Goal: Task Accomplishment & Management: Manage account settings

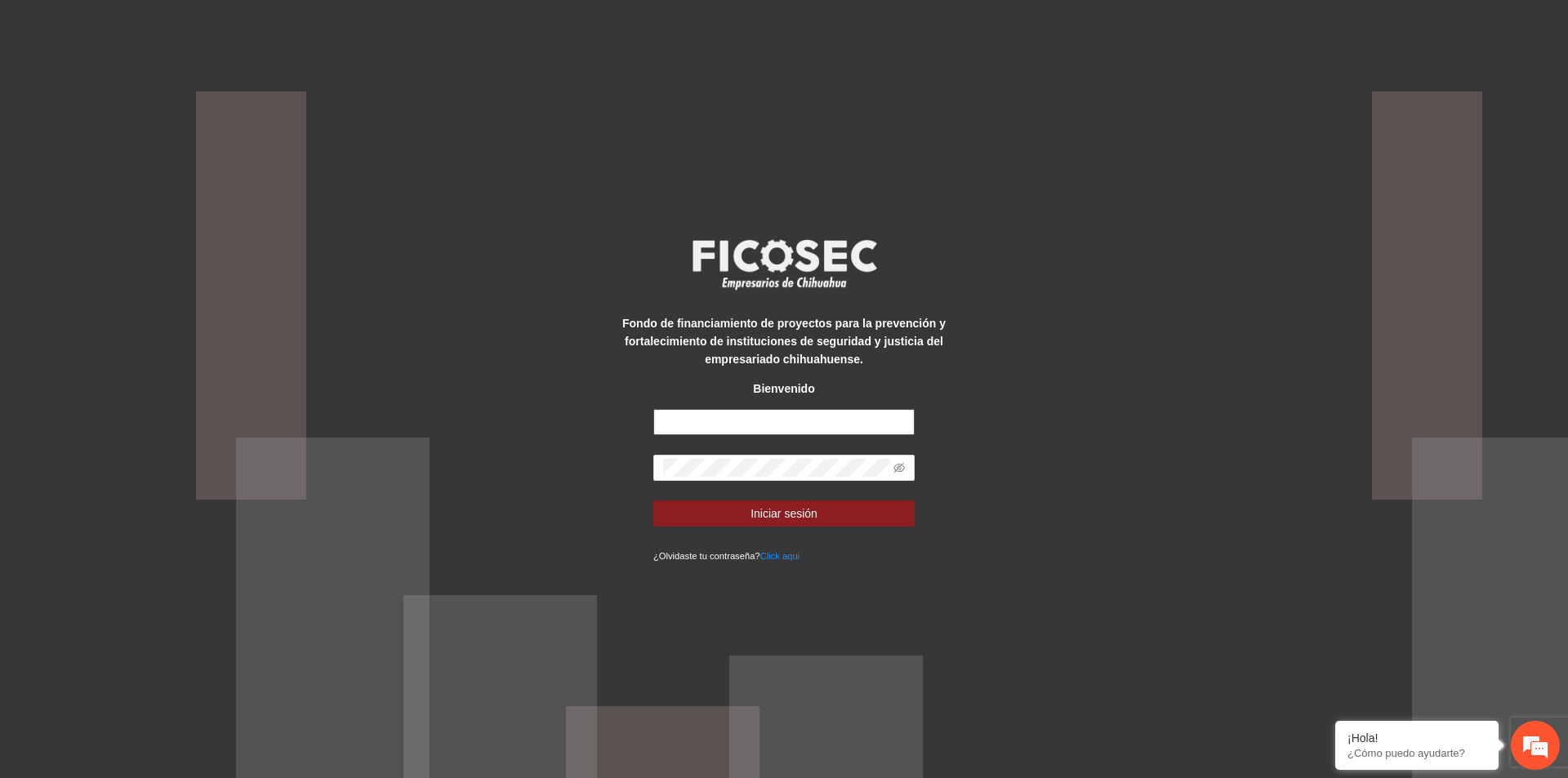
click at [762, 422] on input "text" at bounding box center [784, 422] width 261 height 27
type input "**********"
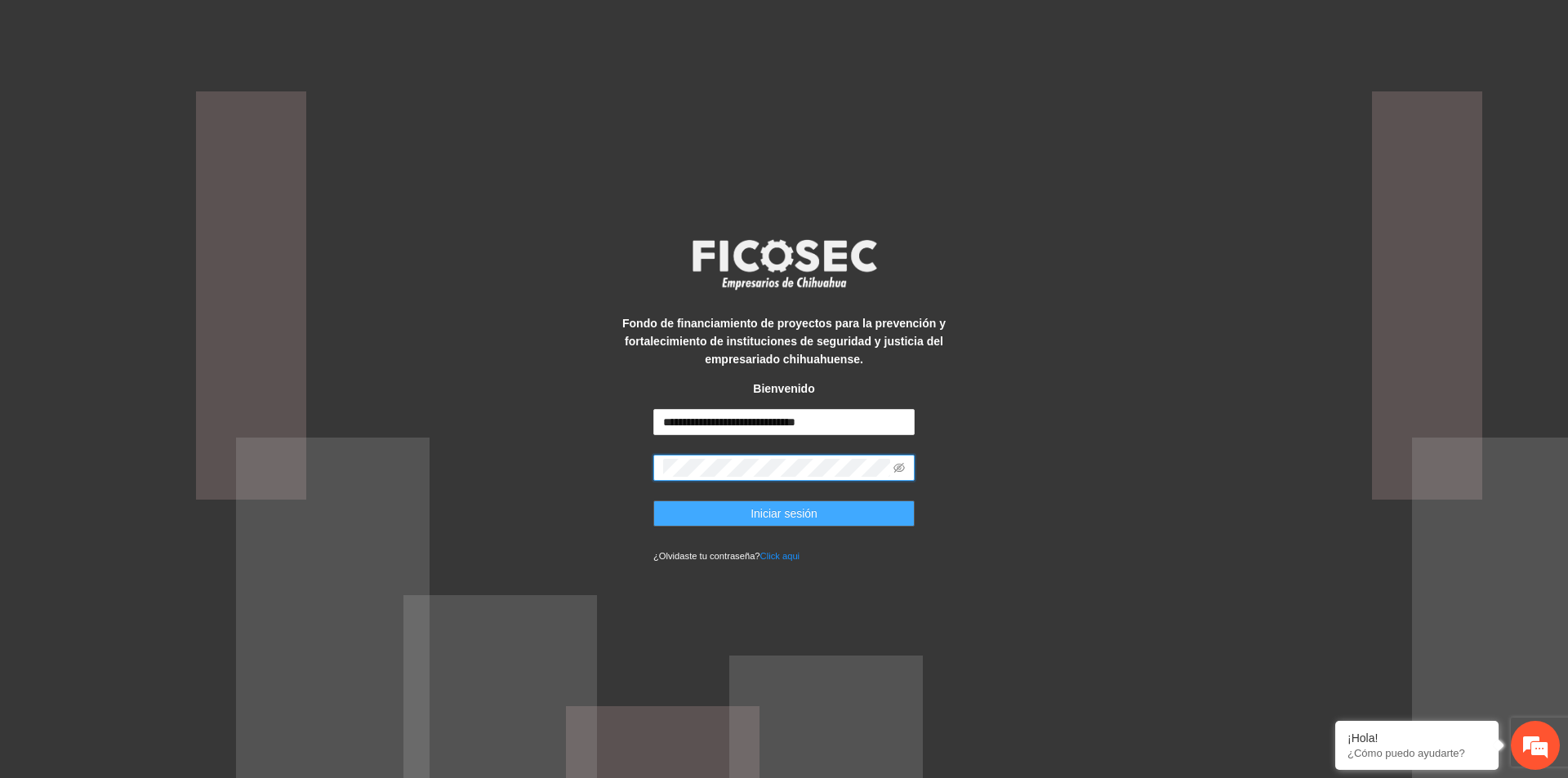
click at [781, 522] on span "Iniciar sesión" at bounding box center [784, 514] width 67 height 18
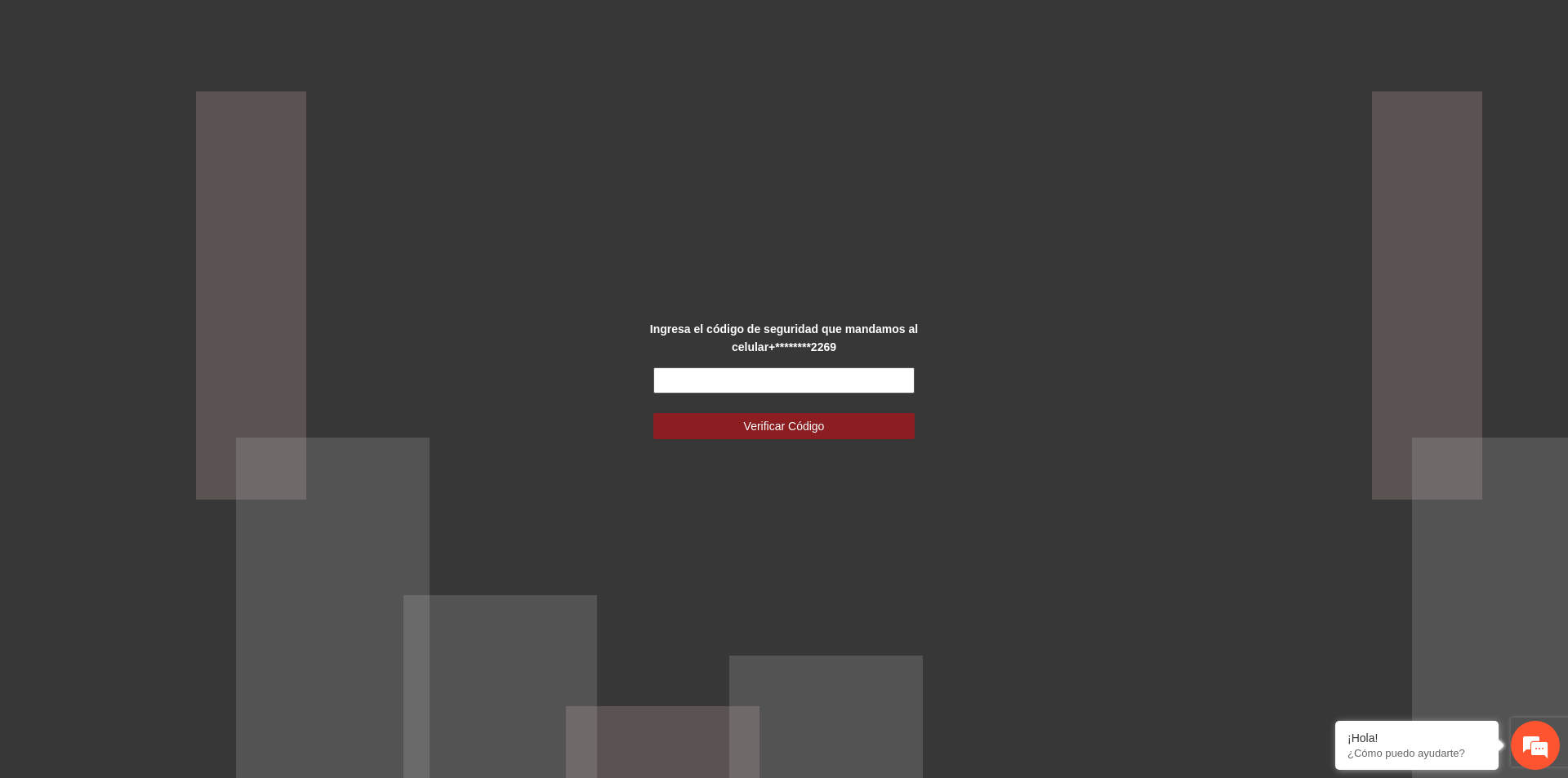
click at [839, 378] on input "text" at bounding box center [784, 380] width 261 height 27
click at [762, 384] on input "text" at bounding box center [784, 380] width 261 height 27
click at [757, 378] on input "text" at bounding box center [784, 380] width 261 height 27
click at [653, 413] on button "Verificar Código" at bounding box center [784, 426] width 261 height 27
drag, startPoint x: 1174, startPoint y: 385, endPoint x: 964, endPoint y: 381, distance: 210.0
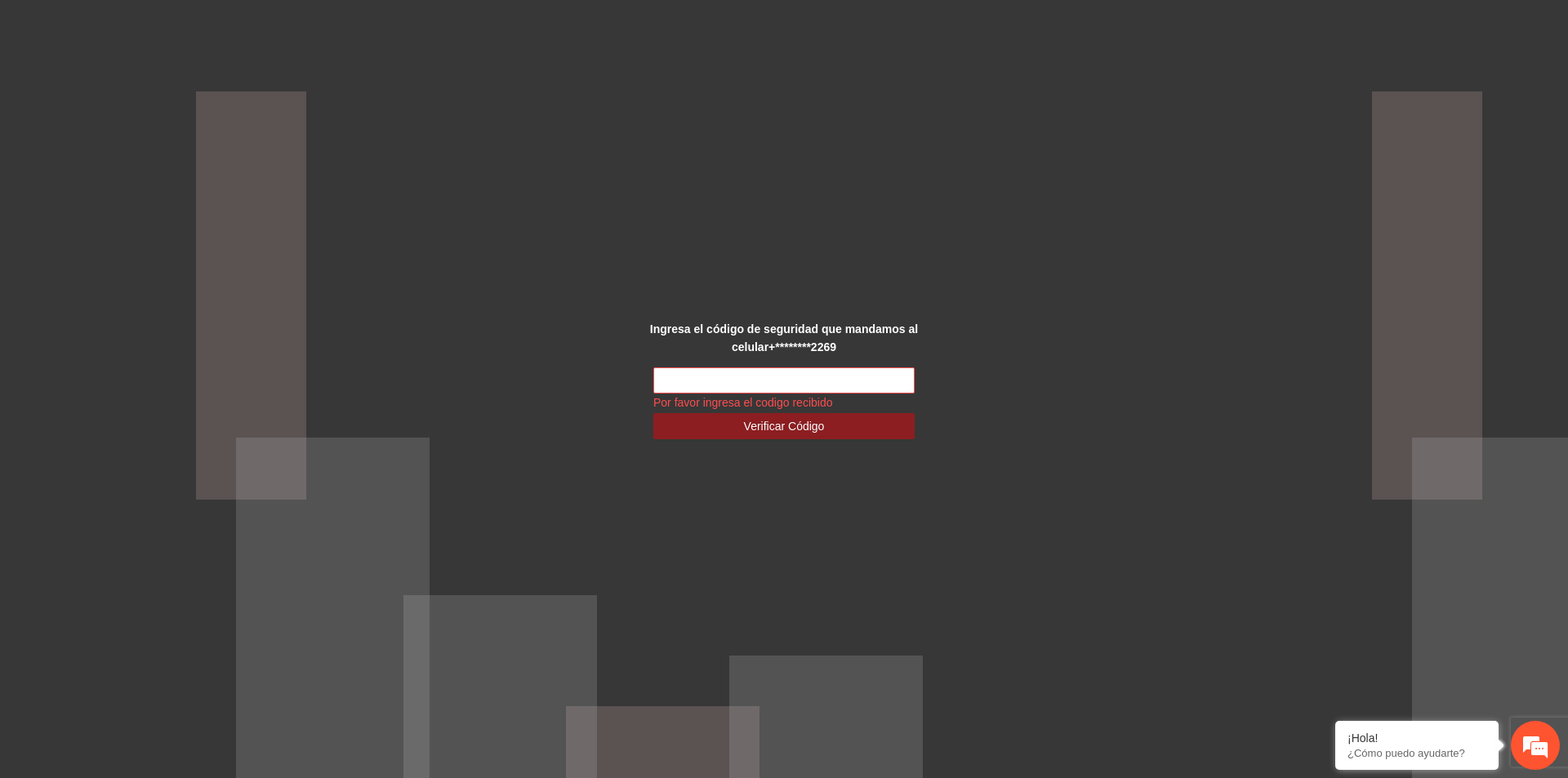
click at [1174, 384] on div "Ingresa el código de seguridad que mandamos al celular +********2269 Por favor …" at bounding box center [784, 389] width 1568 height 778
click at [730, 382] on input "text" at bounding box center [784, 380] width 261 height 27
click at [806, 427] on span "Verificar Código" at bounding box center [784, 426] width 81 height 18
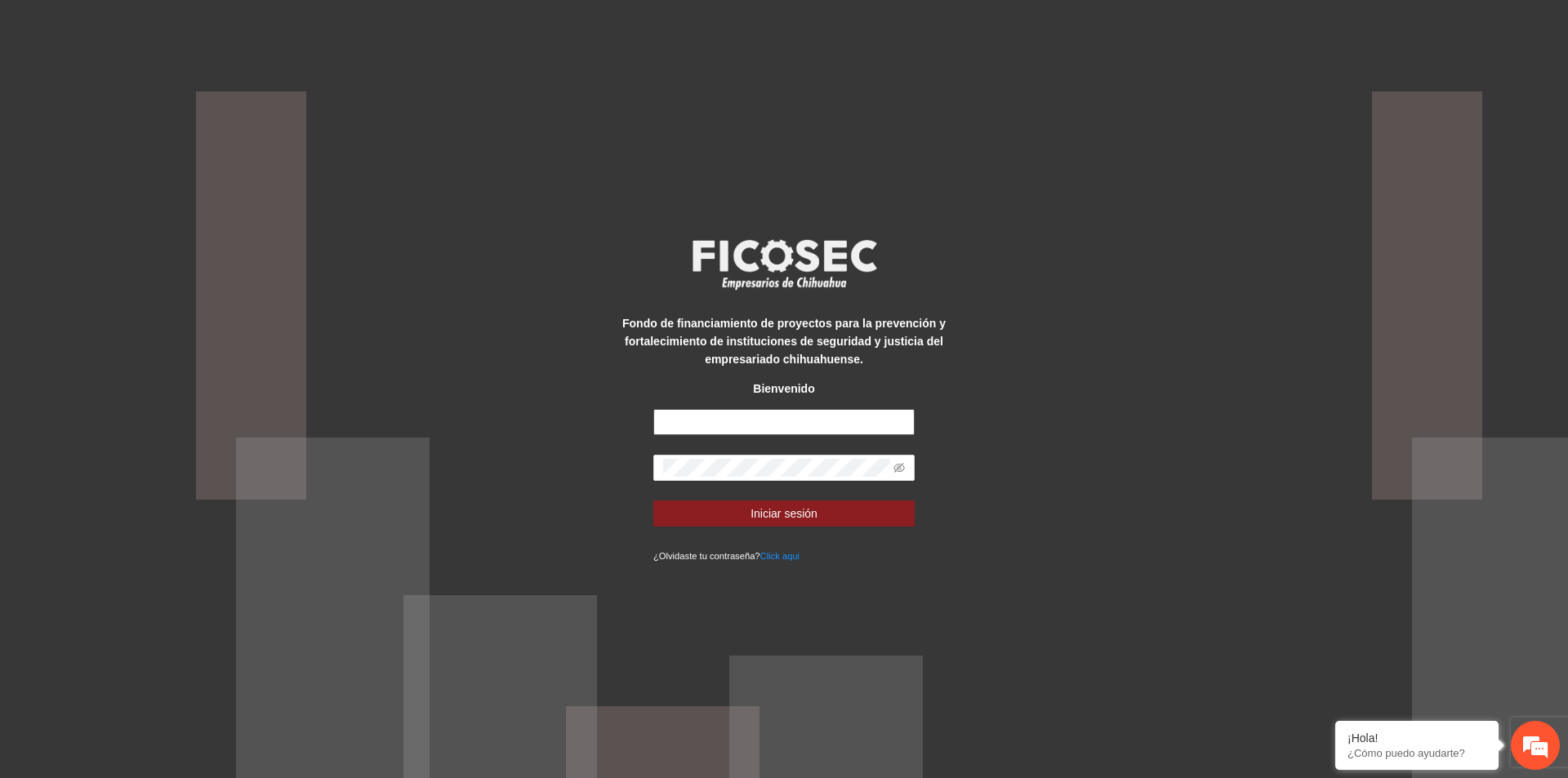
drag, startPoint x: 795, startPoint y: 418, endPoint x: 808, endPoint y: 431, distance: 18.4
click at [795, 418] on input "text" at bounding box center [784, 422] width 261 height 27
type input "**********"
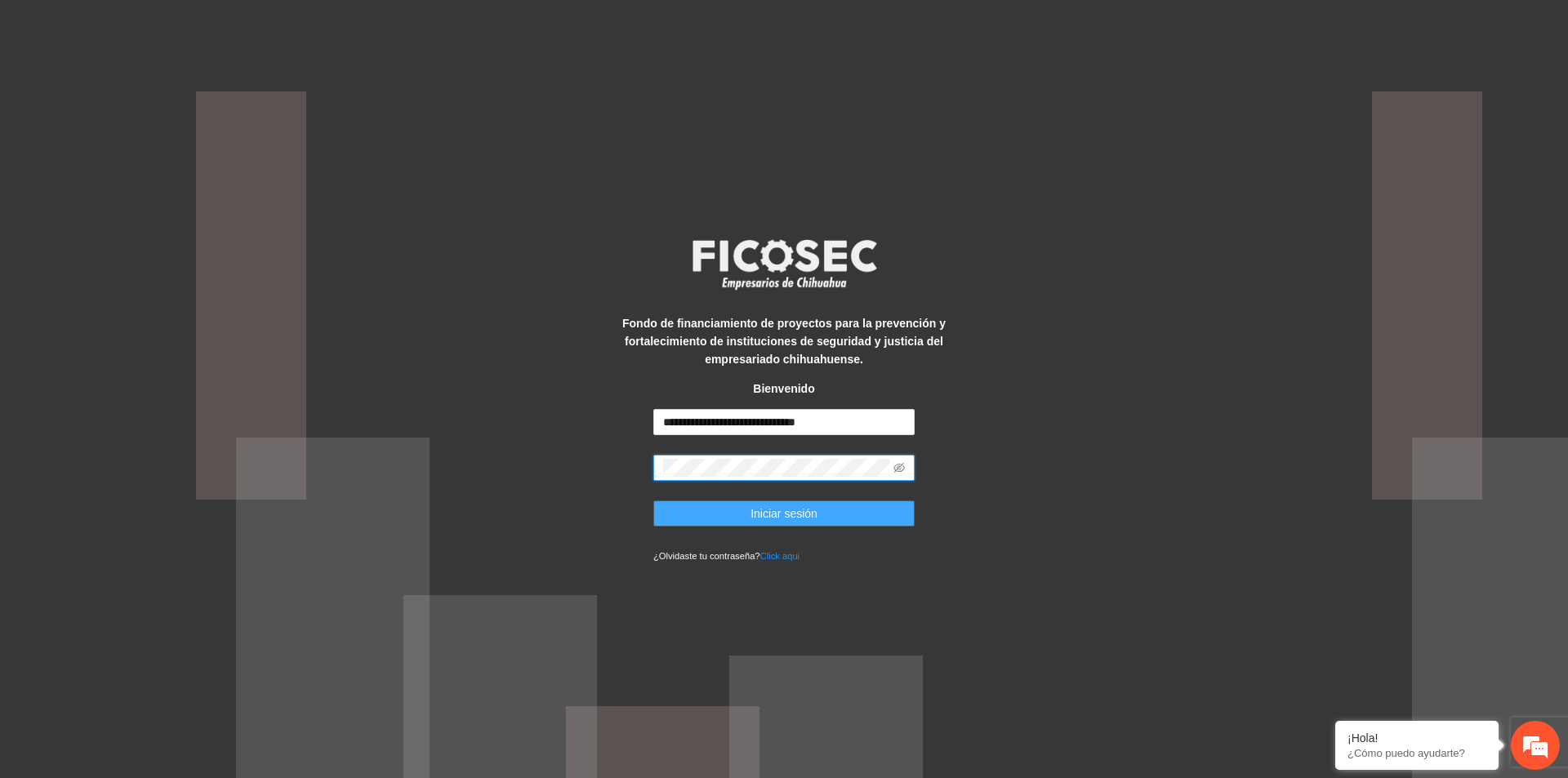
click at [707, 512] on button "Iniciar sesión" at bounding box center [784, 513] width 261 height 27
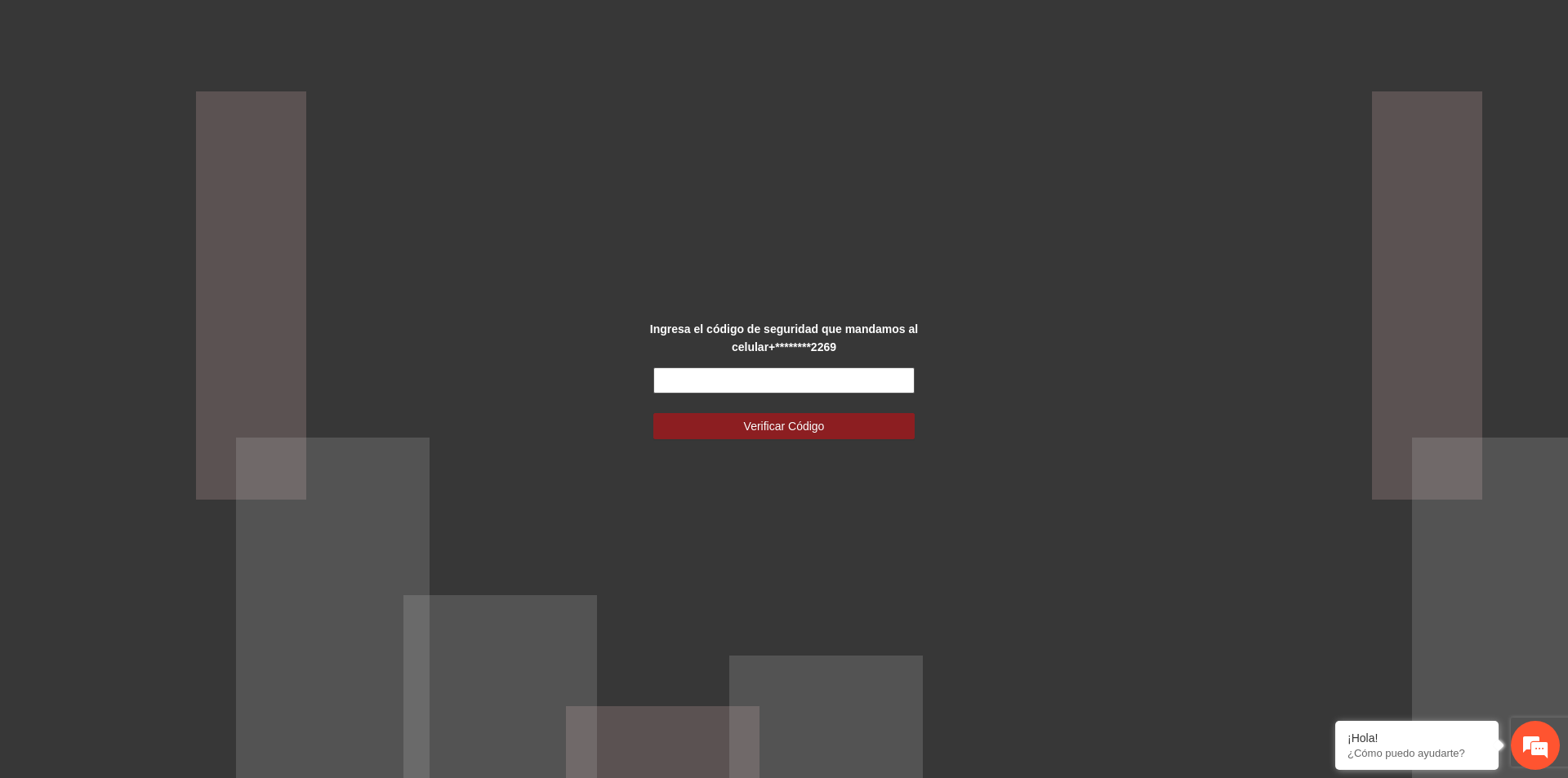
click at [758, 384] on input "text" at bounding box center [784, 380] width 261 height 27
type input "******"
click at [798, 422] on span "Verificar Código" at bounding box center [784, 426] width 81 height 18
click at [812, 424] on span "Verificar Código" at bounding box center [784, 426] width 81 height 18
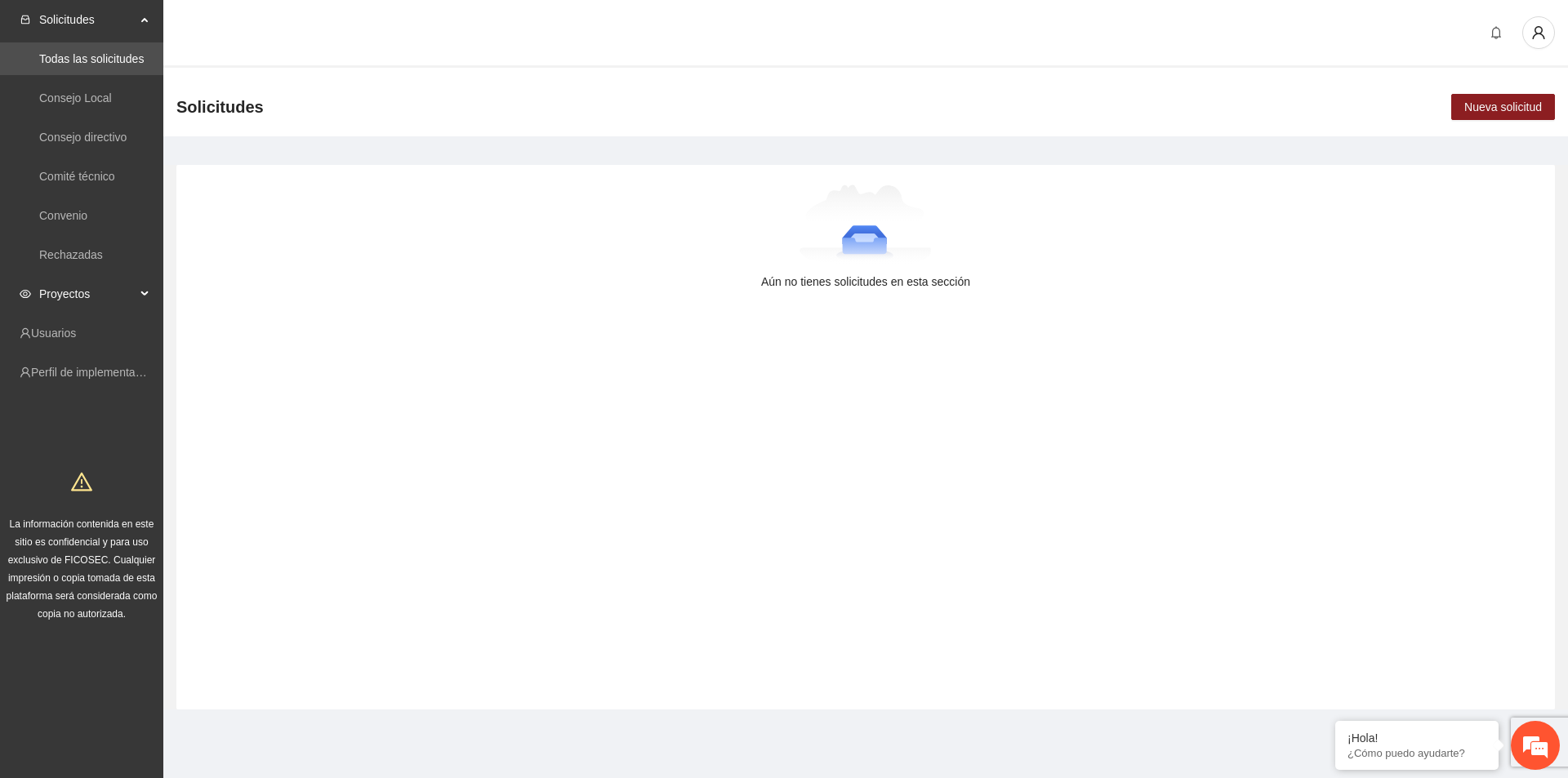
click at [75, 297] on span "Proyectos" at bounding box center [87, 294] width 96 height 33
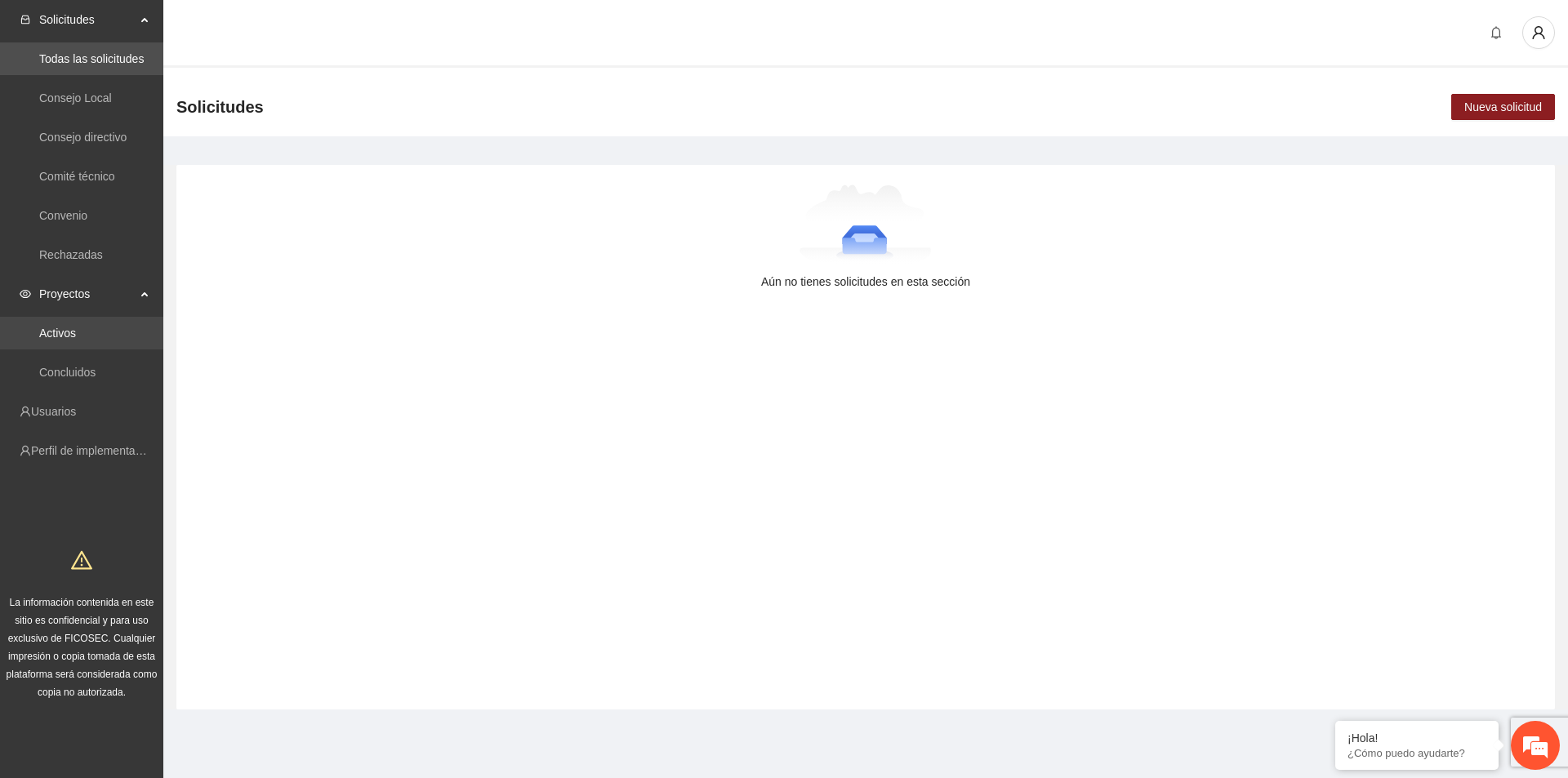
click at [76, 327] on link "Activos" at bounding box center [58, 333] width 37 height 13
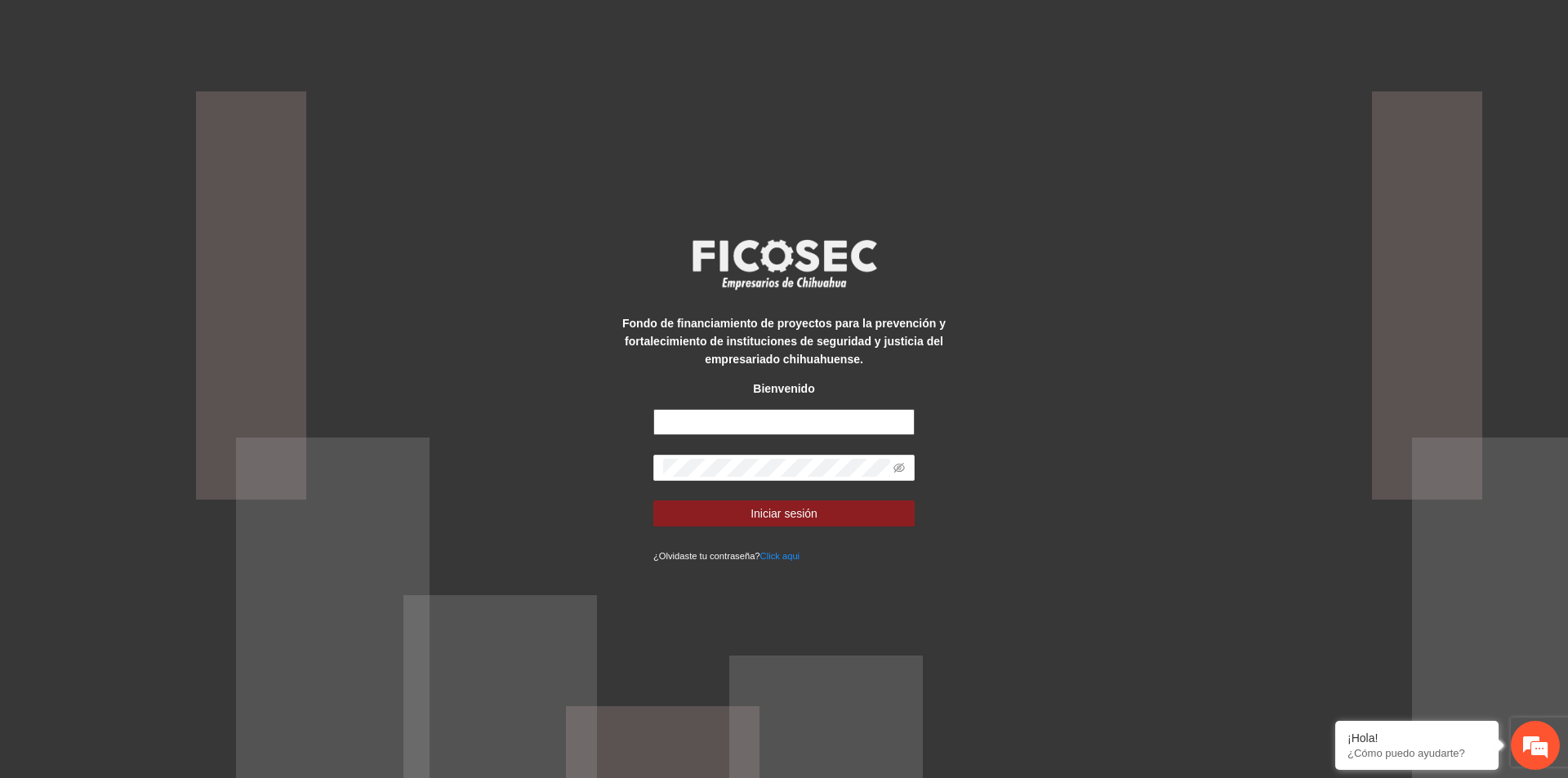
click at [712, 420] on input "text" at bounding box center [784, 422] width 261 height 27
drag, startPoint x: 756, startPoint y: 425, endPoint x: 762, endPoint y: 433, distance: 10.0
click at [756, 425] on input "text" at bounding box center [784, 422] width 261 height 27
type input "**********"
click at [653, 500] on button "Iniciar sesión" at bounding box center [784, 513] width 261 height 27
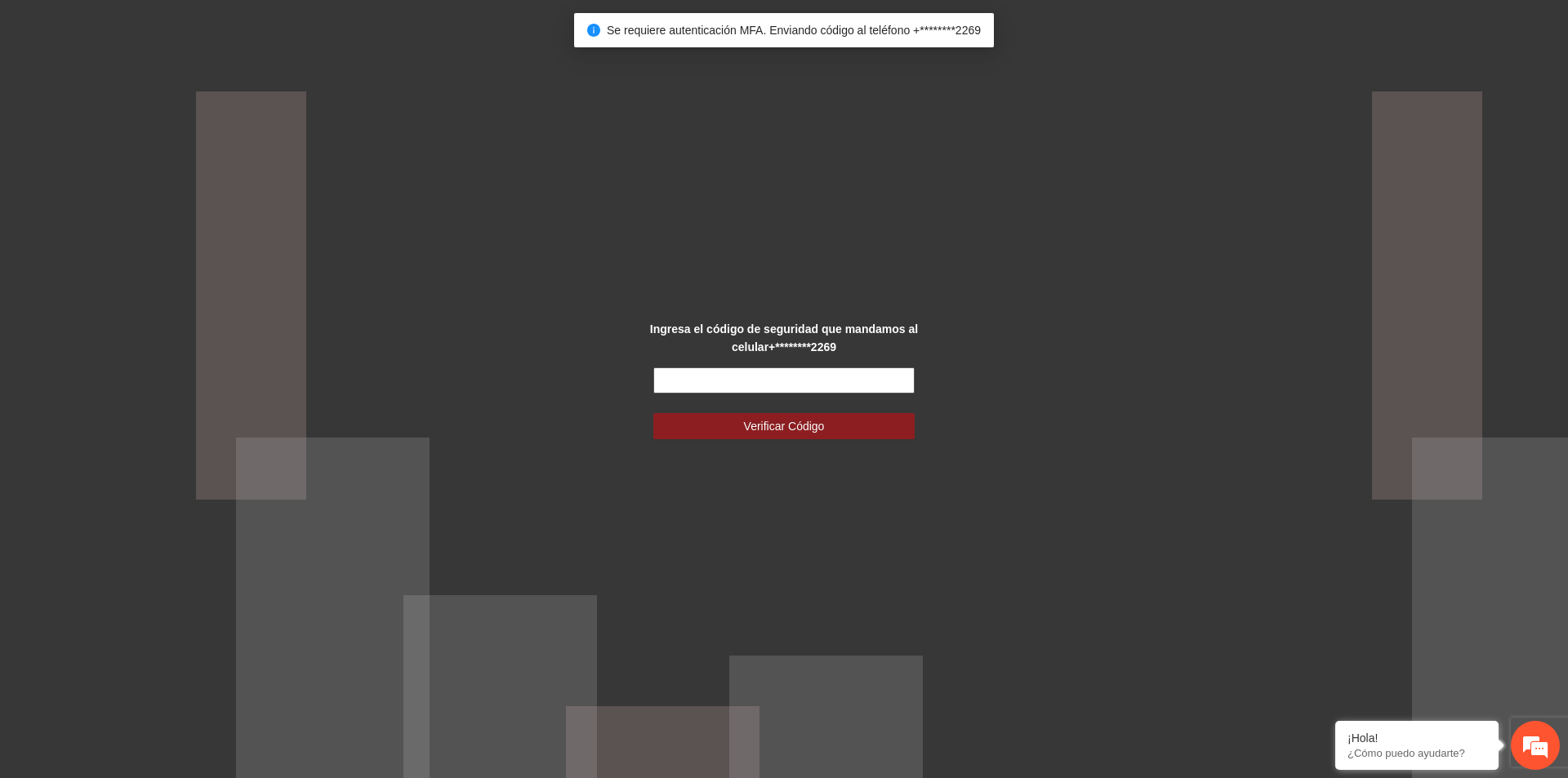
click at [813, 392] on input "text" at bounding box center [784, 380] width 261 height 27
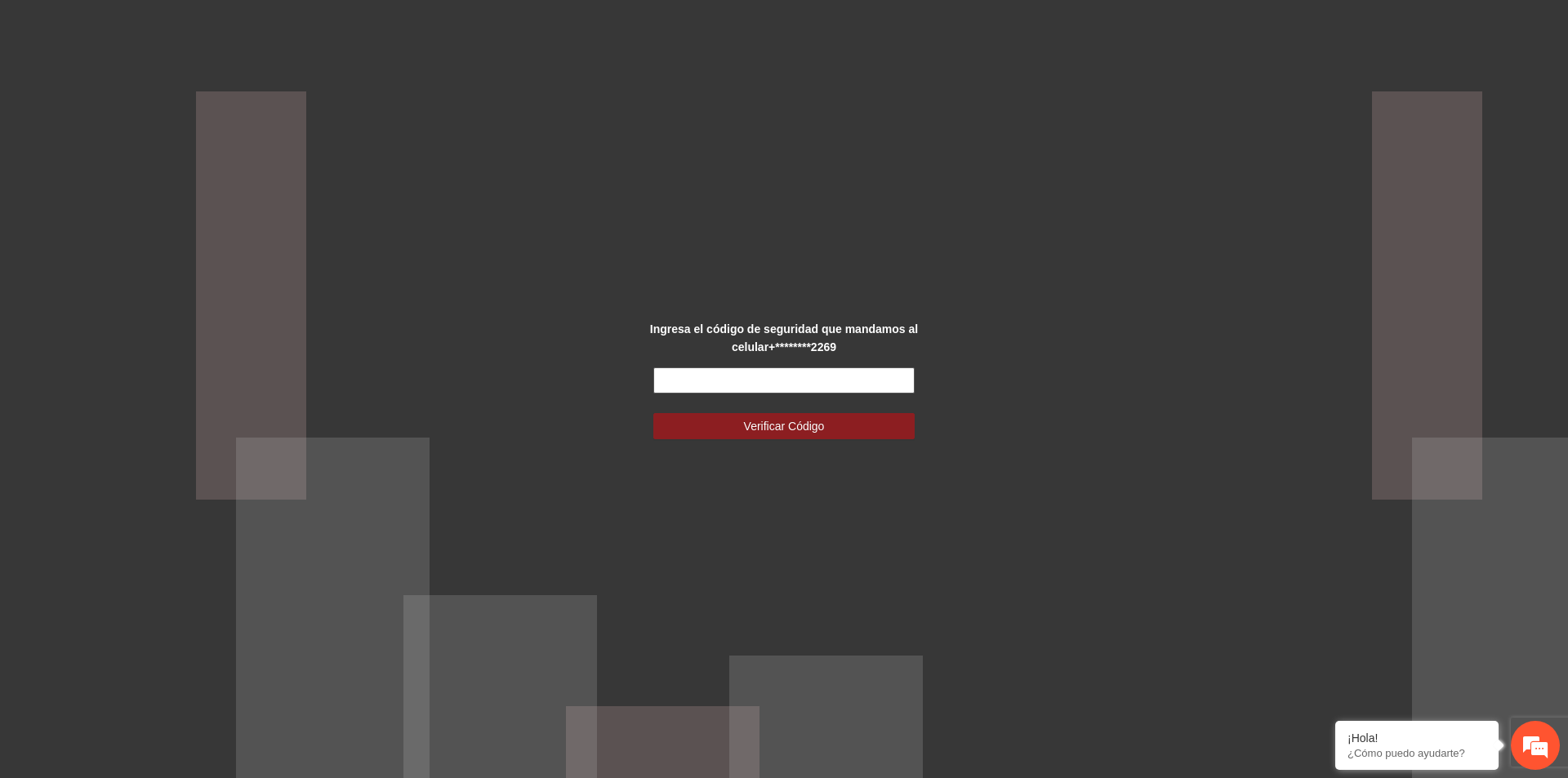
click at [819, 388] on input "text" at bounding box center [784, 380] width 261 height 27
click at [819, 386] on input "text" at bounding box center [784, 380] width 261 height 27
click at [997, 353] on div "Ingresa el código de seguridad que mandamos al celular +********2269 Verificar …" at bounding box center [784, 389] width 1568 height 778
click at [760, 378] on input "text" at bounding box center [784, 380] width 261 height 27
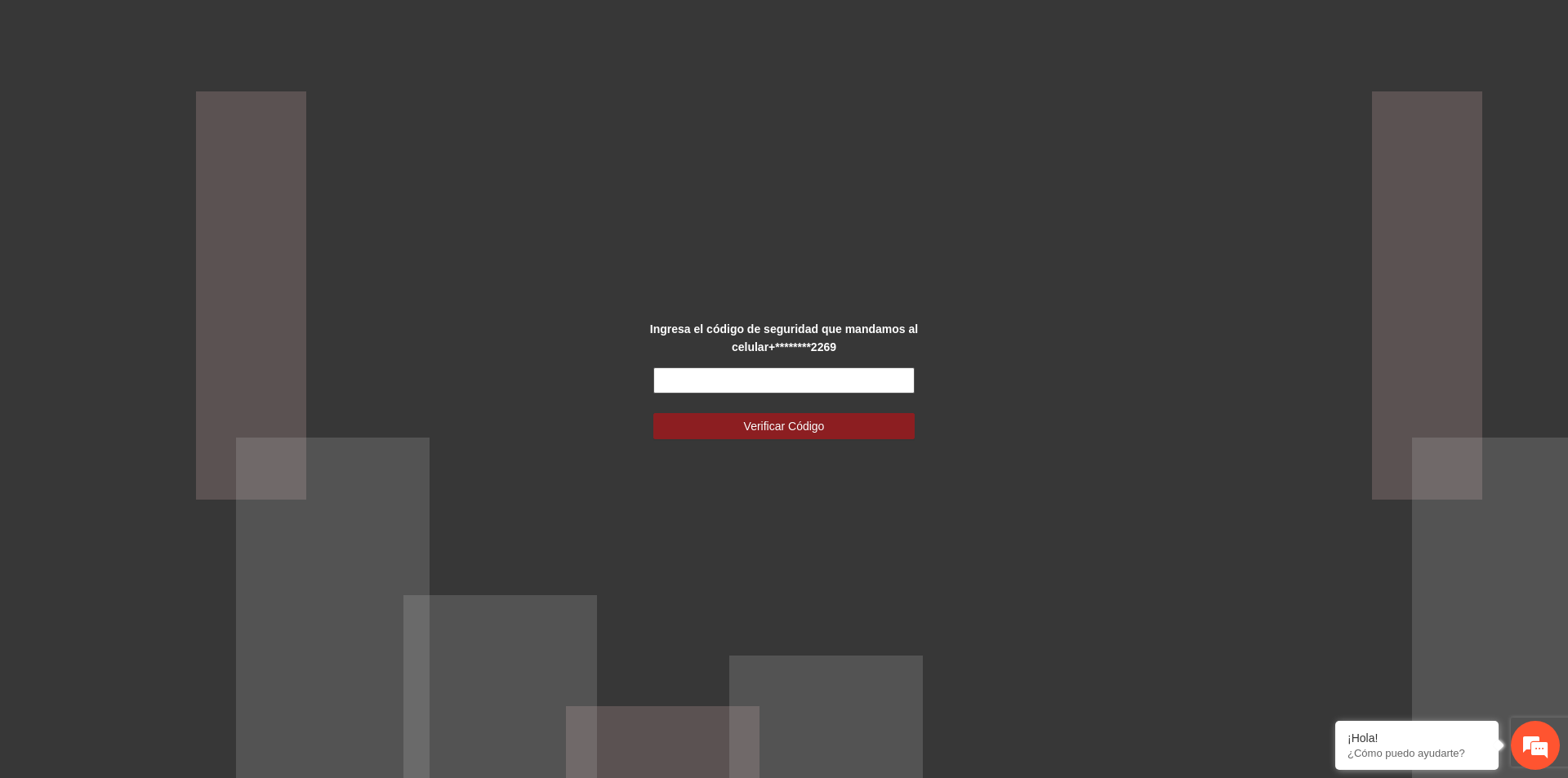
click at [755, 384] on input "text" at bounding box center [784, 380] width 261 height 27
click at [765, 381] on input "text" at bounding box center [784, 380] width 261 height 27
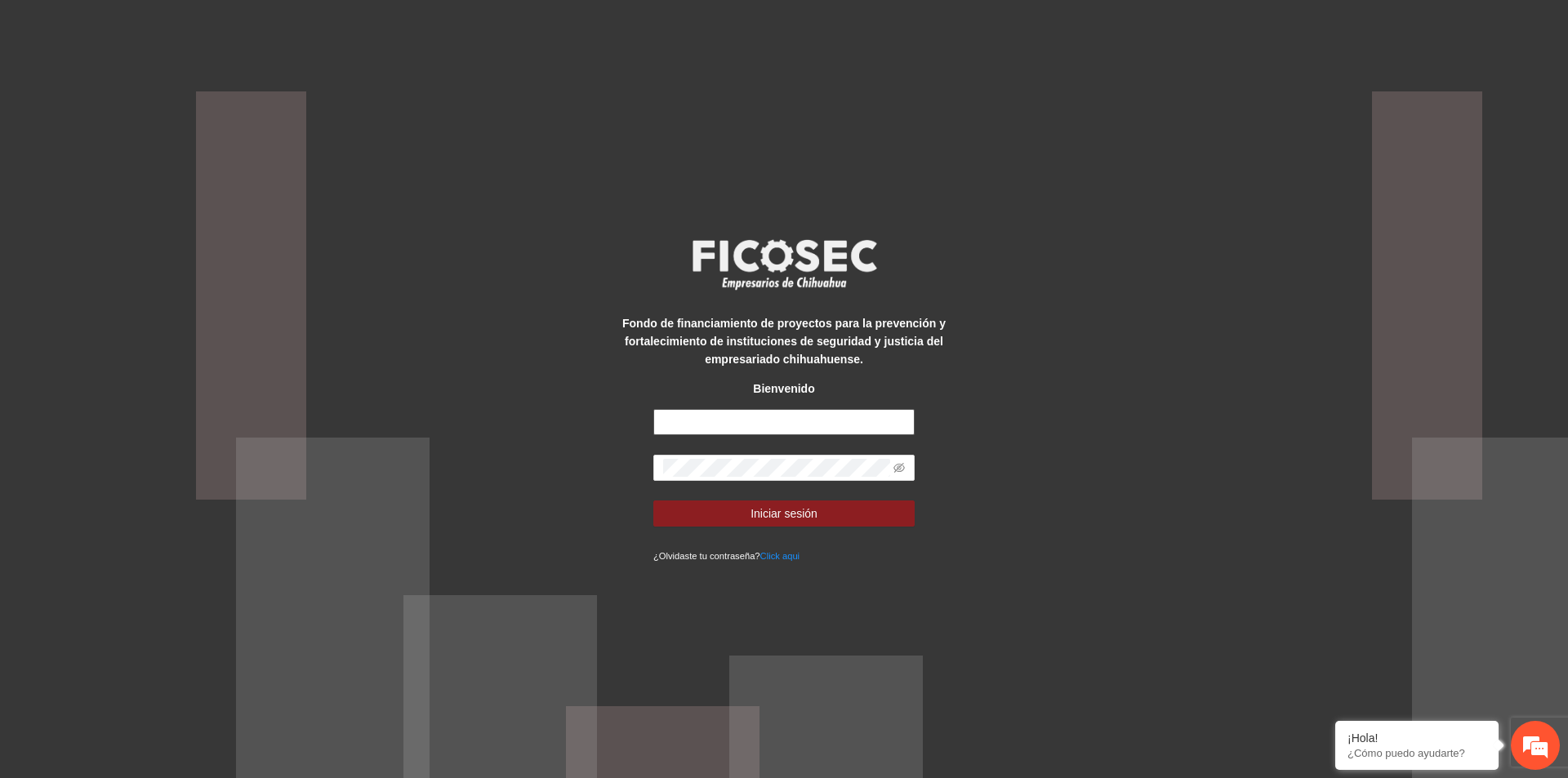
click at [718, 423] on input "text" at bounding box center [784, 422] width 261 height 27
type input "**********"
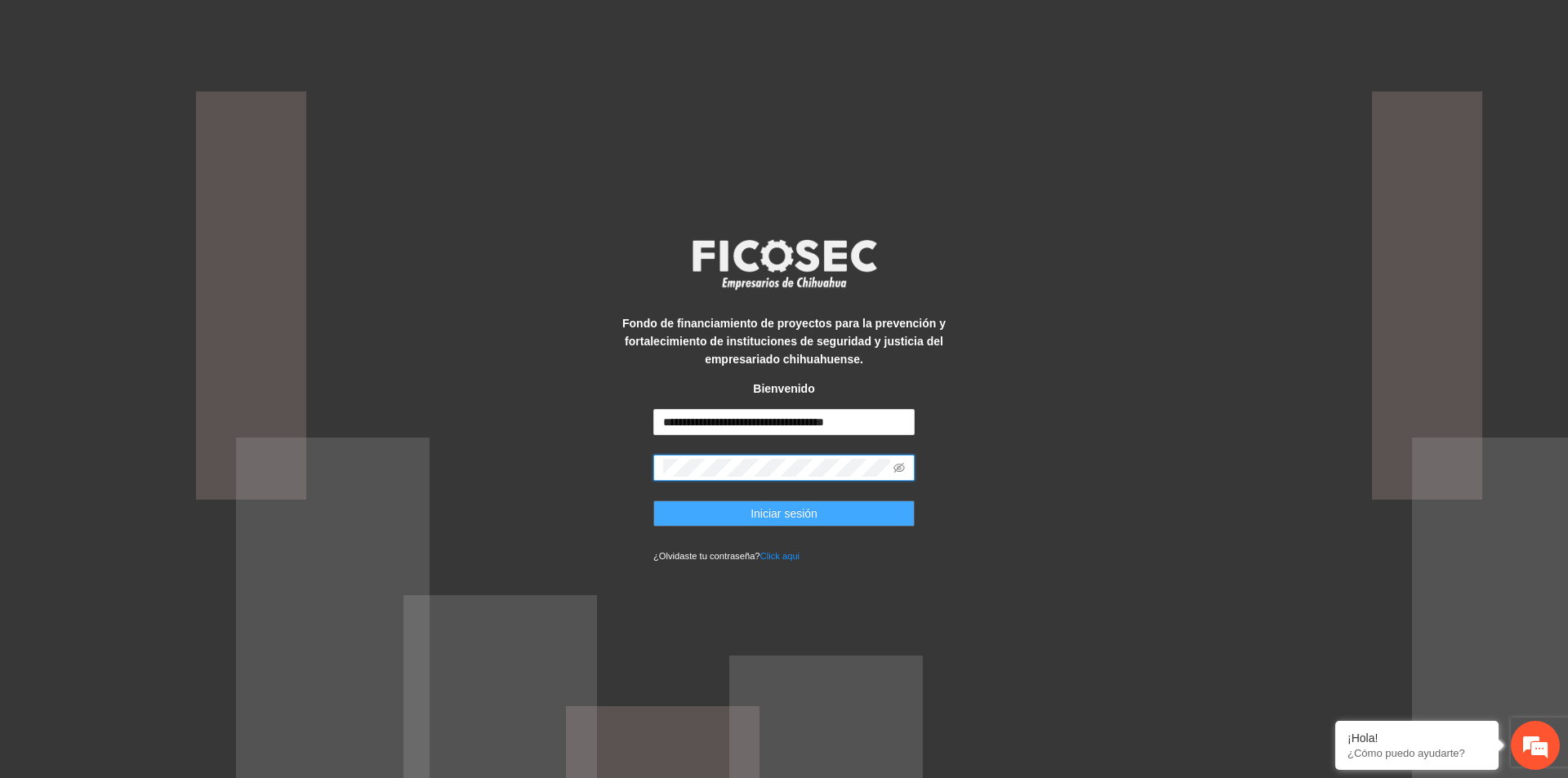
click at [708, 516] on button "Iniciar sesión" at bounding box center [784, 513] width 261 height 27
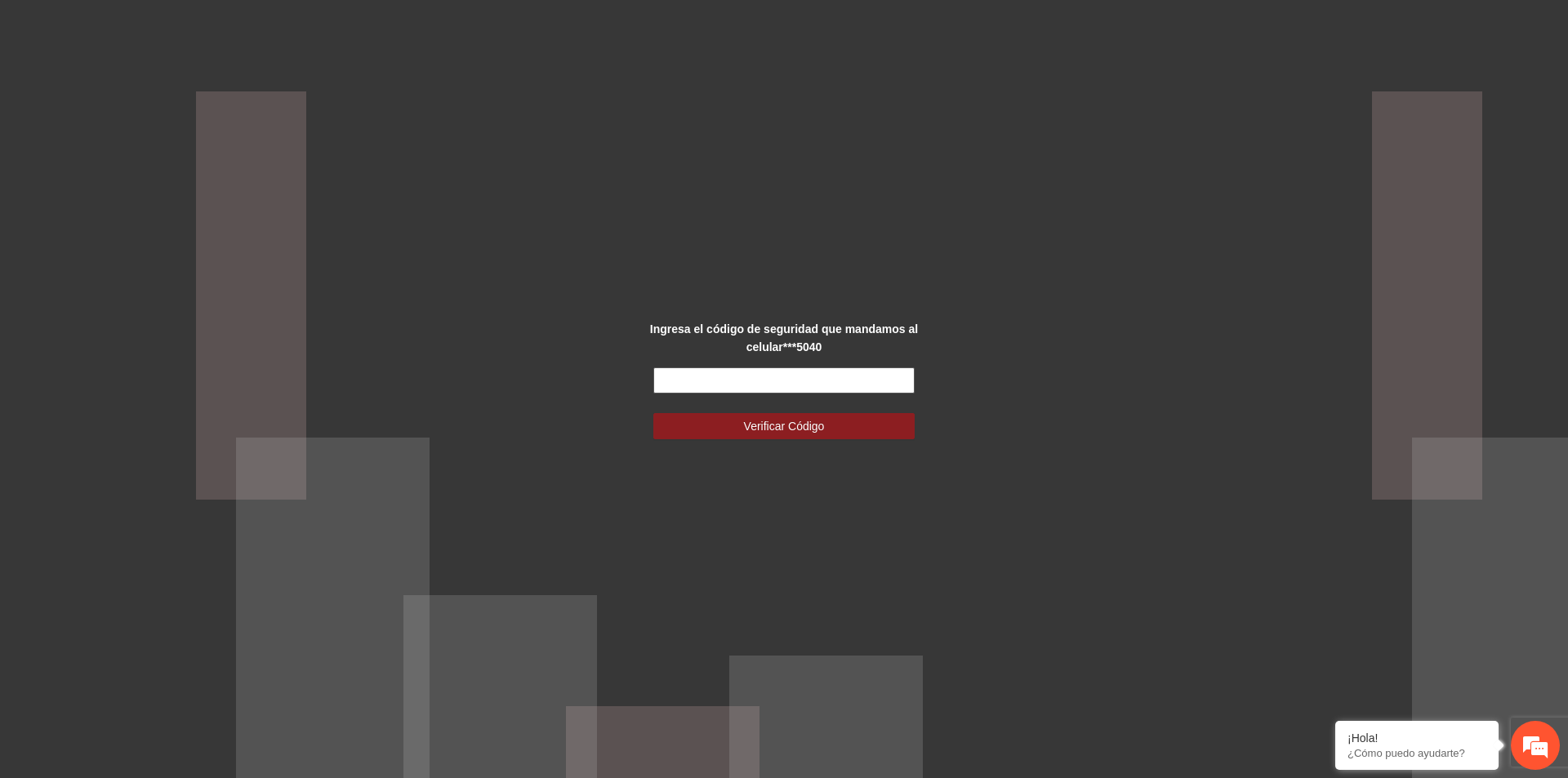
click at [825, 387] on input "text" at bounding box center [784, 380] width 261 height 27
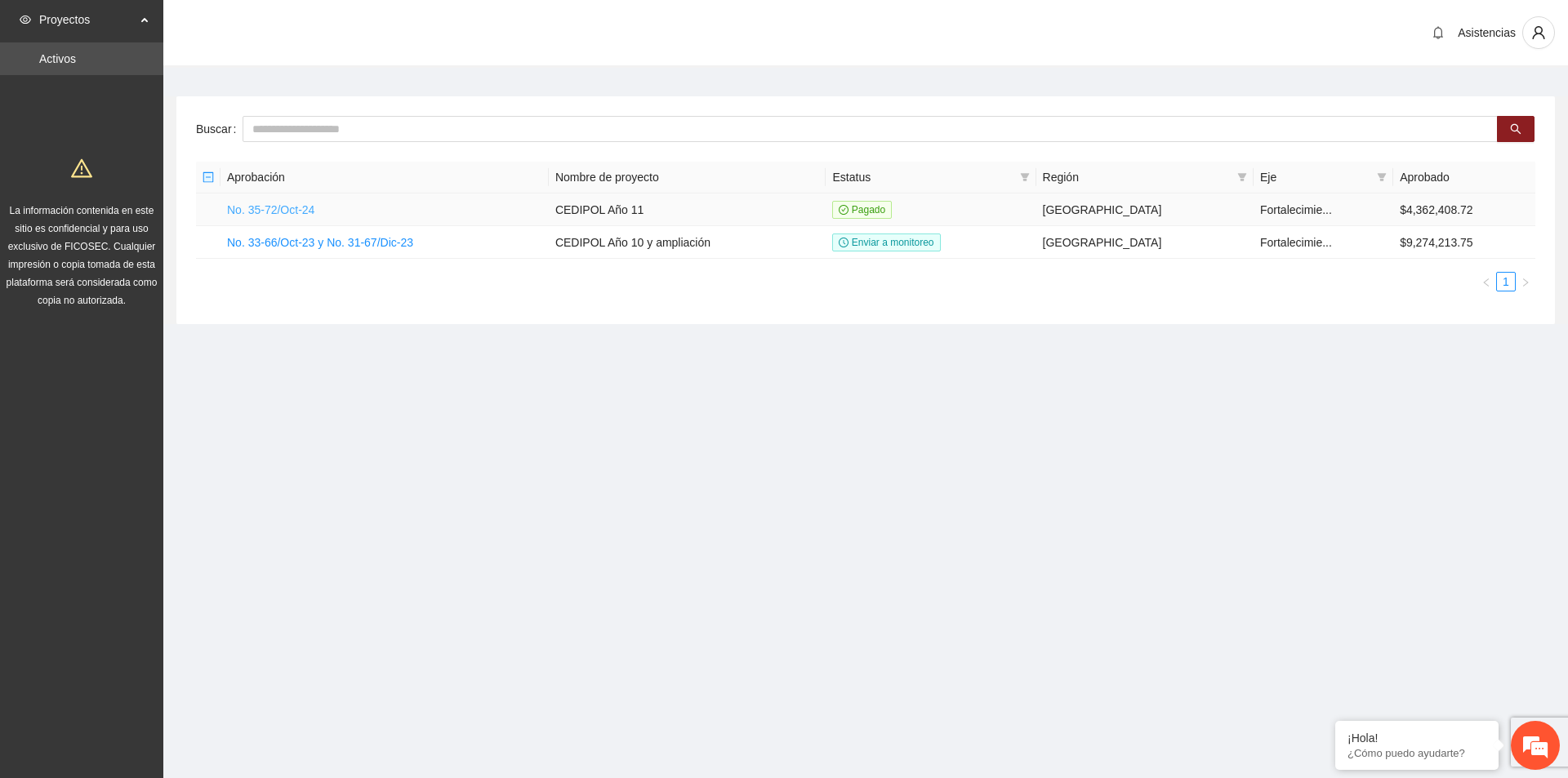
click at [277, 215] on link "No. 35-72/Oct-24" at bounding box center [270, 210] width 87 height 13
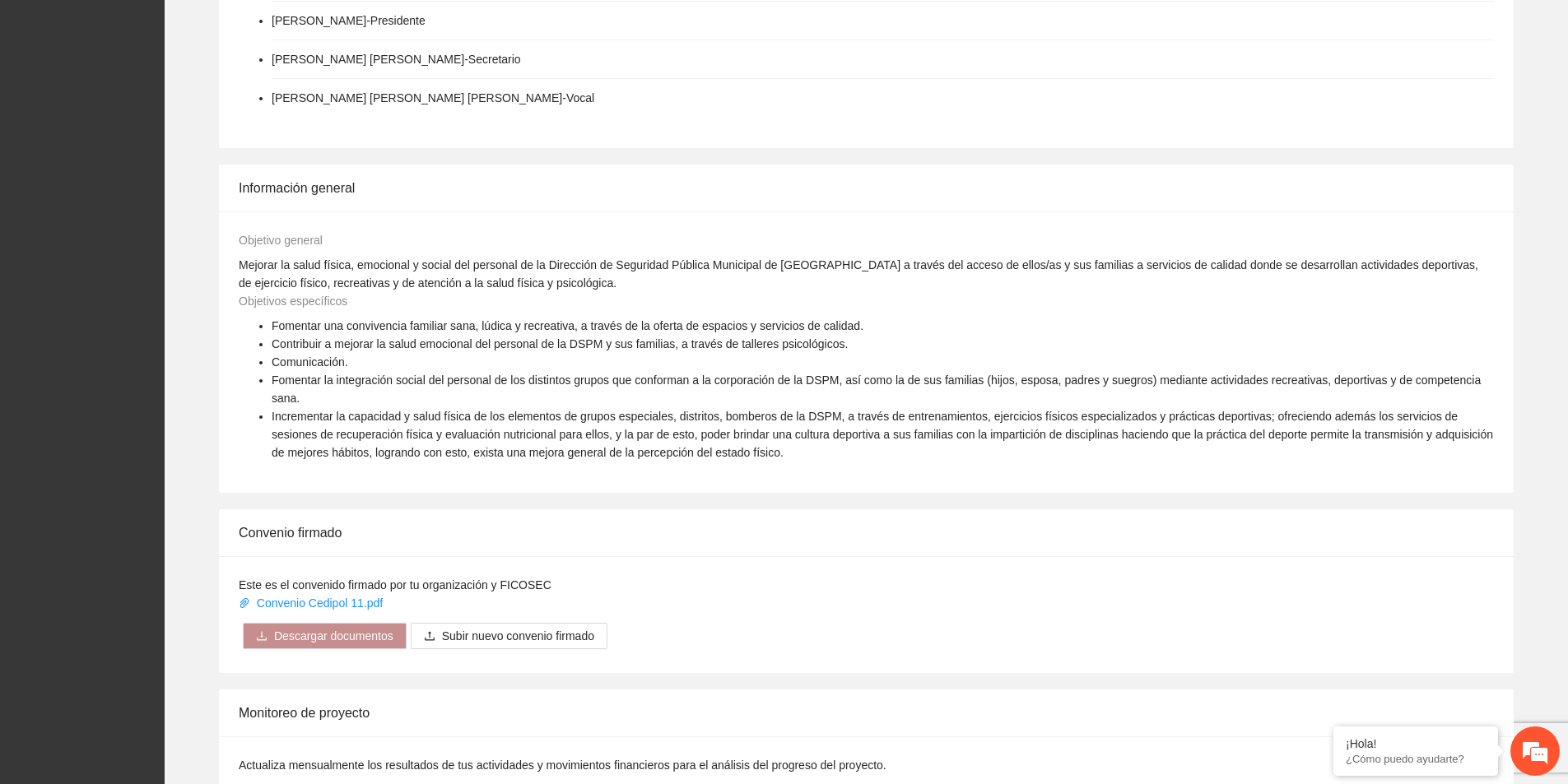
scroll to position [604, 0]
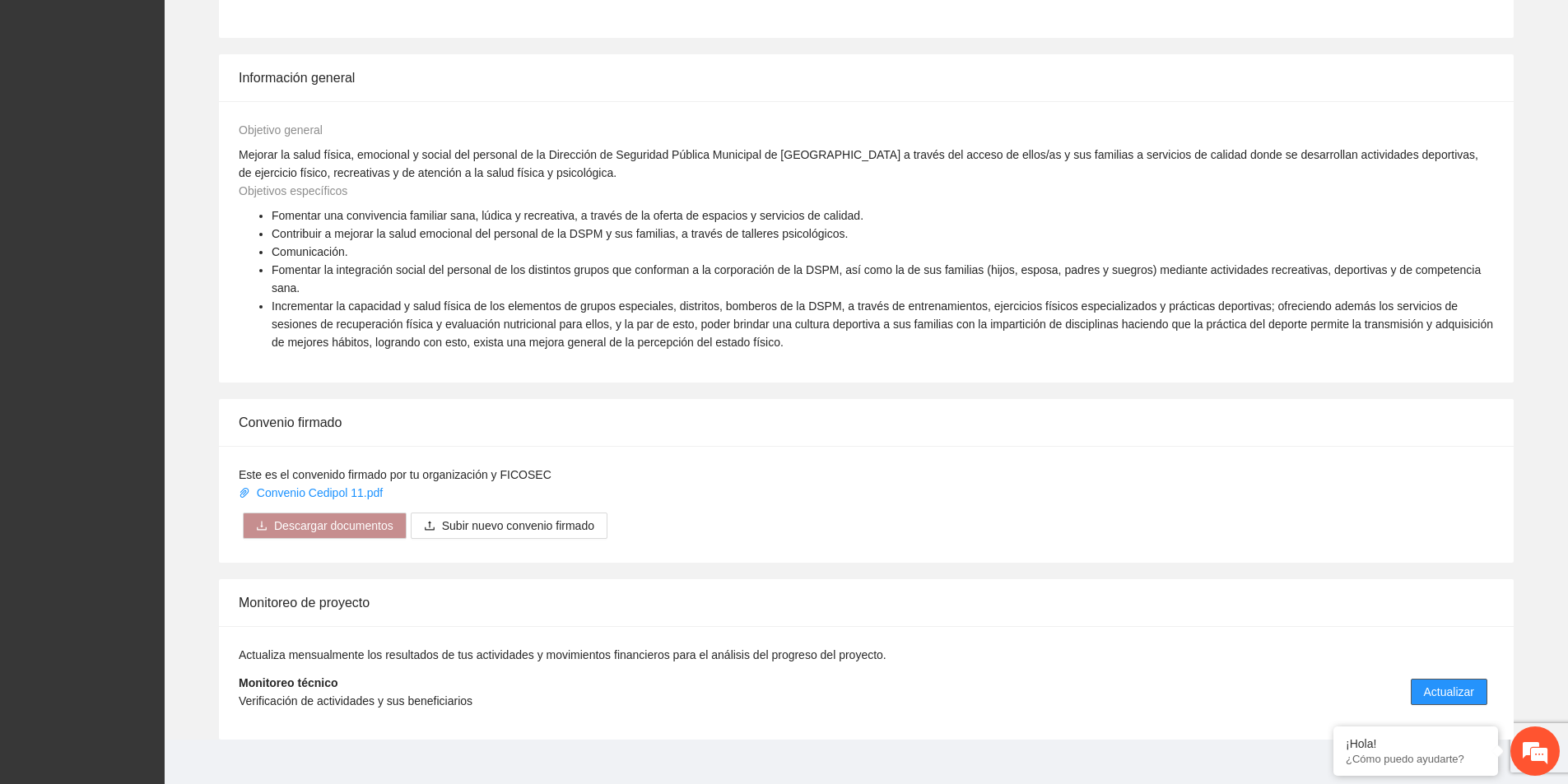
click at [1444, 683] on span "Actualizar" at bounding box center [1450, 693] width 50 height 18
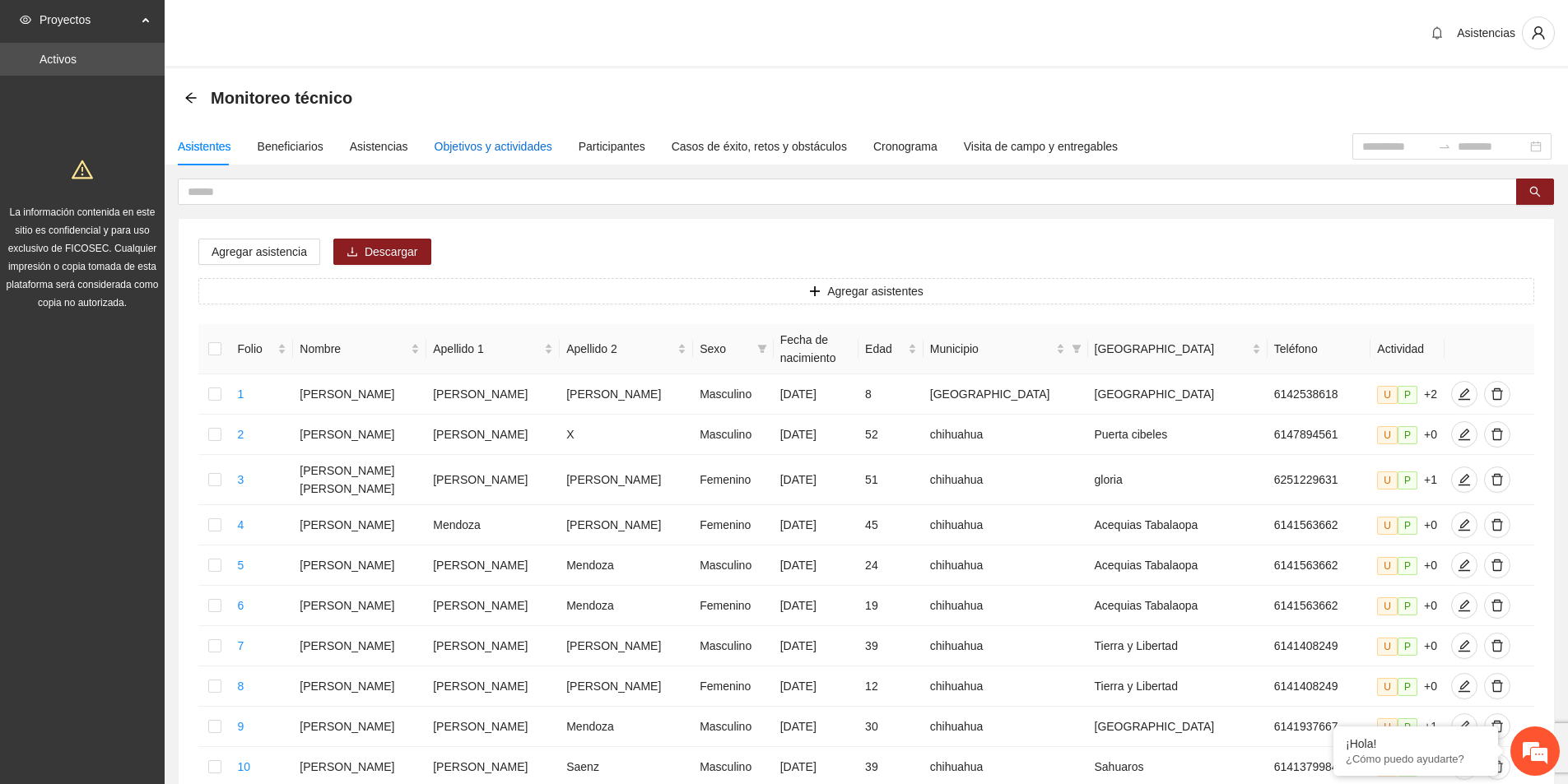
click at [512, 146] on div "Objetivos y actividades" at bounding box center [492, 147] width 117 height 18
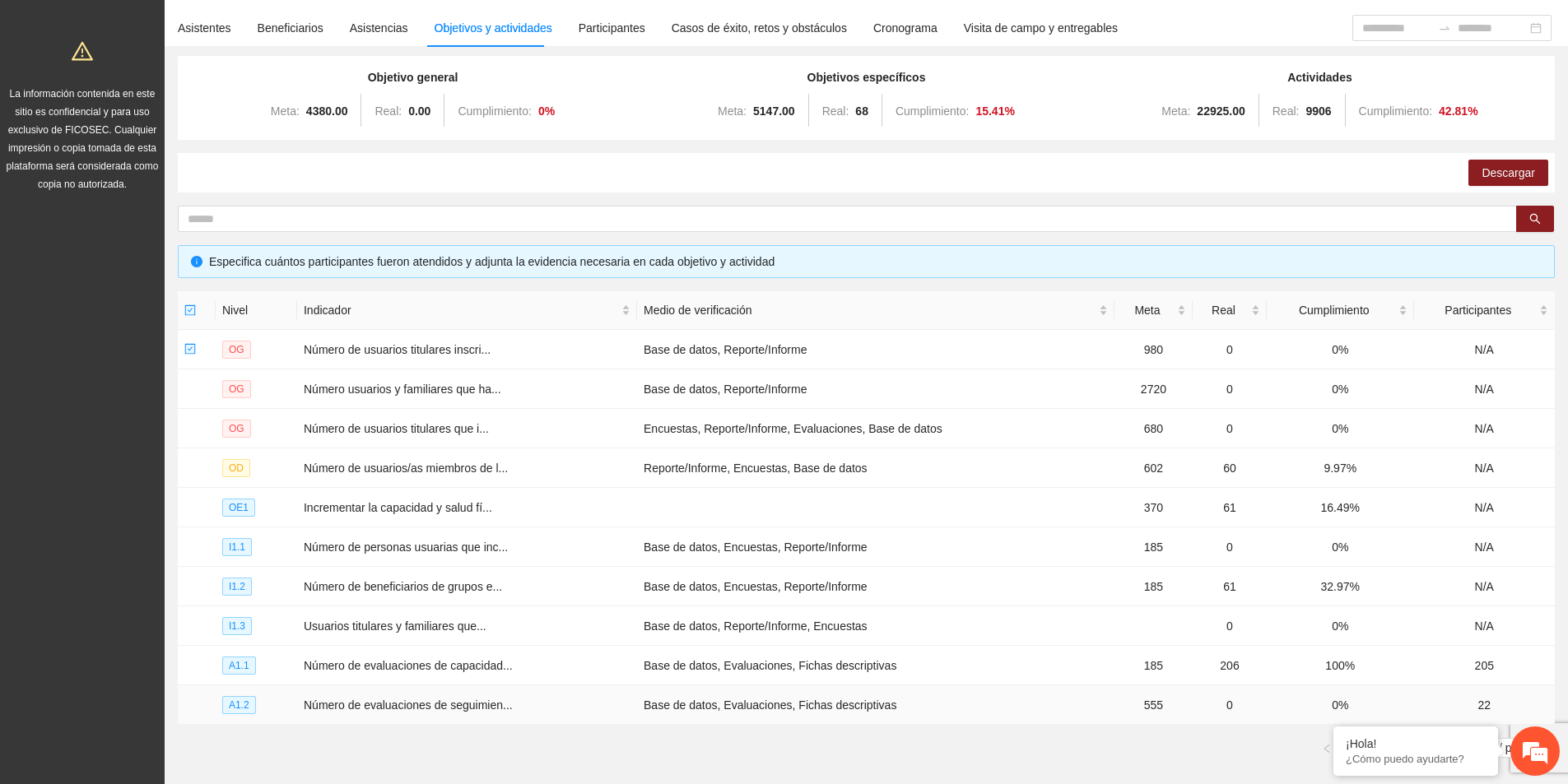
scroll to position [209, 0]
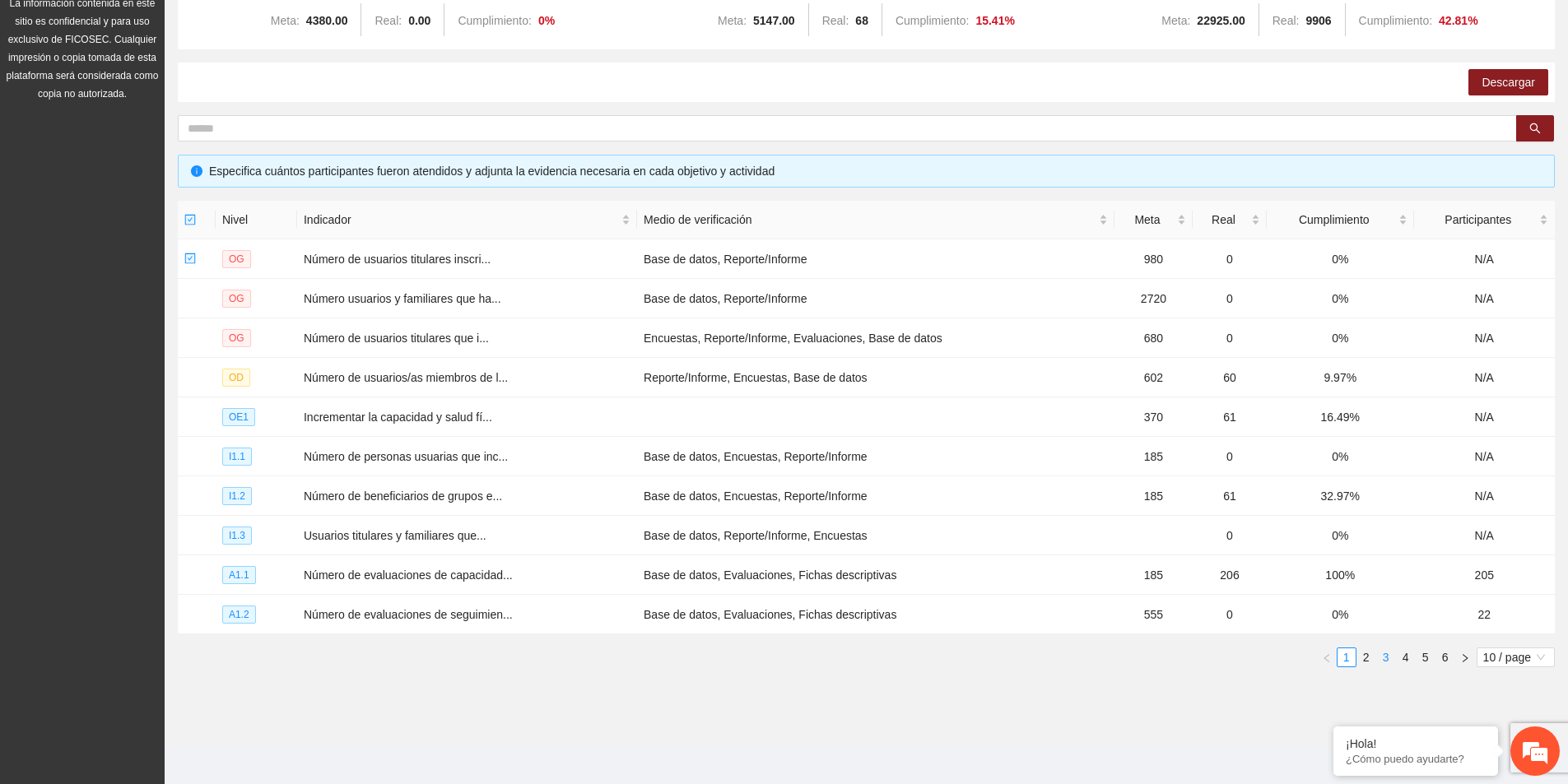
click at [1389, 651] on link "3" at bounding box center [1387, 657] width 18 height 18
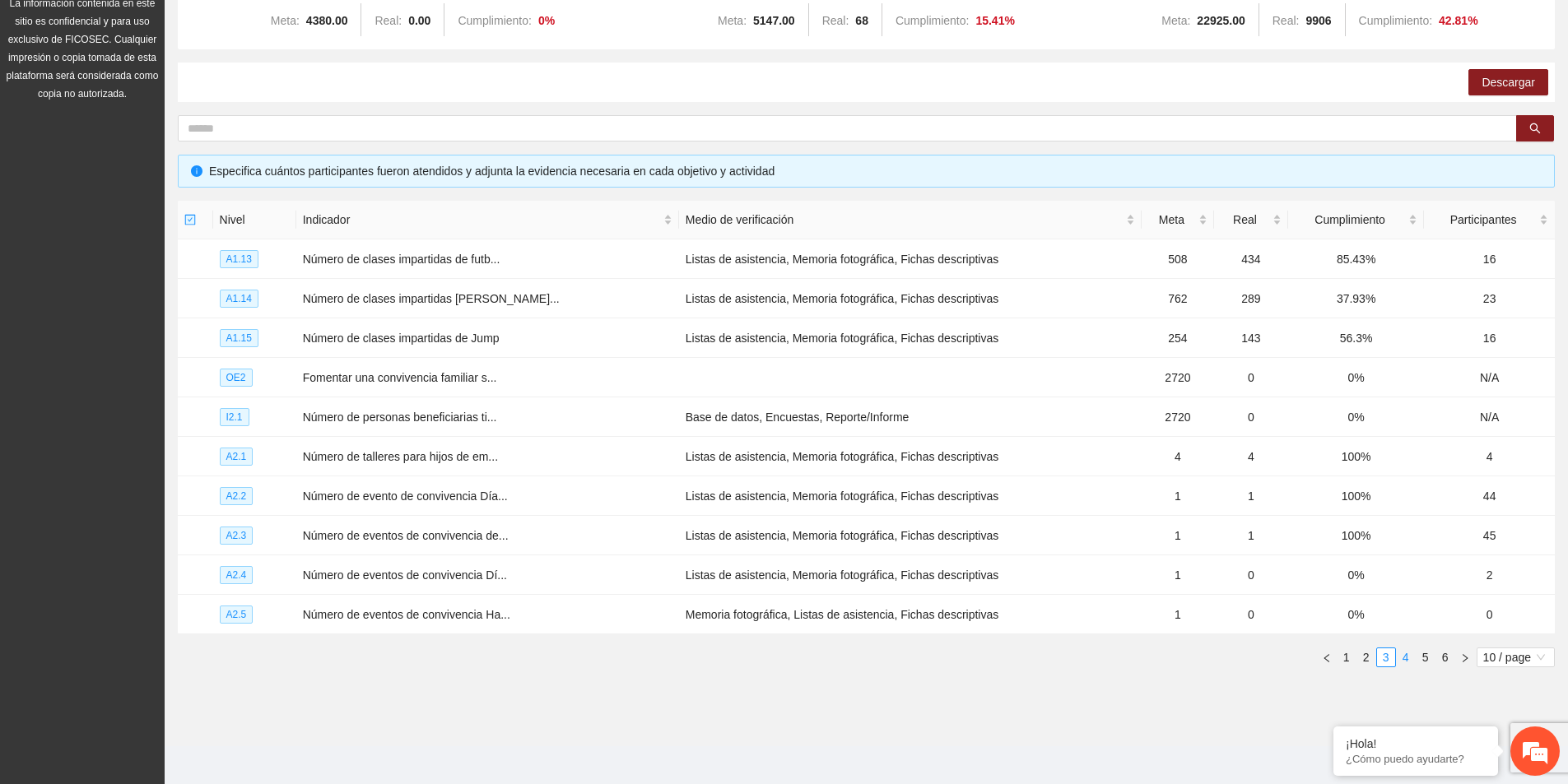
click at [1404, 651] on link "4" at bounding box center [1406, 657] width 18 height 18
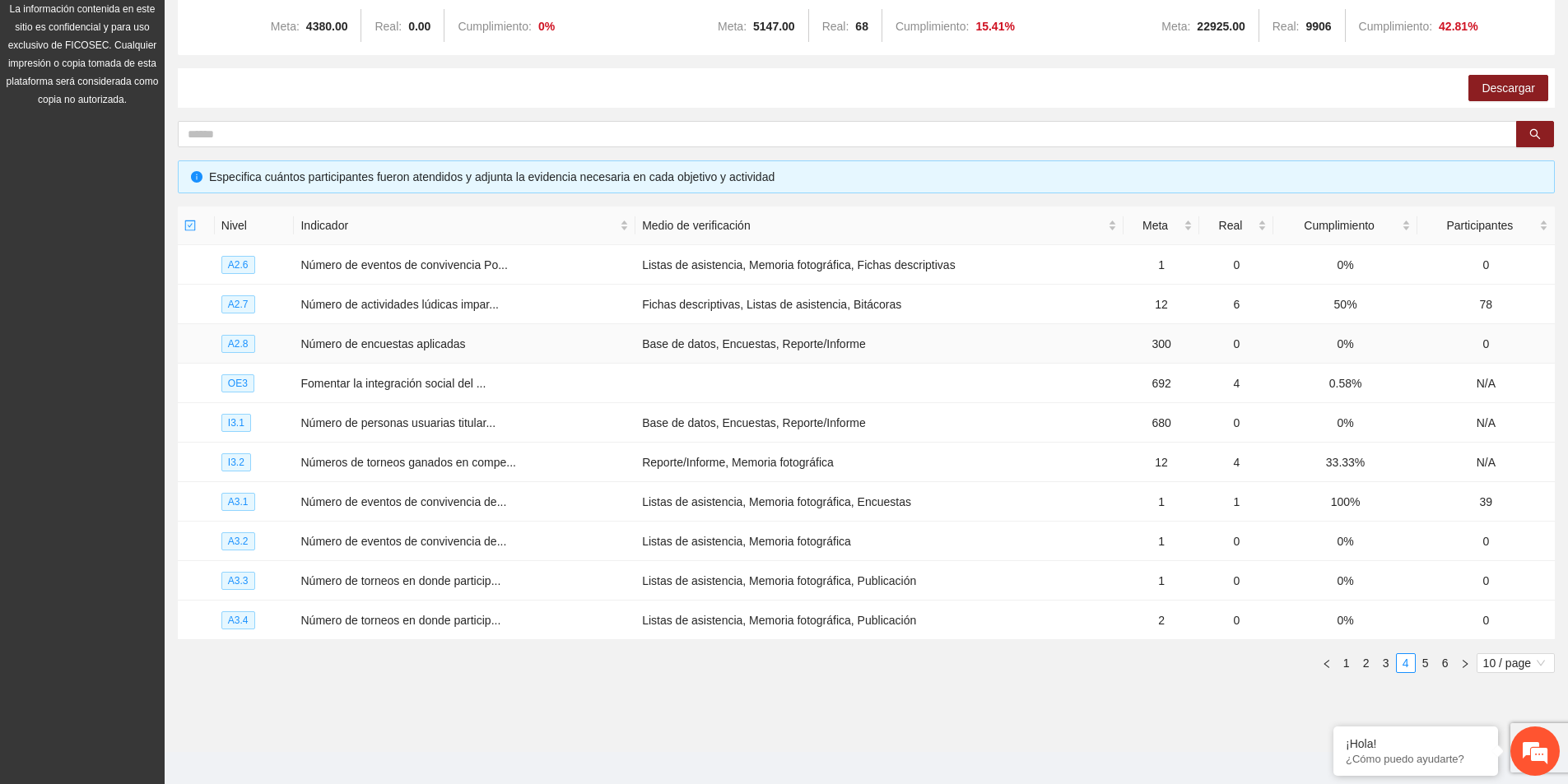
scroll to position [0, 0]
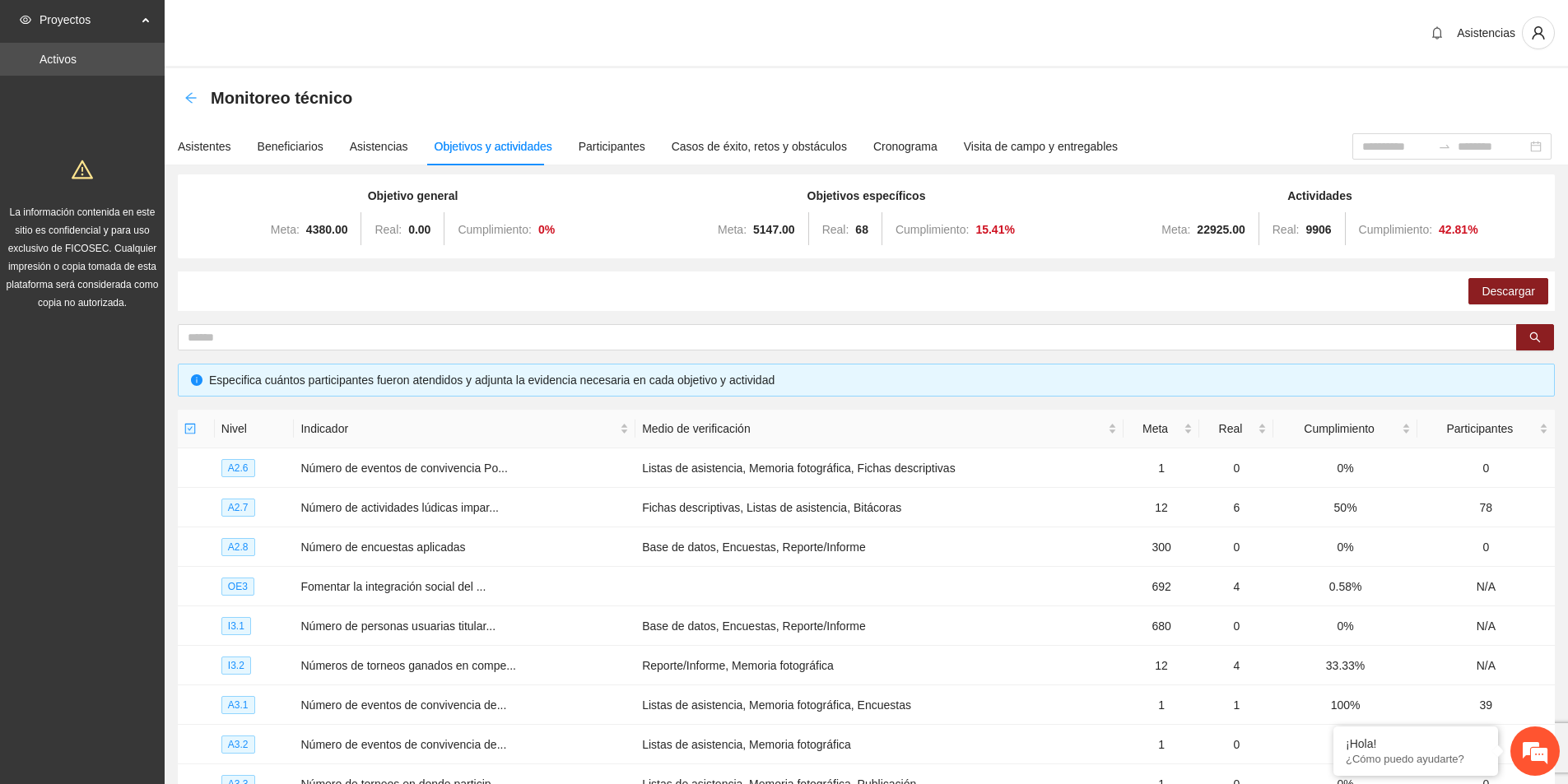
click at [193, 98] on icon "arrow-left" at bounding box center [190, 98] width 11 height 11
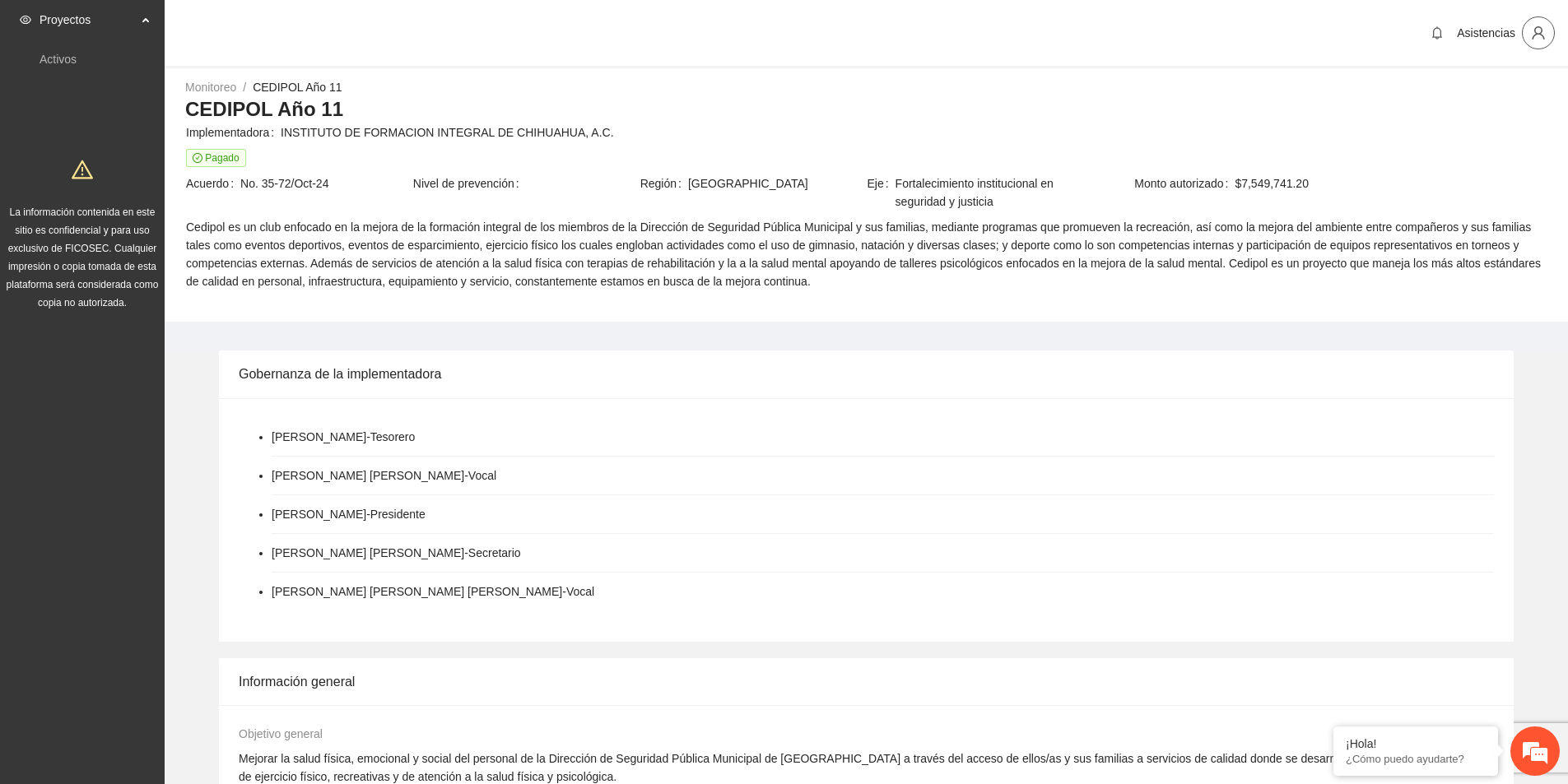
click at [1529, 30] on span "user" at bounding box center [1538, 33] width 31 height 15
click at [1513, 103] on span "Cerrar sesión" at bounding box center [1496, 96] width 103 height 18
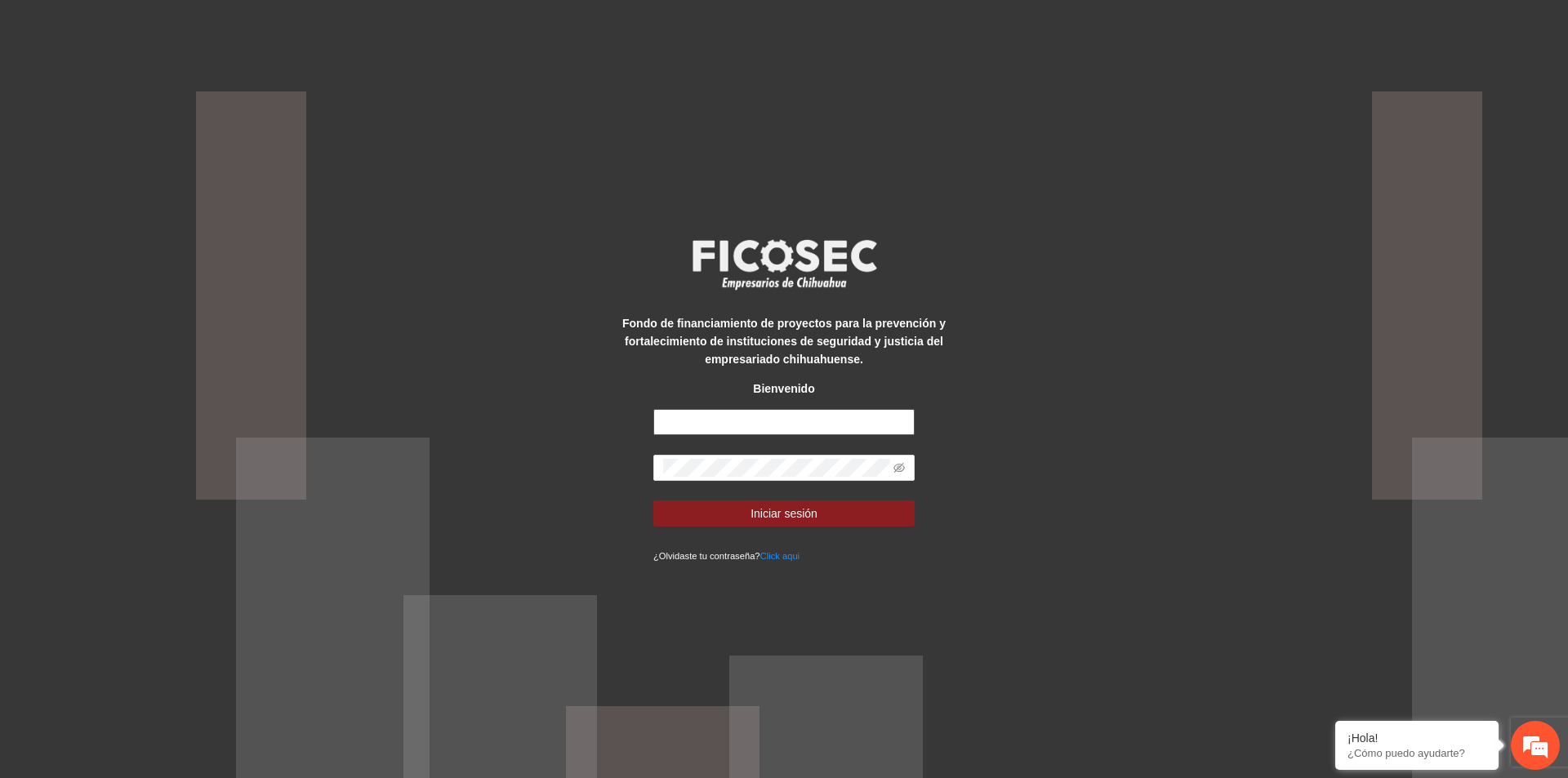
click at [690, 422] on input "text" at bounding box center [784, 422] width 261 height 27
paste input "**********"
type input "**********"
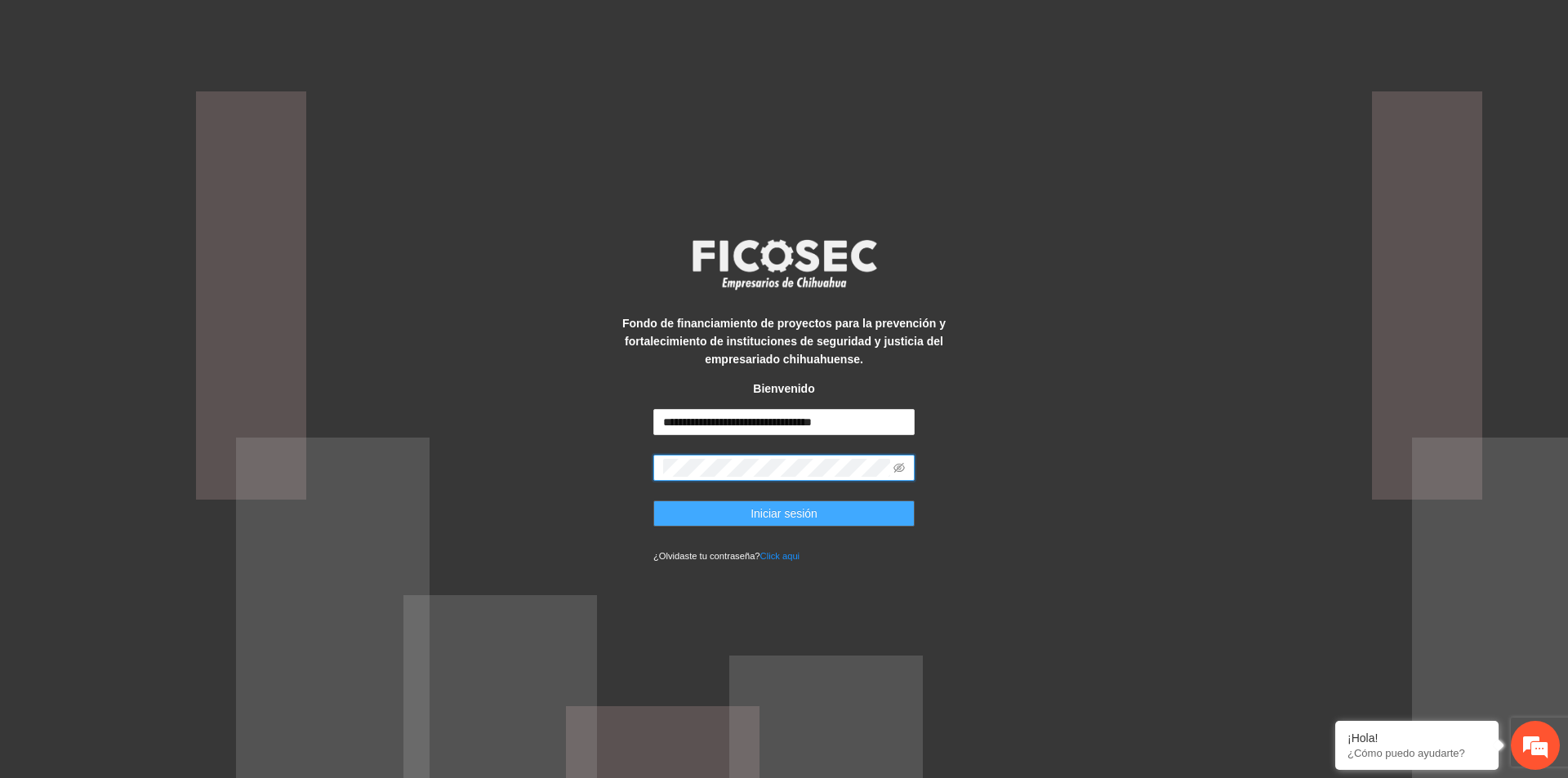
click at [726, 508] on button "Iniciar sesión" at bounding box center [784, 513] width 261 height 27
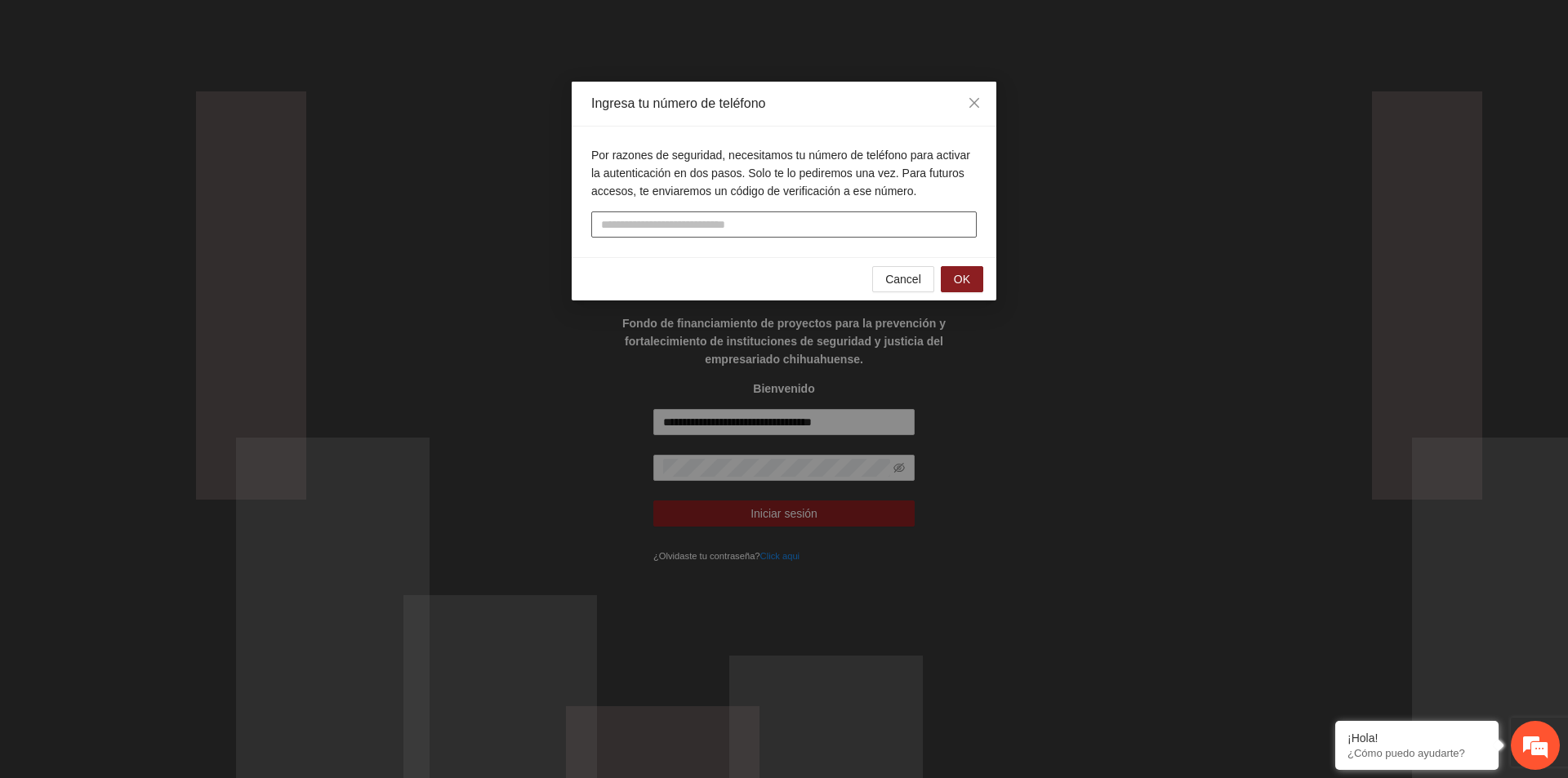
click at [790, 224] on input "tel" at bounding box center [784, 225] width 386 height 27
type input "***"
click at [904, 273] on span "Cancel" at bounding box center [903, 279] width 36 height 18
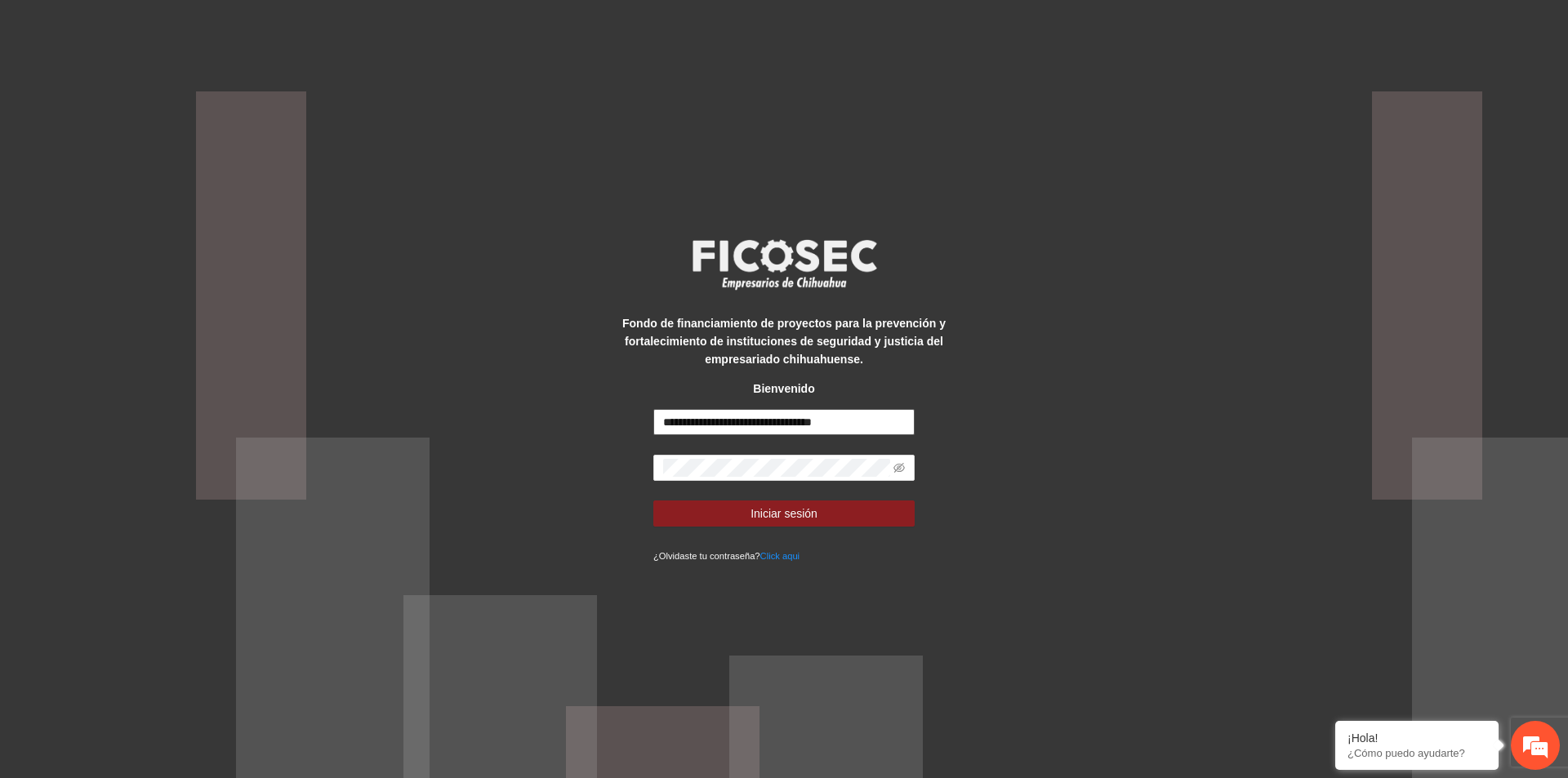
click at [887, 418] on input "**********" at bounding box center [784, 422] width 261 height 27
drag, startPoint x: 895, startPoint y: 428, endPoint x: 623, endPoint y: 384, distance: 275.5
click at [623, 384] on div "**********" at bounding box center [784, 389] width 326 height 351
type input "**********"
click at [616, 449] on div "**********" at bounding box center [784, 389] width 1568 height 778
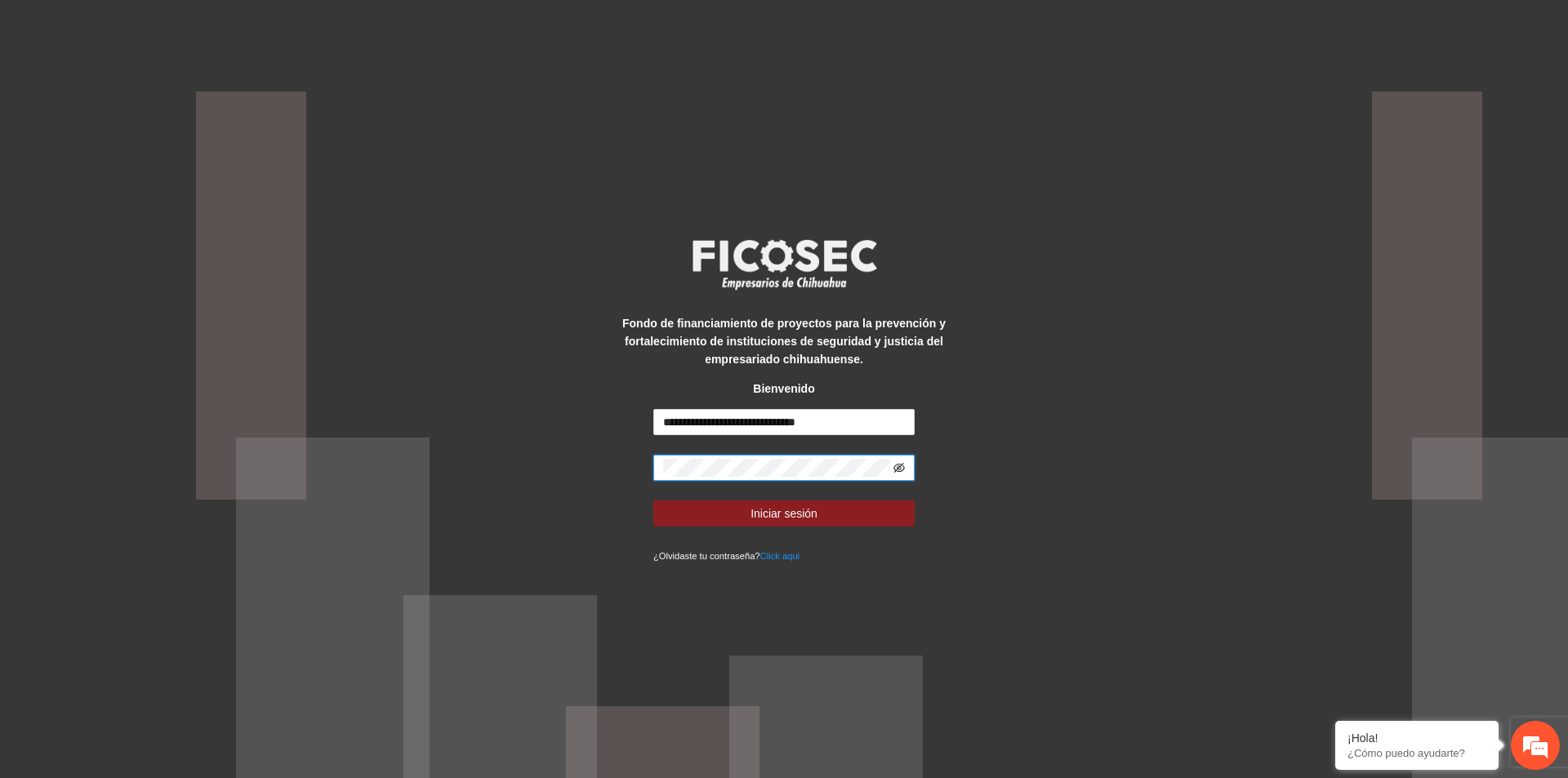
click at [901, 466] on icon "eye-invisible" at bounding box center [899, 467] width 11 height 11
click at [753, 515] on span "Iniciar sesión" at bounding box center [784, 514] width 67 height 18
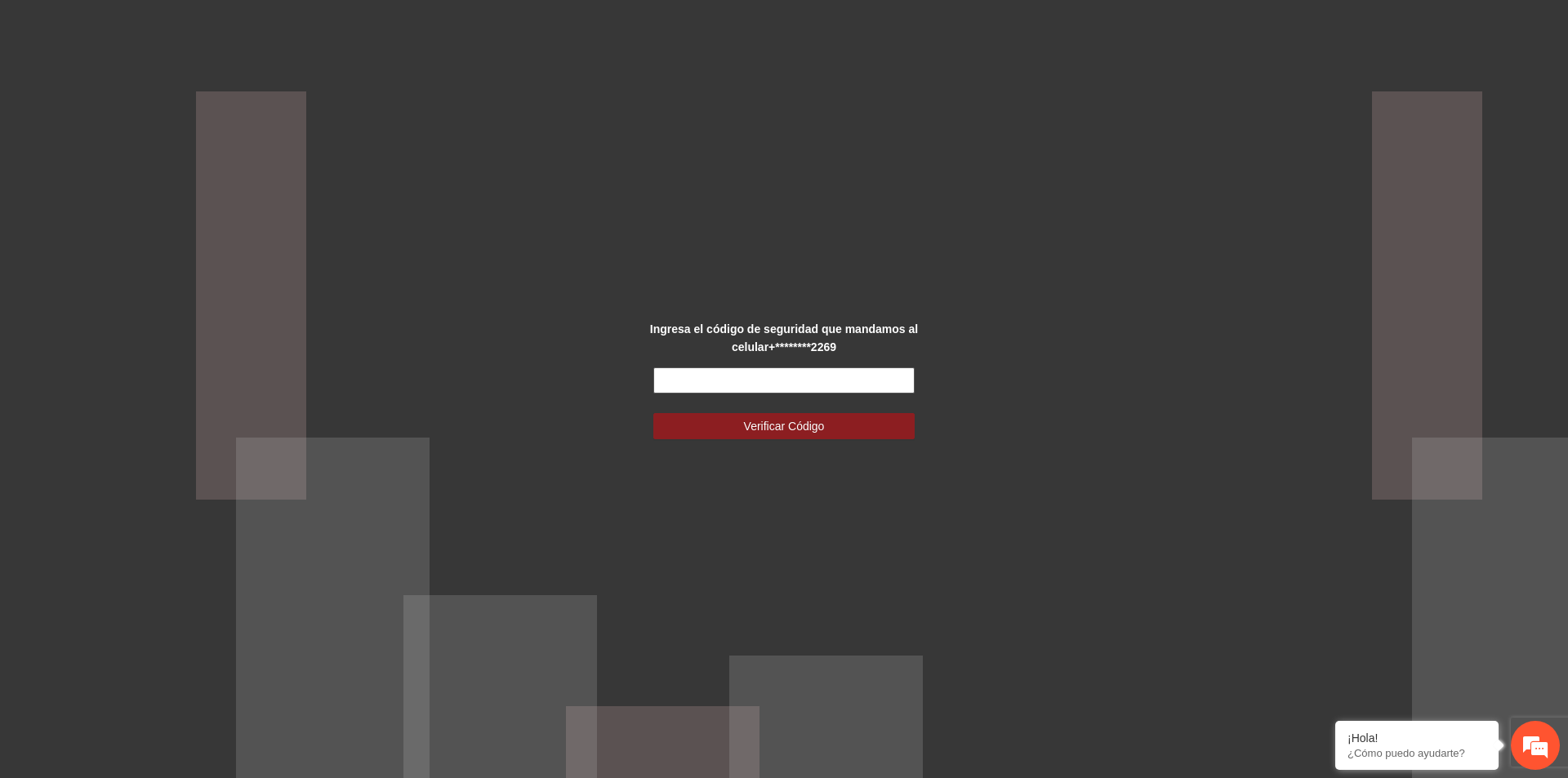
click at [768, 381] on input "text" at bounding box center [784, 380] width 261 height 27
type input "******"
click at [762, 426] on span "Verificar Código" at bounding box center [784, 426] width 81 height 18
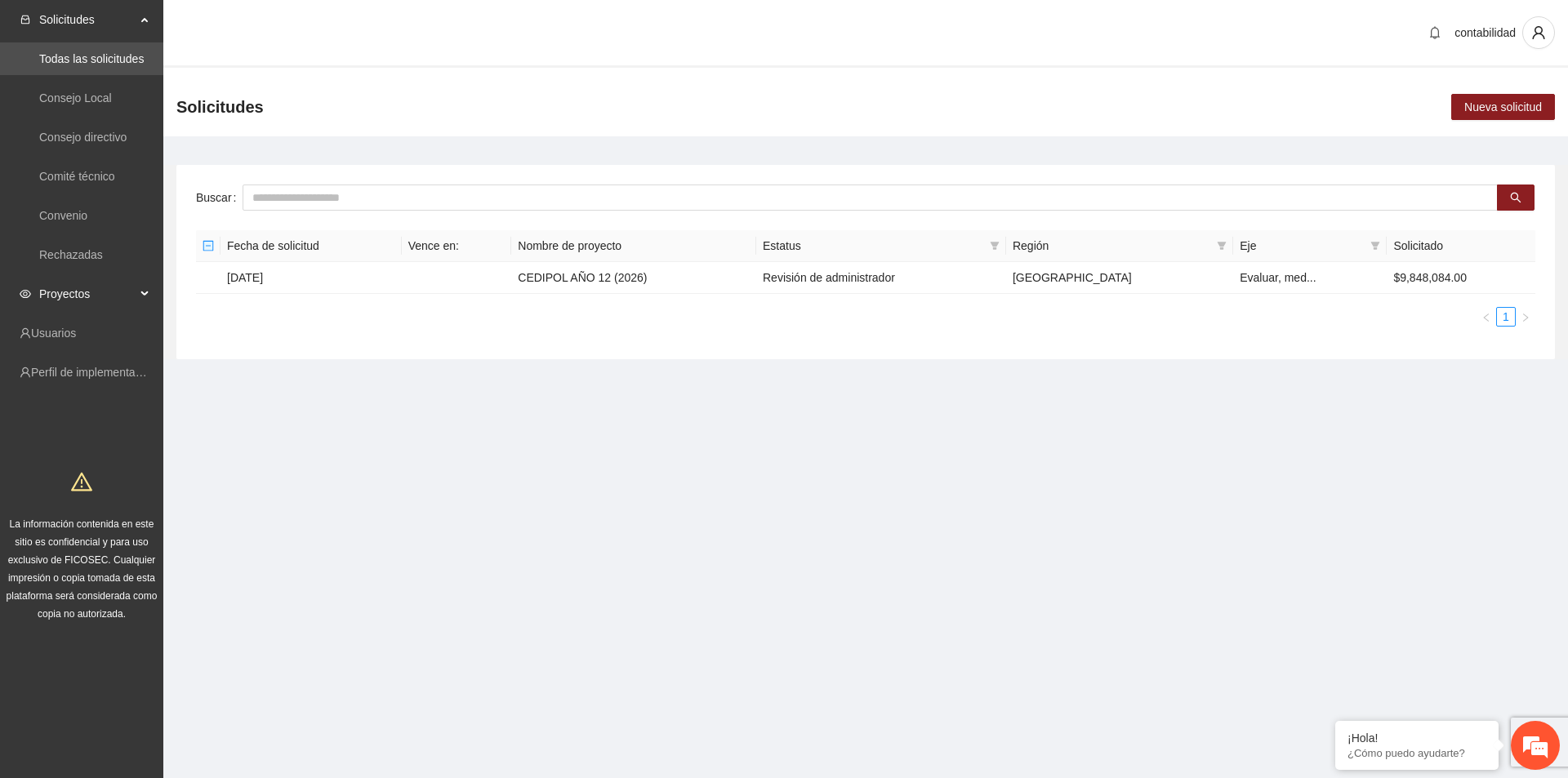
click at [101, 303] on span "Proyectos" at bounding box center [87, 294] width 96 height 33
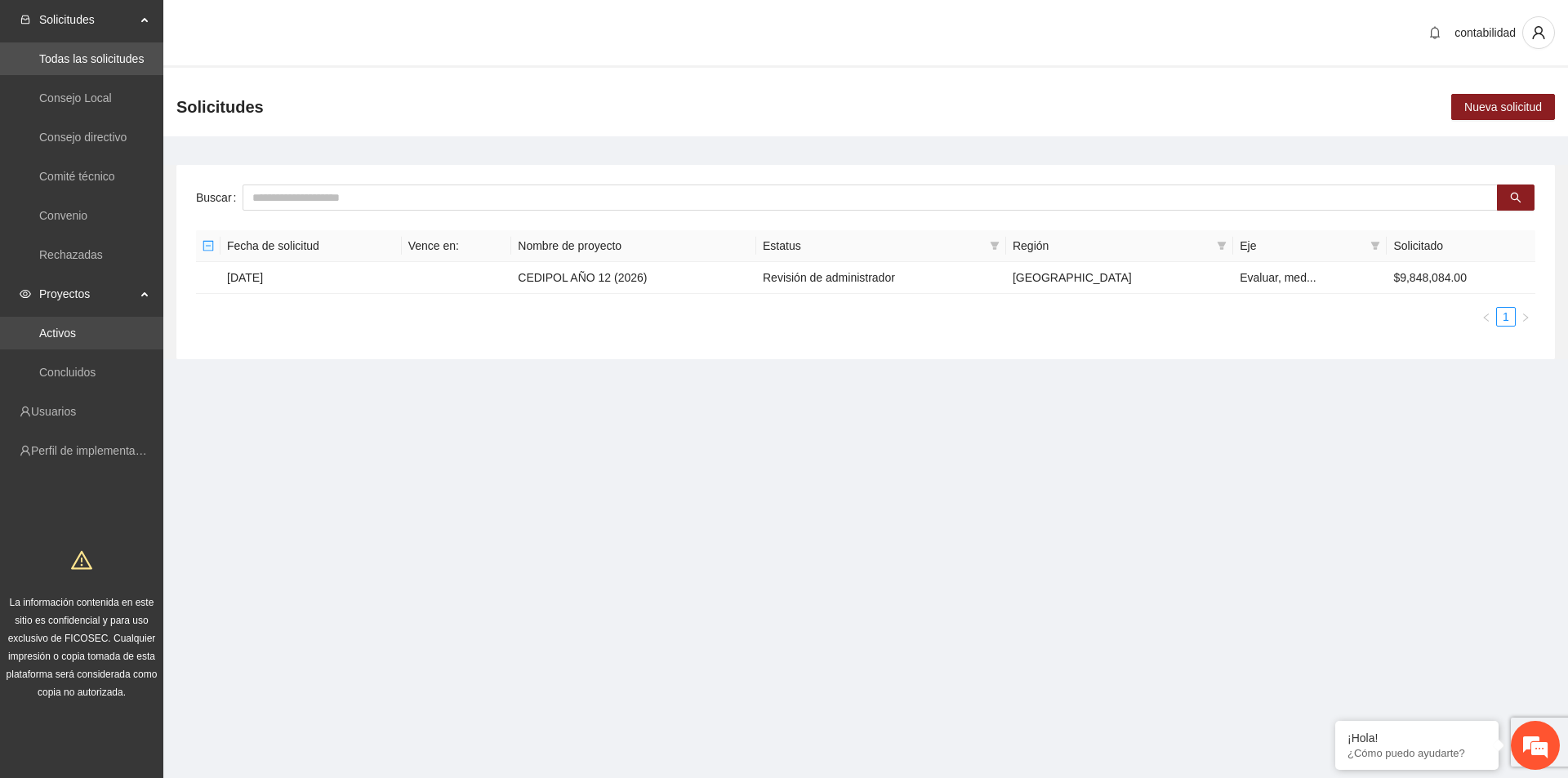
click at [76, 340] on link "Activos" at bounding box center [58, 333] width 37 height 13
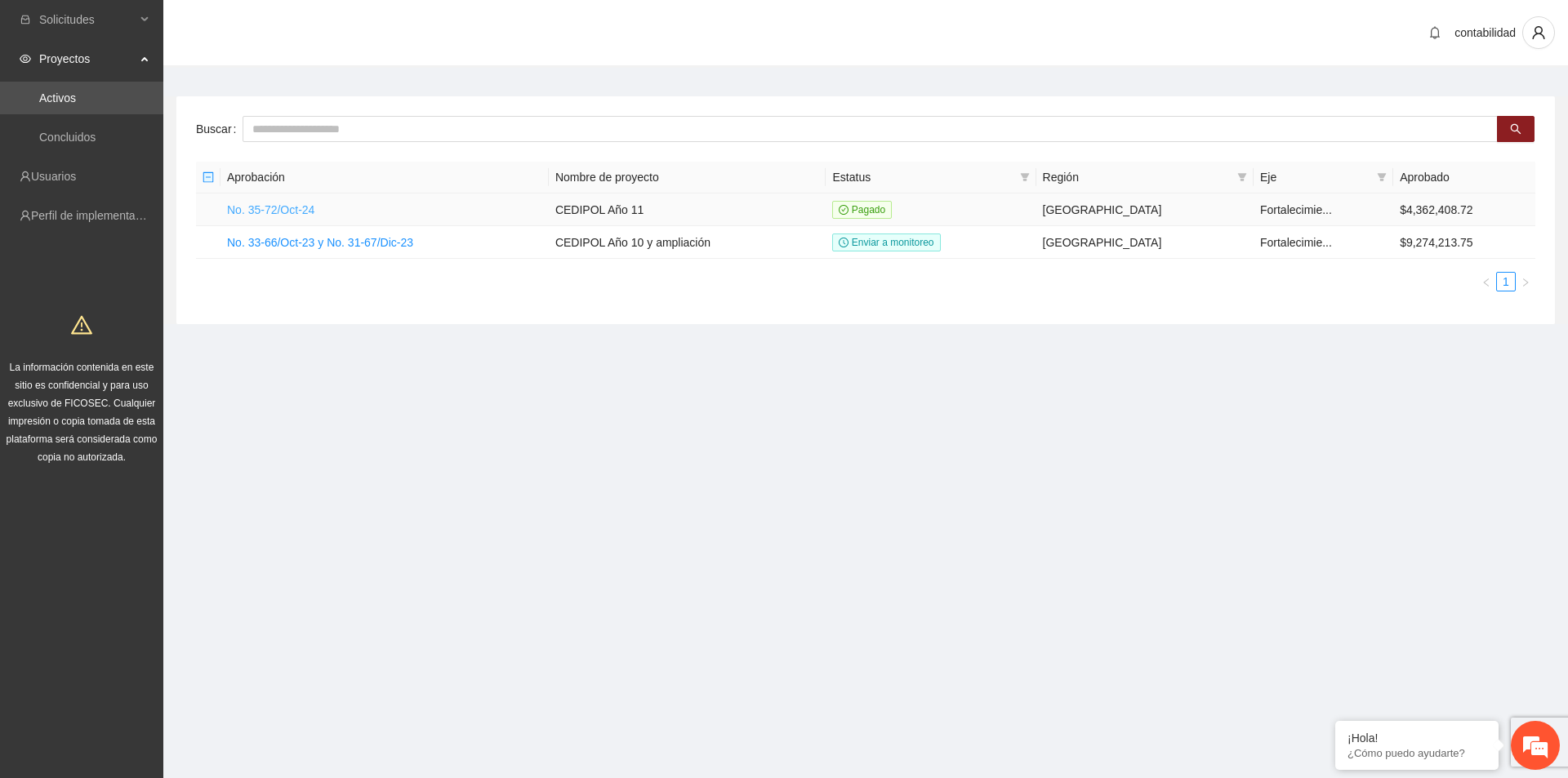
click at [300, 203] on link "No. 35-72/Oct-24" at bounding box center [270, 210] width 87 height 13
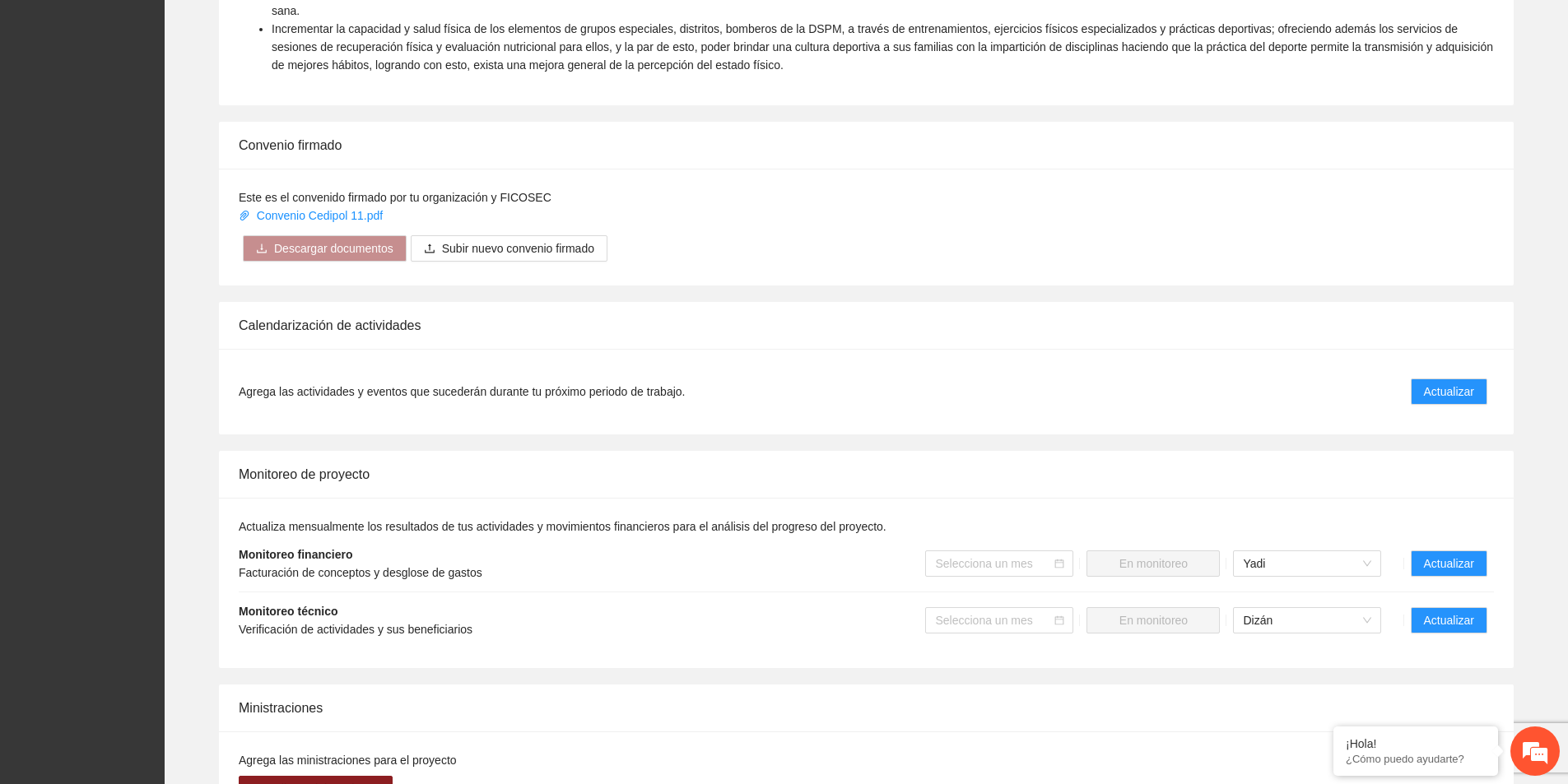
scroll to position [1069, 0]
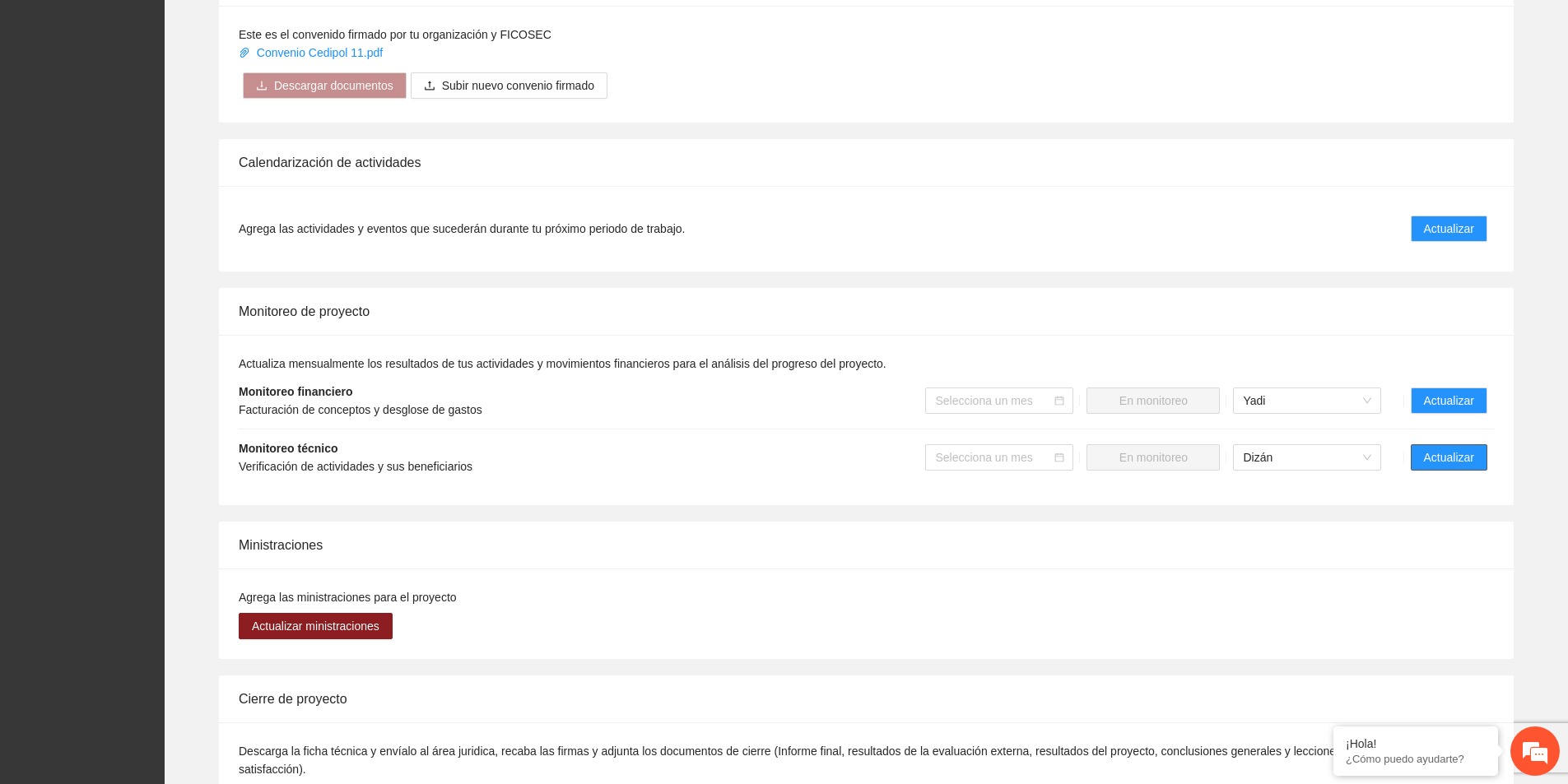
click at [1441, 449] on span "Actualizar" at bounding box center [1450, 458] width 50 height 18
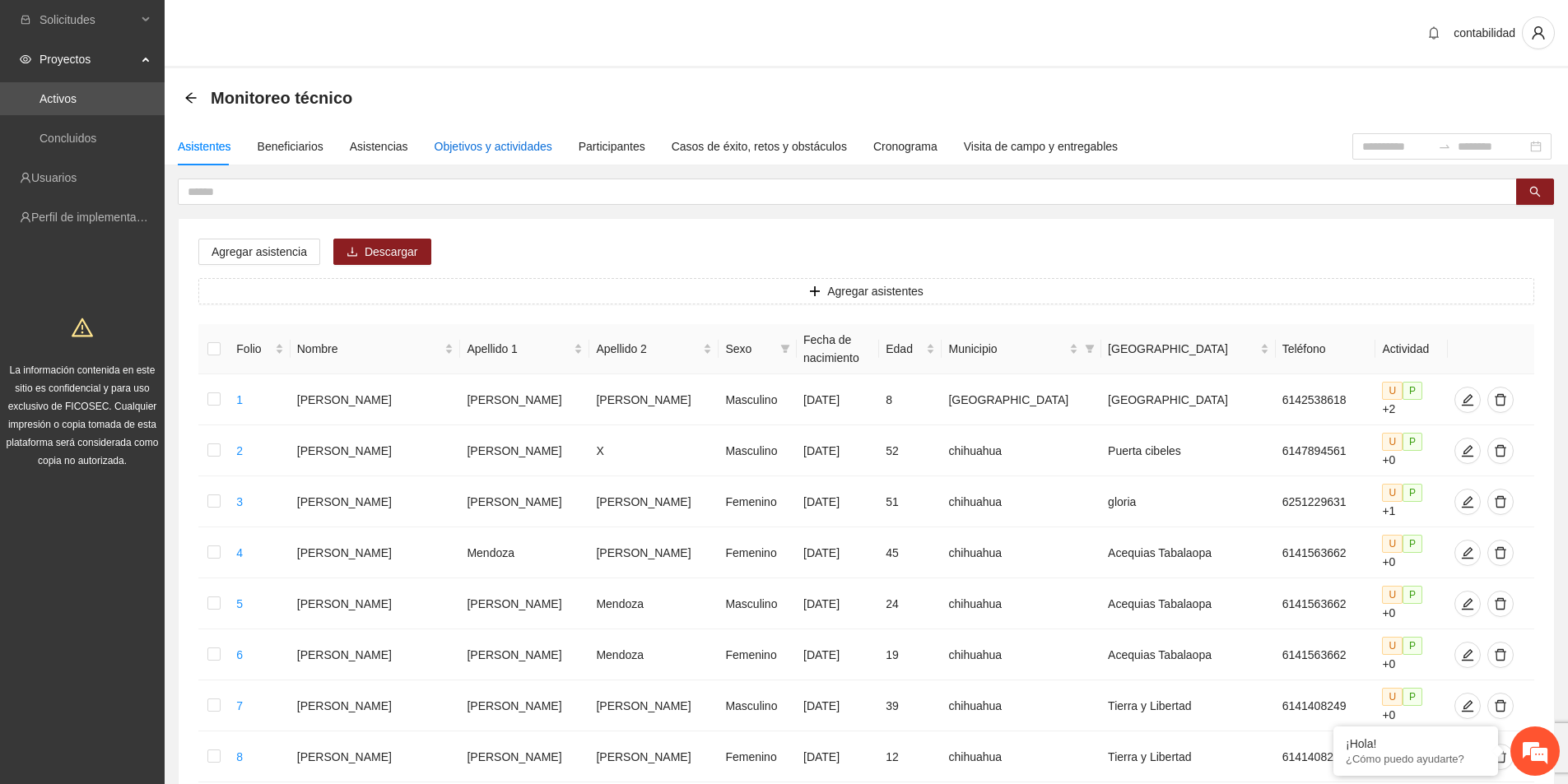
click at [480, 142] on div "Objetivos y actividades" at bounding box center [492, 147] width 117 height 18
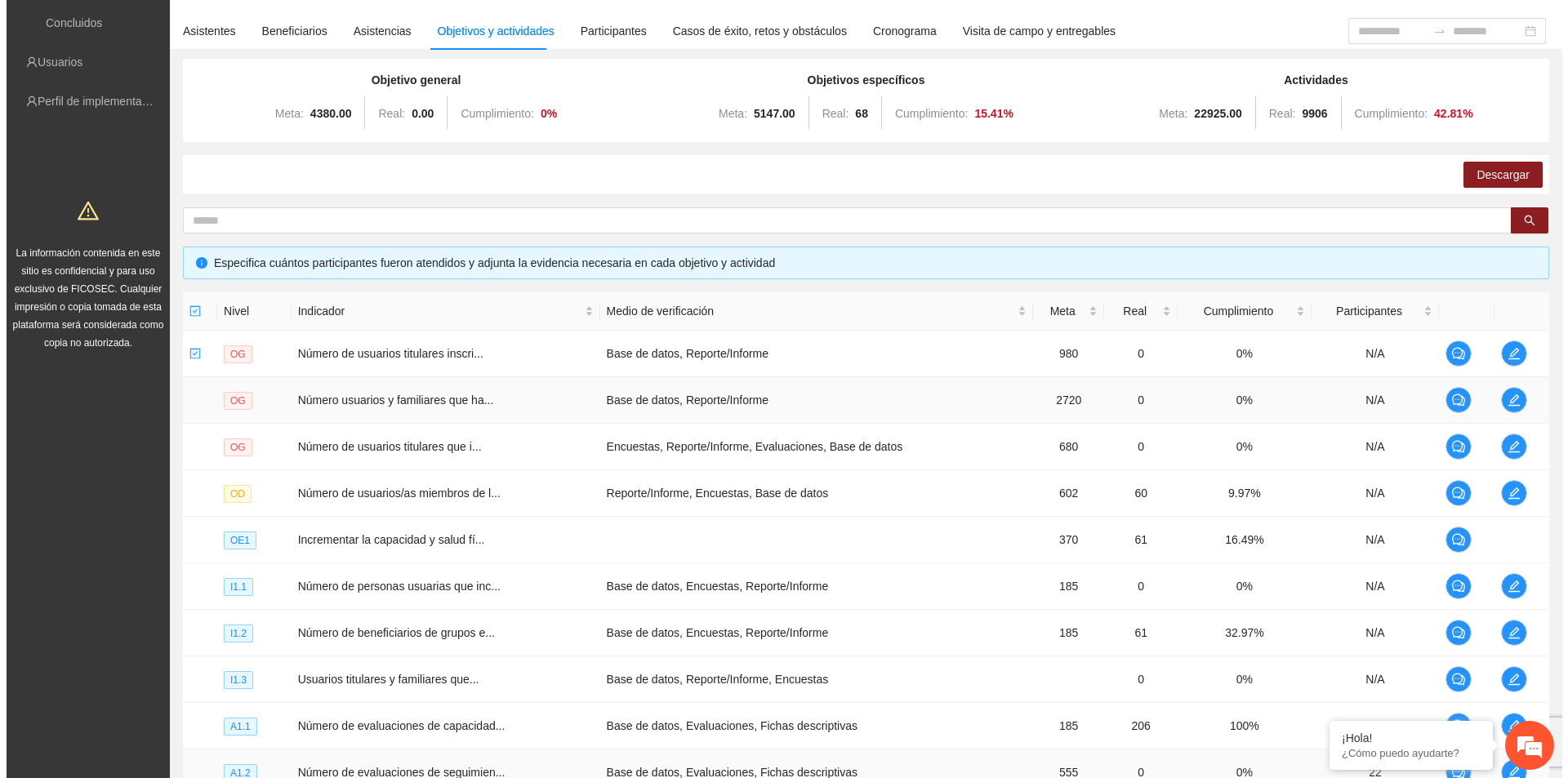
scroll to position [289, 0]
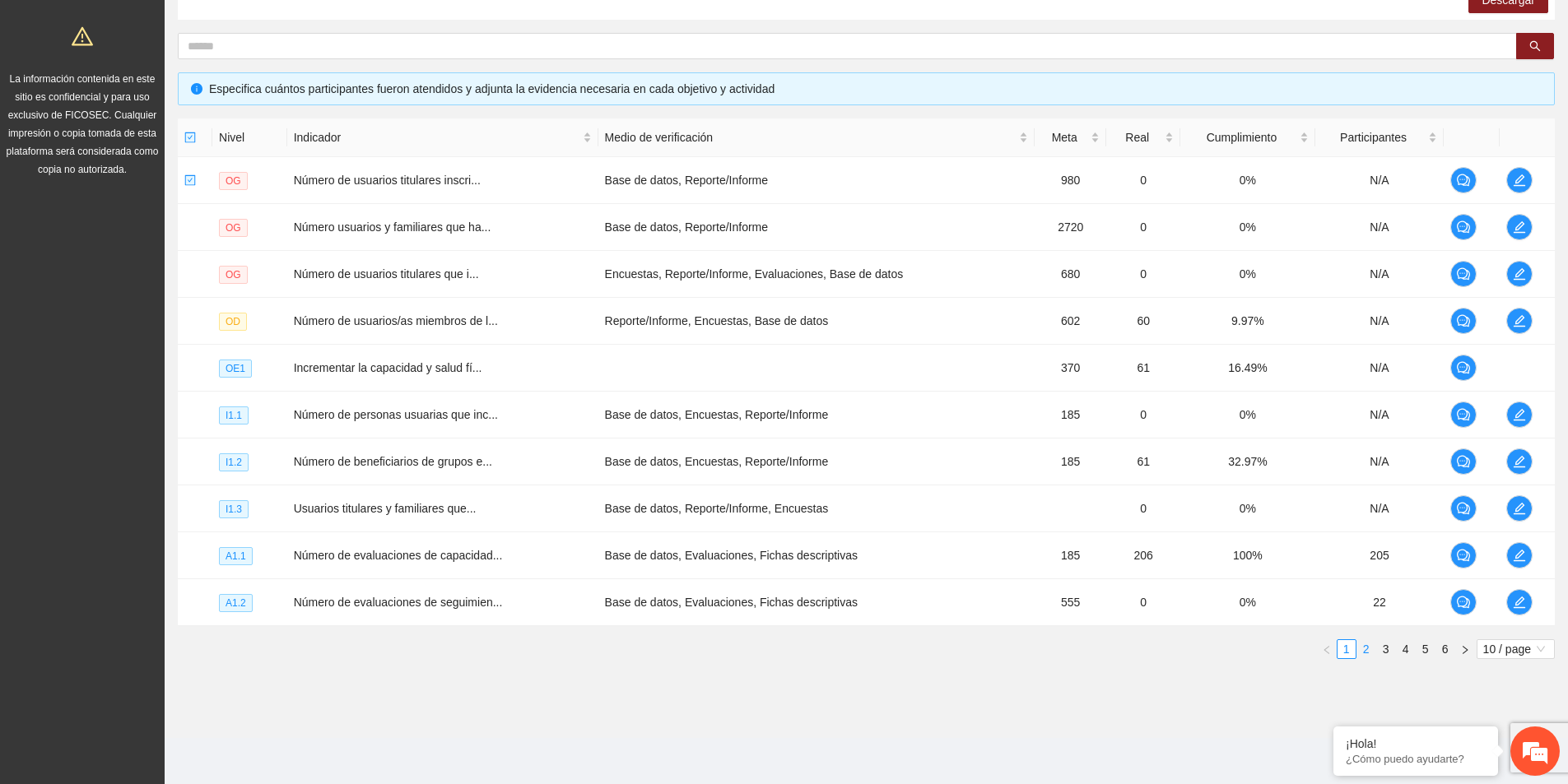
click at [1366, 653] on link "2" at bounding box center [1367, 649] width 18 height 18
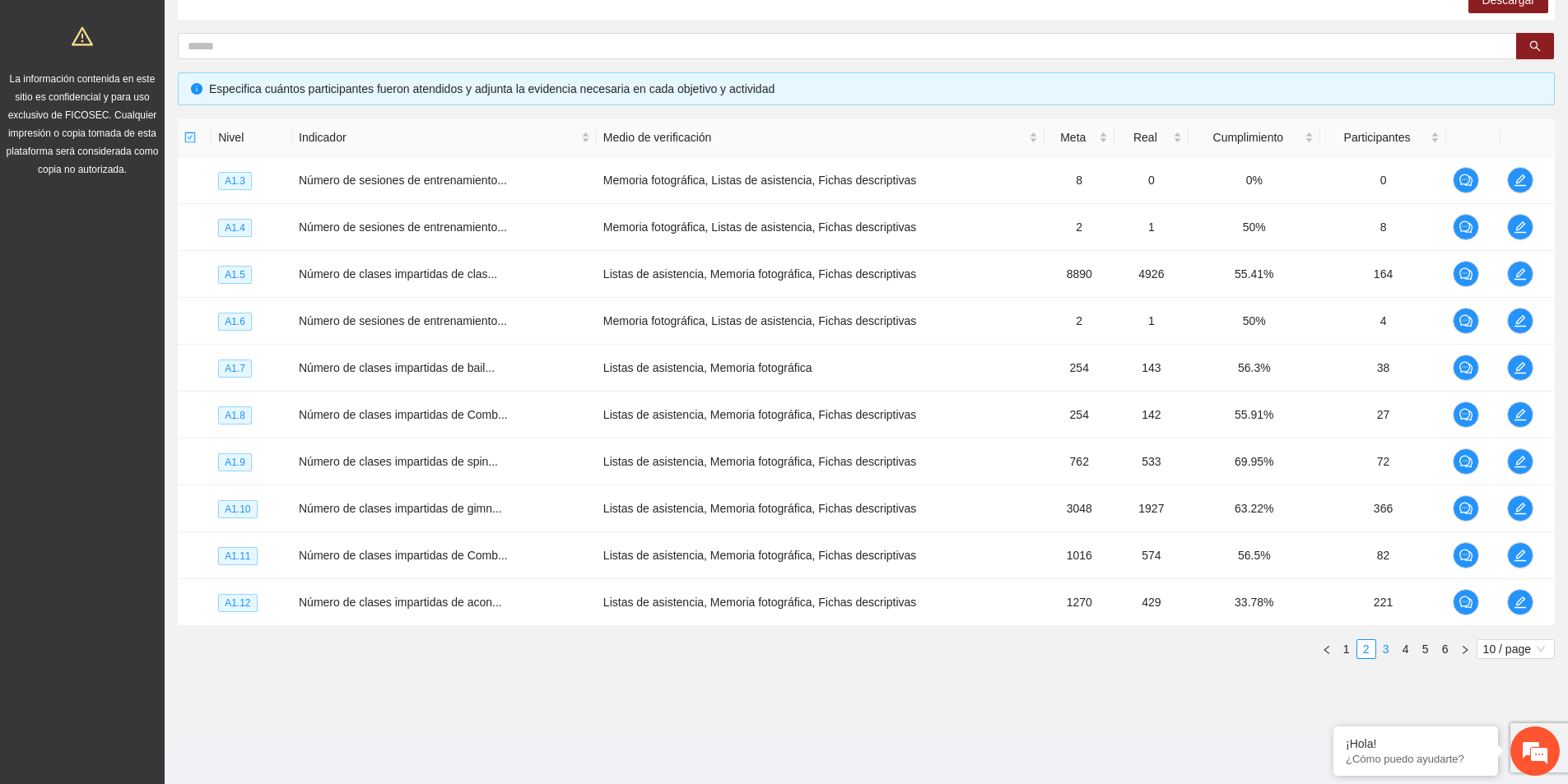
click at [1394, 653] on link "3" at bounding box center [1387, 649] width 18 height 18
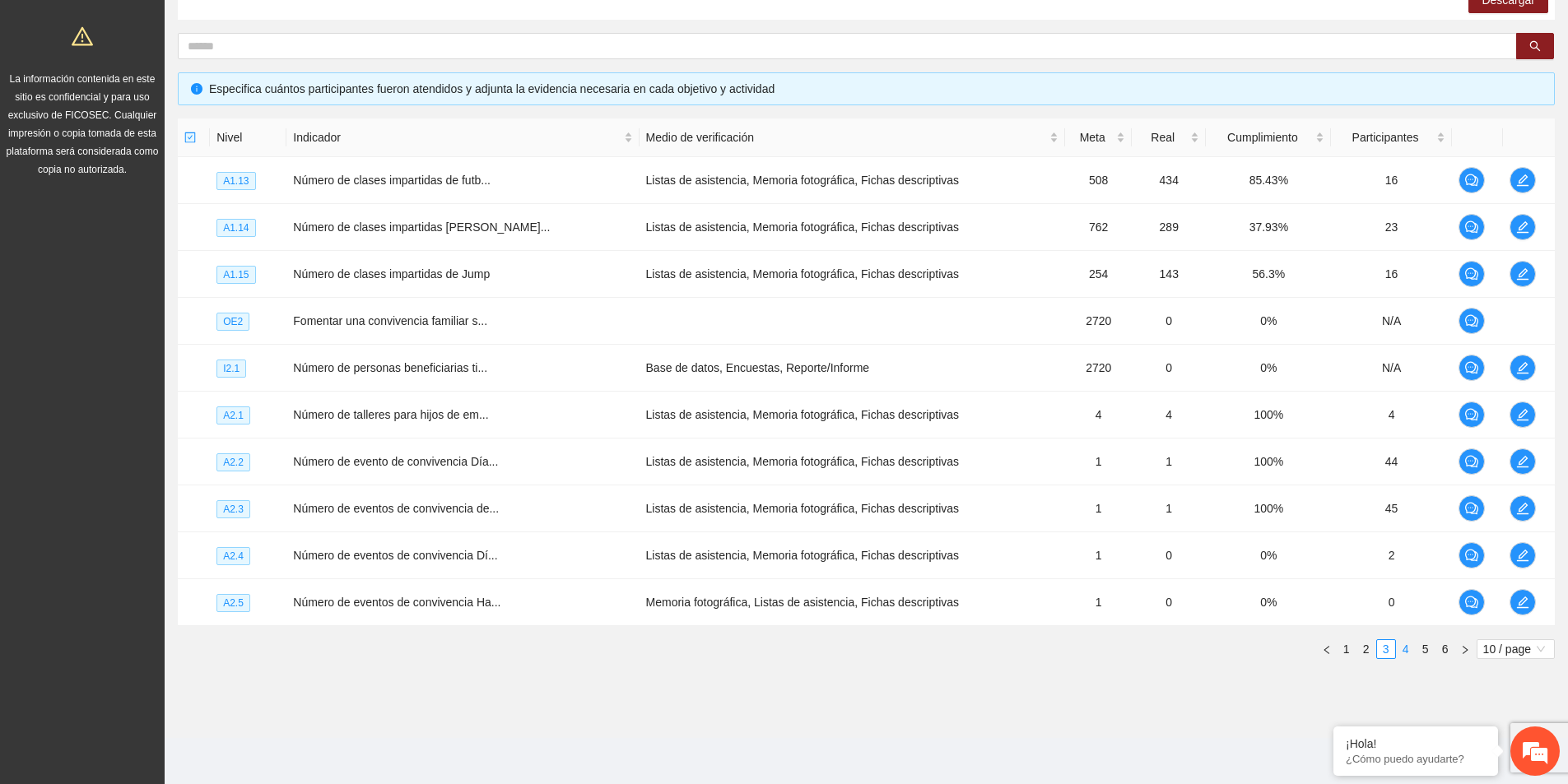
click at [1407, 650] on link "4" at bounding box center [1406, 649] width 18 height 18
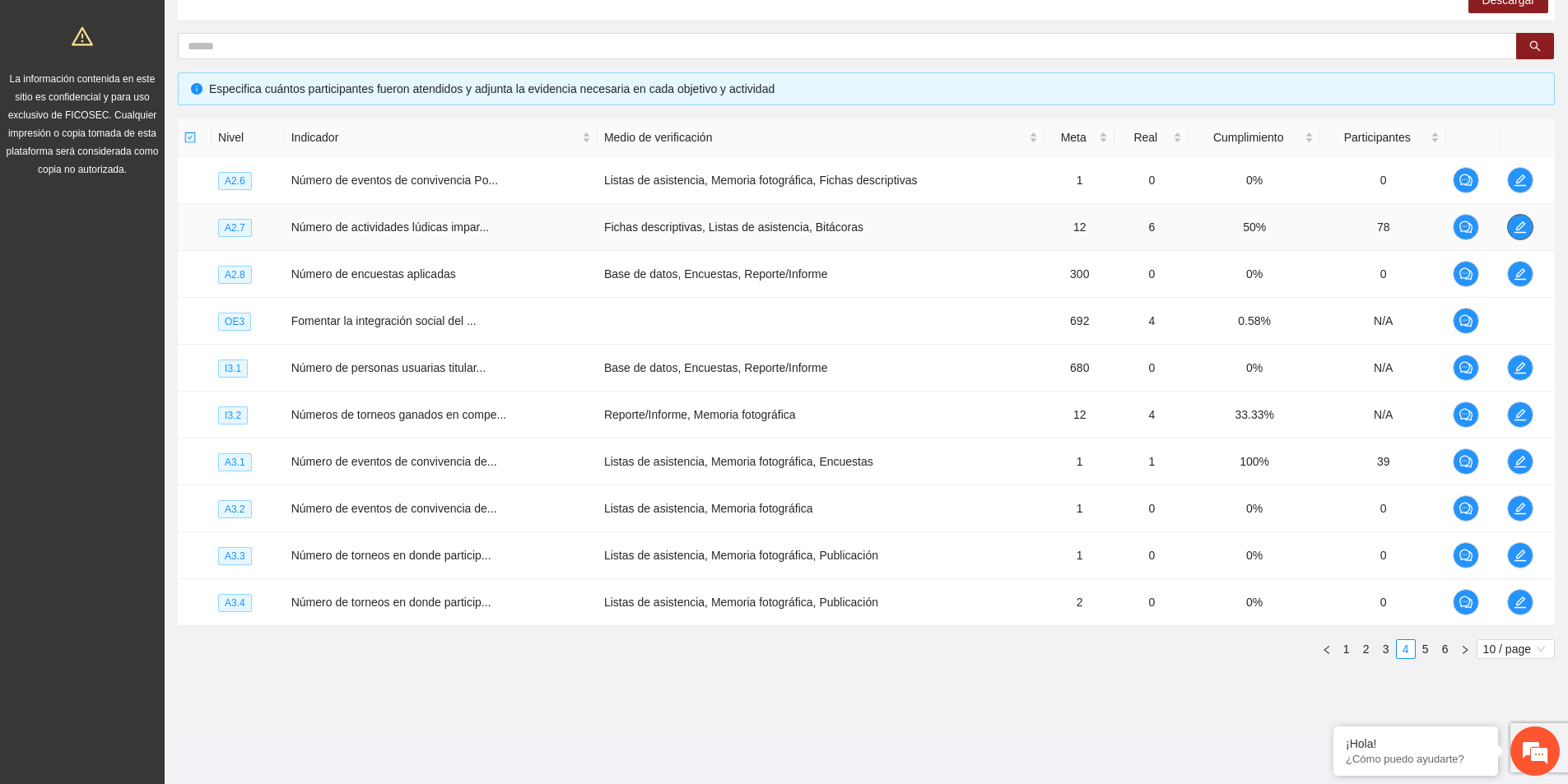
click at [1529, 229] on span "edit" at bounding box center [1520, 227] width 25 height 13
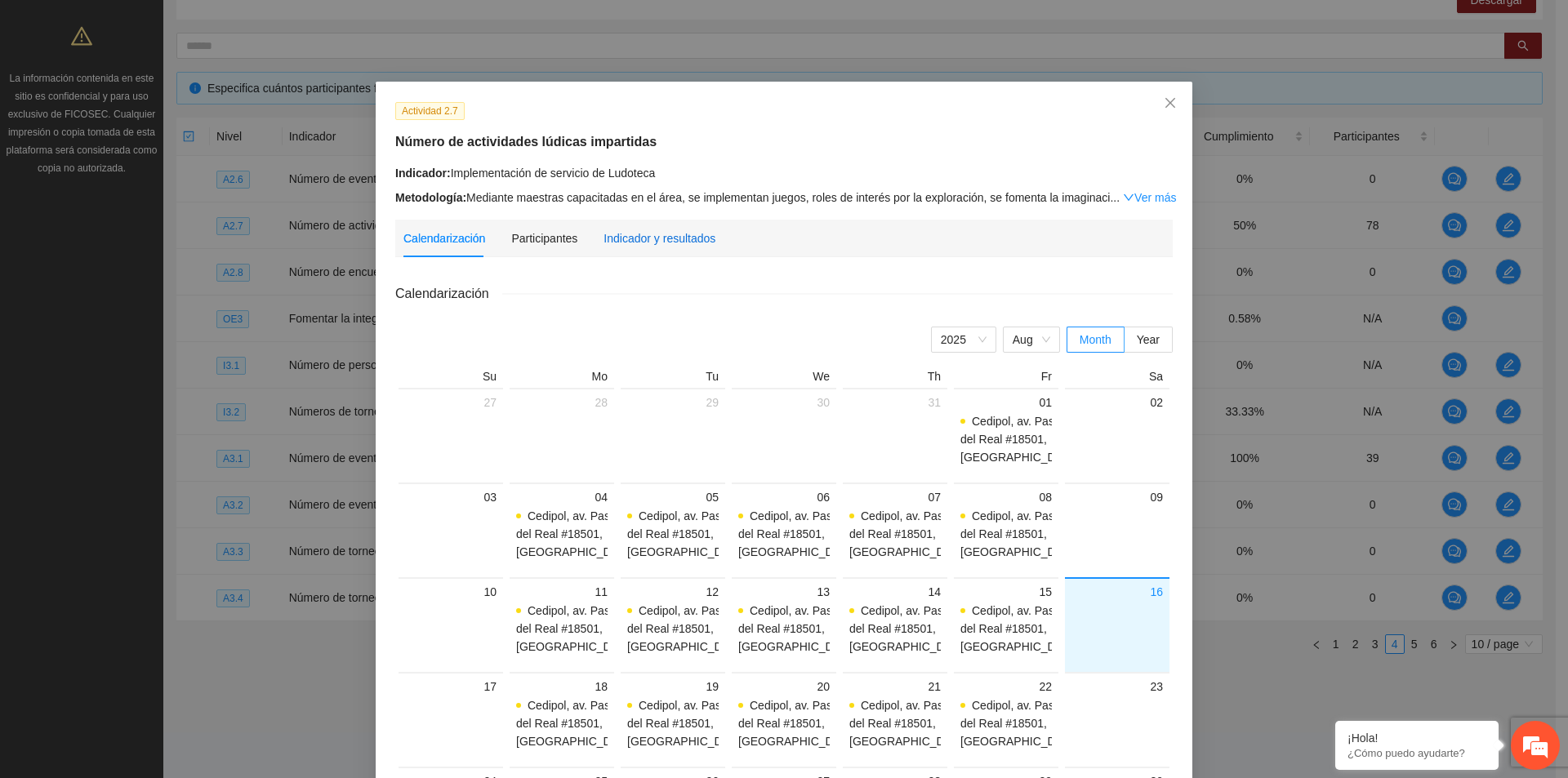
click at [651, 246] on div "Indicador y resultados" at bounding box center [659, 238] width 112 height 18
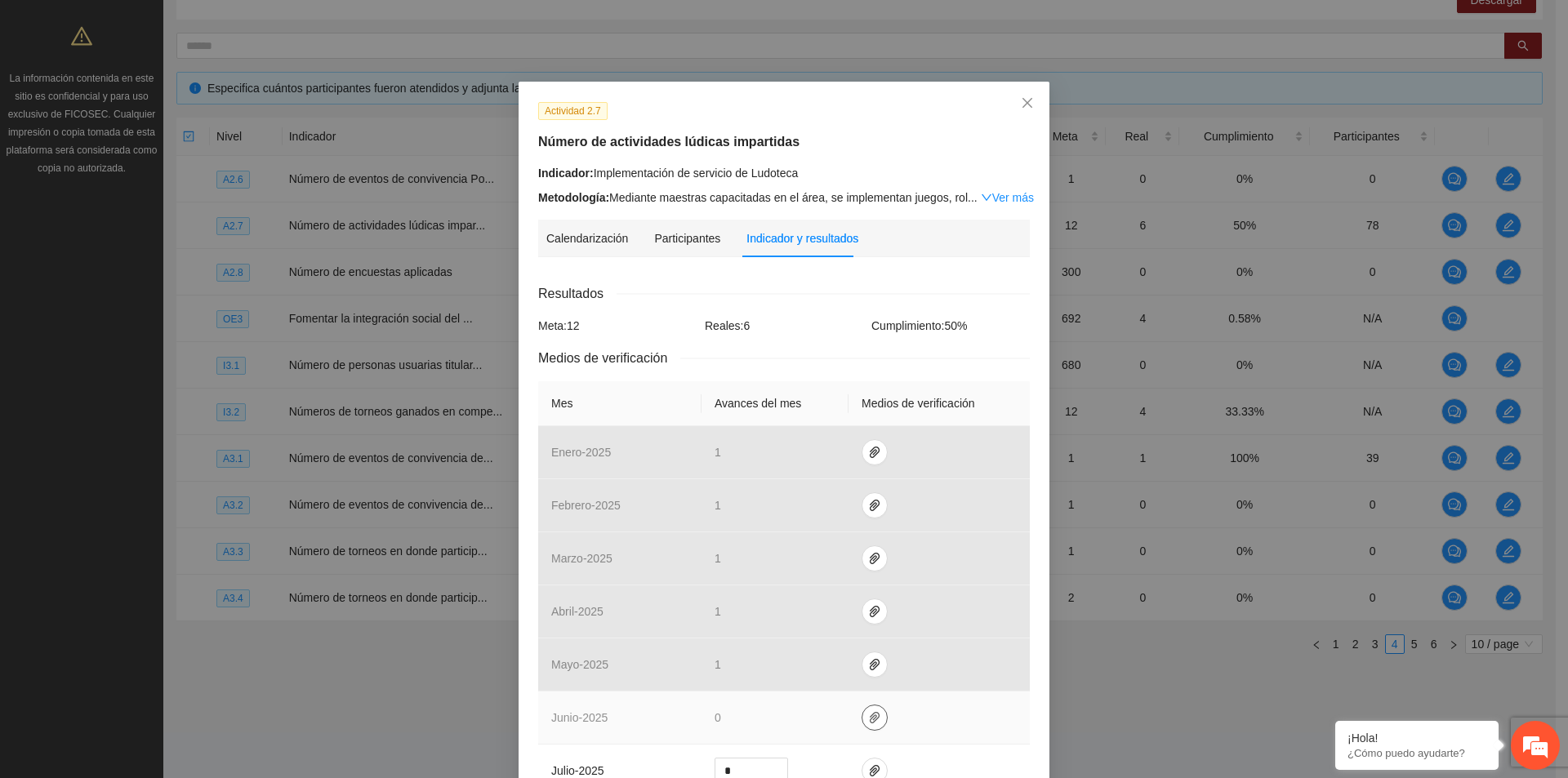
click at [868, 718] on icon "paper-clip" at bounding box center [874, 718] width 13 height 13
click at [922, 725] on td at bounding box center [939, 718] width 181 height 53
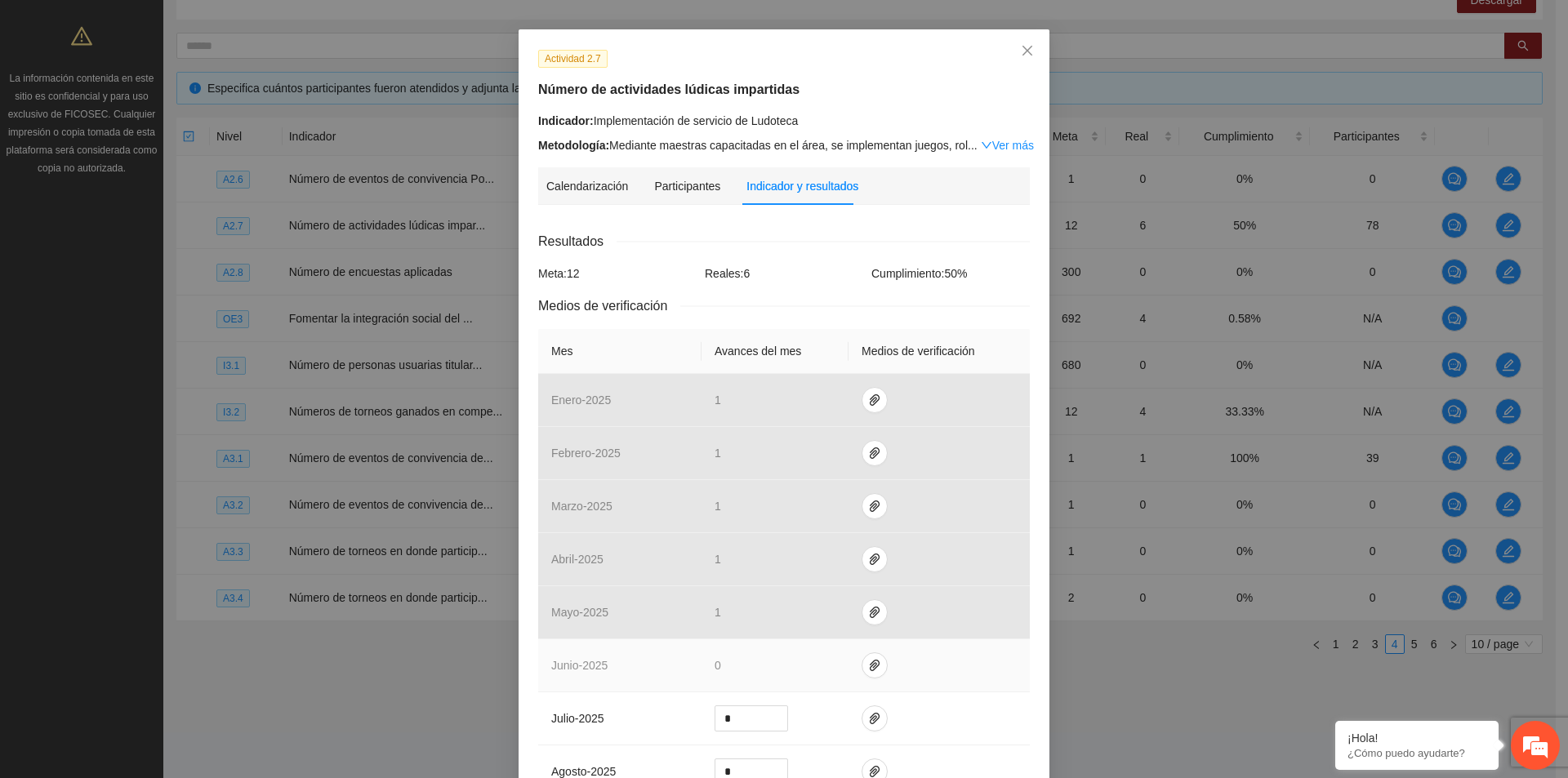
scroll to position [82, 0]
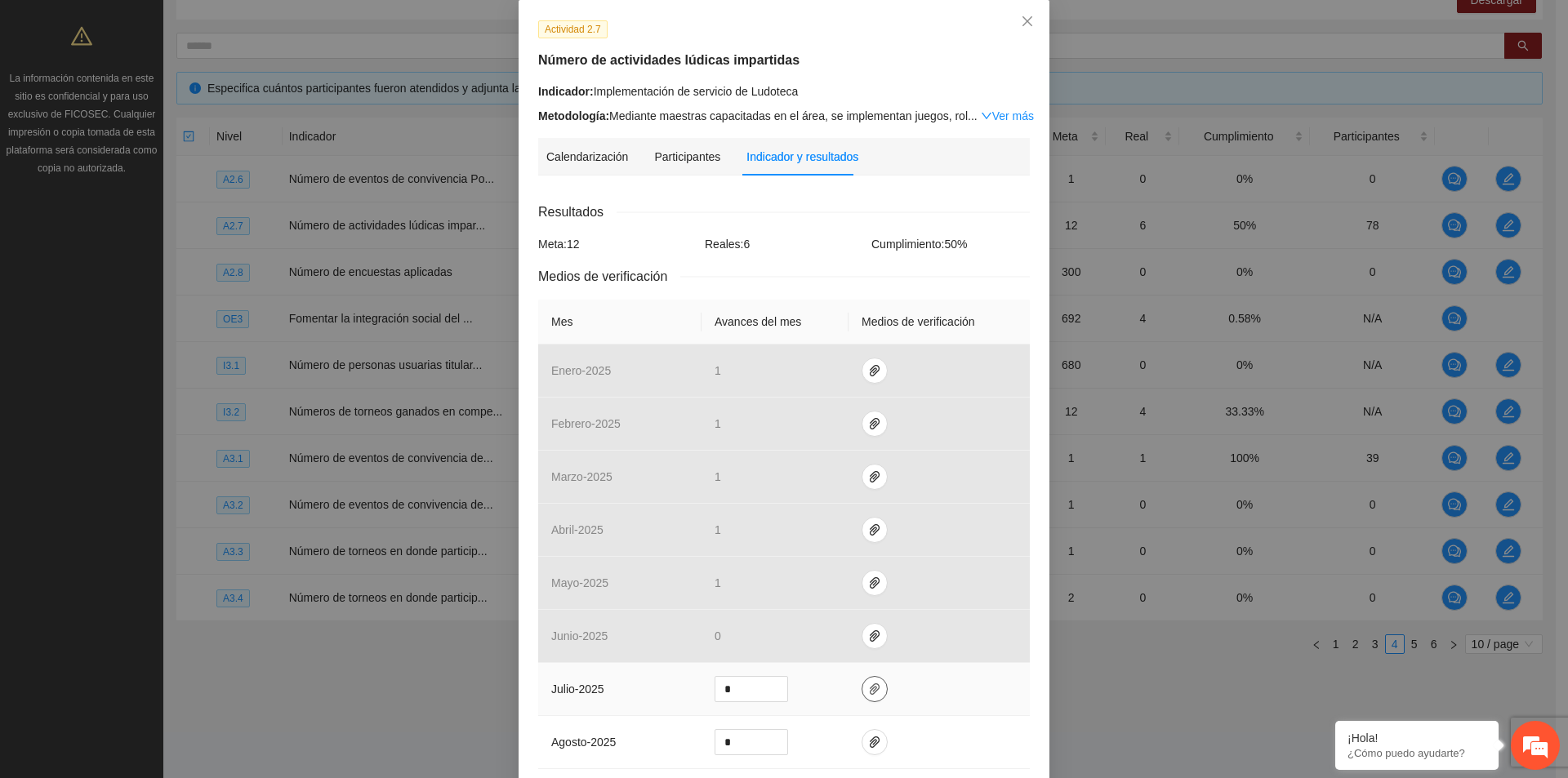
click at [868, 692] on icon "paper-clip" at bounding box center [874, 689] width 13 height 13
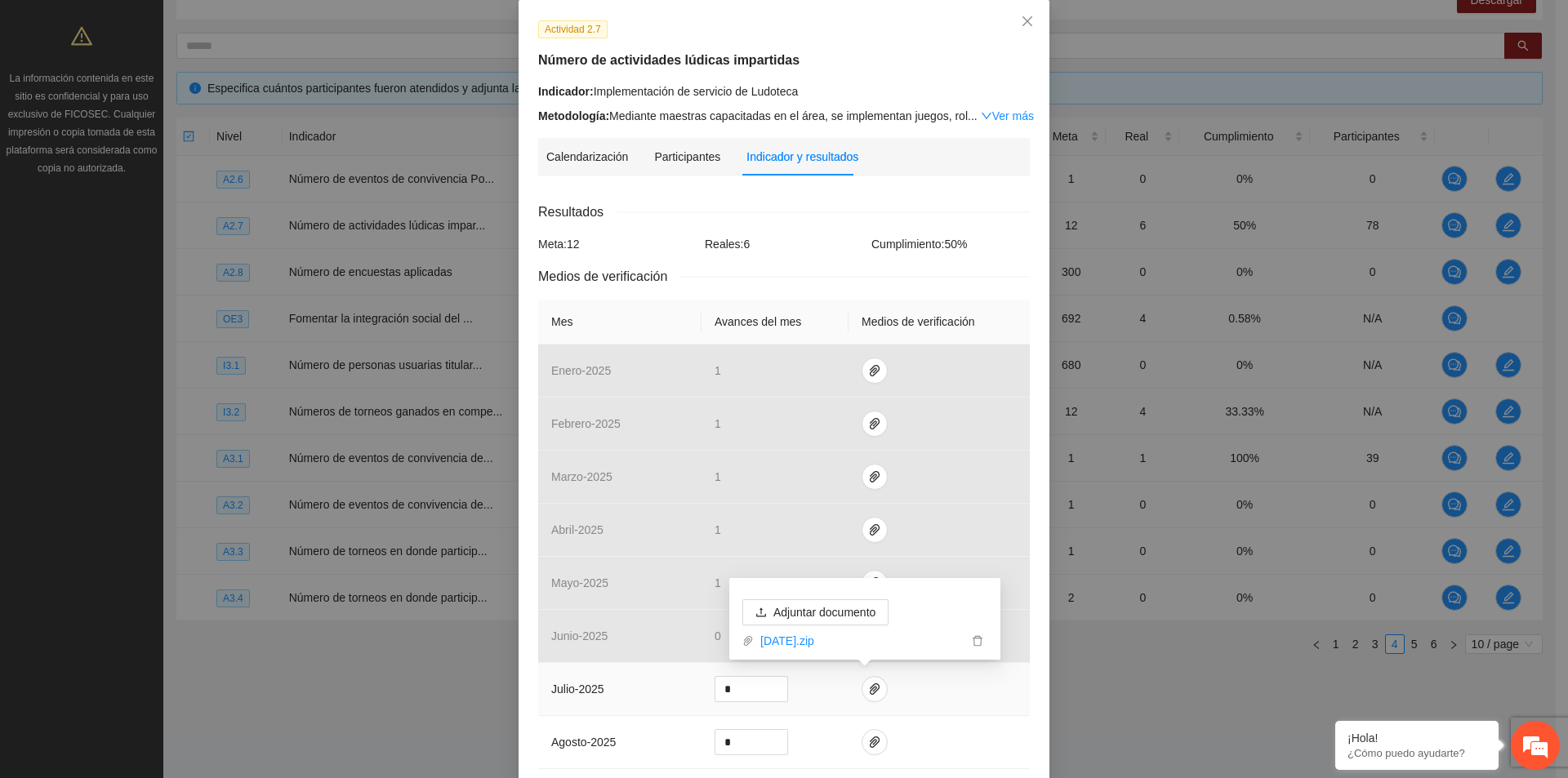
click at [911, 696] on td at bounding box center [939, 690] width 181 height 53
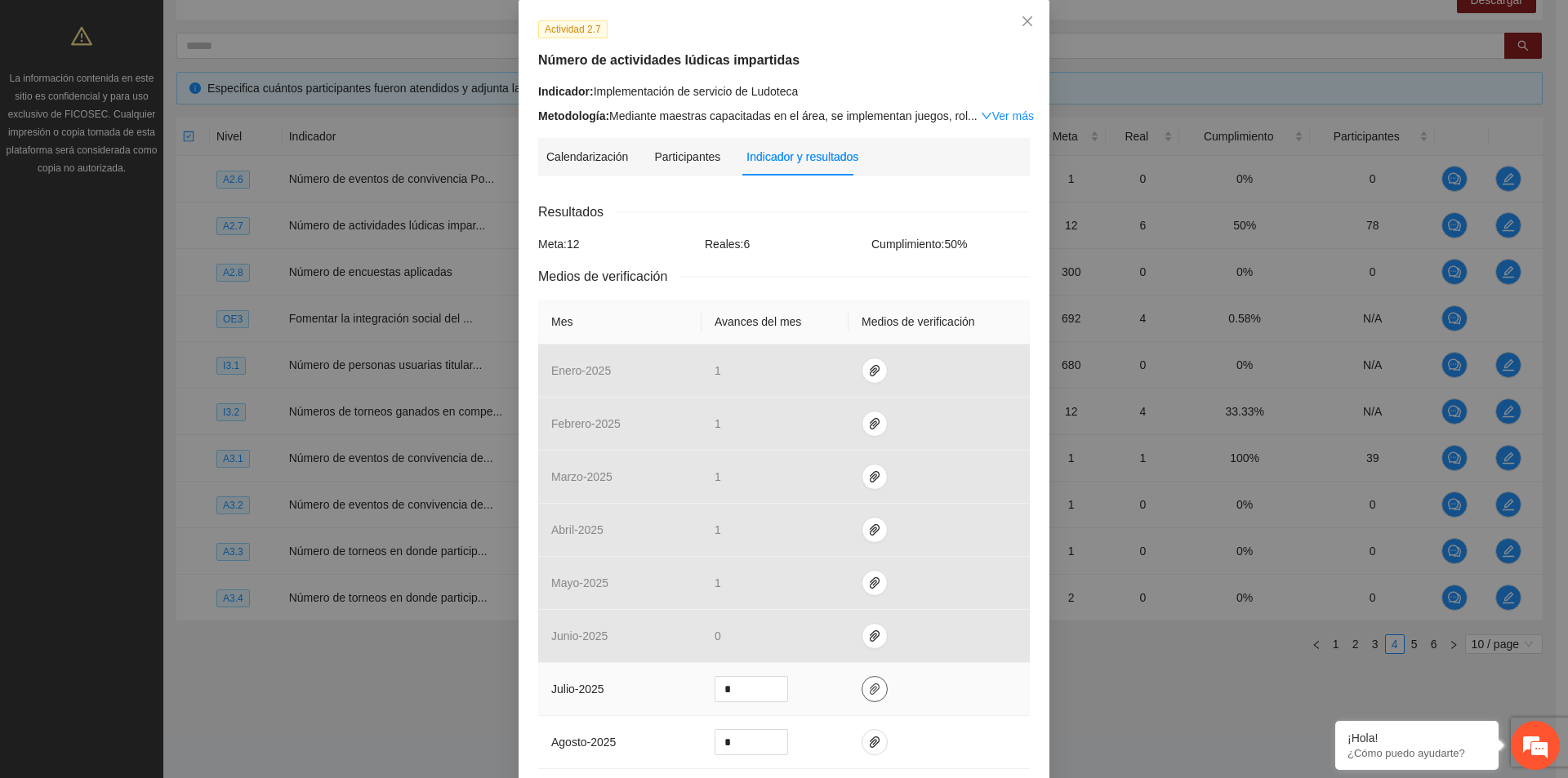
click at [870, 695] on icon "paper-clip" at bounding box center [874, 689] width 13 height 13
click at [791, 642] on link "7Julio2025.zip" at bounding box center [860, 641] width 214 height 18
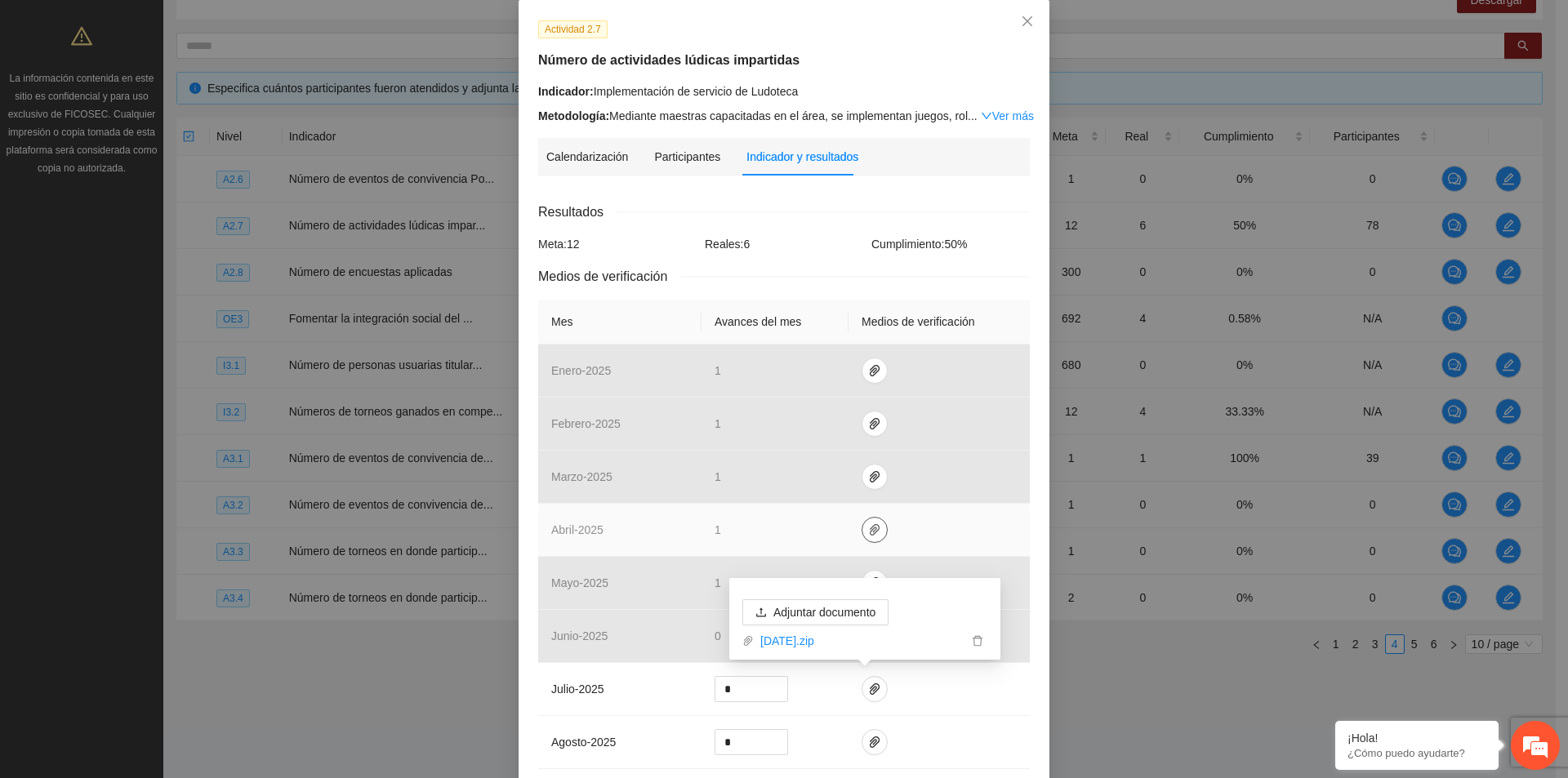
click at [862, 529] on span "paper-clip" at bounding box center [874, 530] width 25 height 13
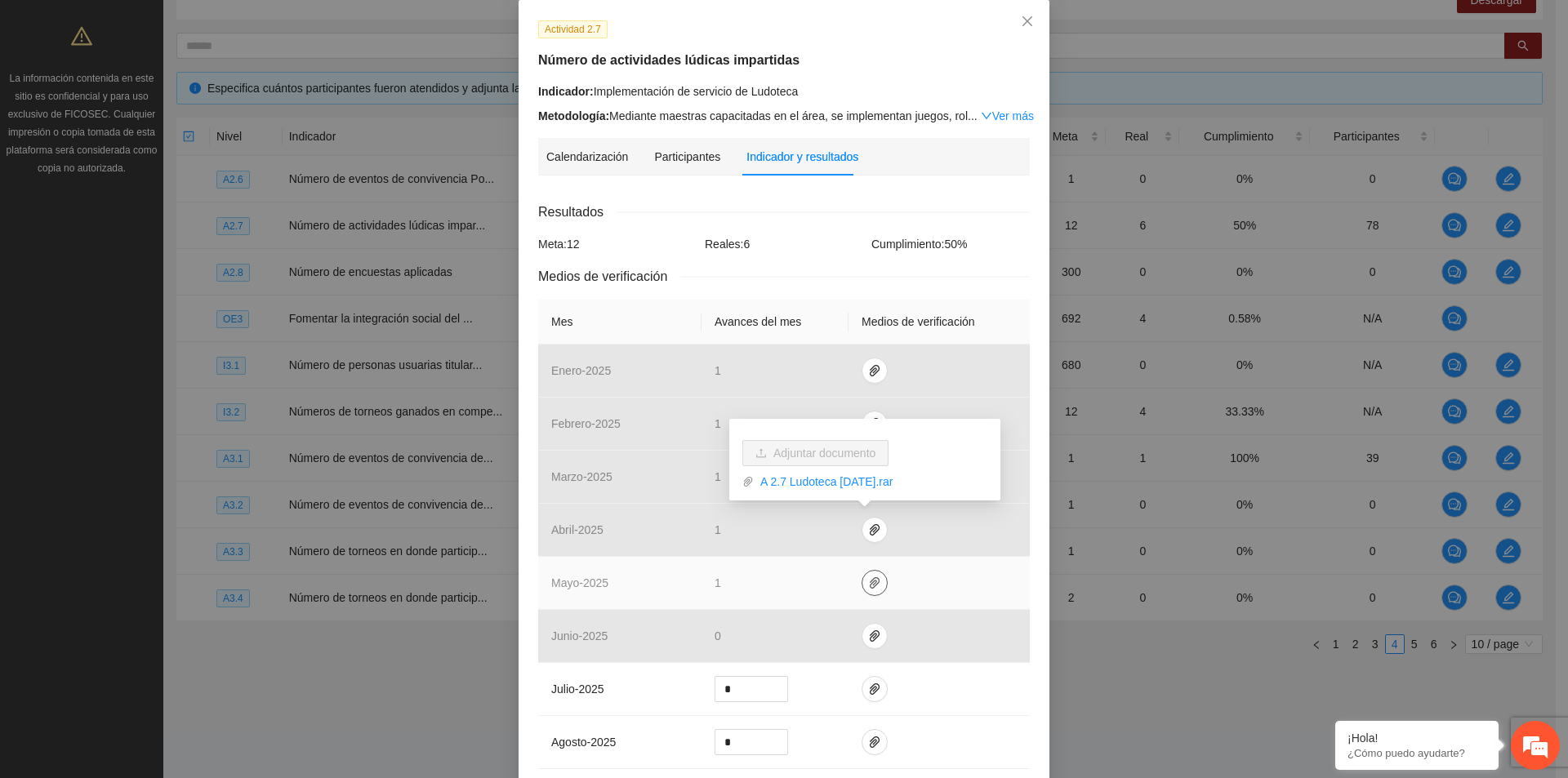
click at [861, 591] on button "button" at bounding box center [874, 583] width 27 height 27
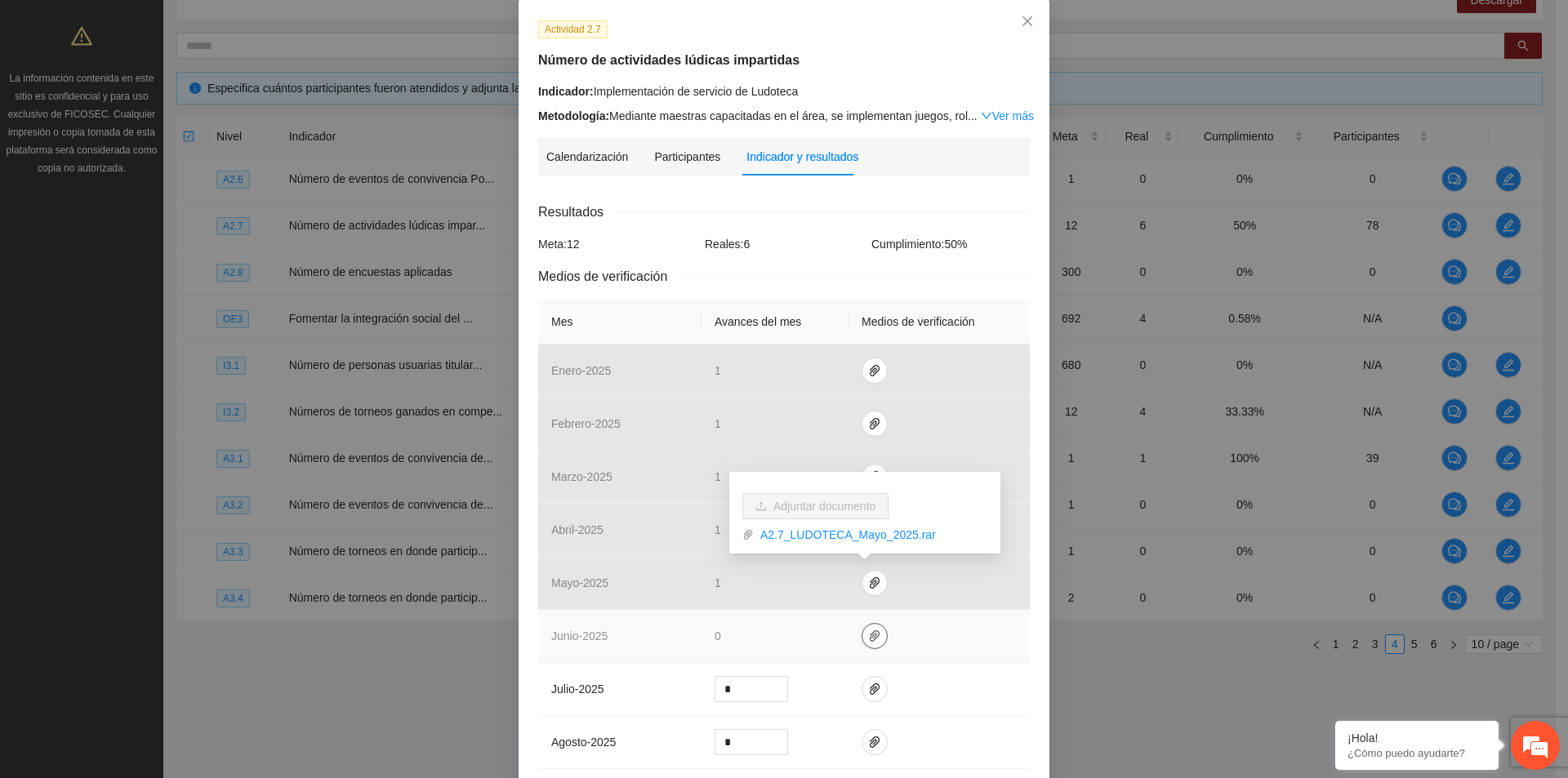
click at [868, 639] on icon "paper-clip" at bounding box center [874, 636] width 13 height 13
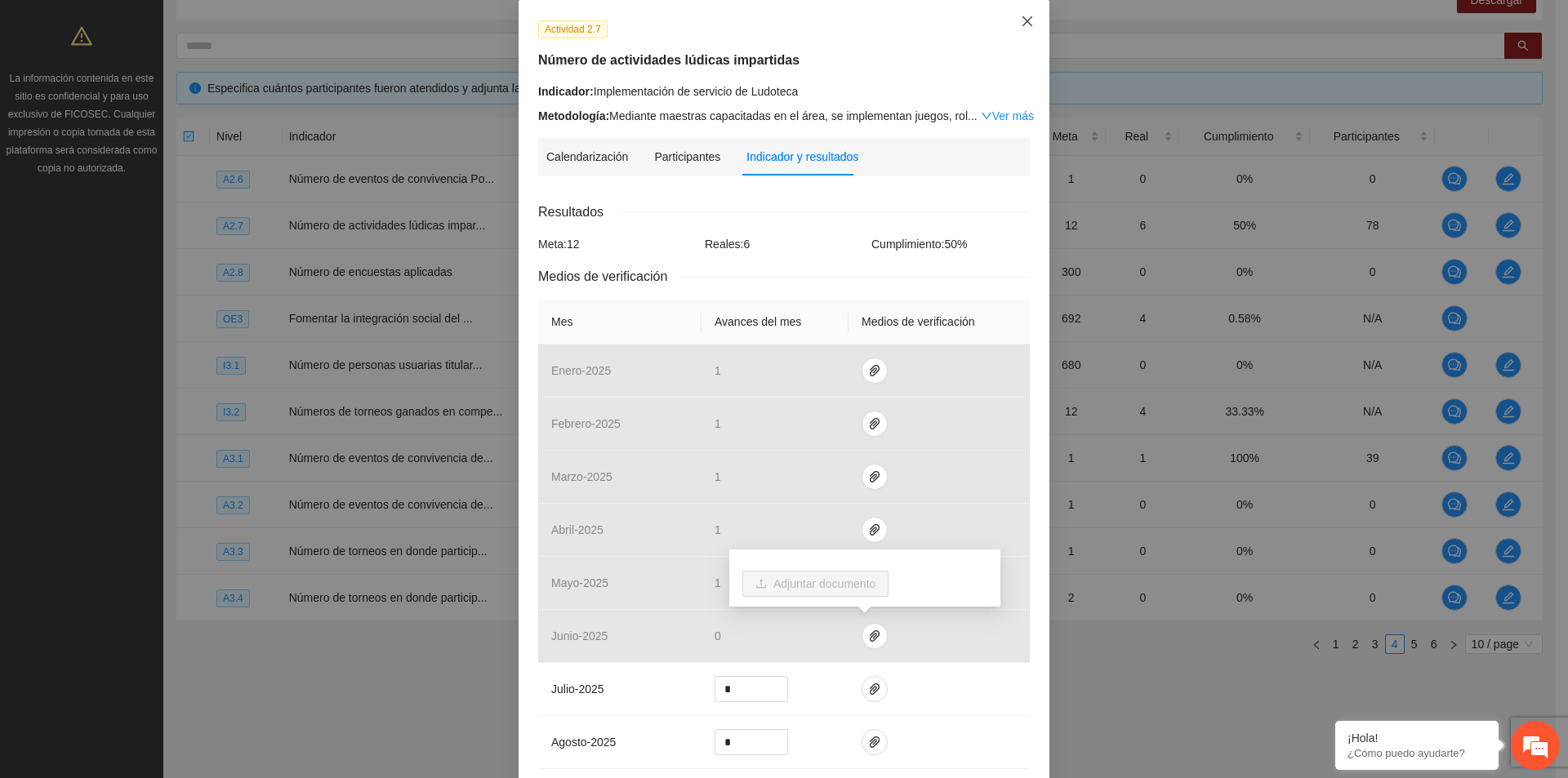
click at [1027, 27] on icon "close" at bounding box center [1027, 21] width 13 height 13
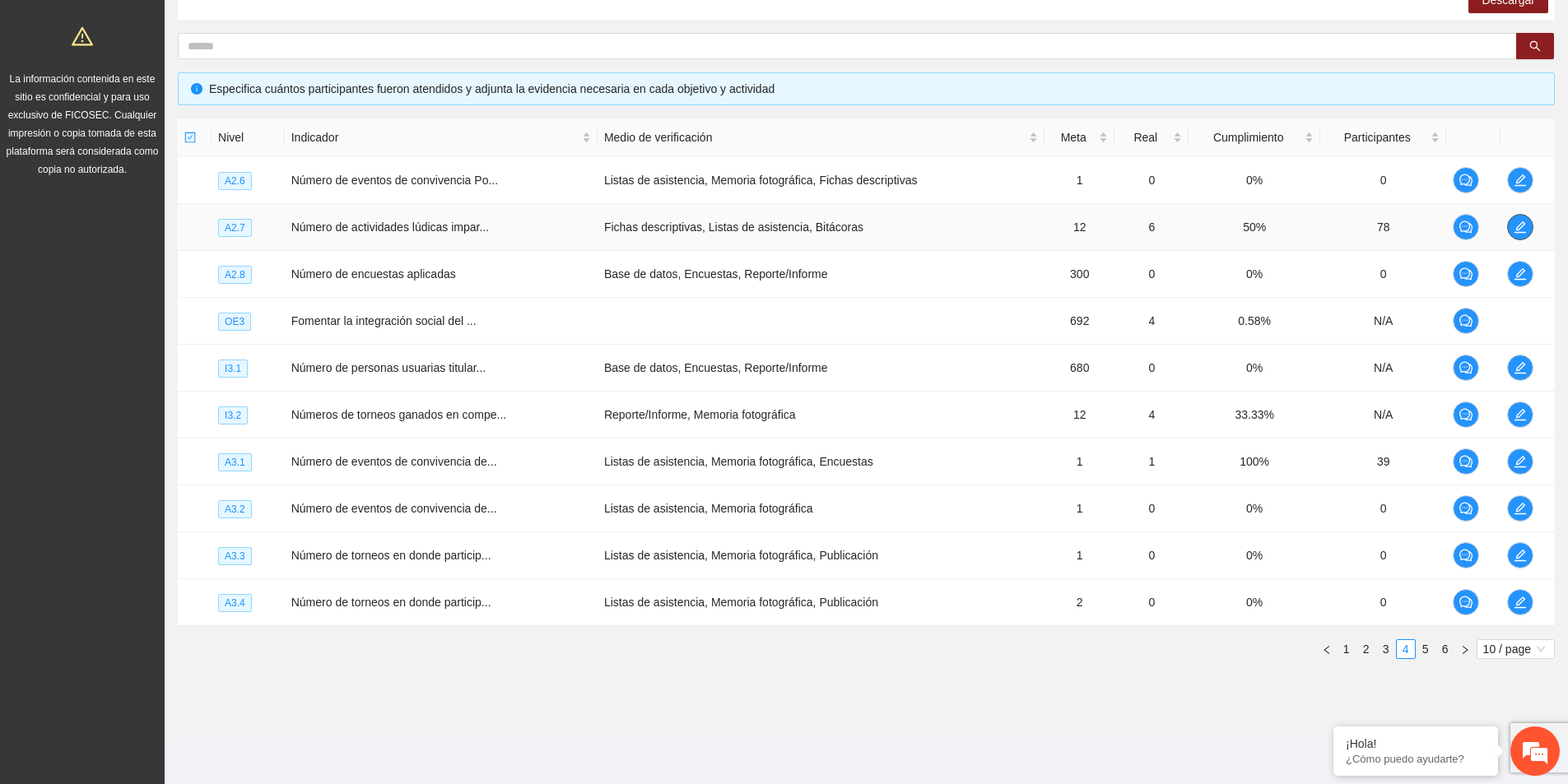
click at [1517, 222] on icon "edit" at bounding box center [1521, 227] width 13 height 13
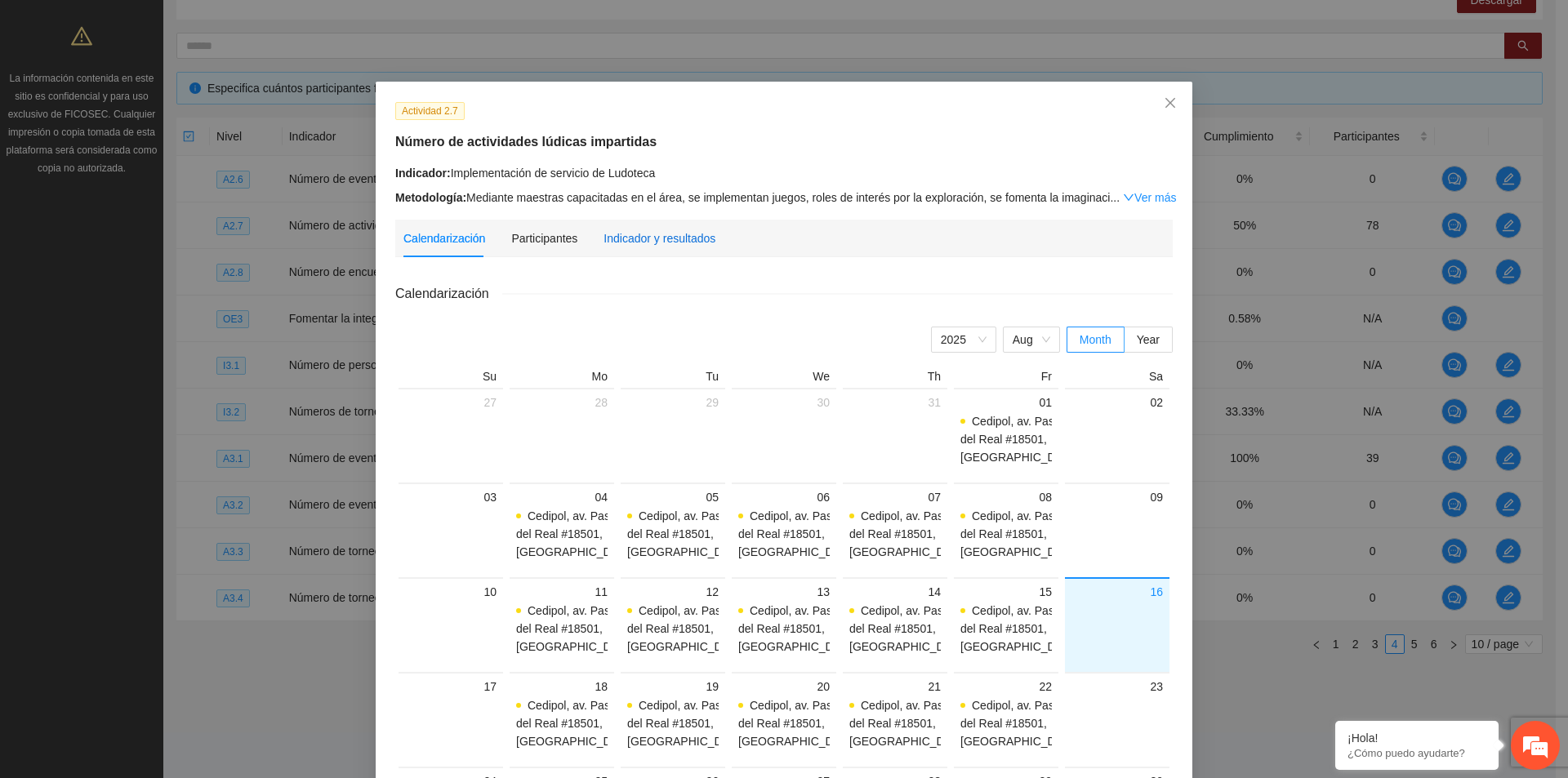
click at [626, 234] on div "Indicador y resultados" at bounding box center [659, 238] width 112 height 18
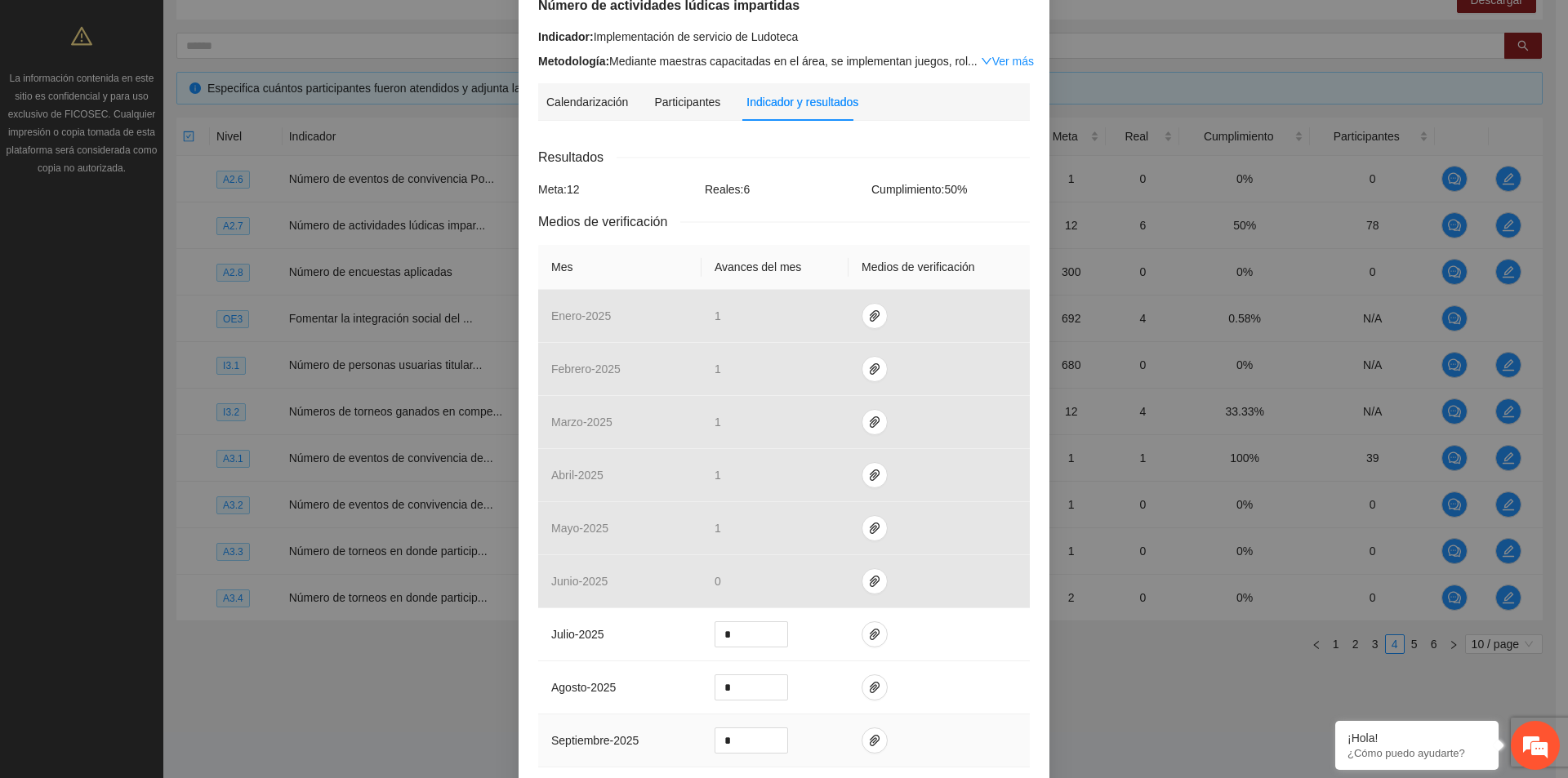
scroll to position [245, 0]
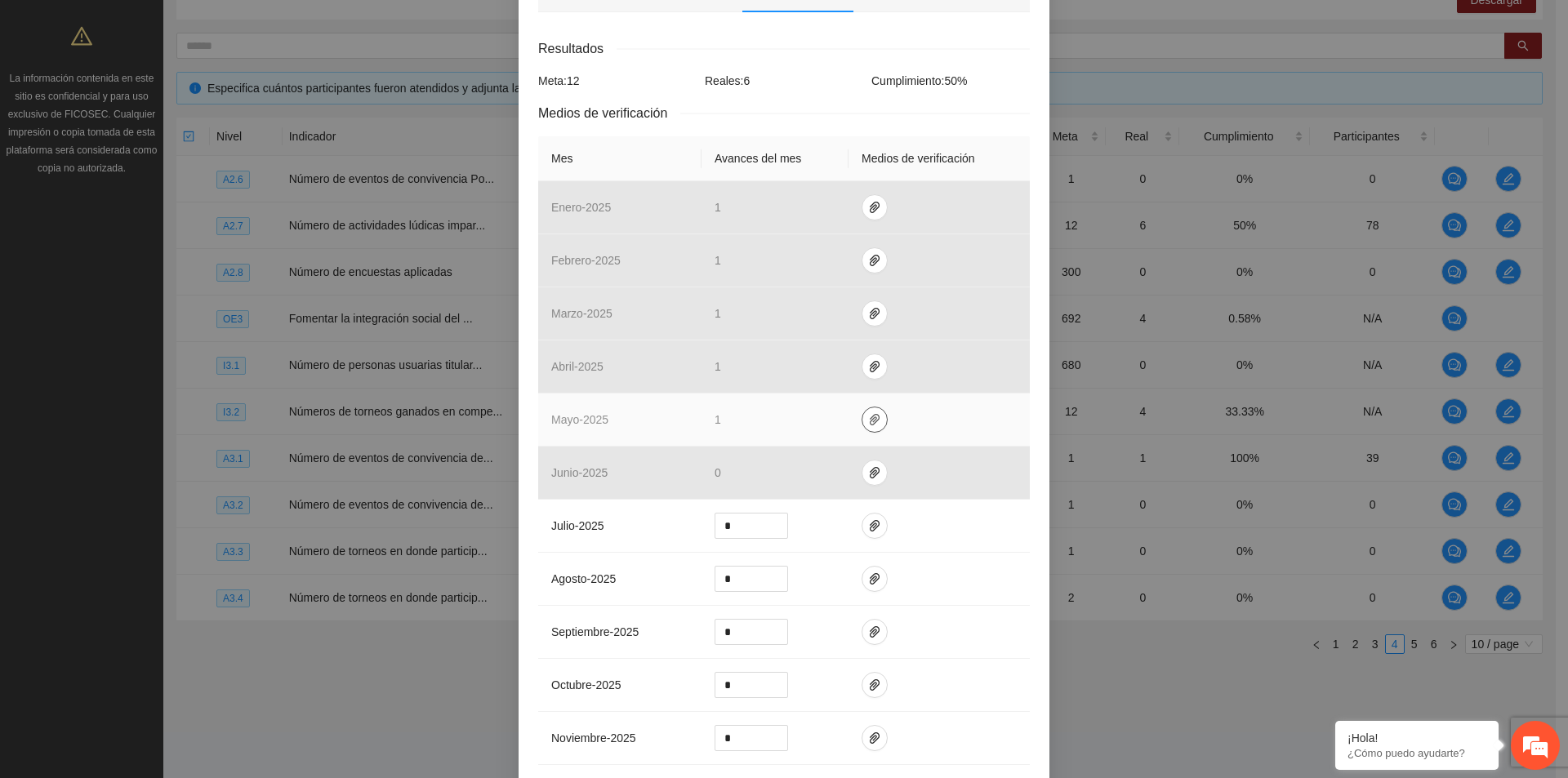
click at [868, 416] on icon "paper-clip" at bounding box center [874, 420] width 13 height 13
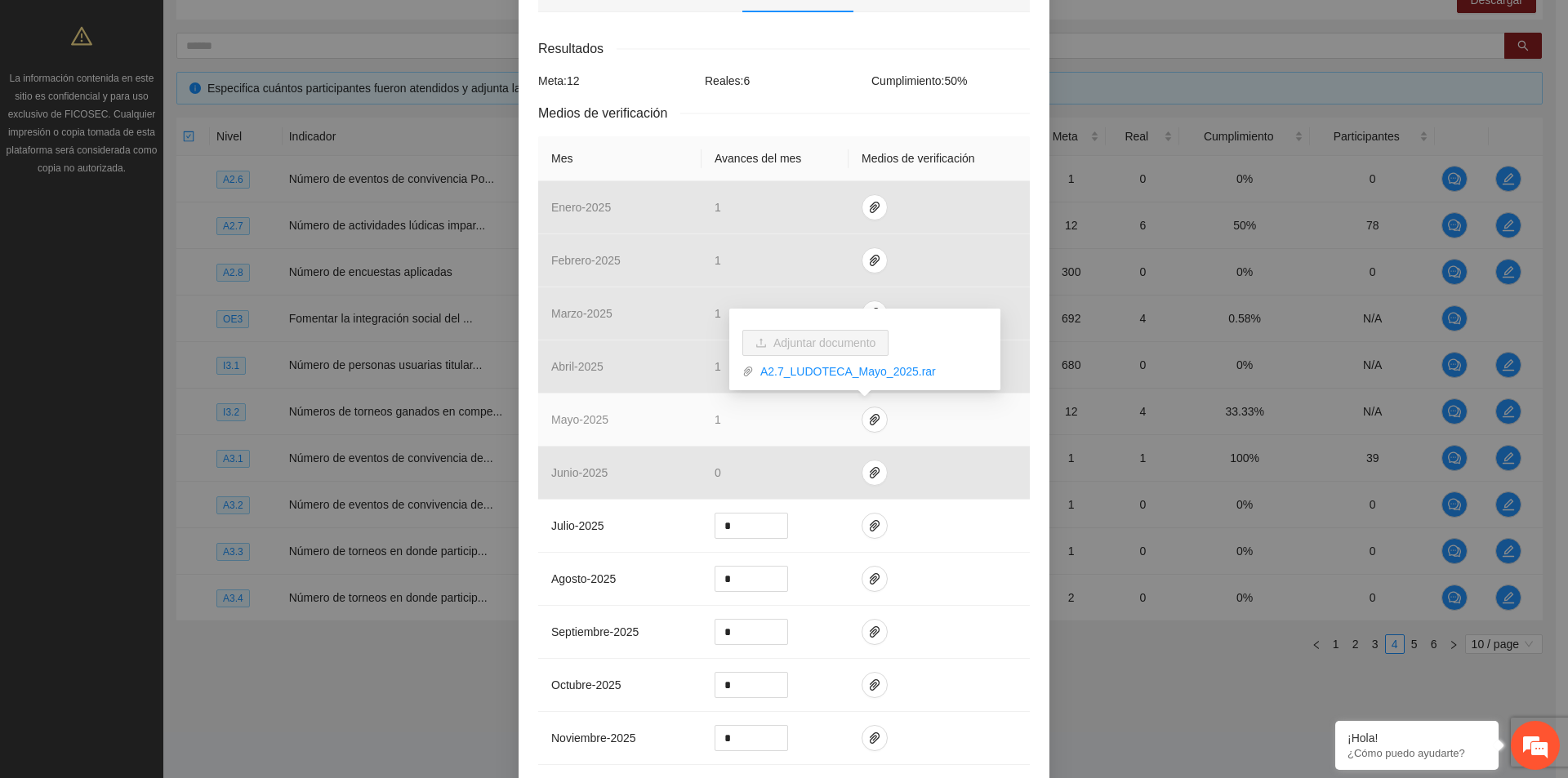
click at [865, 381] on div "Adjuntar documento A2.7_LUDOTECA_Mayo_2025.rar" at bounding box center [865, 349] width 271 height 82
click at [864, 379] on link "A2.7_LUDOTECA_Mayo_2025.rar" at bounding box center [870, 372] width 234 height 18
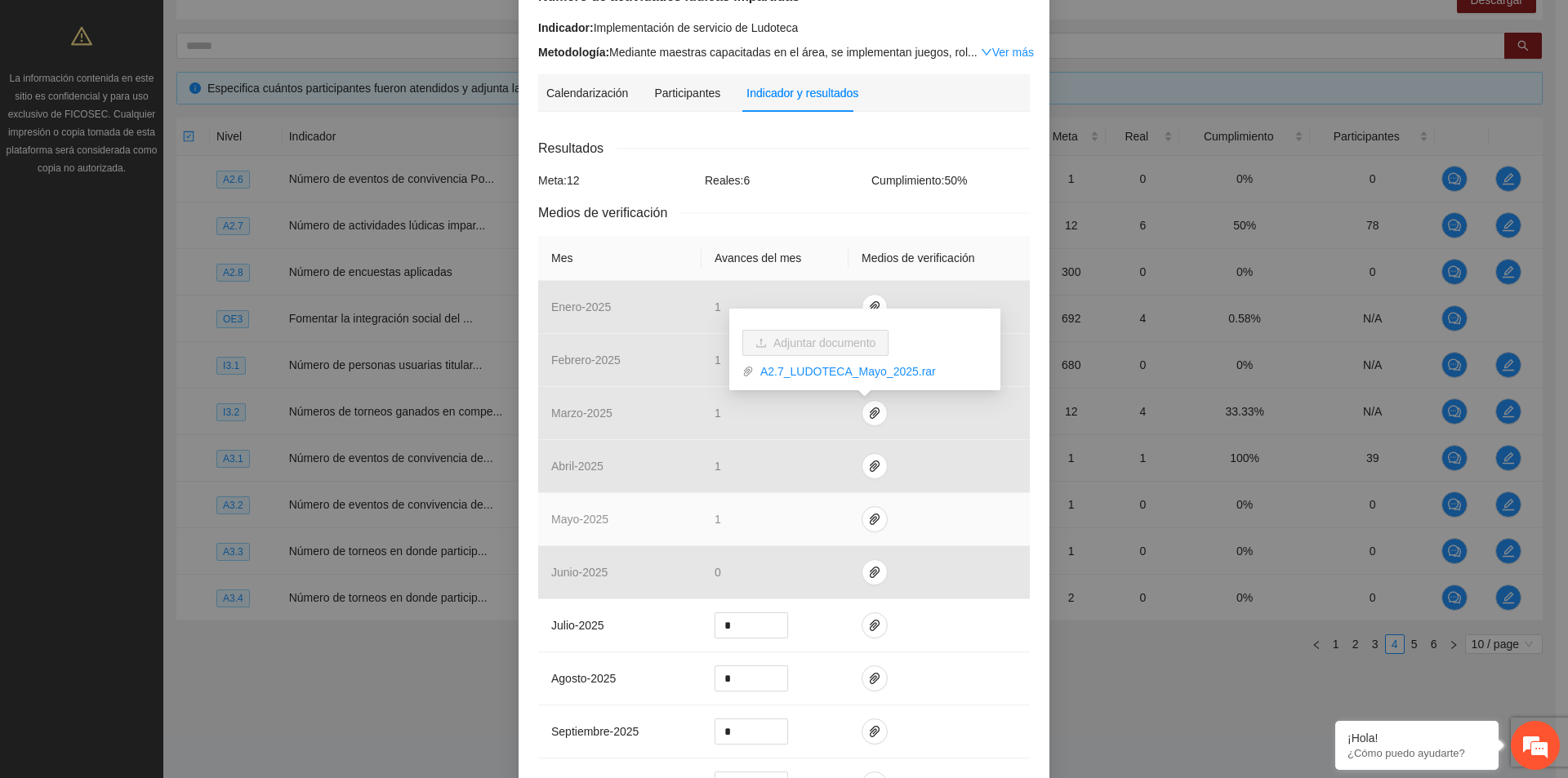
scroll to position [0, 0]
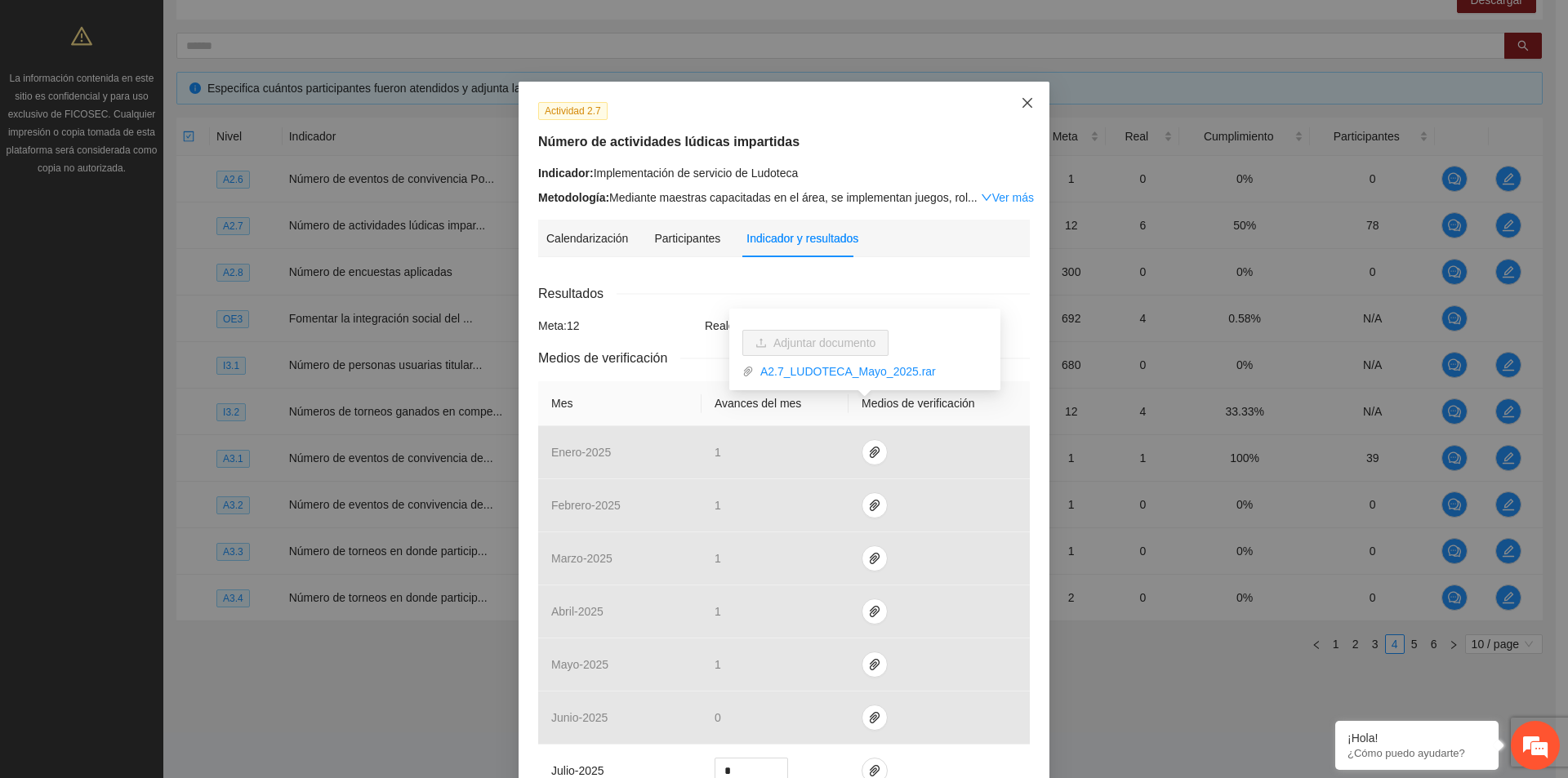
drag, startPoint x: 993, startPoint y: 123, endPoint x: 1010, endPoint y: 116, distance: 18.4
click at [993, 123] on div "Actividad 2.7 Número de actividades lúdicas impartidas Indicador: Implementació…" at bounding box center [784, 153] width 504 height 105
click at [1026, 103] on icon "close" at bounding box center [1027, 103] width 13 height 13
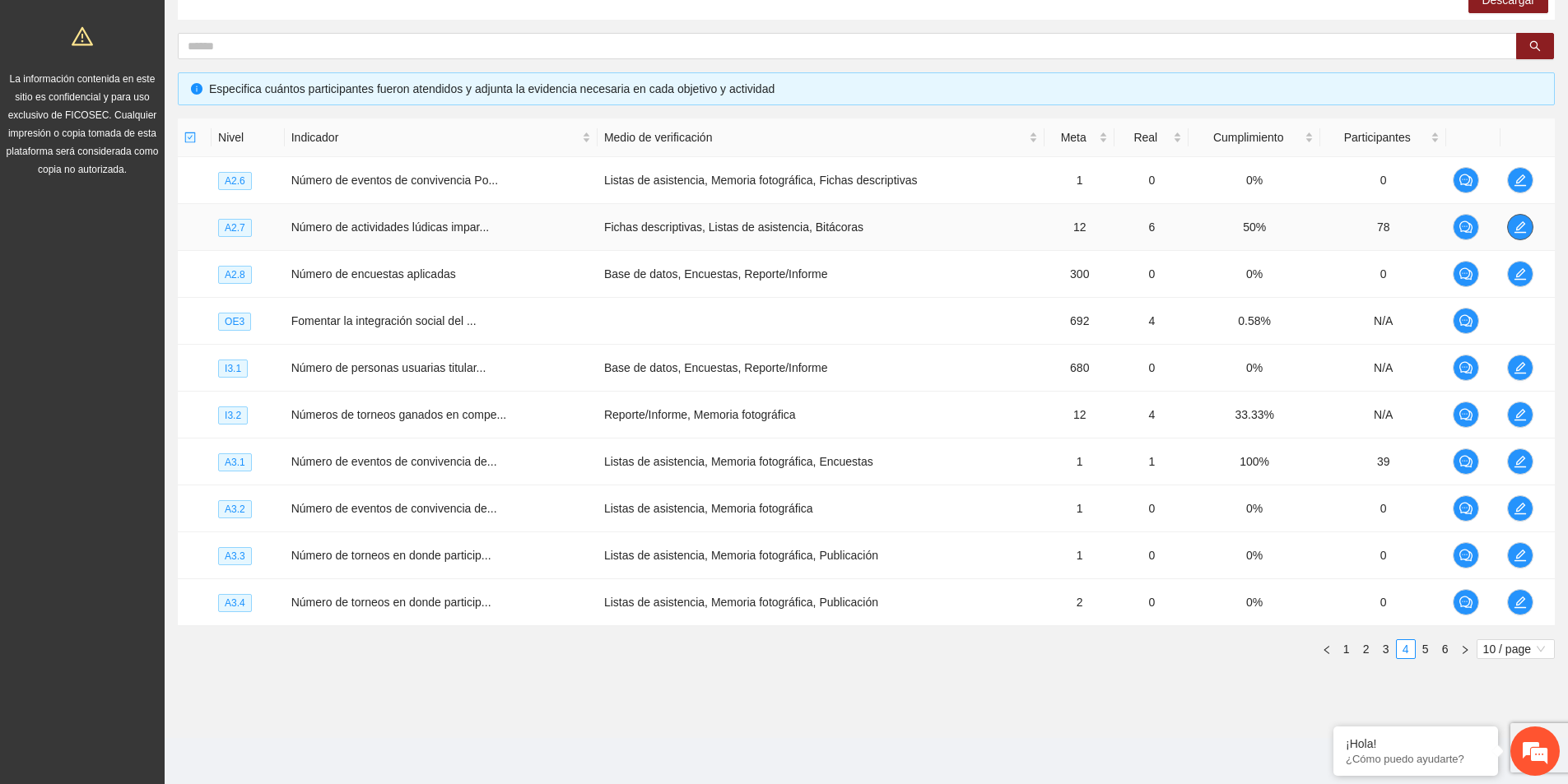
click at [1529, 223] on span "edit" at bounding box center [1520, 227] width 25 height 13
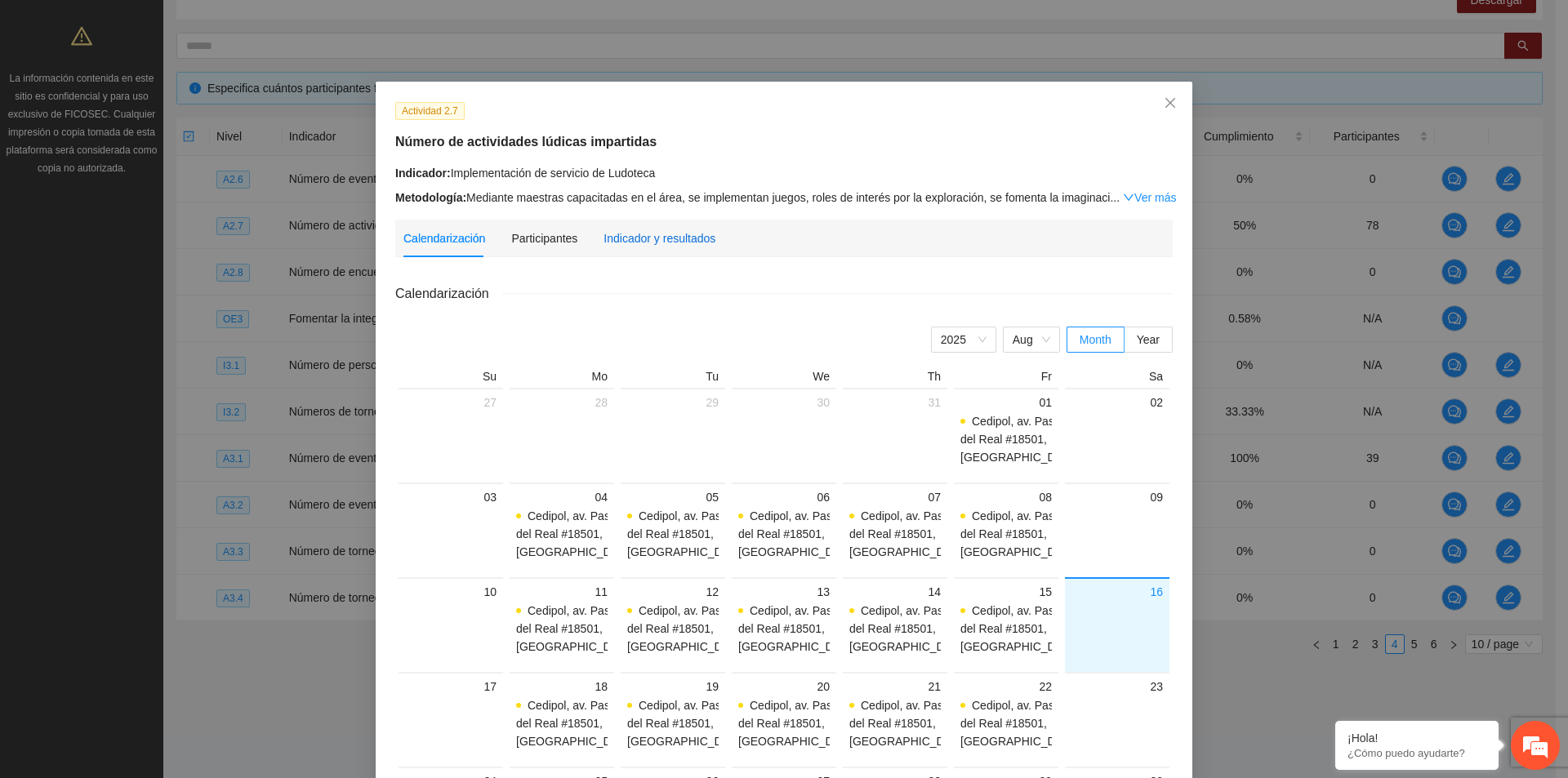
click at [674, 241] on div "Indicador y resultados" at bounding box center [659, 238] width 112 height 18
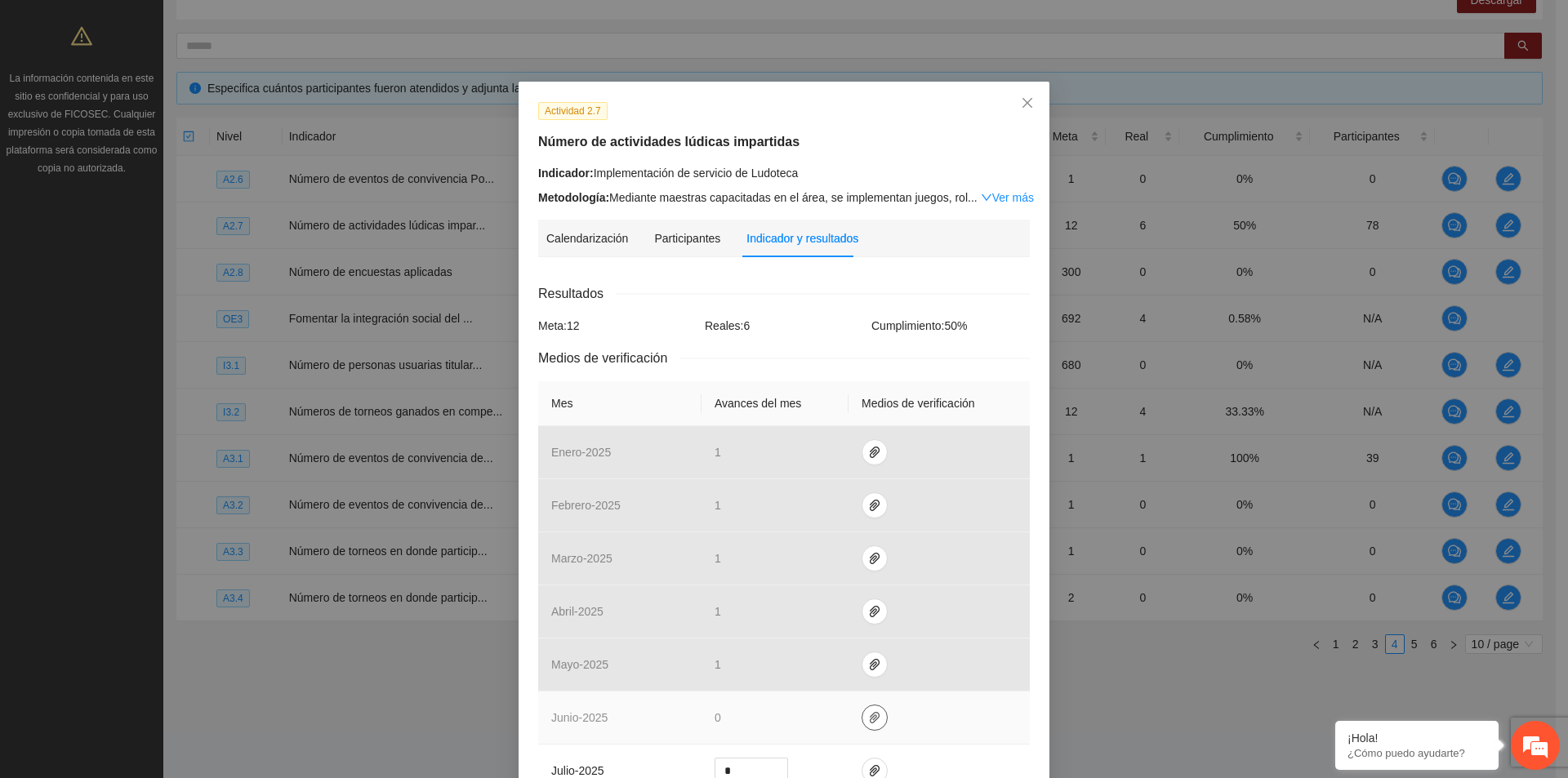
click at [870, 722] on icon "paper-clip" at bounding box center [874, 718] width 10 height 11
click at [936, 730] on td at bounding box center [939, 718] width 181 height 53
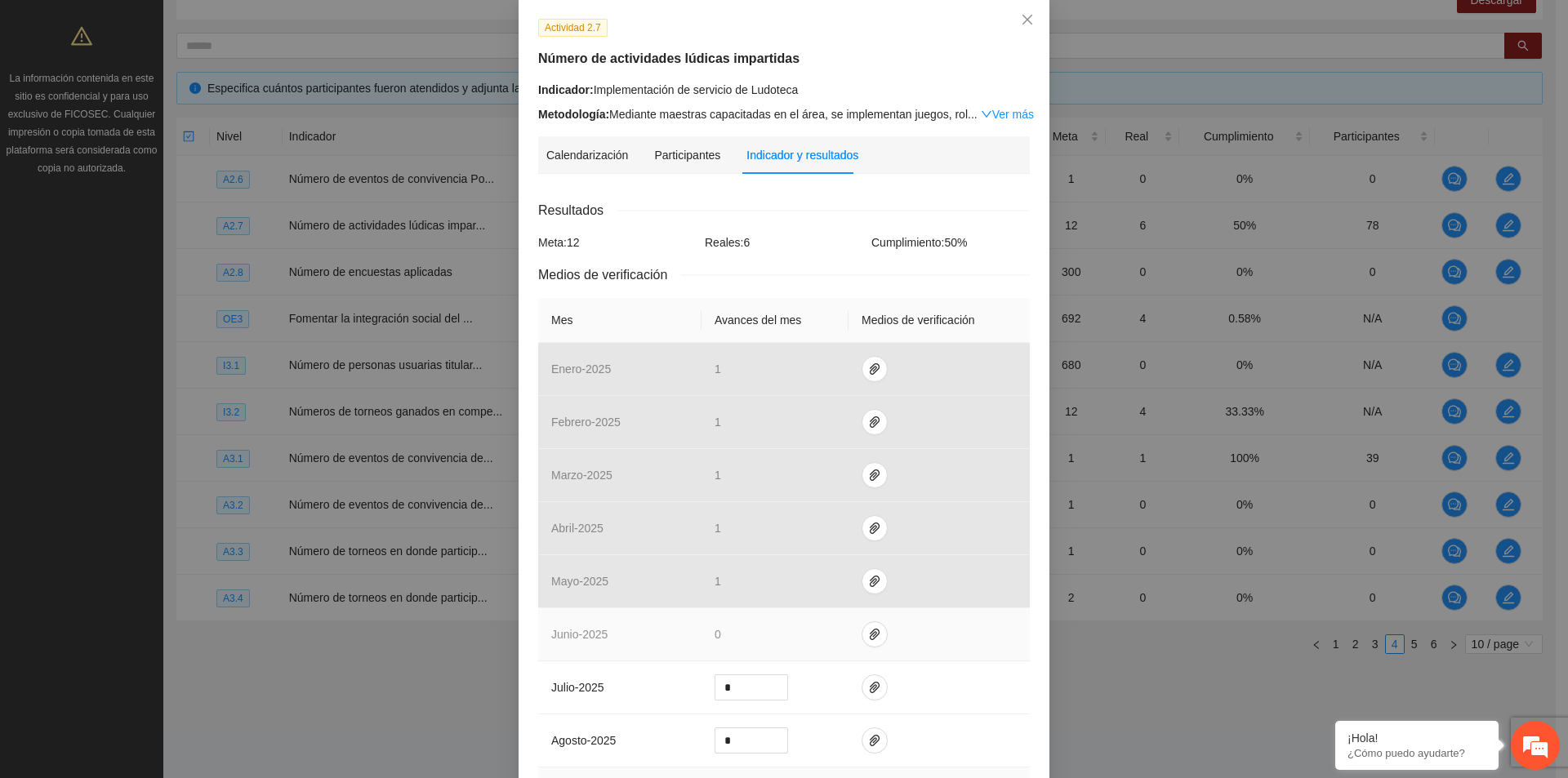
scroll to position [163, 0]
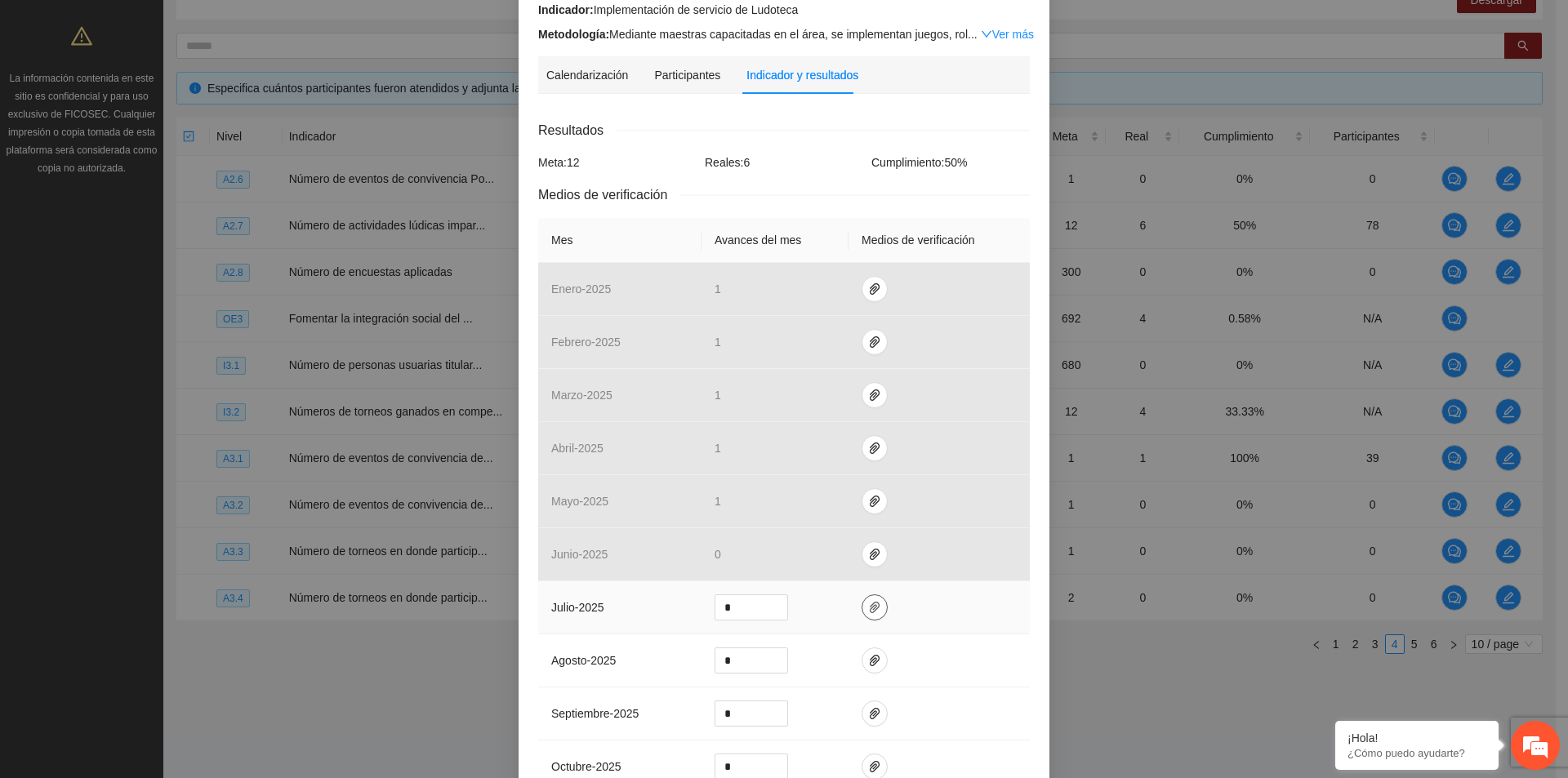
click at [869, 611] on icon "paper-clip" at bounding box center [874, 608] width 13 height 13
click at [978, 561] on icon "delete" at bounding box center [977, 559] width 11 height 11
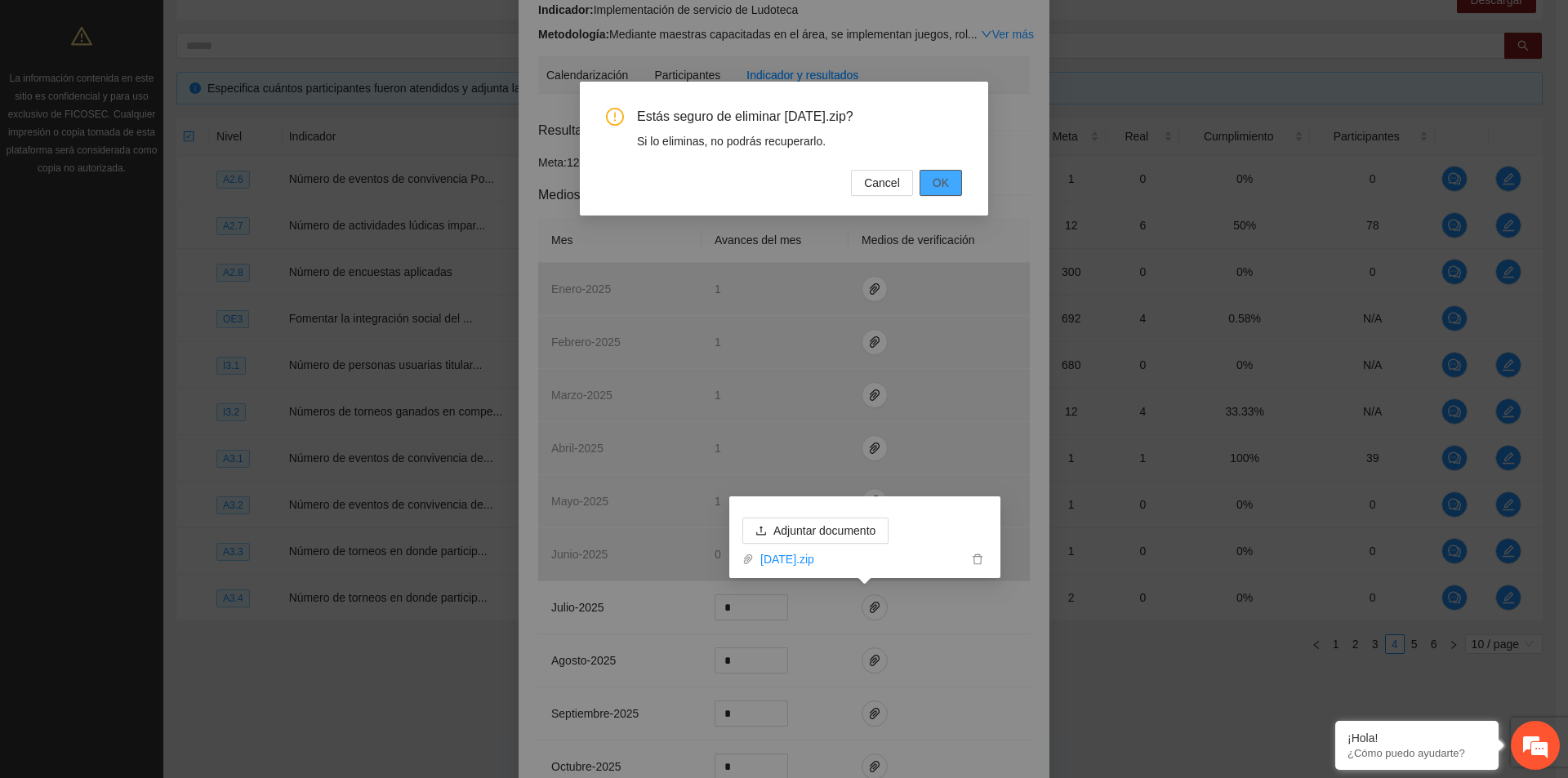
click at [940, 181] on span "OK" at bounding box center [941, 183] width 16 height 18
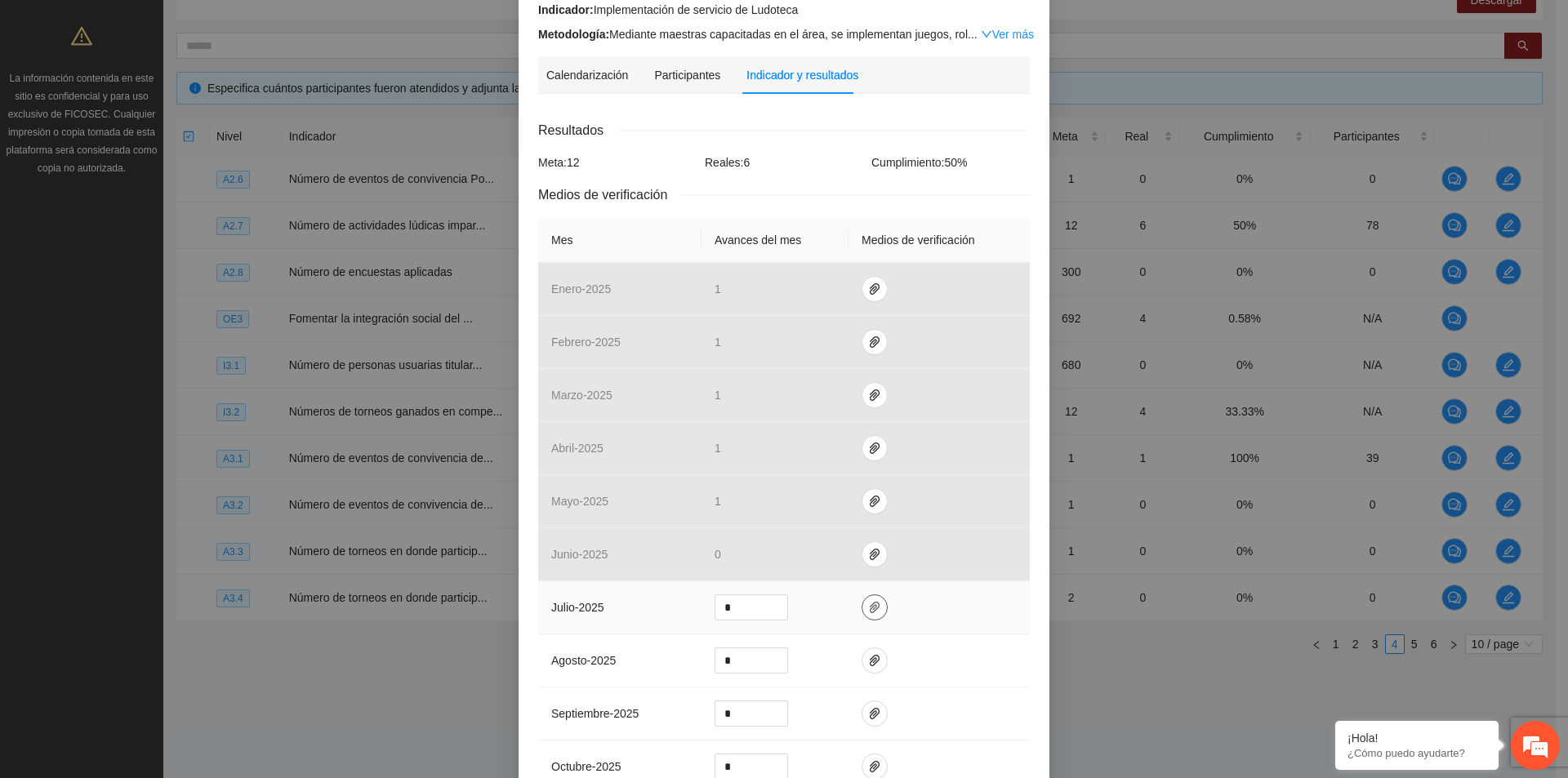
click at [868, 608] on icon "paper-clip" at bounding box center [874, 608] width 13 height 13
click at [836, 553] on span "Adjuntar documento" at bounding box center [824, 555] width 102 height 18
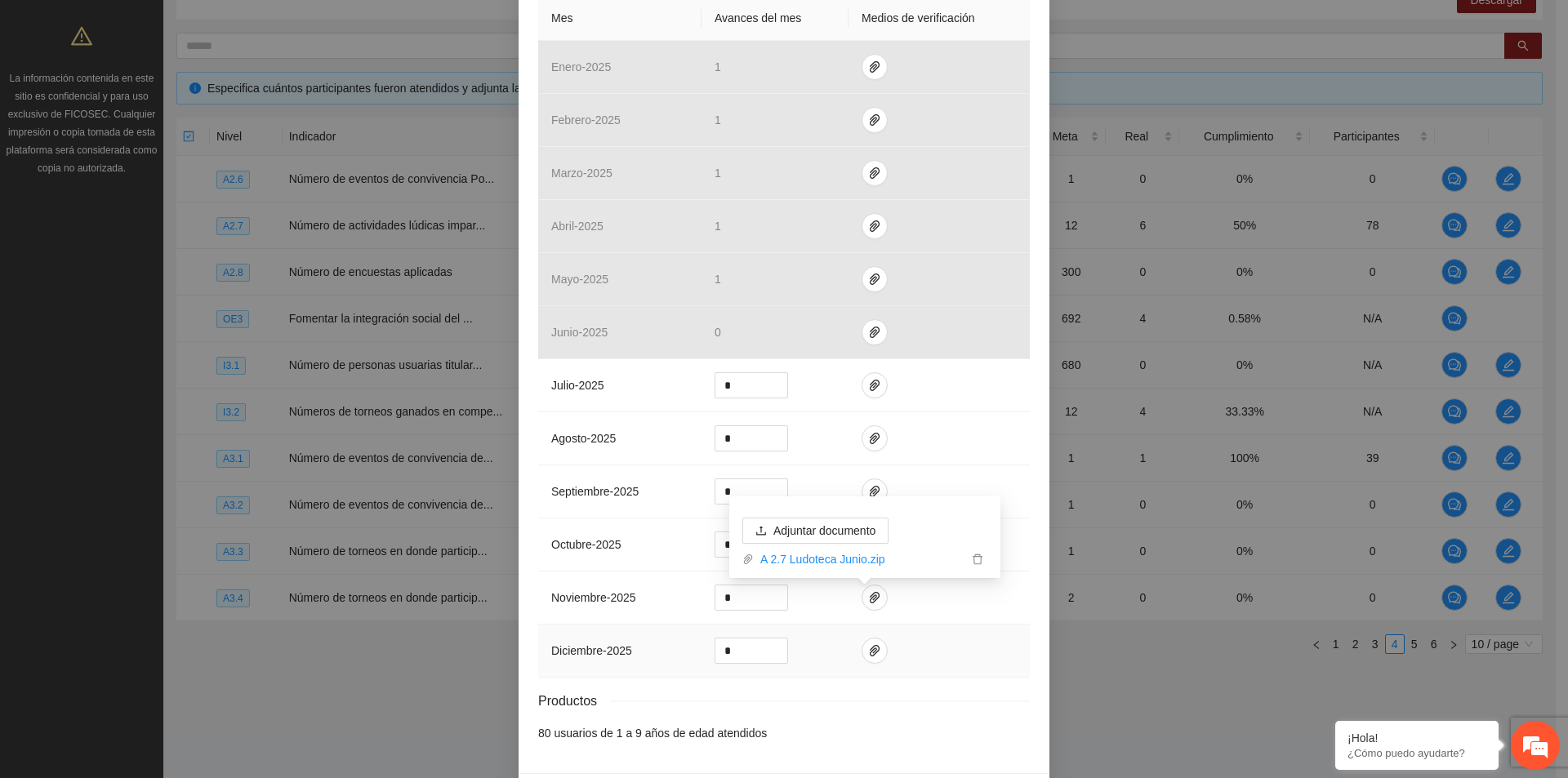
scroll to position [443, 0]
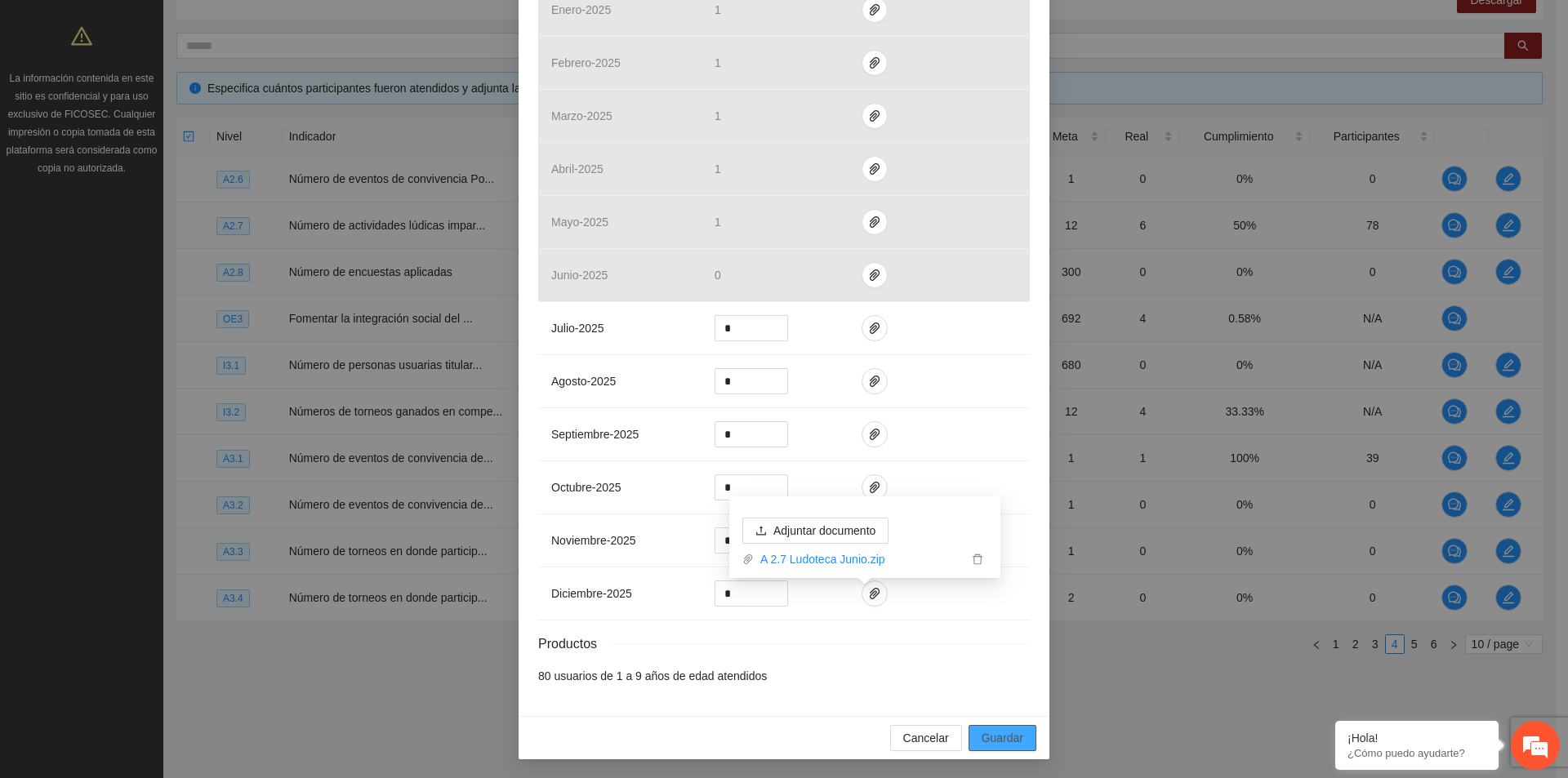
drag, startPoint x: 992, startPoint y: 742, endPoint x: 989, endPoint y: 730, distance: 12.4
click at [992, 742] on span "Guardar" at bounding box center [1002, 739] width 41 height 18
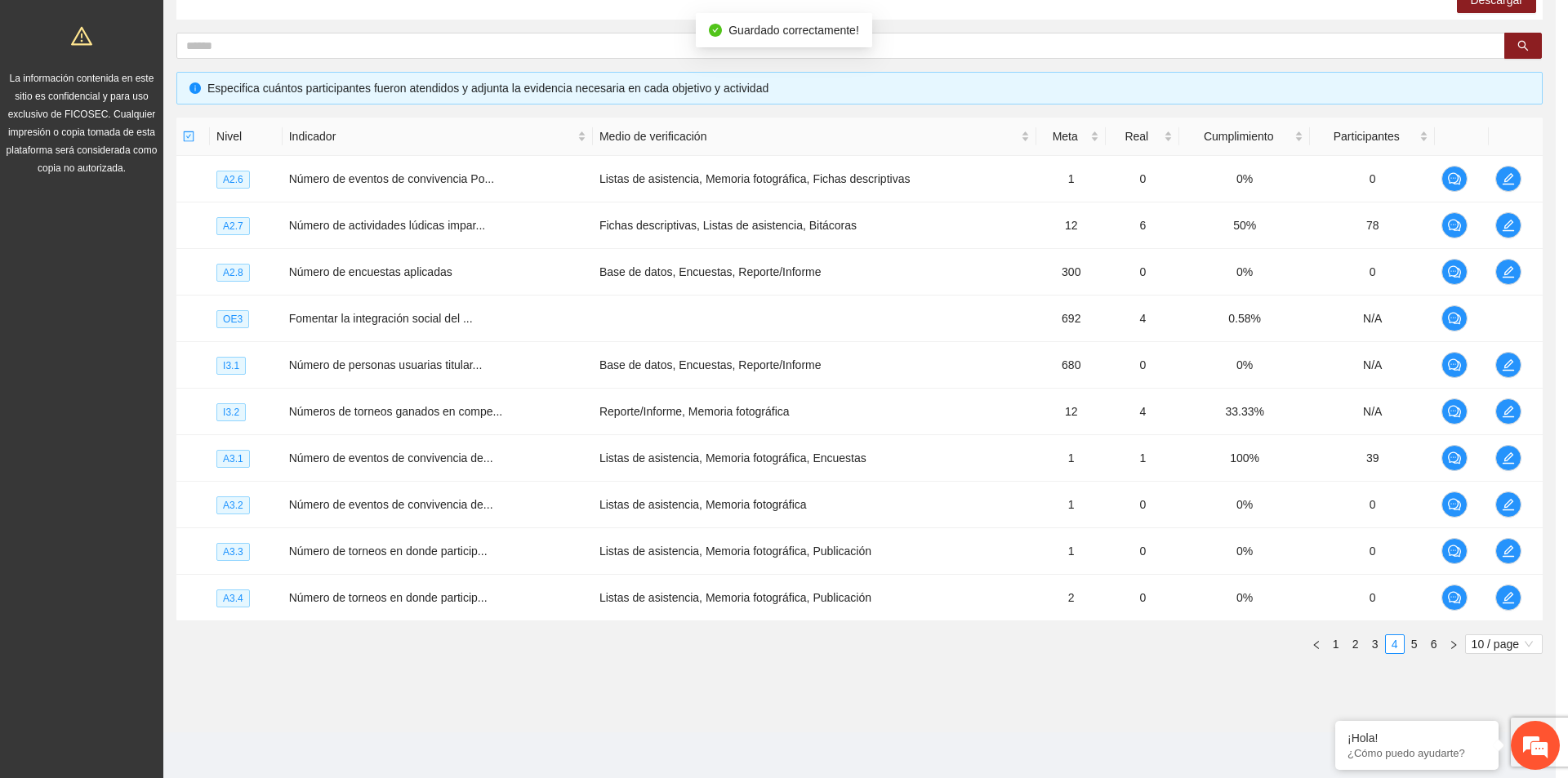
scroll to position [361, 0]
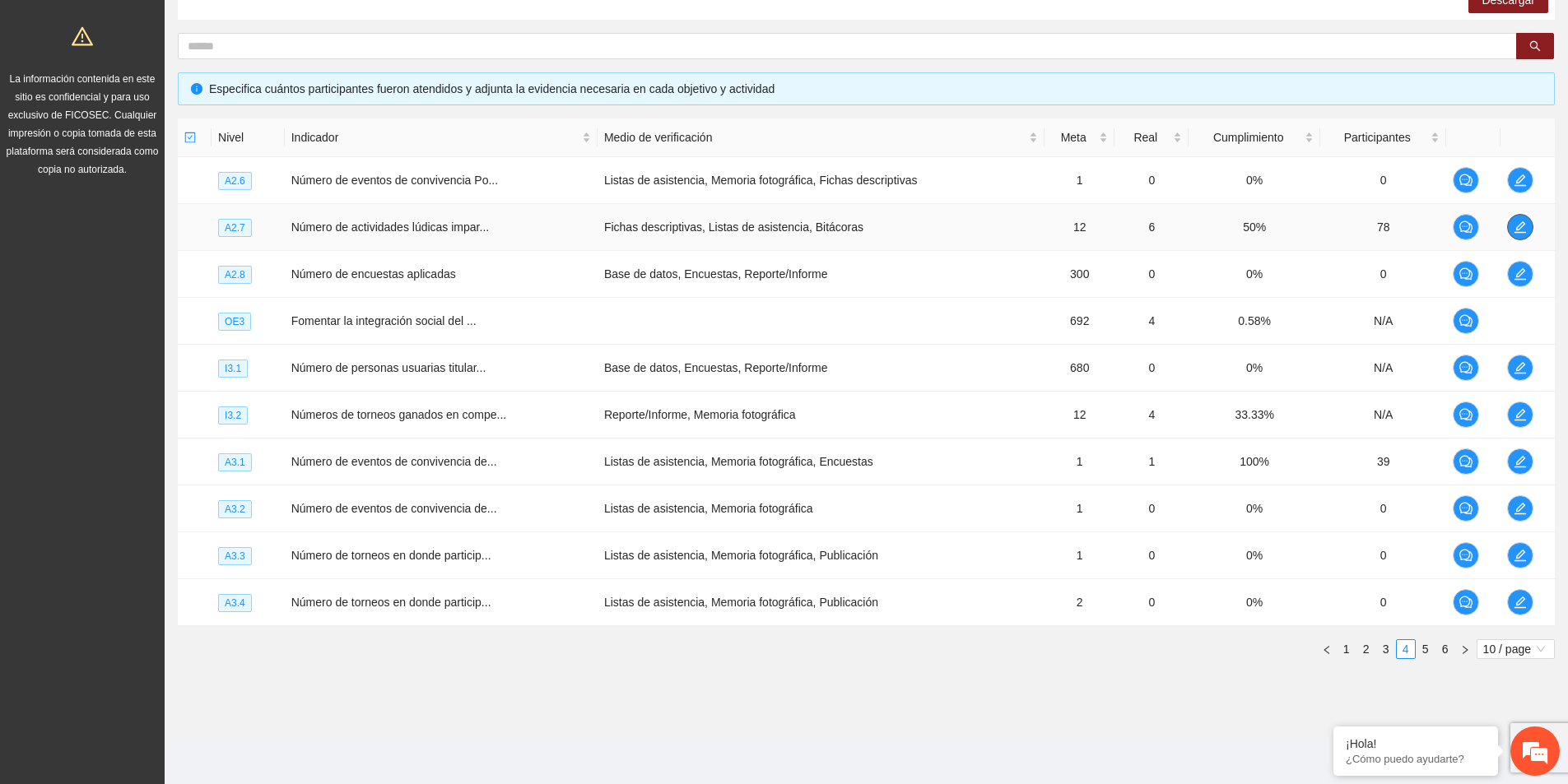
click at [1528, 235] on button "button" at bounding box center [1521, 227] width 27 height 27
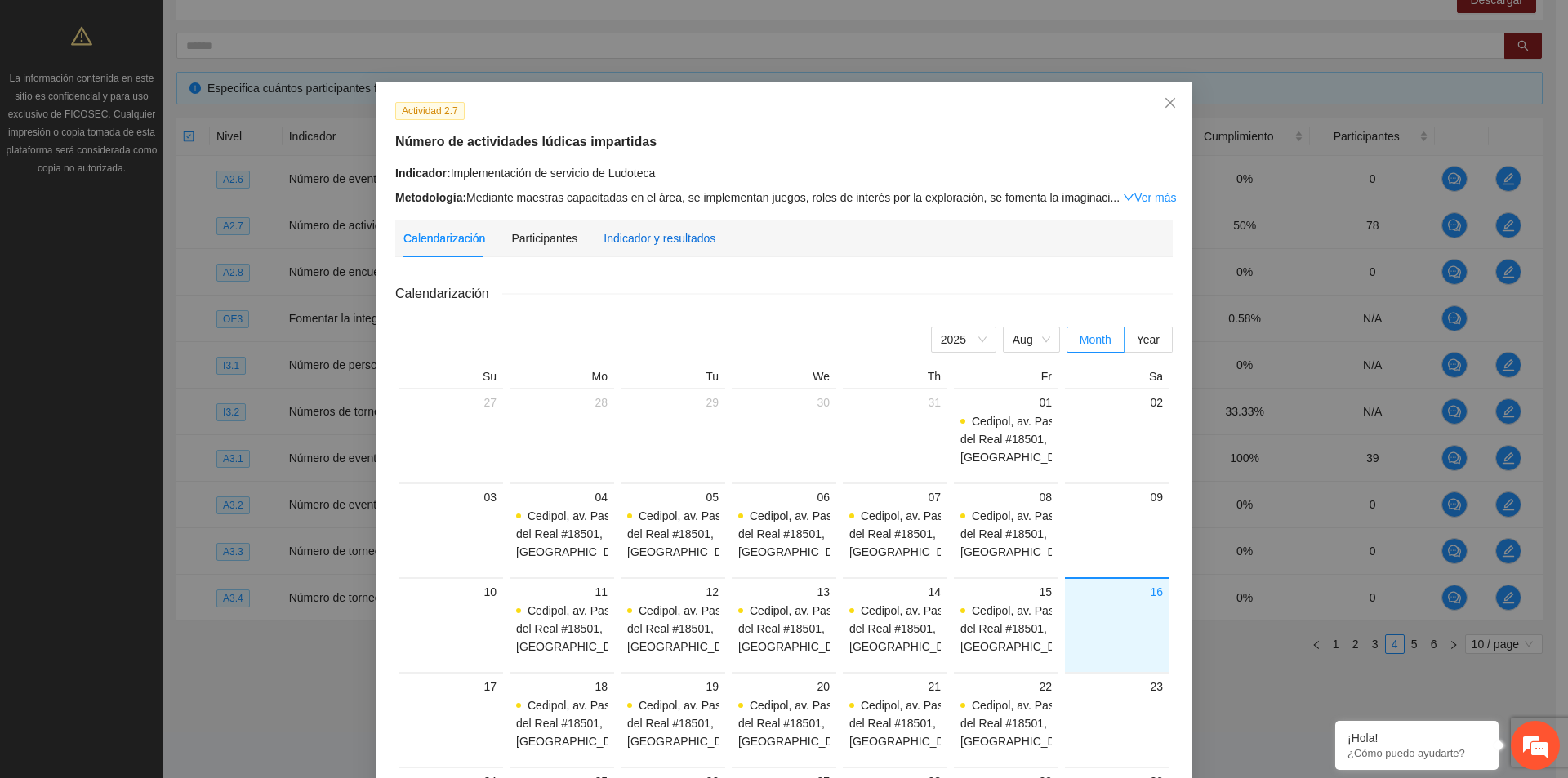
click at [674, 239] on div "Indicador y resultados" at bounding box center [659, 238] width 112 height 18
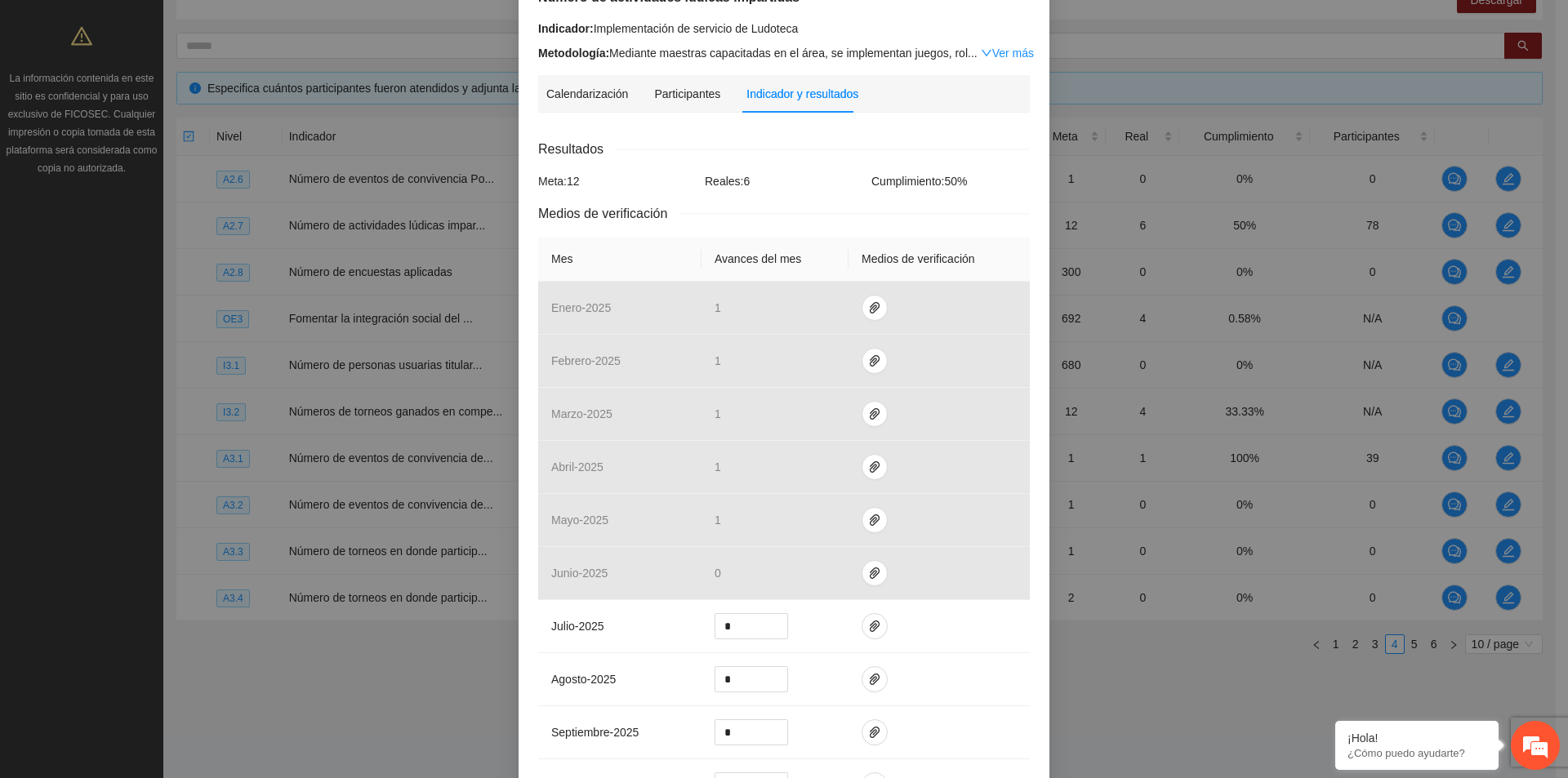
scroll to position [326, 0]
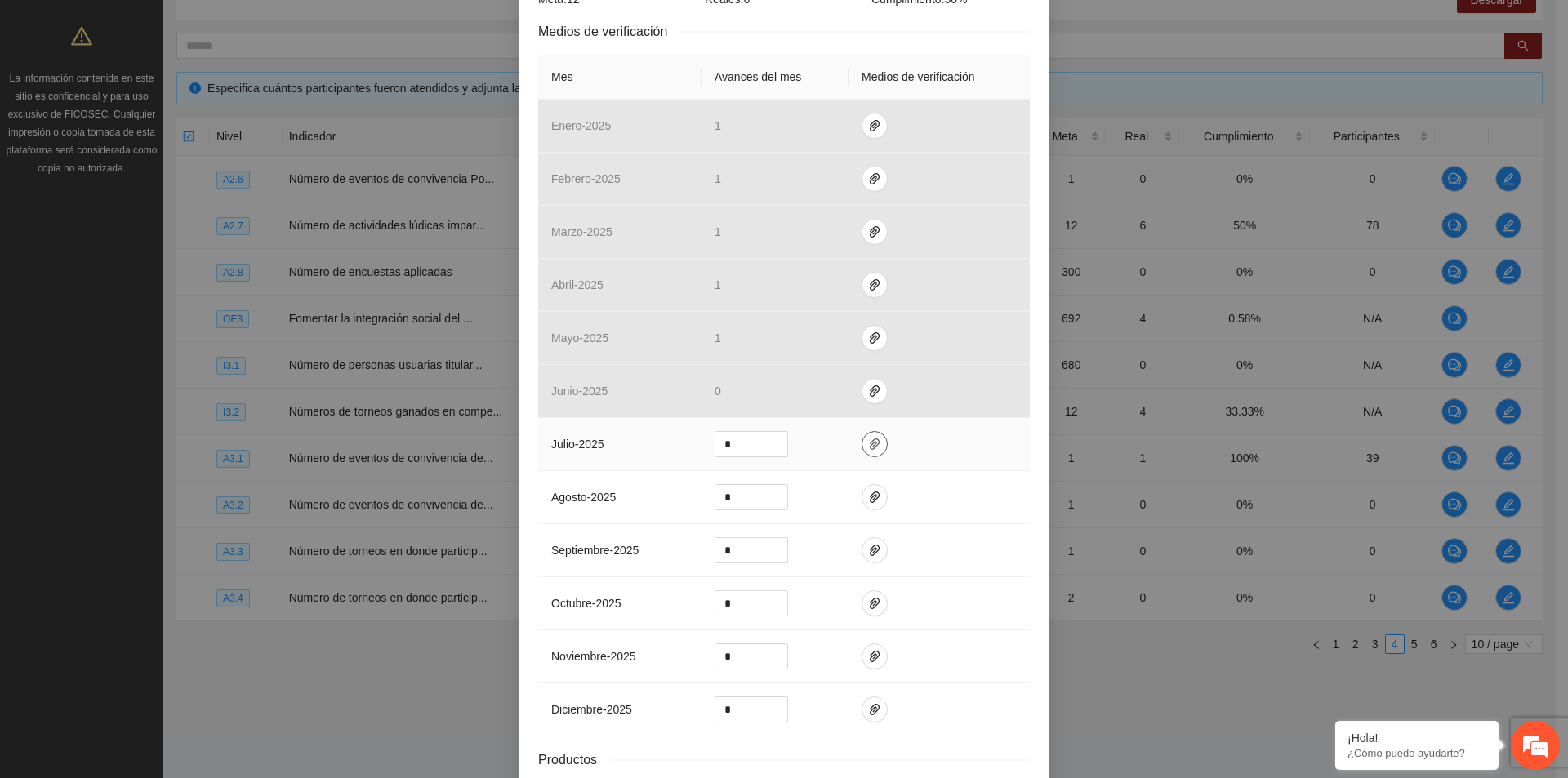
click at [861, 436] on button "button" at bounding box center [874, 444] width 27 height 27
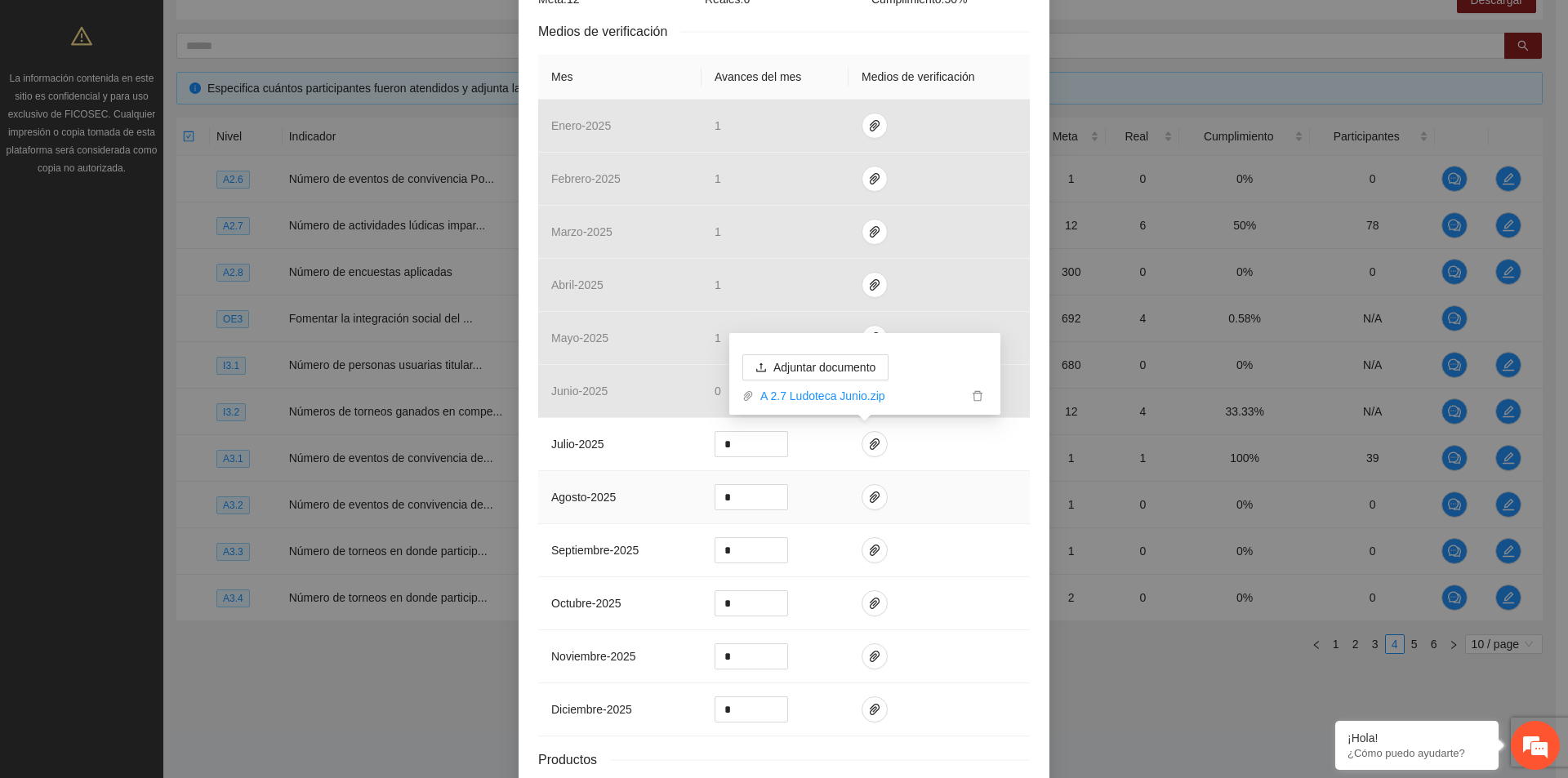
click at [1001, 500] on td at bounding box center [939, 498] width 181 height 53
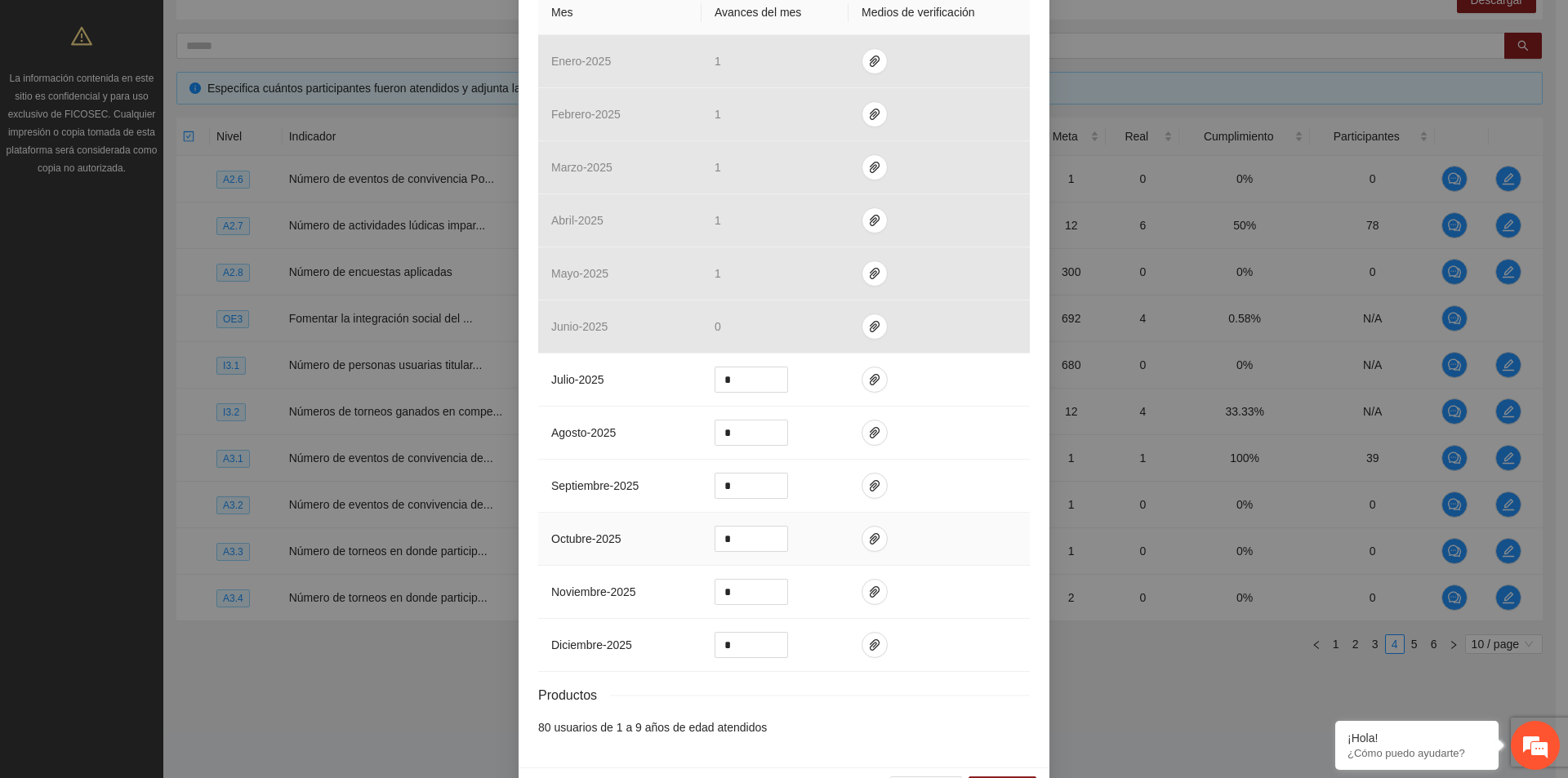
scroll to position [443, 0]
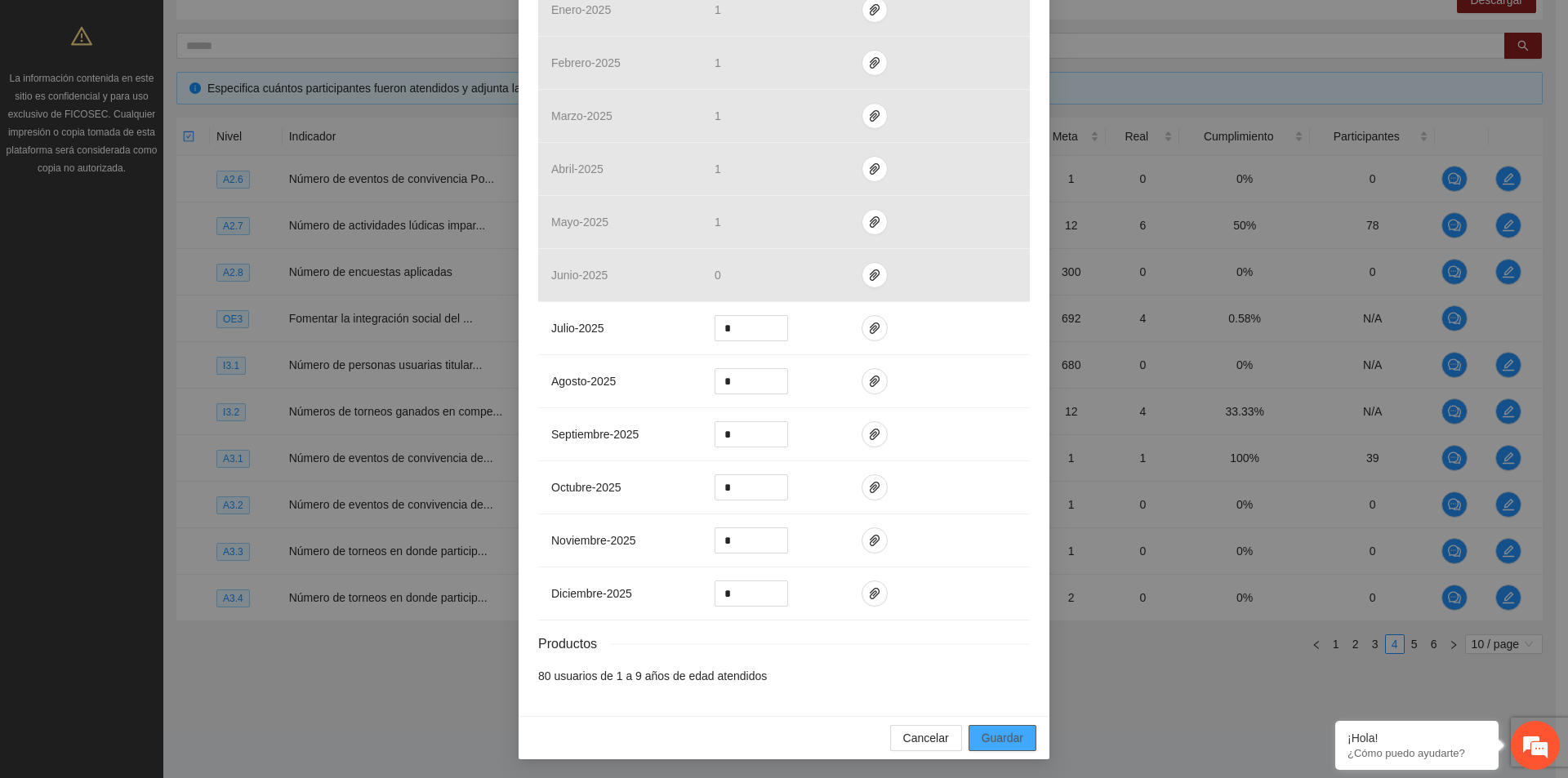
click at [1006, 746] on span "Guardar" at bounding box center [1002, 739] width 41 height 18
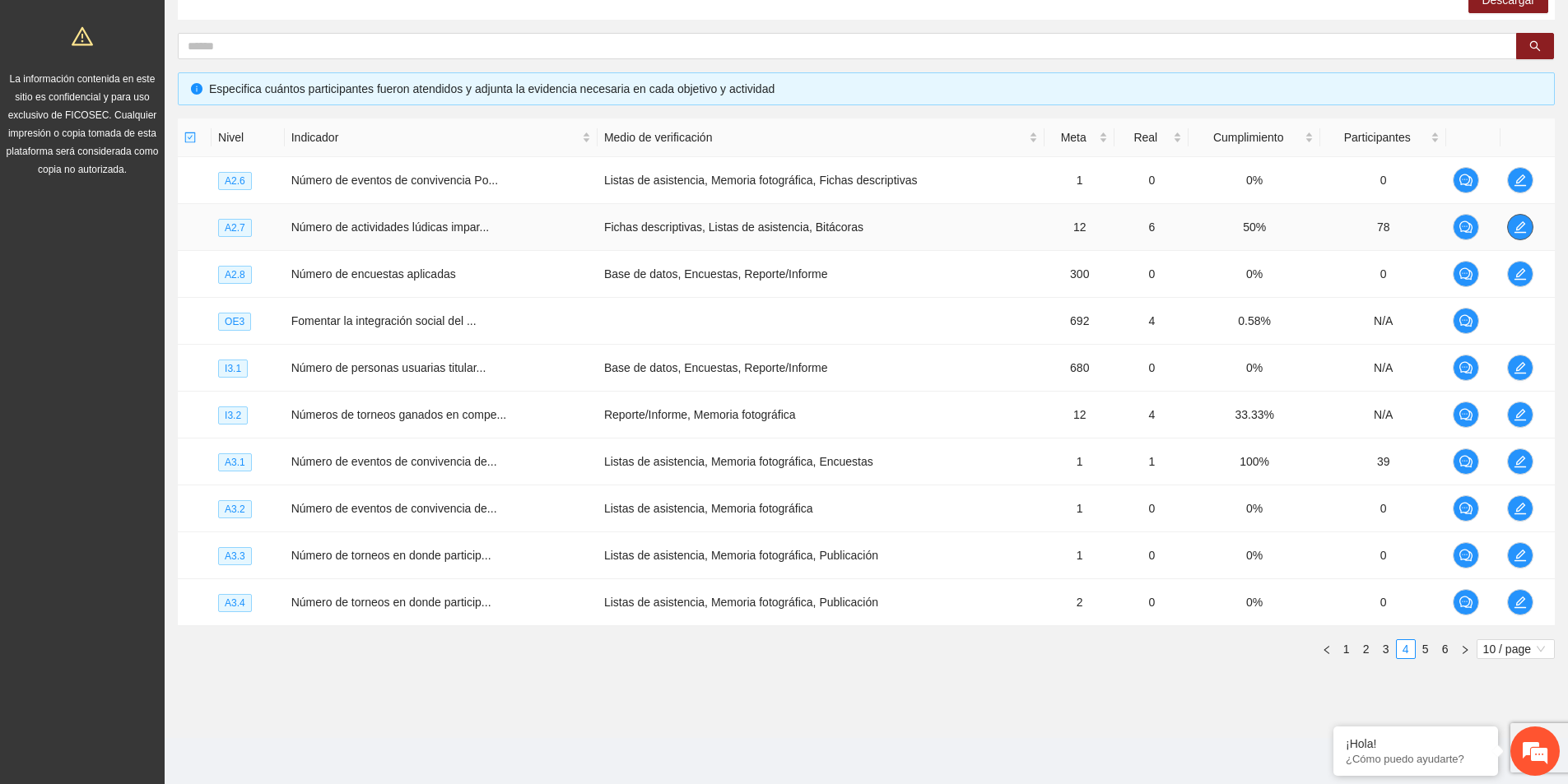
click at [1530, 218] on button "button" at bounding box center [1521, 227] width 27 height 27
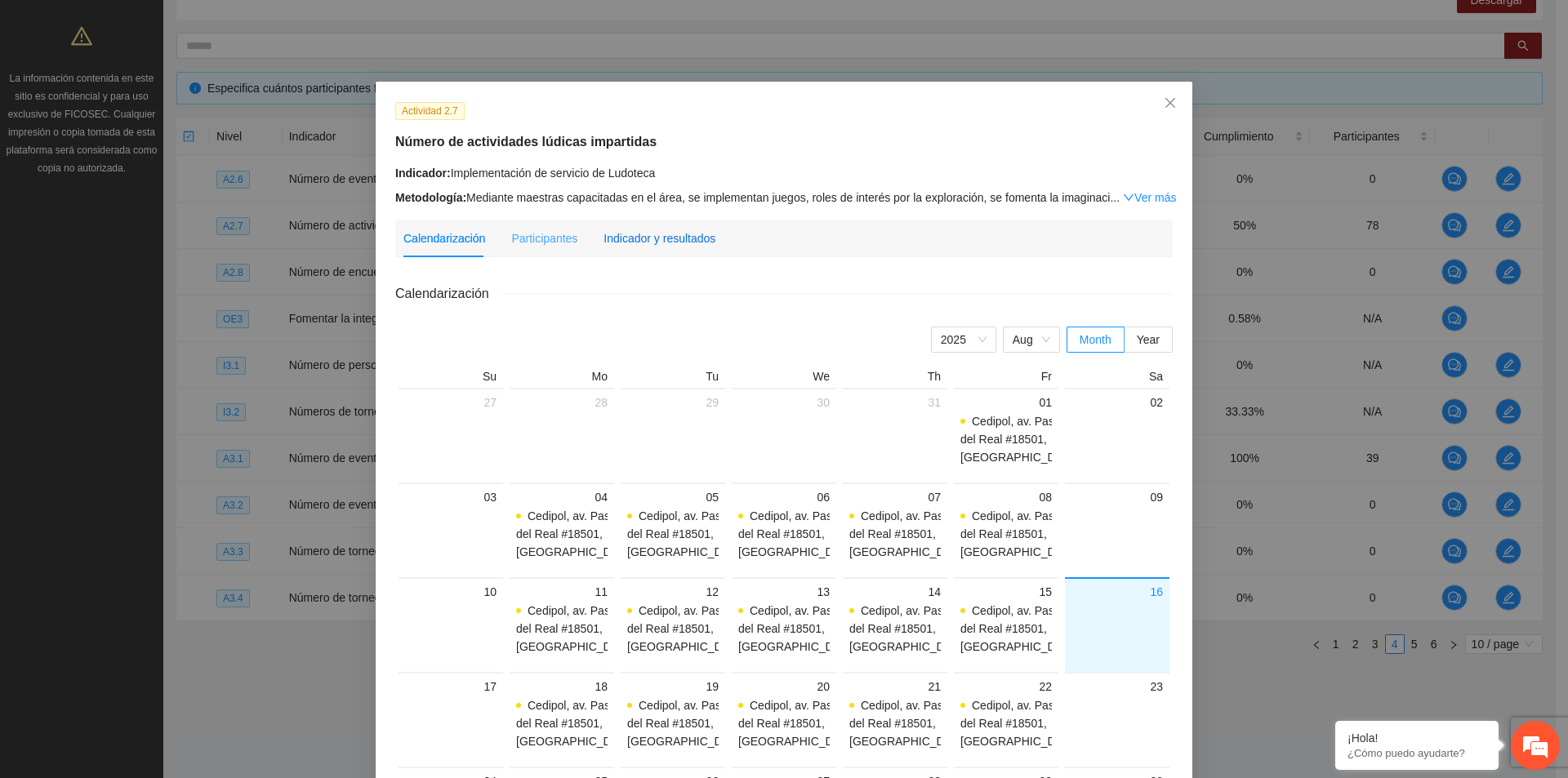
drag, startPoint x: 629, startPoint y: 236, endPoint x: 654, endPoint y: 245, distance: 26.6
click at [629, 237] on div "Indicador y resultados" at bounding box center [659, 238] width 112 height 18
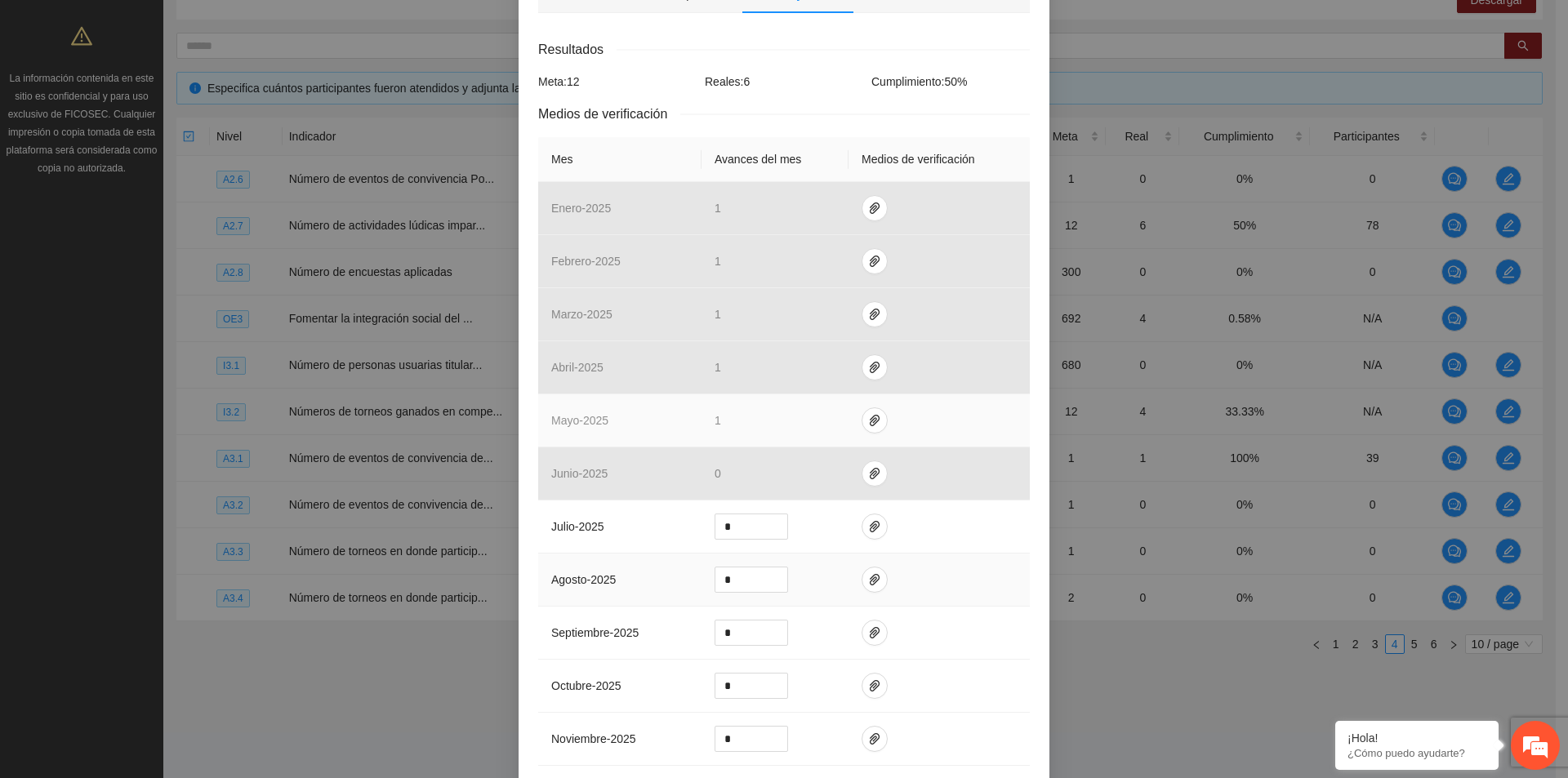
scroll to position [245, 0]
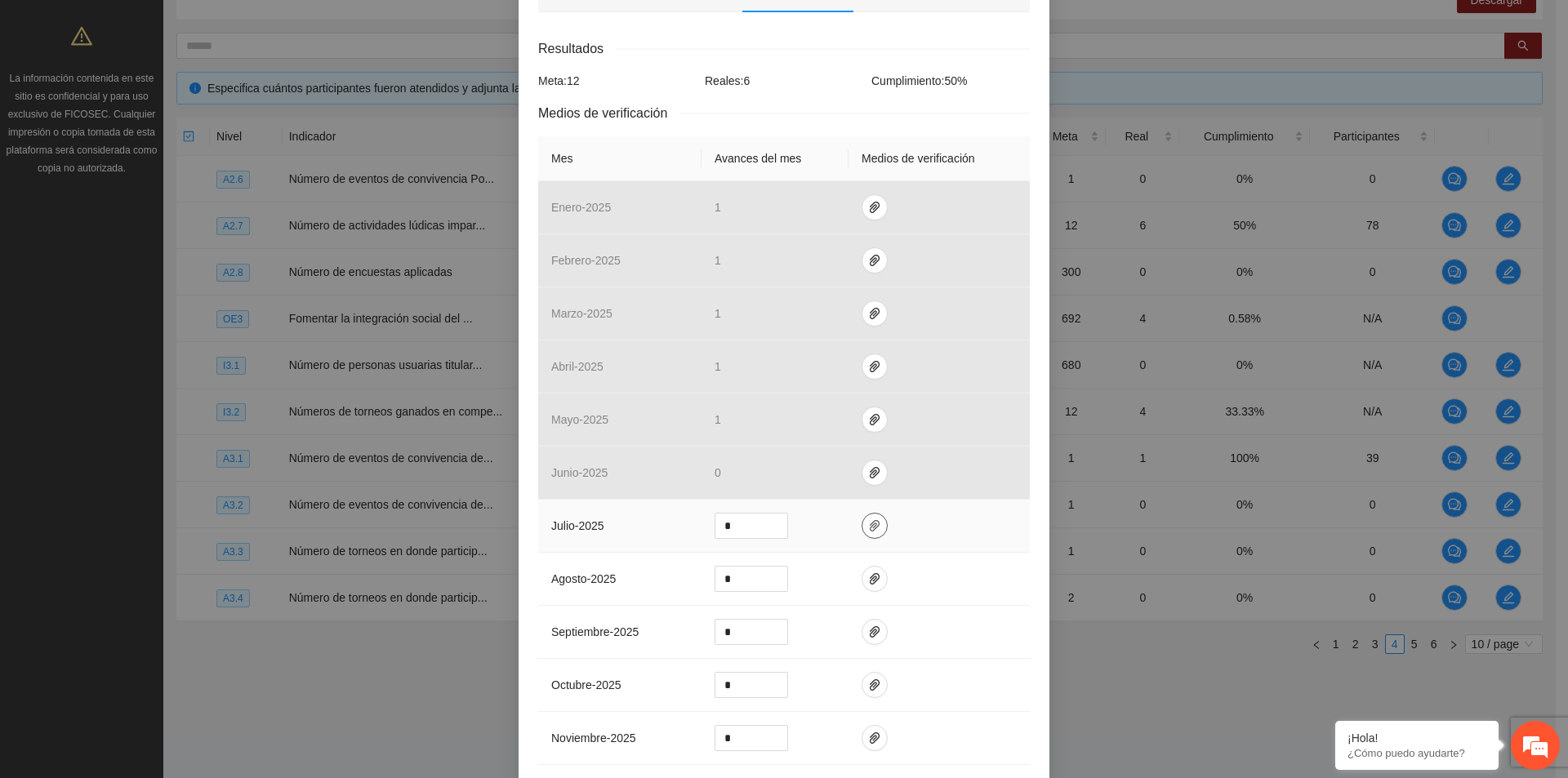
click at [868, 526] on icon "paper-clip" at bounding box center [874, 526] width 13 height 13
click at [807, 444] on span "Adjuntar documento" at bounding box center [824, 449] width 102 height 18
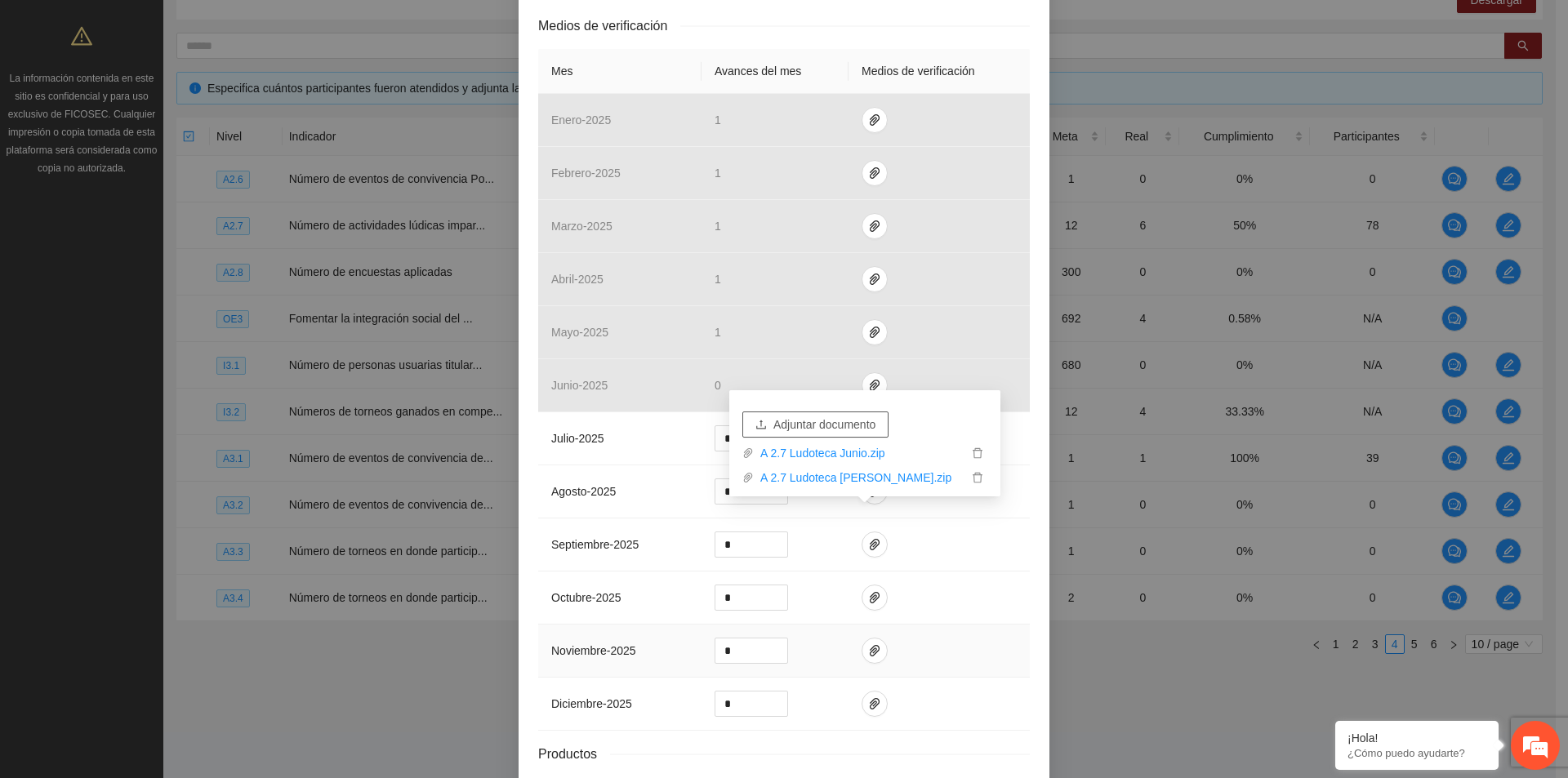
scroll to position [443, 0]
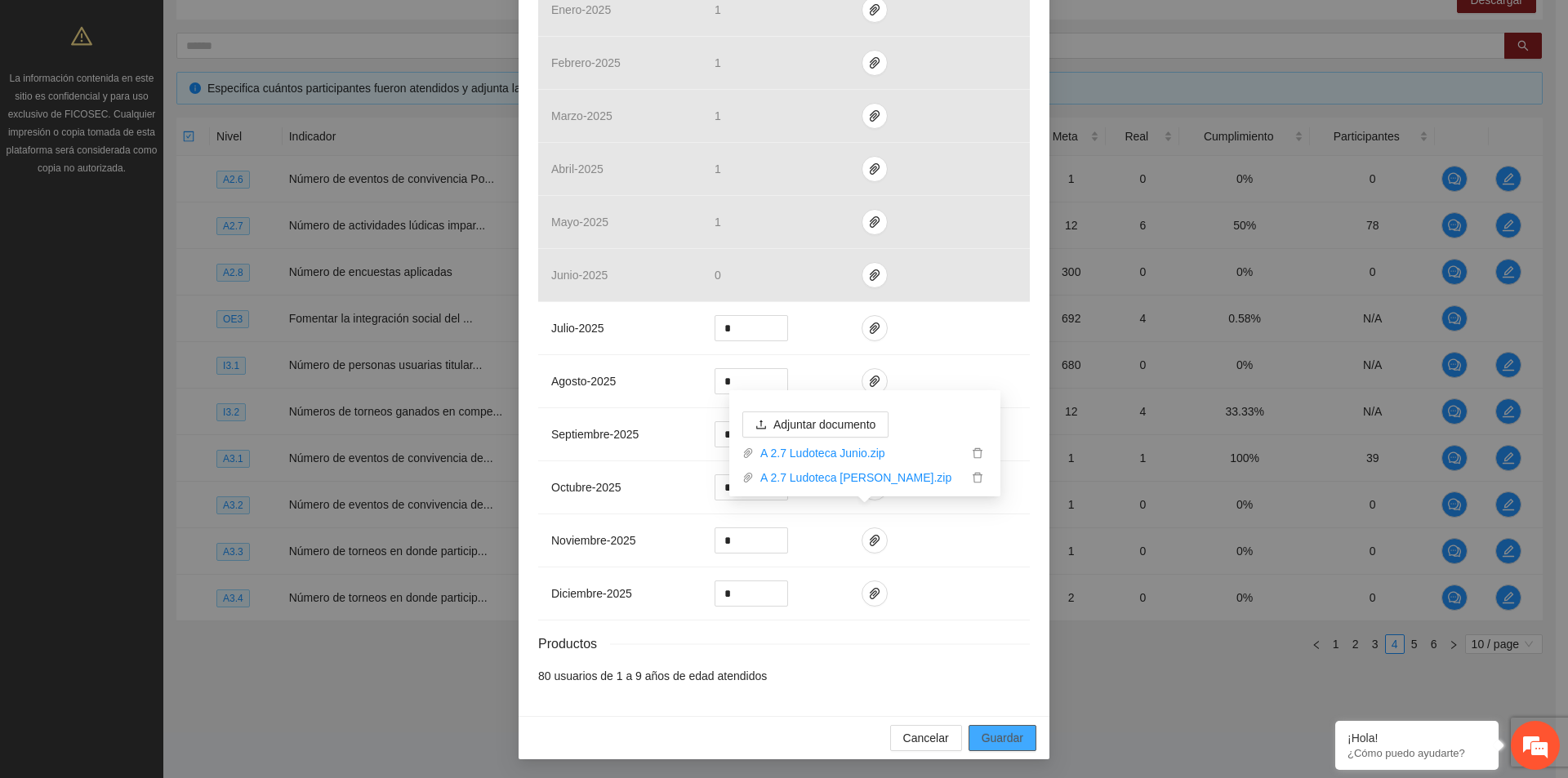
click at [995, 736] on span "Guardar" at bounding box center [1002, 739] width 41 height 18
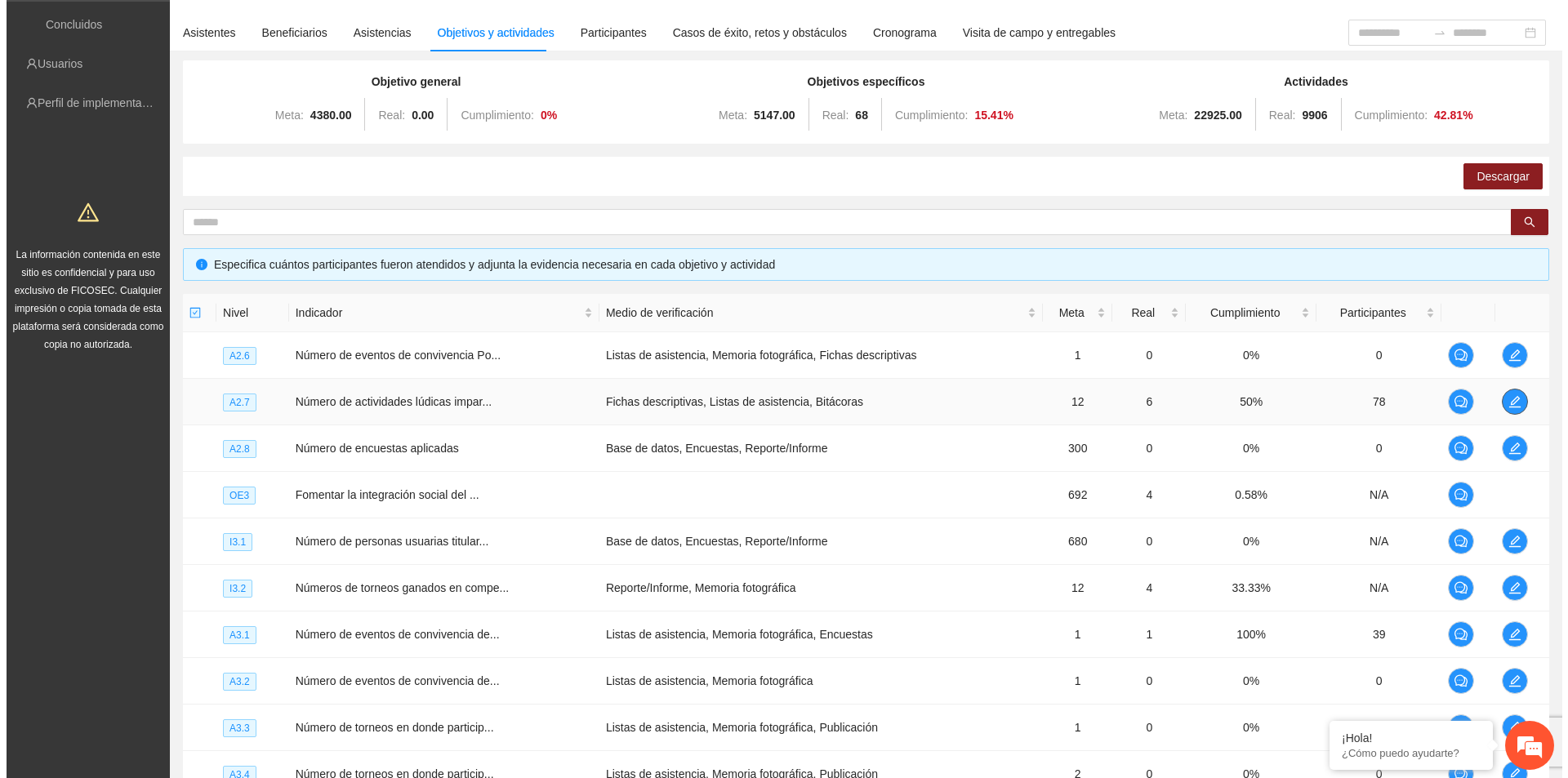
scroll to position [0, 0]
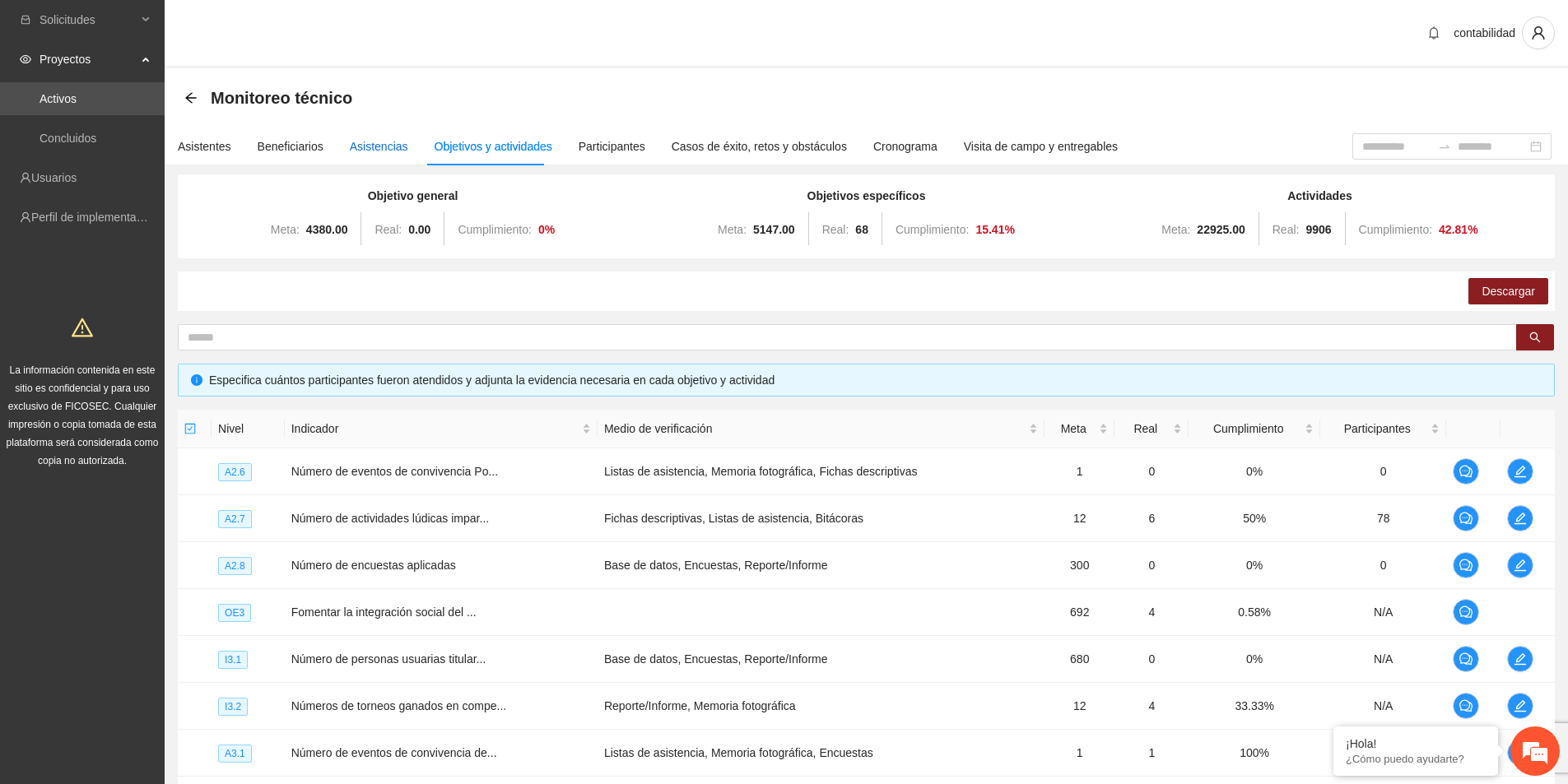
click at [368, 151] on div "Asistencias" at bounding box center [379, 147] width 58 height 18
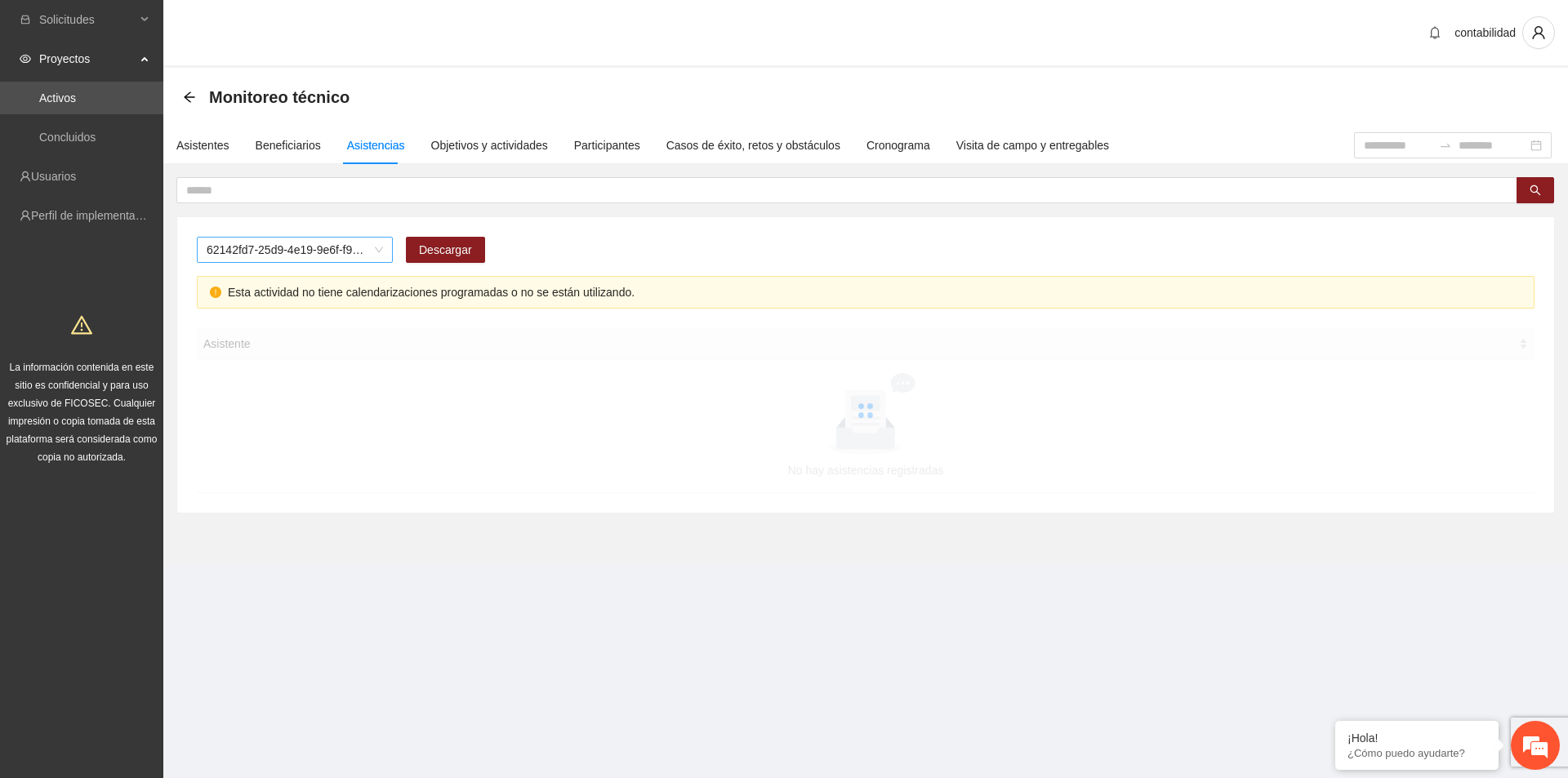
click at [378, 251] on span "62142fd7-25d9-4e19-9e6f-f9b4b344a455" at bounding box center [294, 249] width 176 height 25
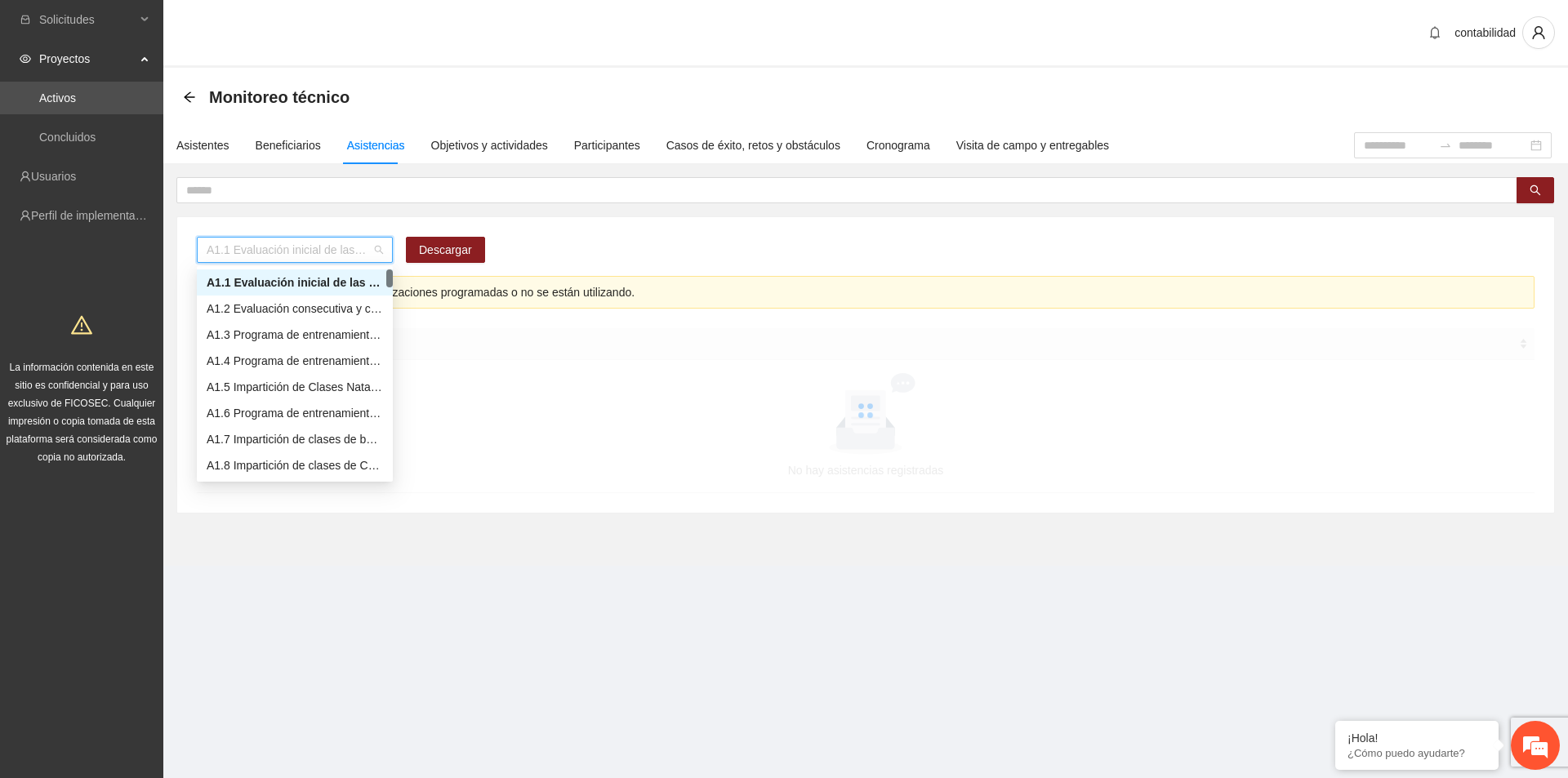
click at [378, 249] on span "A1.1 Evaluación inicial de las capacidades físicas de grupos especiales, distri…" at bounding box center [294, 249] width 176 height 25
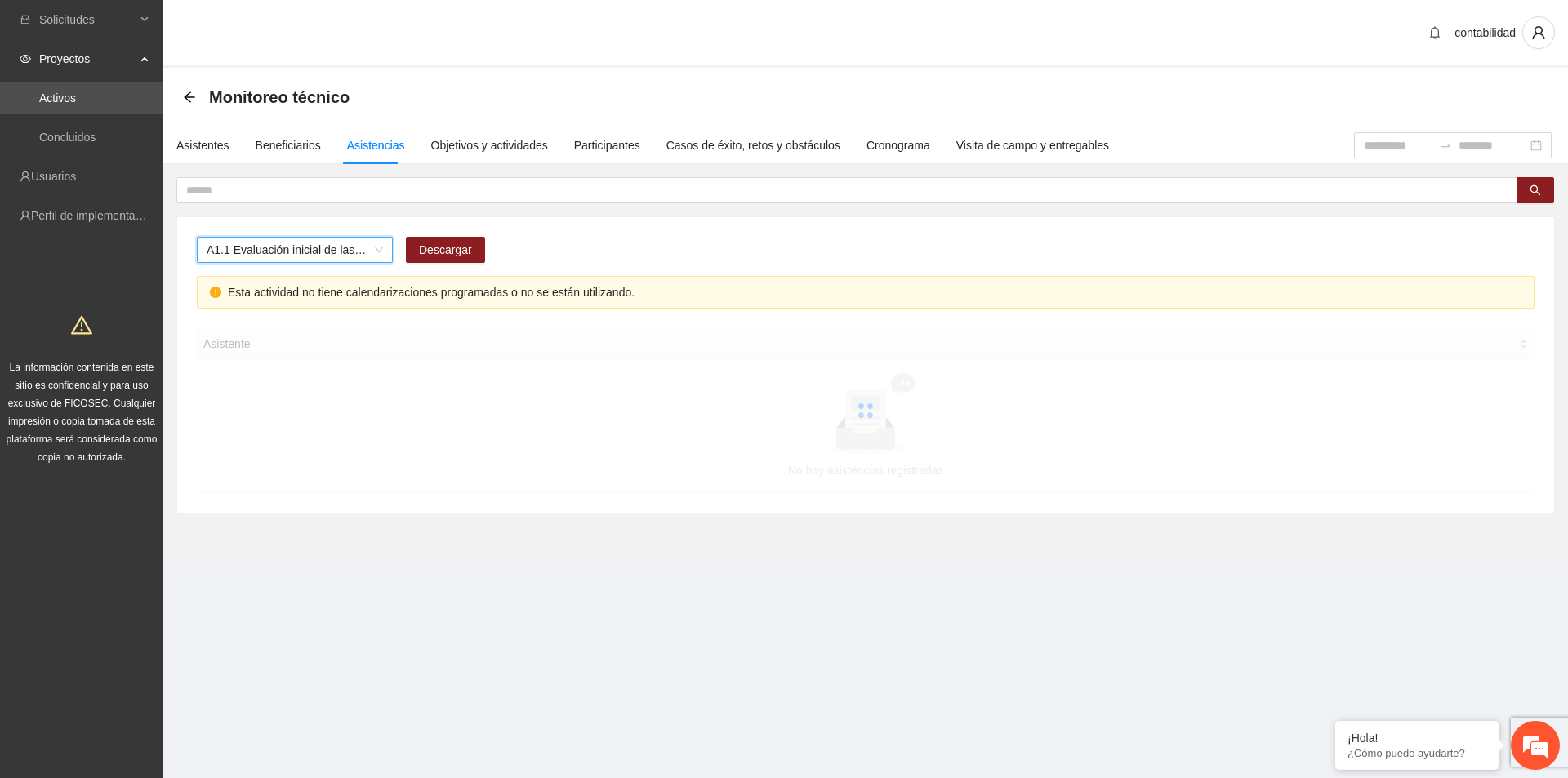
click at [378, 249] on span "A1.1 Evaluación inicial de las capacidades físicas de grupos especiales, distri…" at bounding box center [294, 249] width 176 height 25
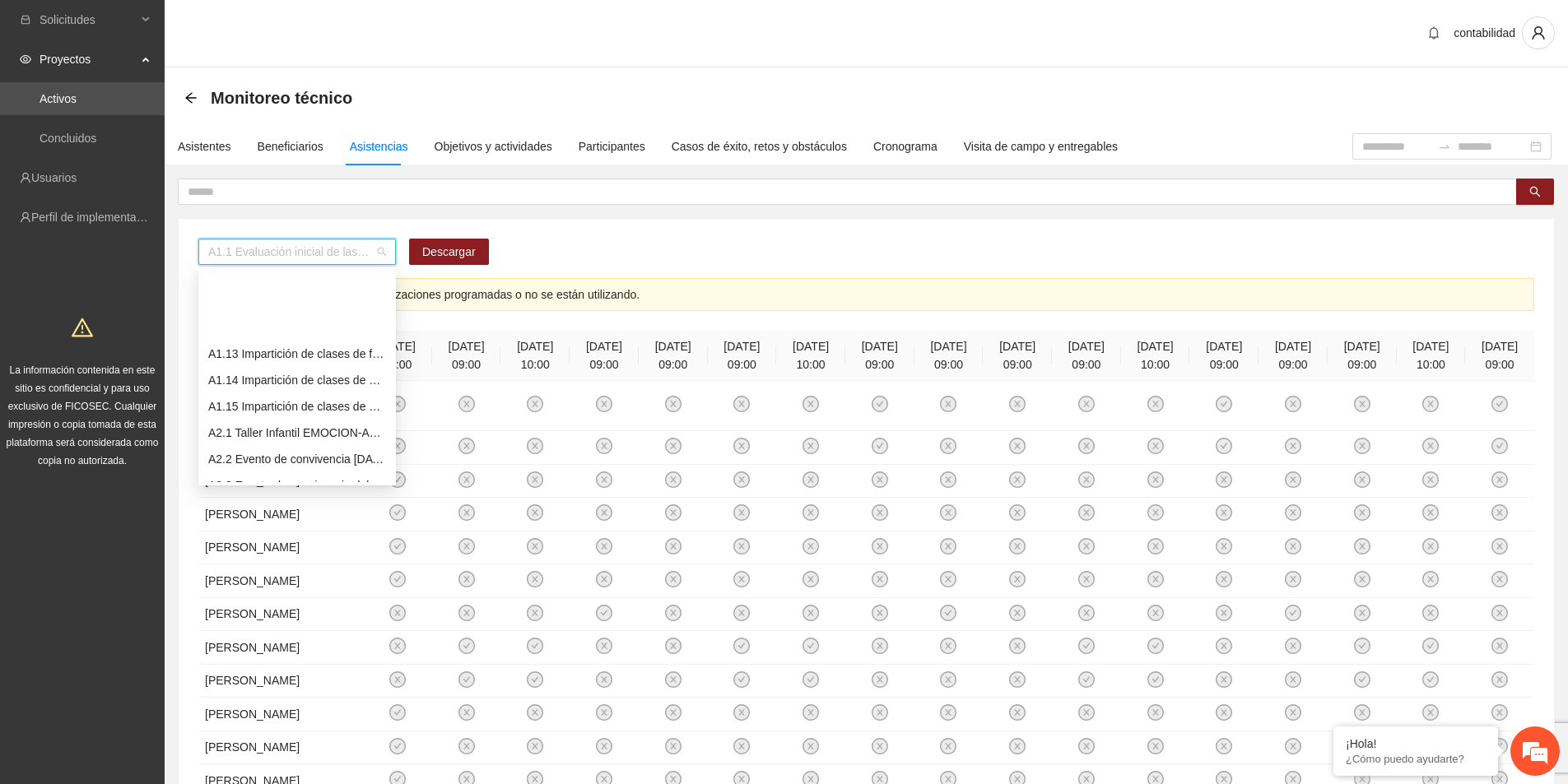
scroll to position [412, 0]
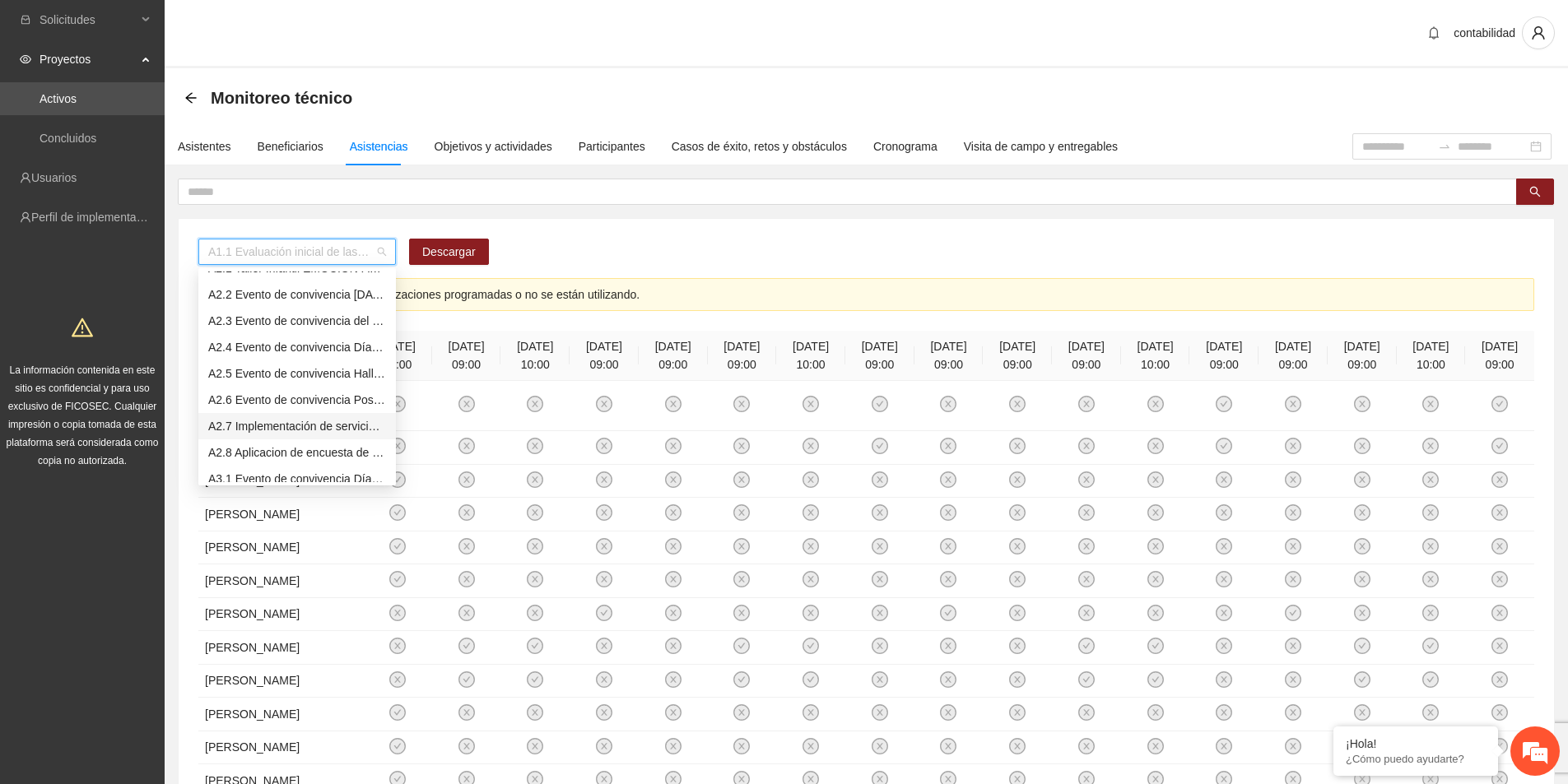
click at [319, 427] on div "A2.7 Implementación de servicio de Ludoteca" at bounding box center [297, 427] width 177 height 18
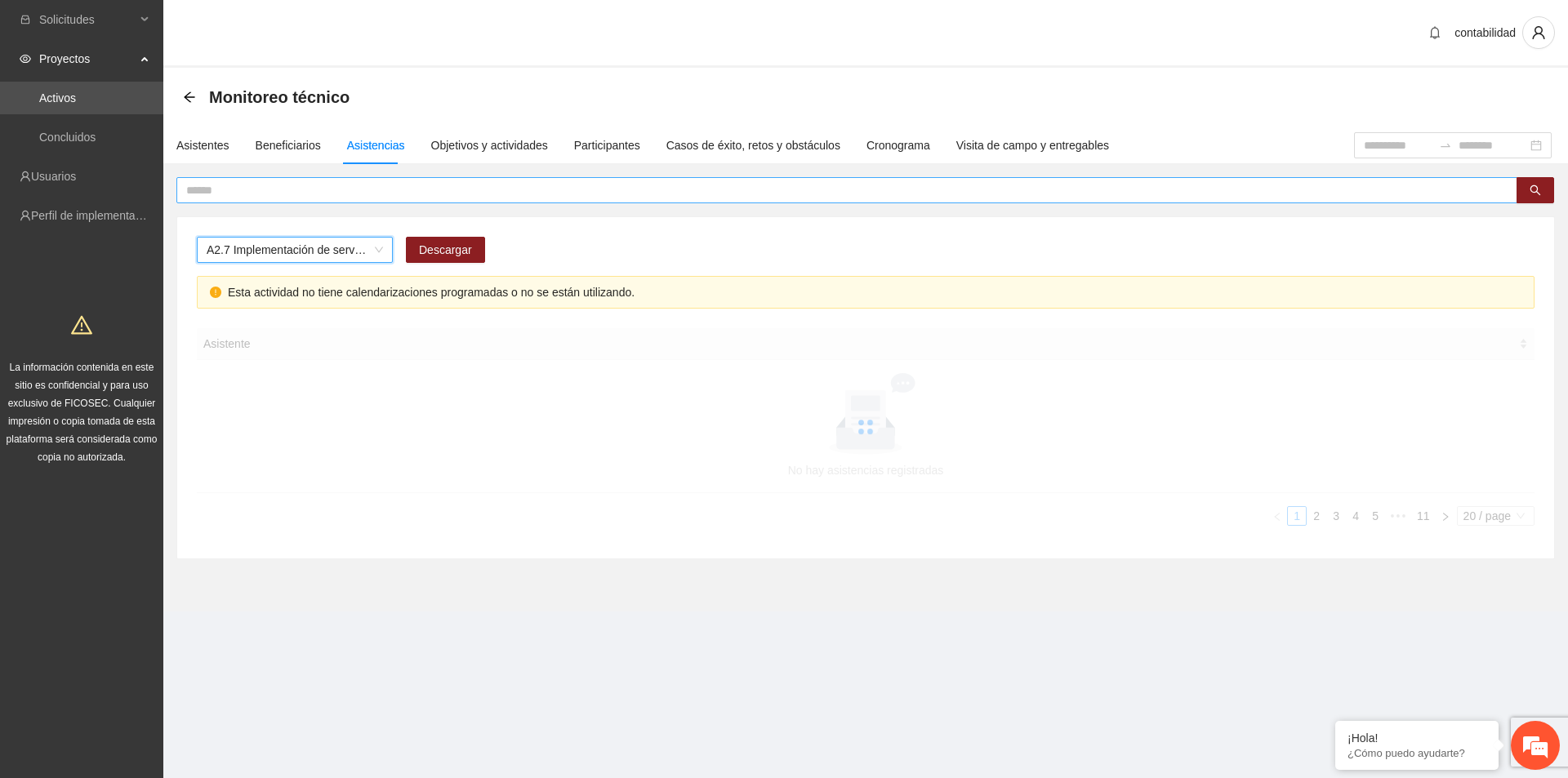
click at [334, 199] on input "text" at bounding box center [839, 191] width 1308 height 18
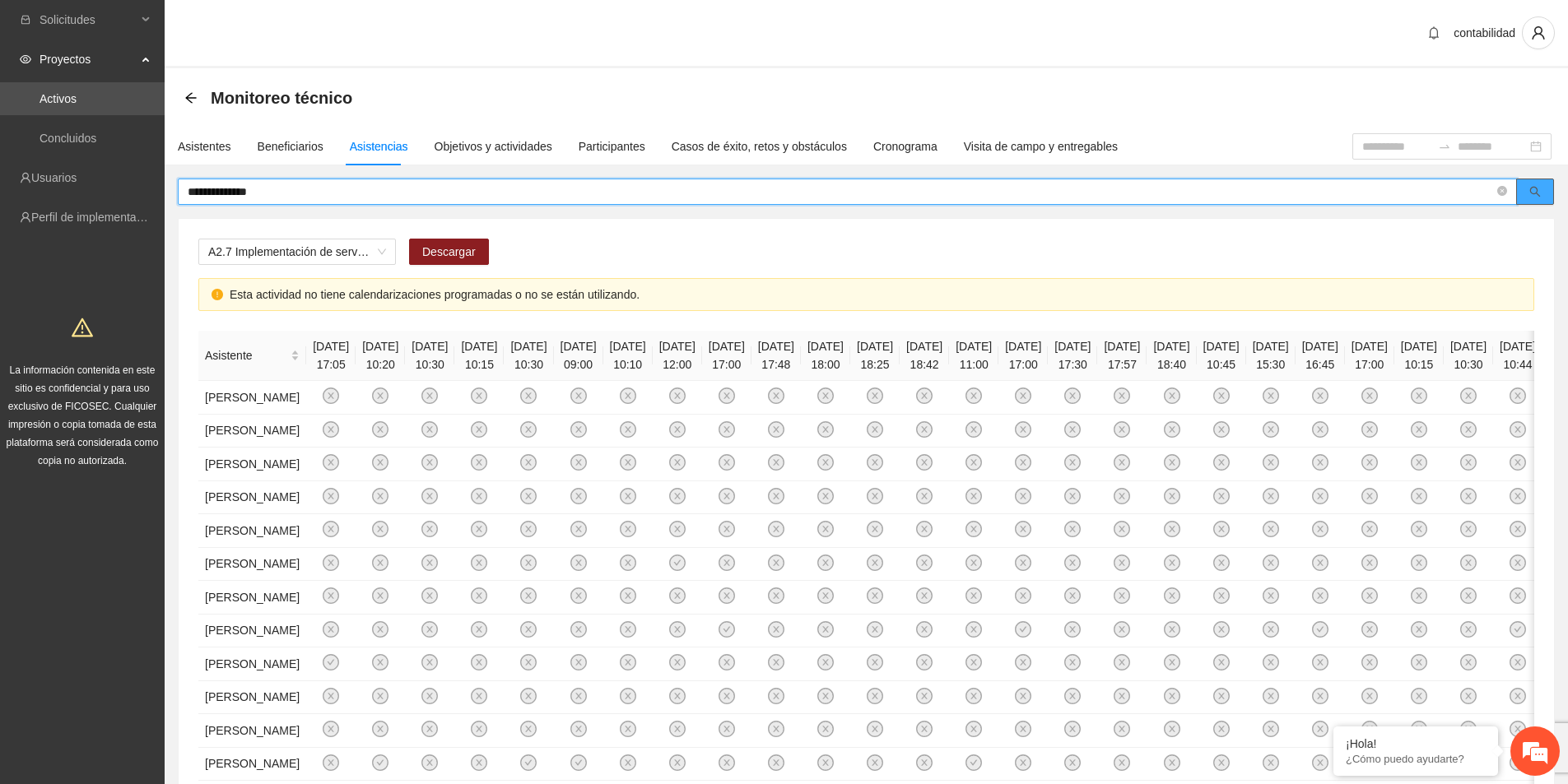
click at [1530, 192] on icon "search" at bounding box center [1536, 191] width 11 height 11
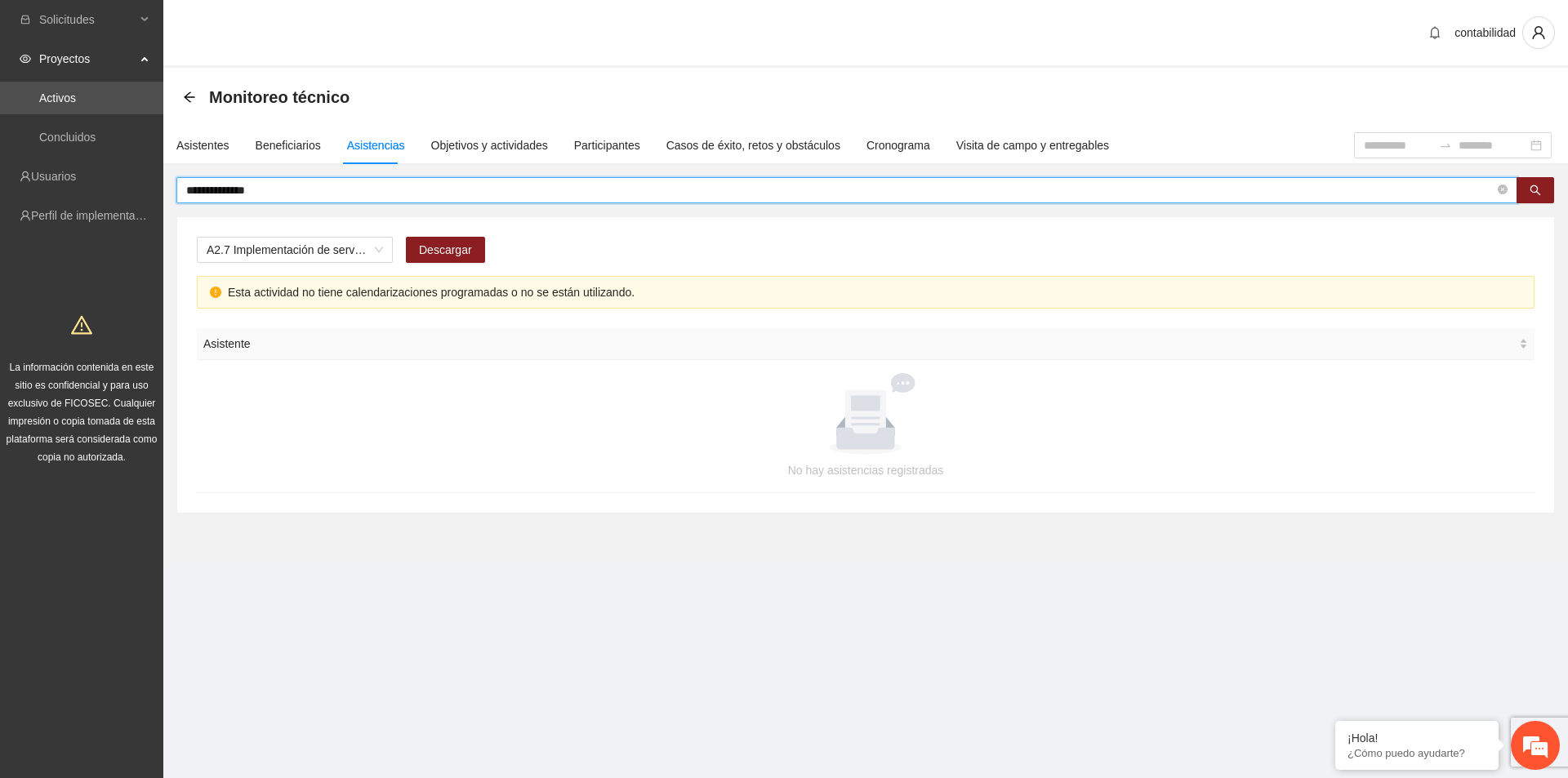
click at [333, 197] on input "**********" at bounding box center [839, 191] width 1308 height 18
click at [337, 199] on input "**********" at bounding box center [839, 191] width 1308 height 18
click at [1542, 189] on button "button" at bounding box center [1535, 190] width 38 height 27
drag, startPoint x: 132, startPoint y: 188, endPoint x: 171, endPoint y: 167, distance: 44.3
click at [95, 188] on section "Solicitudes Proyectos Activos Concluidos Usuarios Perfil de implementadora La i…" at bounding box center [784, 389] width 1568 height 778
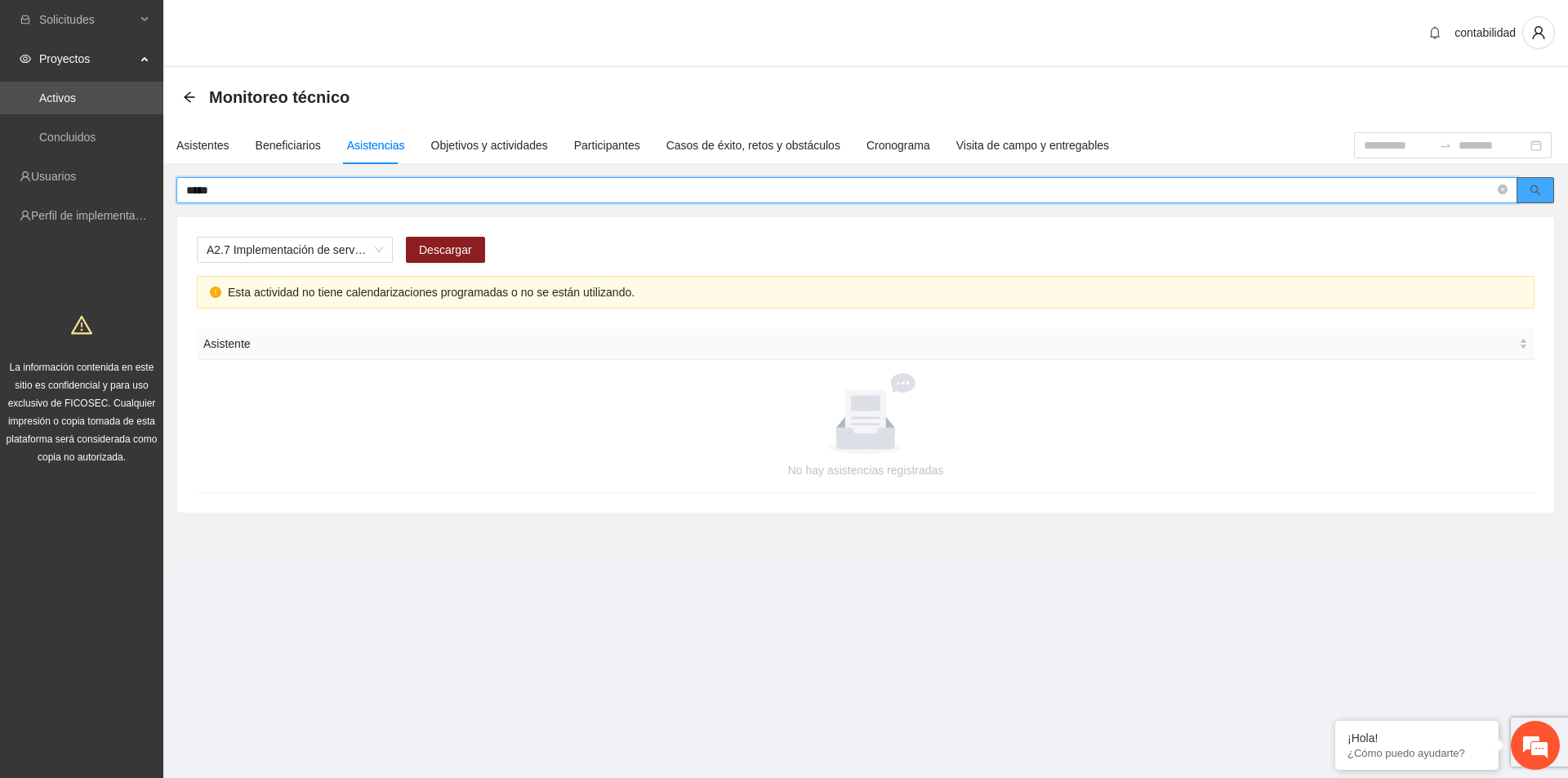
click at [1537, 192] on icon "search" at bounding box center [1535, 190] width 11 height 11
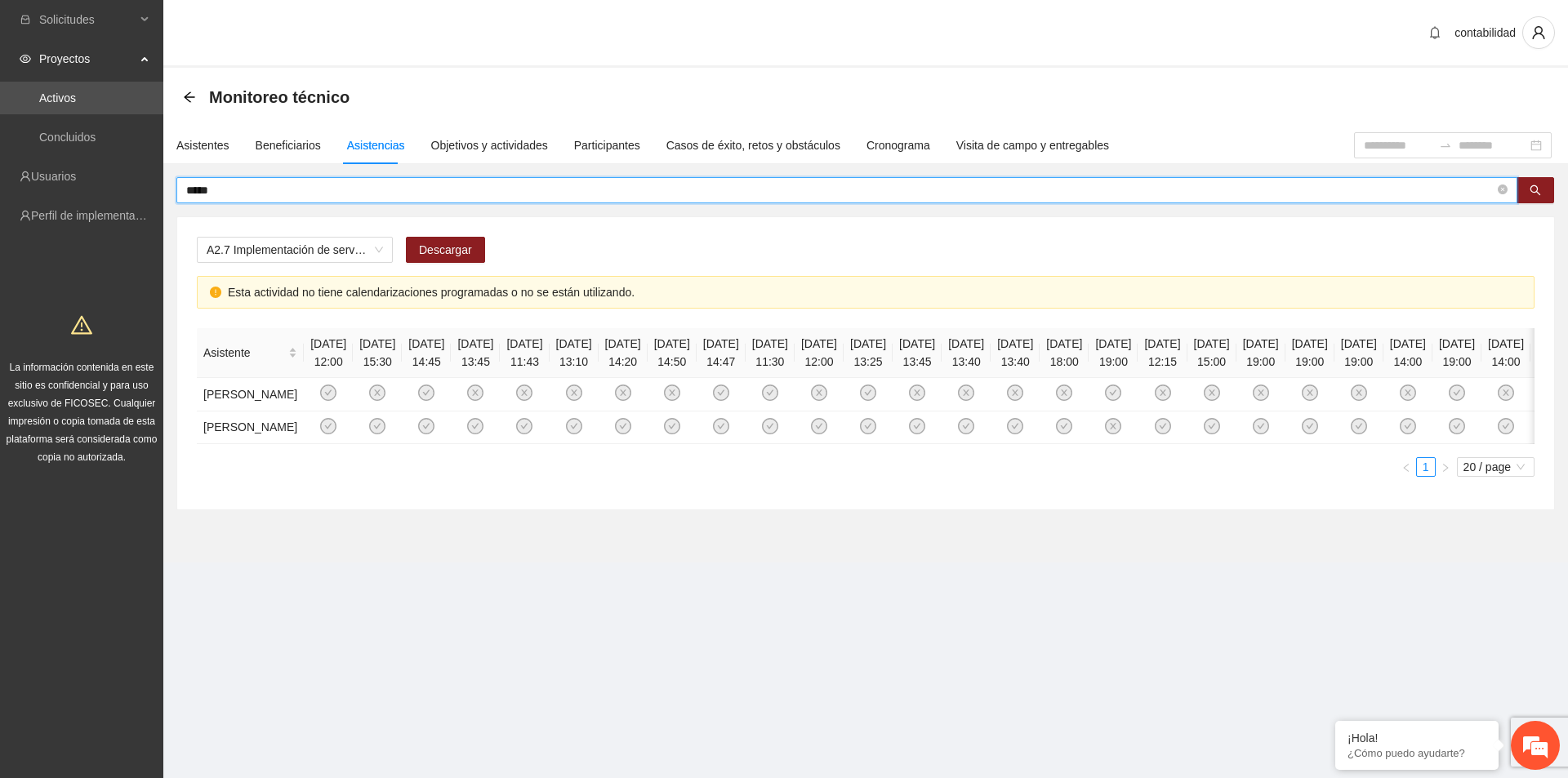
type input "*****"
click at [502, 144] on div "Objetivos y actividades" at bounding box center [488, 146] width 116 height 18
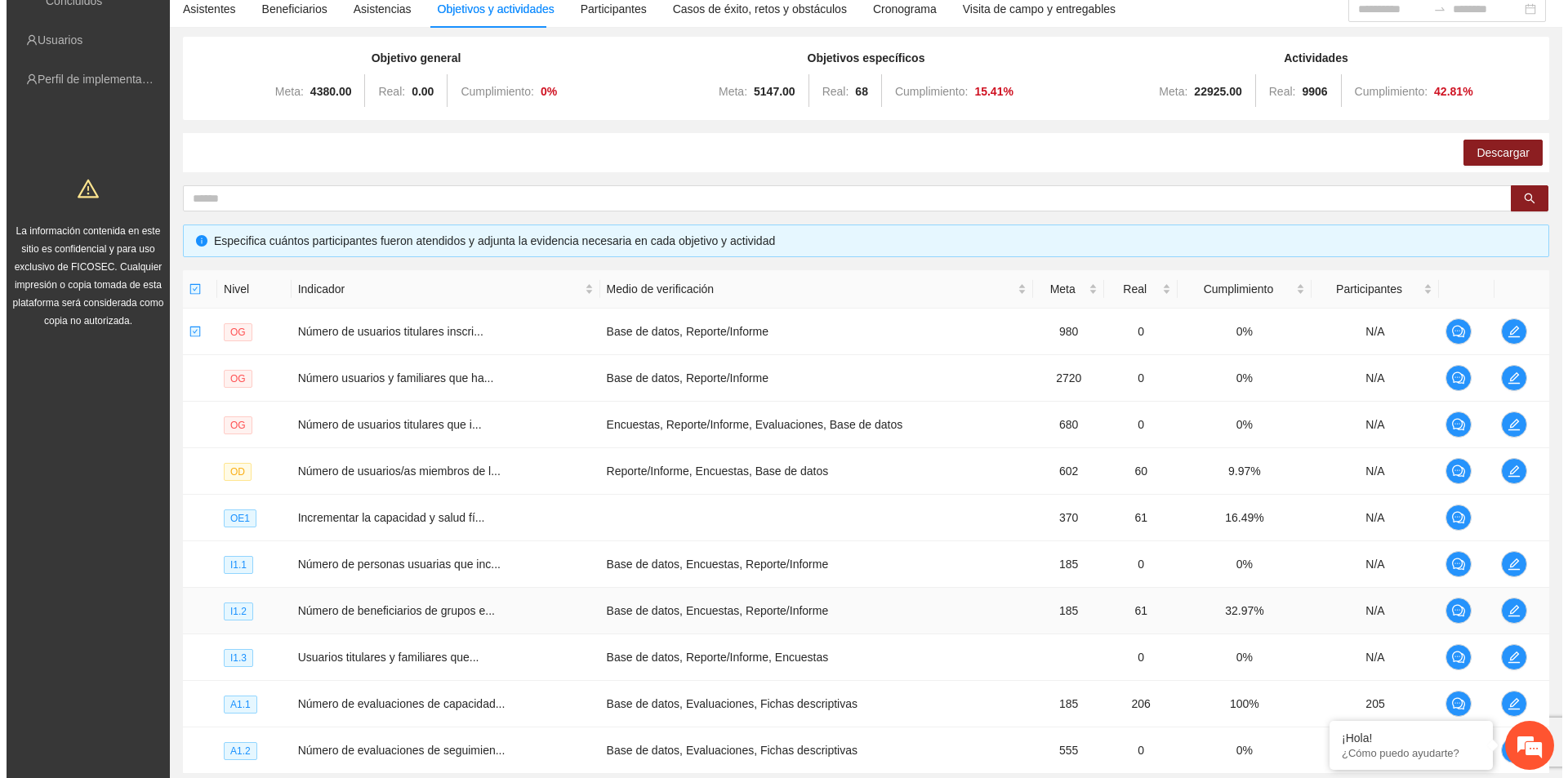
scroll to position [289, 0]
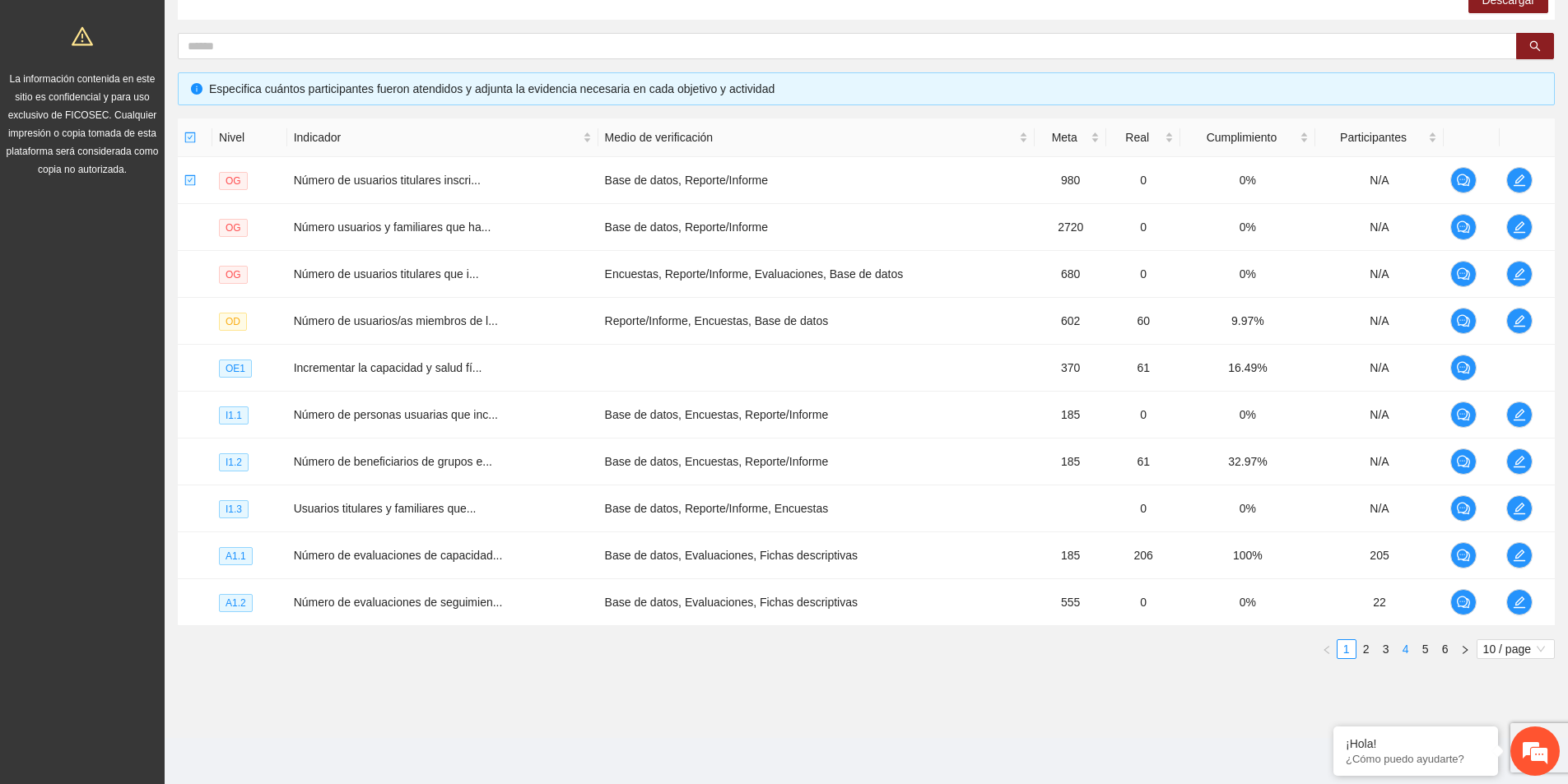
click at [1403, 653] on link "4" at bounding box center [1406, 649] width 18 height 18
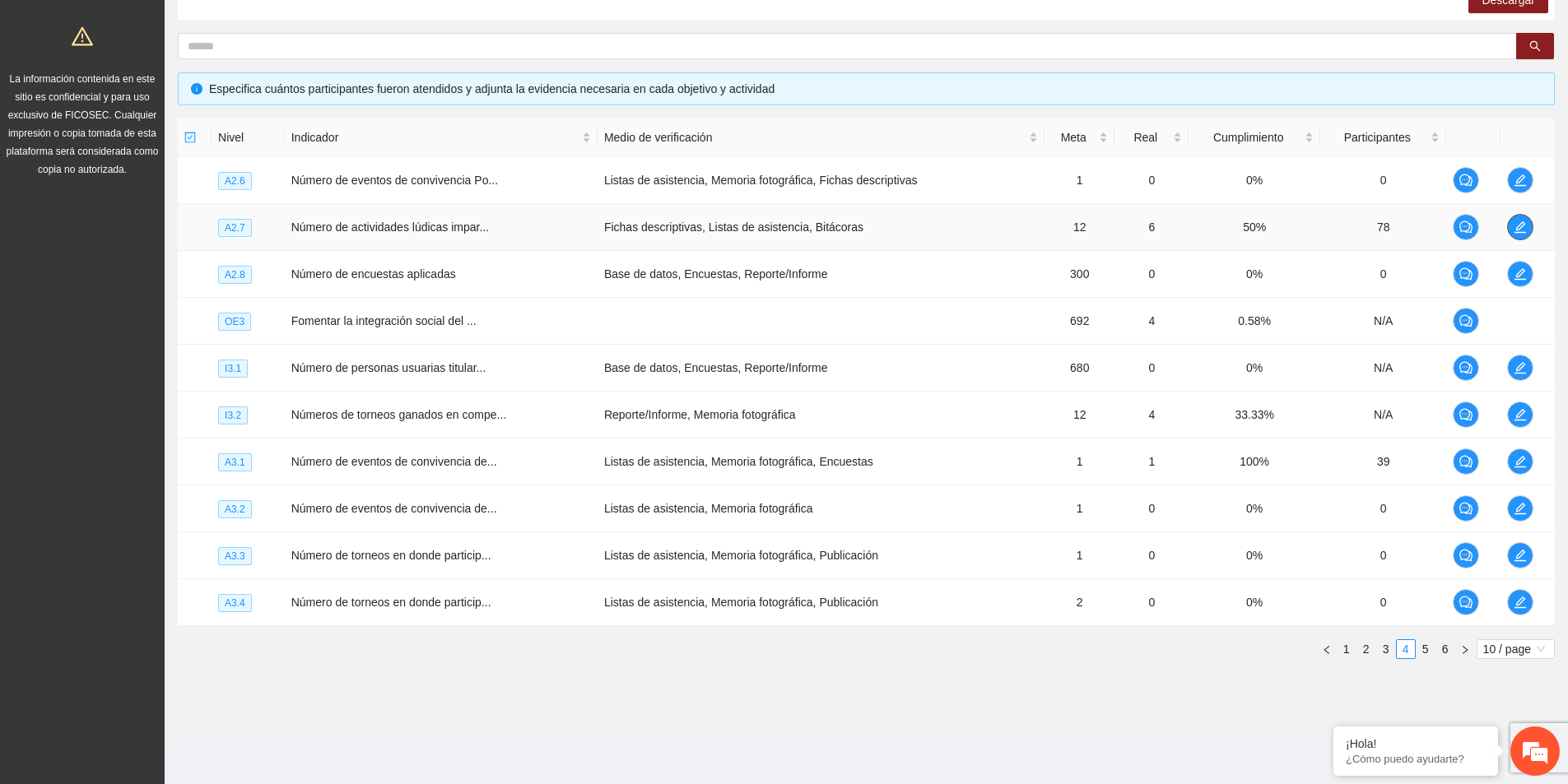
click at [1521, 225] on icon "edit" at bounding box center [1521, 227] width 13 height 13
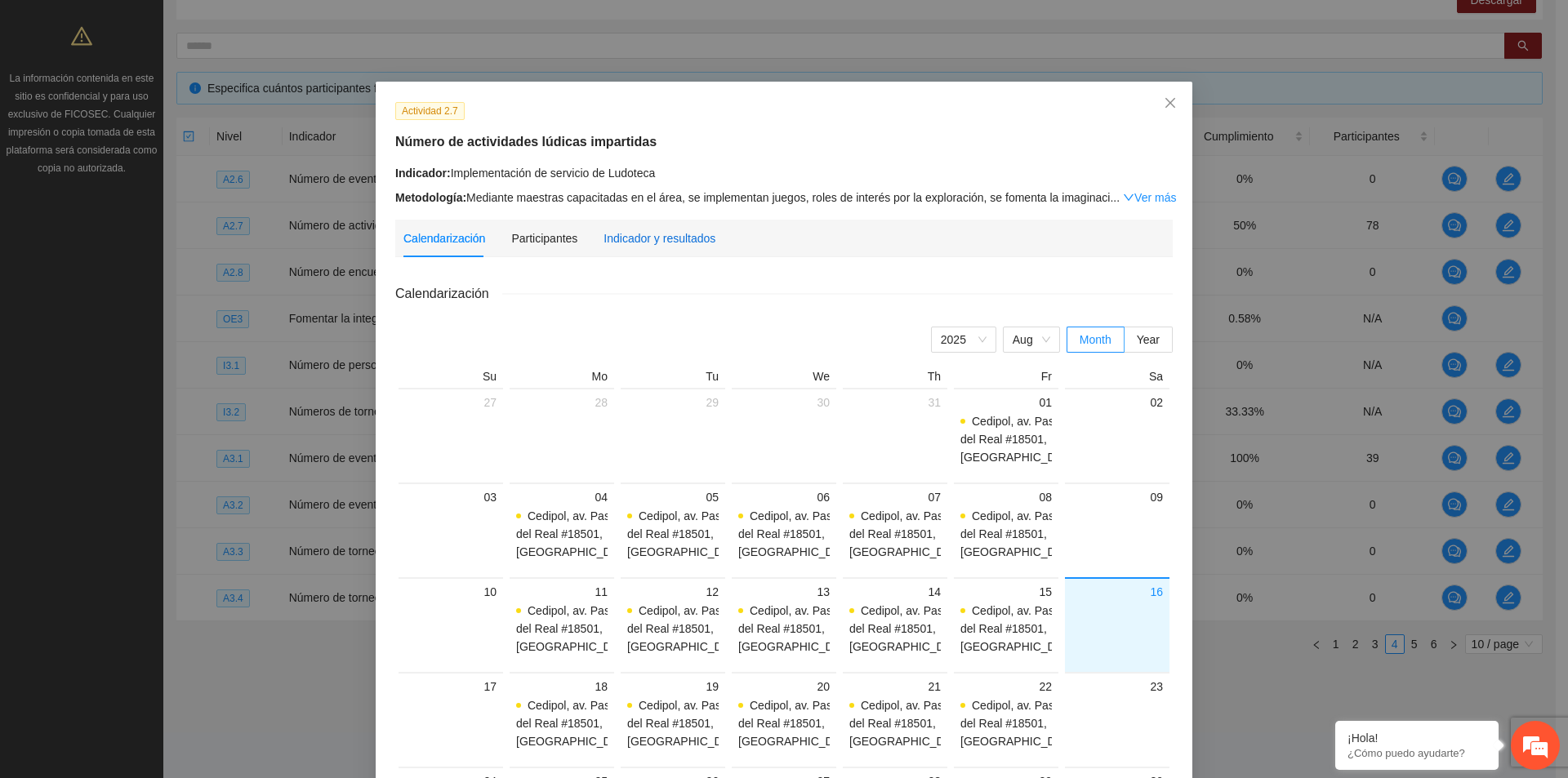
click at [672, 238] on div "Indicador y resultados" at bounding box center [659, 238] width 112 height 18
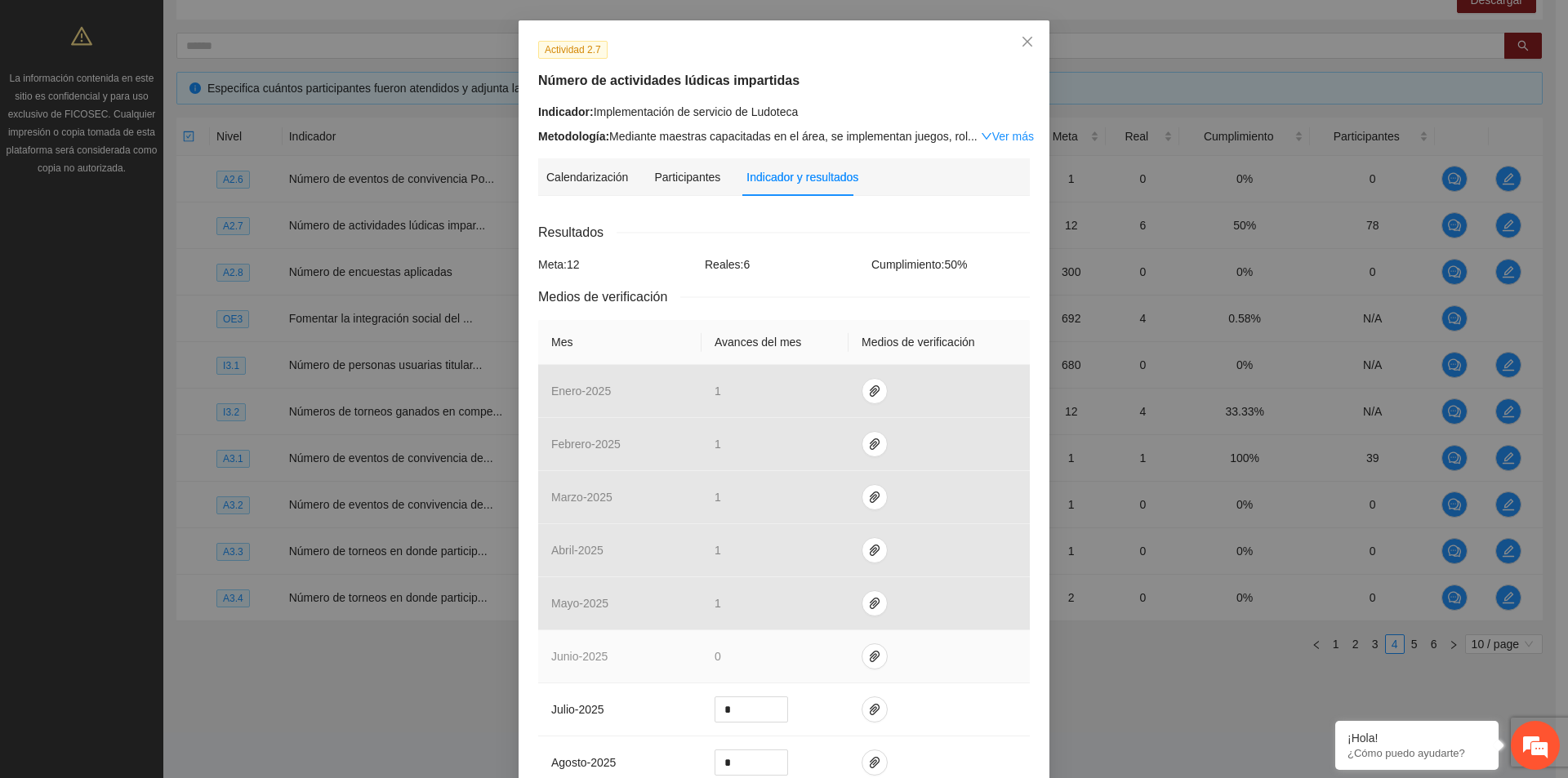
scroll to position [163, 0]
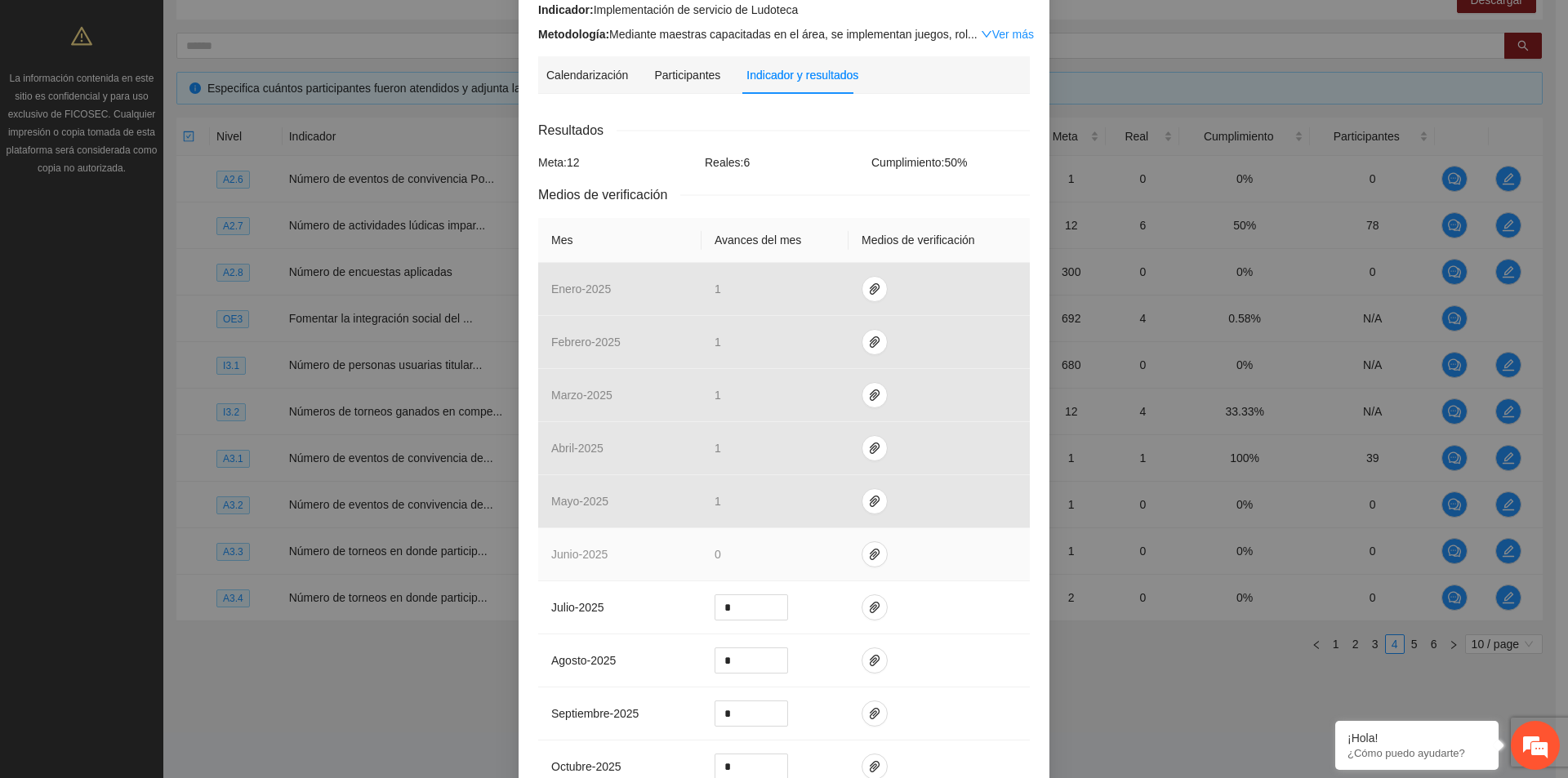
click at [715, 553] on span "0" at bounding box center [718, 554] width 6 height 13
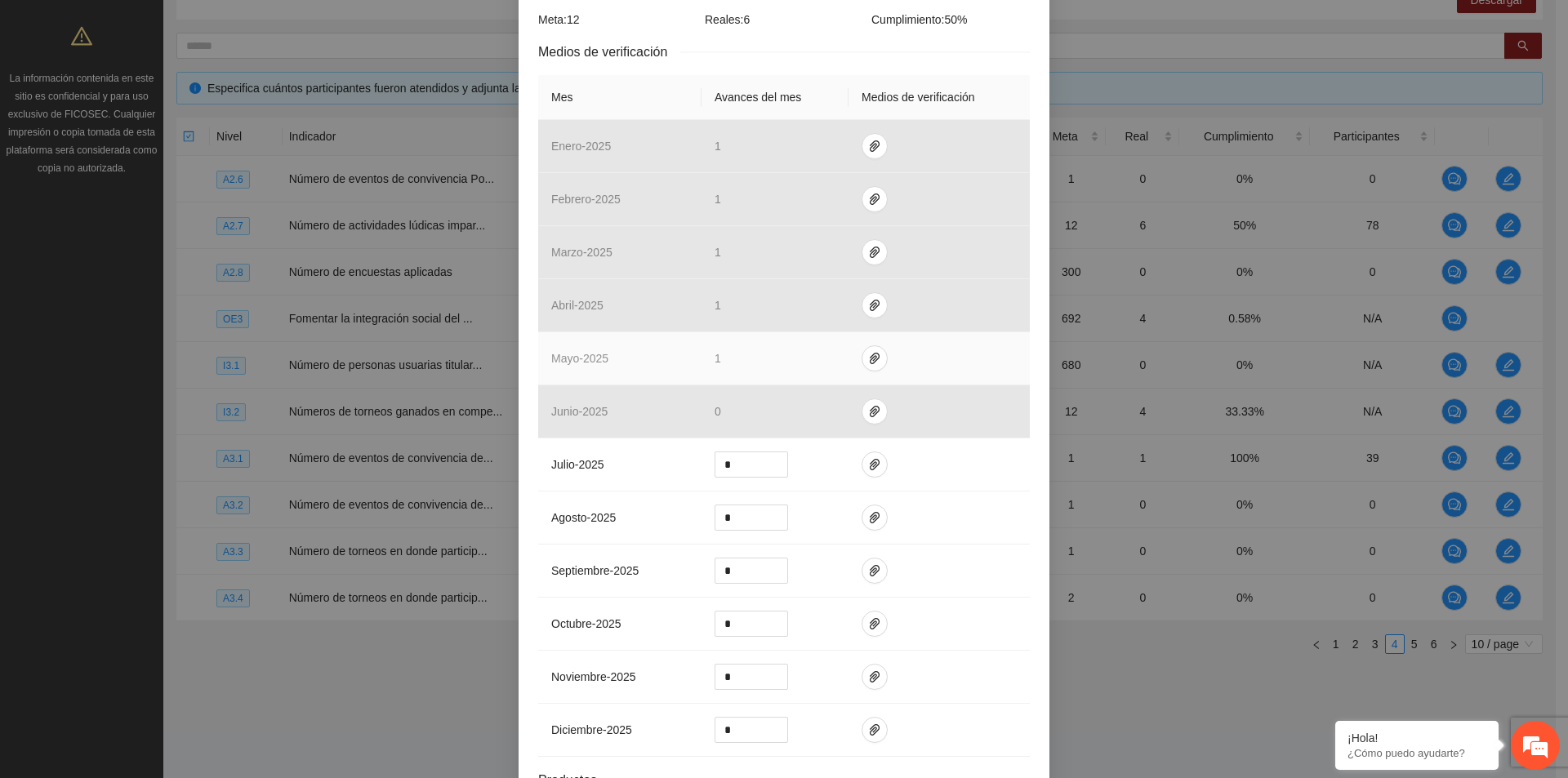
scroll to position [443, 0]
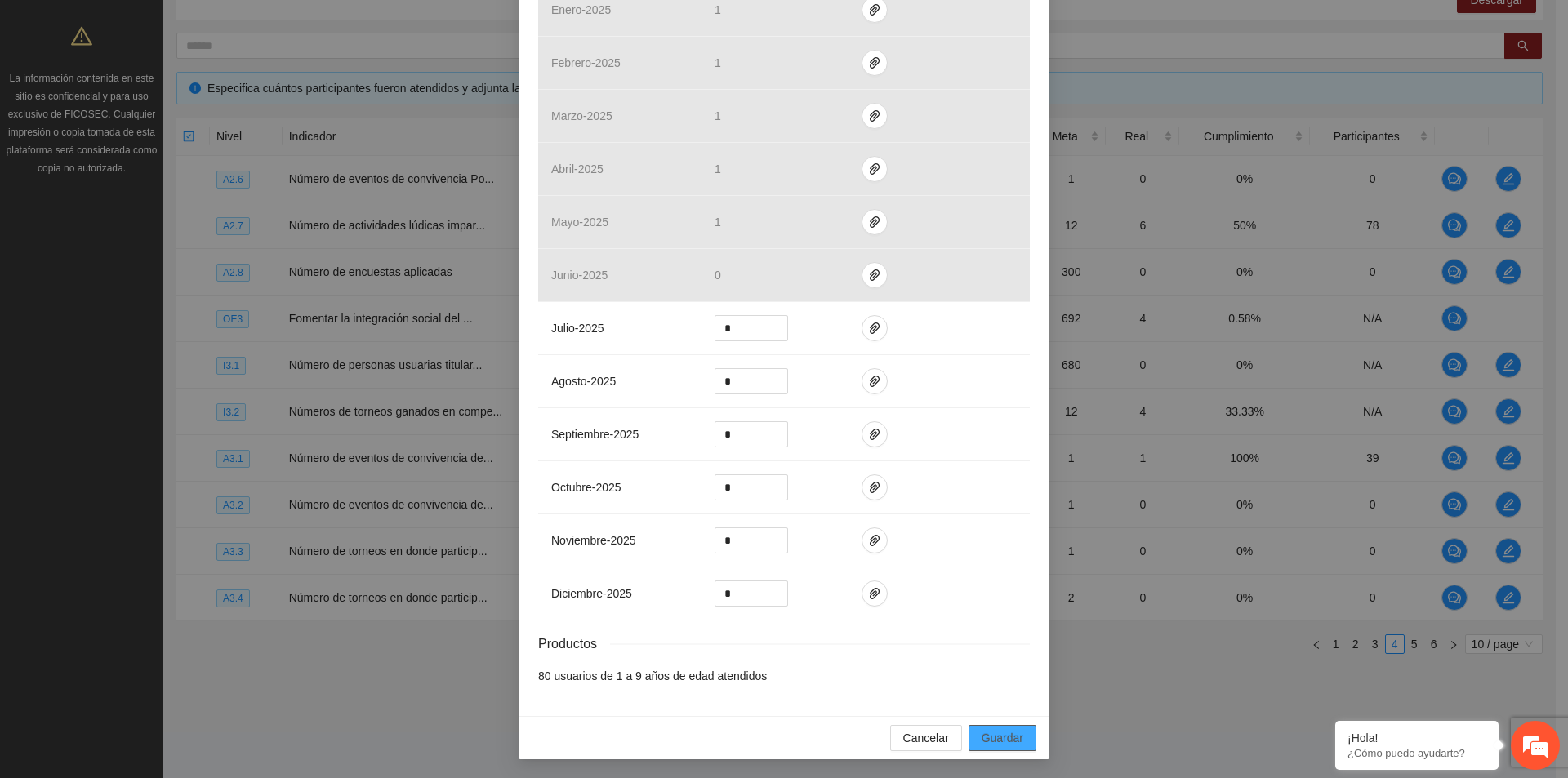
click at [996, 743] on span "Guardar" at bounding box center [1002, 739] width 41 height 18
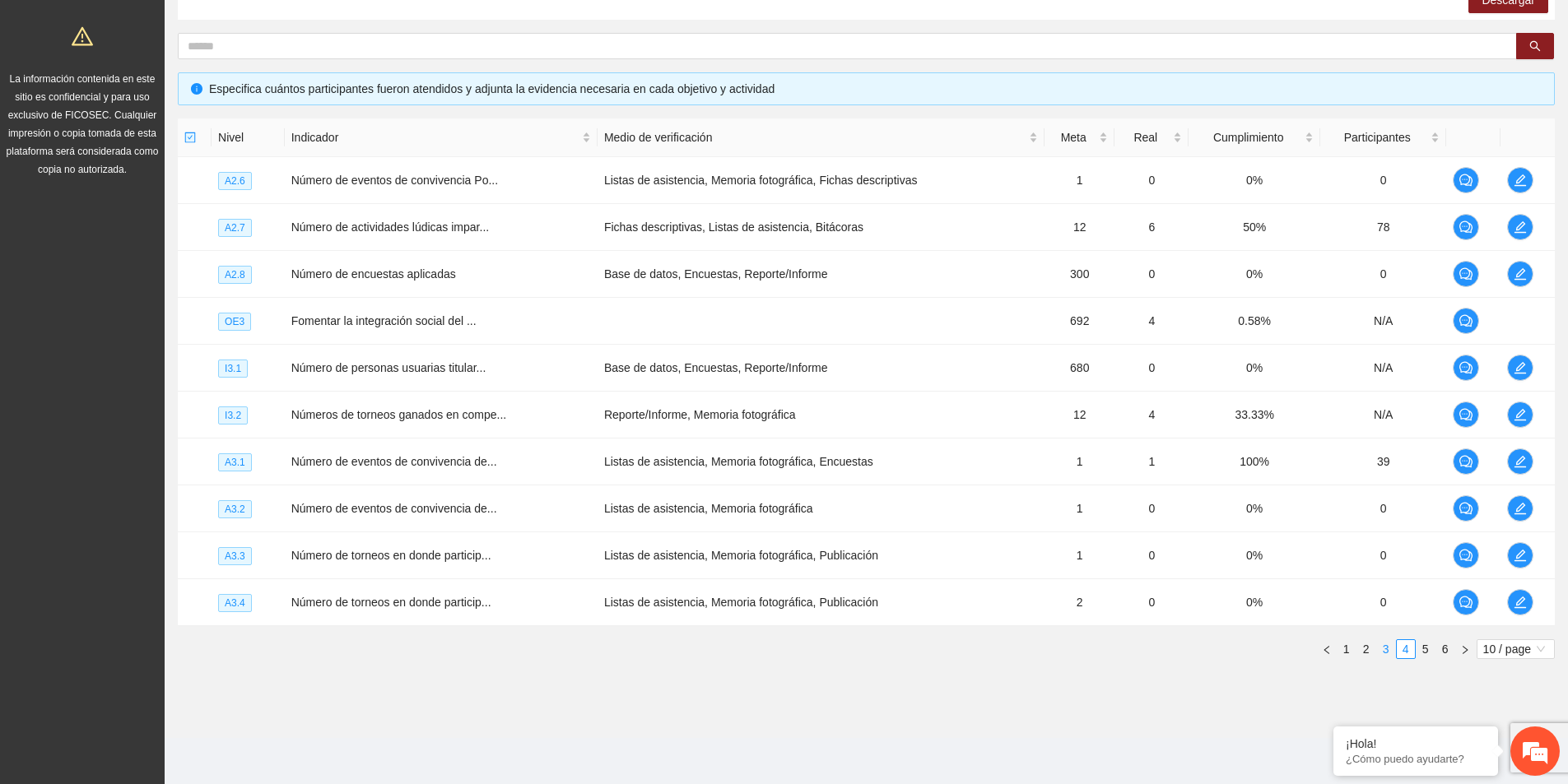
click at [1382, 647] on link "3" at bounding box center [1387, 649] width 18 height 18
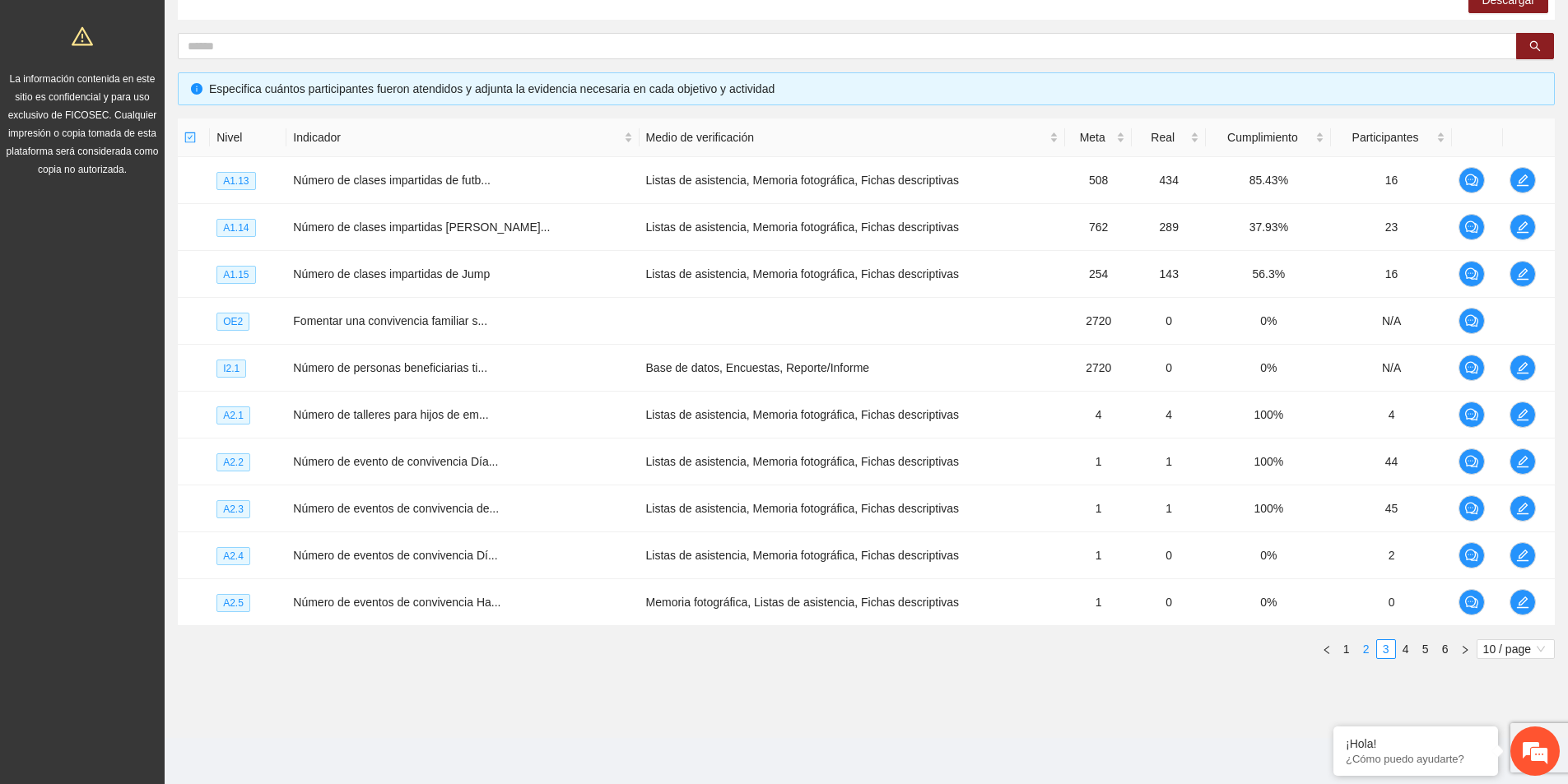
click at [1364, 653] on link "2" at bounding box center [1367, 649] width 18 height 18
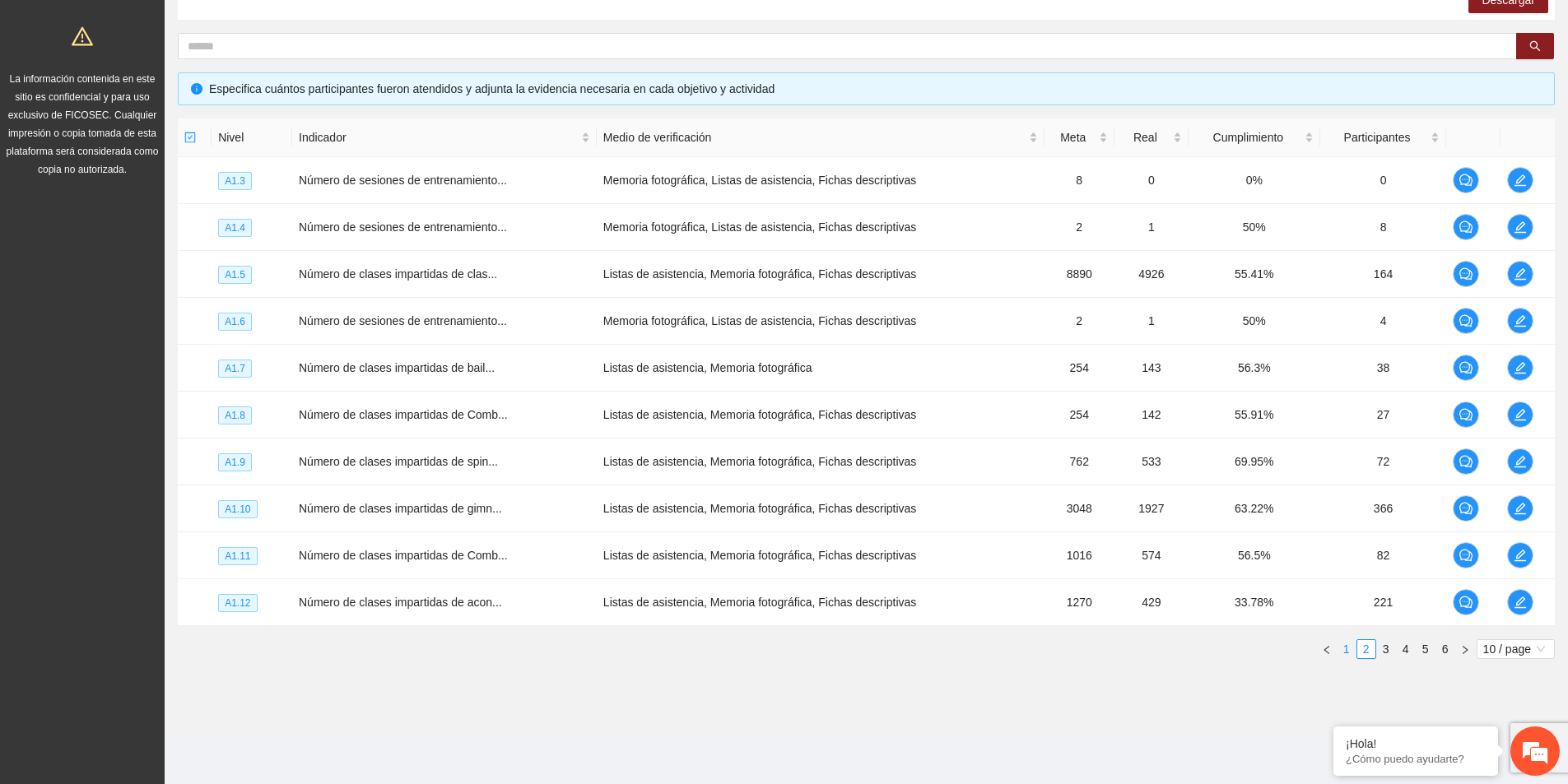
click at [1350, 651] on link "1" at bounding box center [1347, 649] width 18 height 18
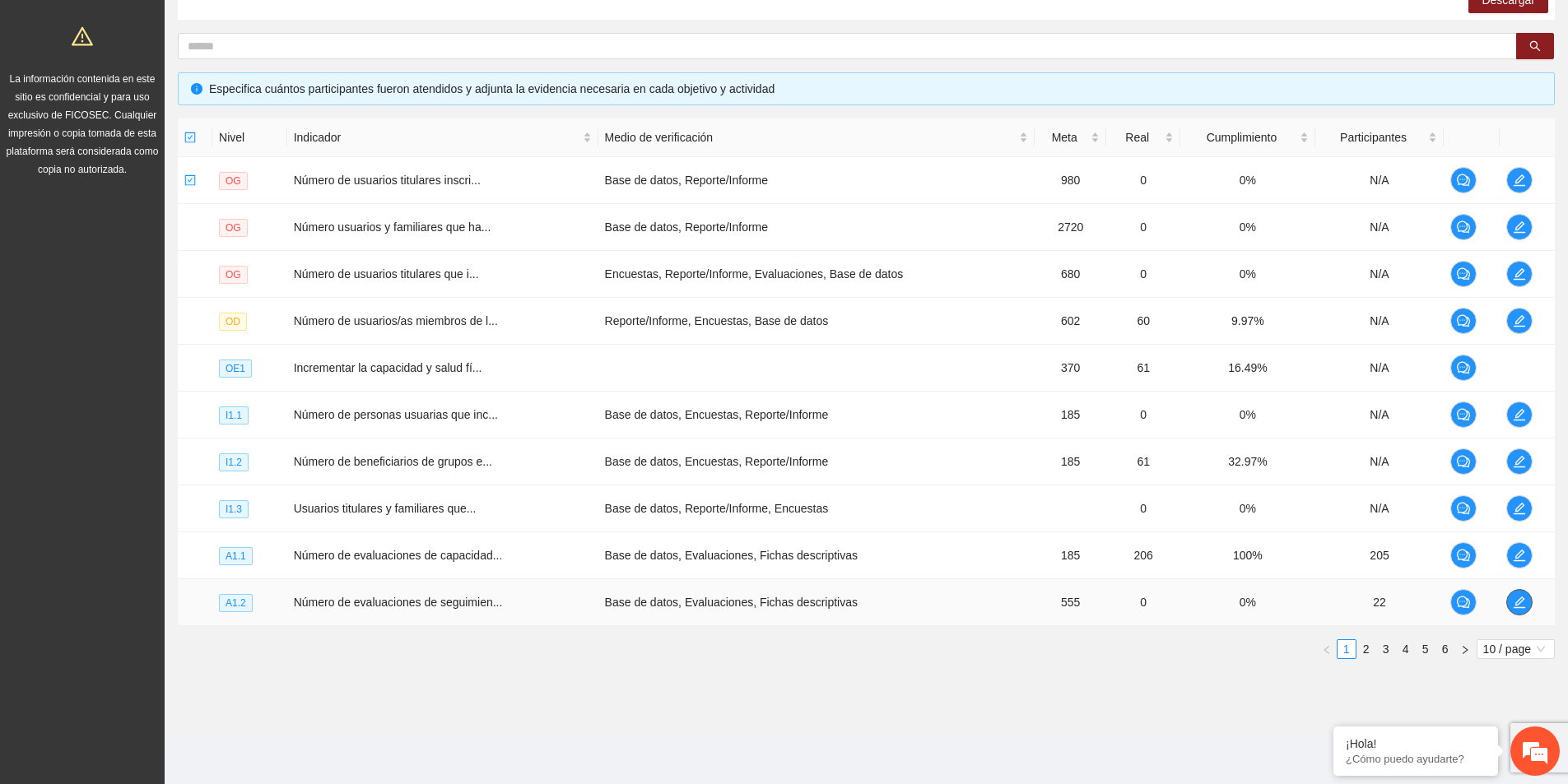
click at [1508, 603] on span "edit" at bounding box center [1520, 602] width 25 height 13
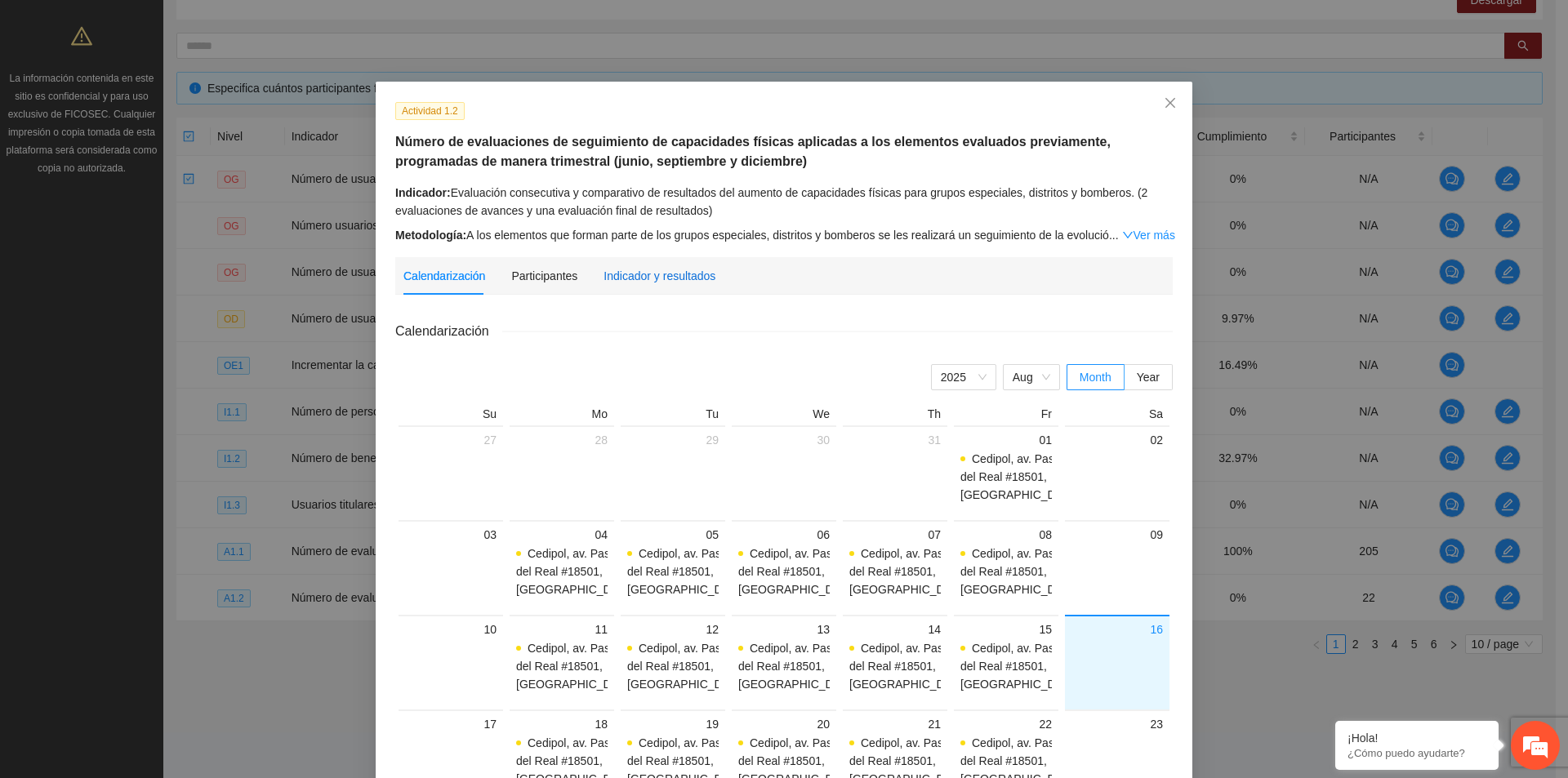
click at [674, 276] on div "Indicador y resultados" at bounding box center [659, 276] width 112 height 18
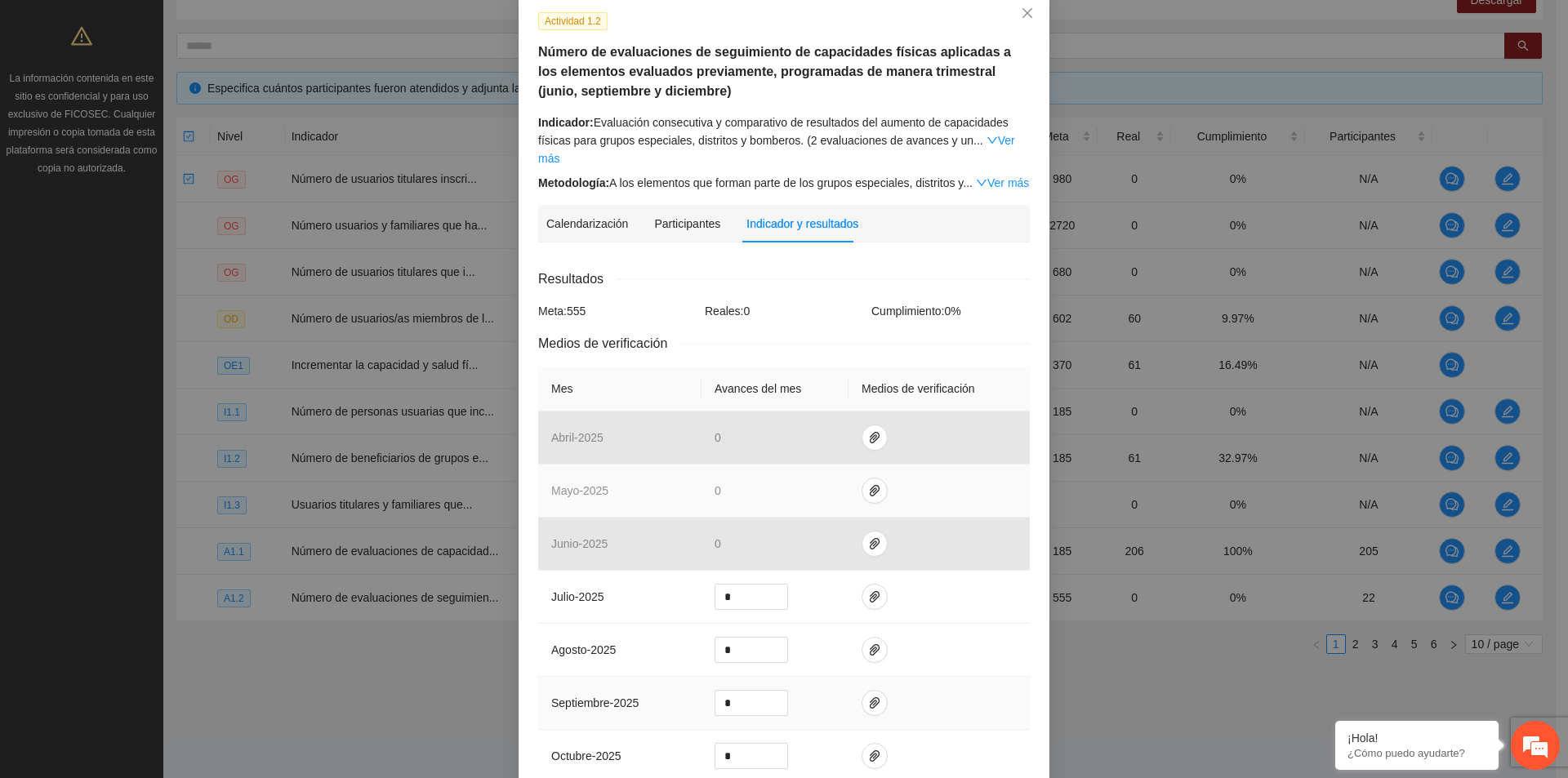
scroll to position [245, 0]
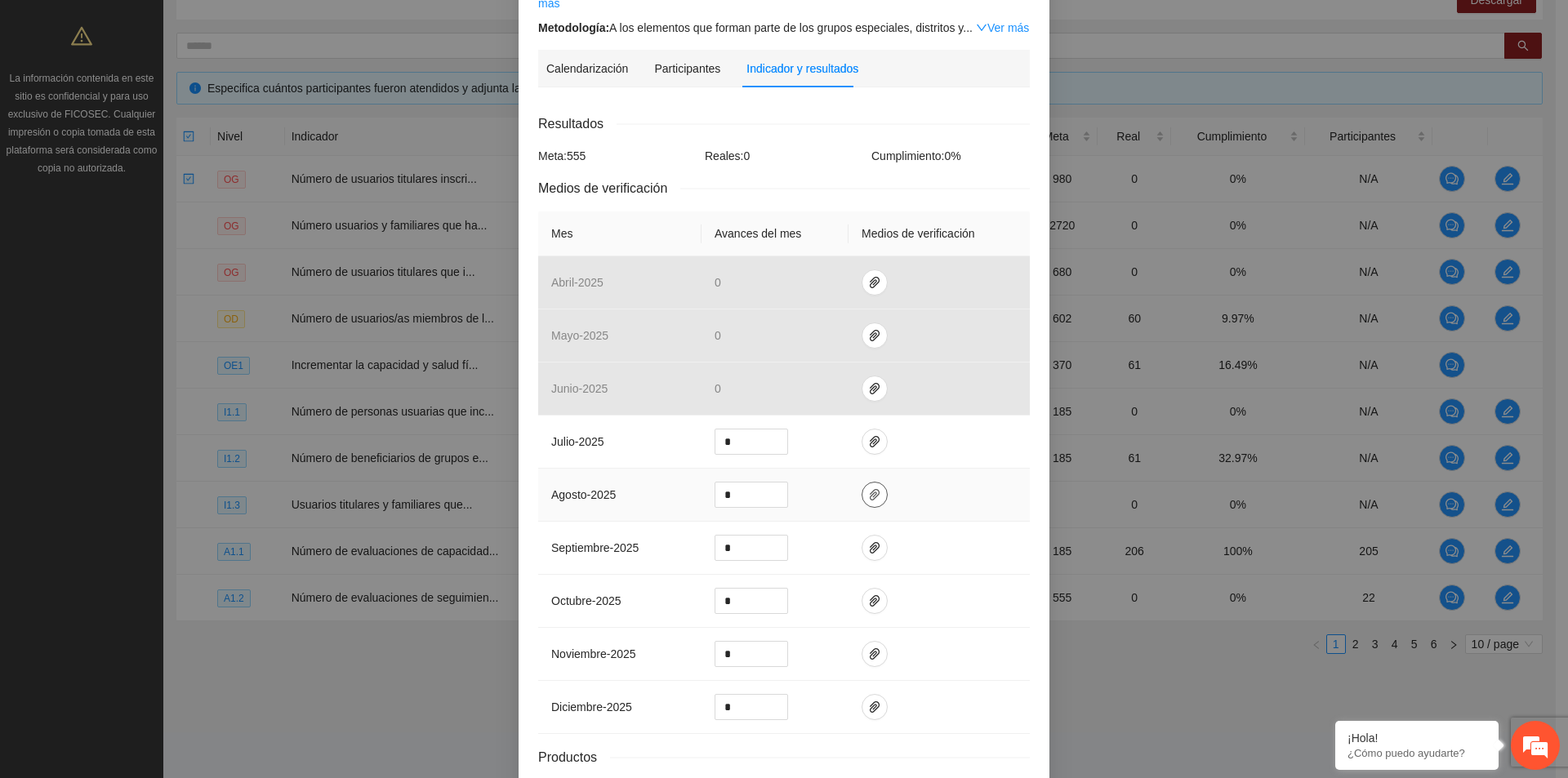
click at [874, 488] on span "paper-clip" at bounding box center [874, 495] width 25 height 13
type input "*"
click at [774, 486] on span "up" at bounding box center [779, 490] width 10 height 10
click at [870, 436] on icon "paper-clip" at bounding box center [874, 442] width 10 height 11
click at [923, 480] on td at bounding box center [939, 495] width 181 height 53
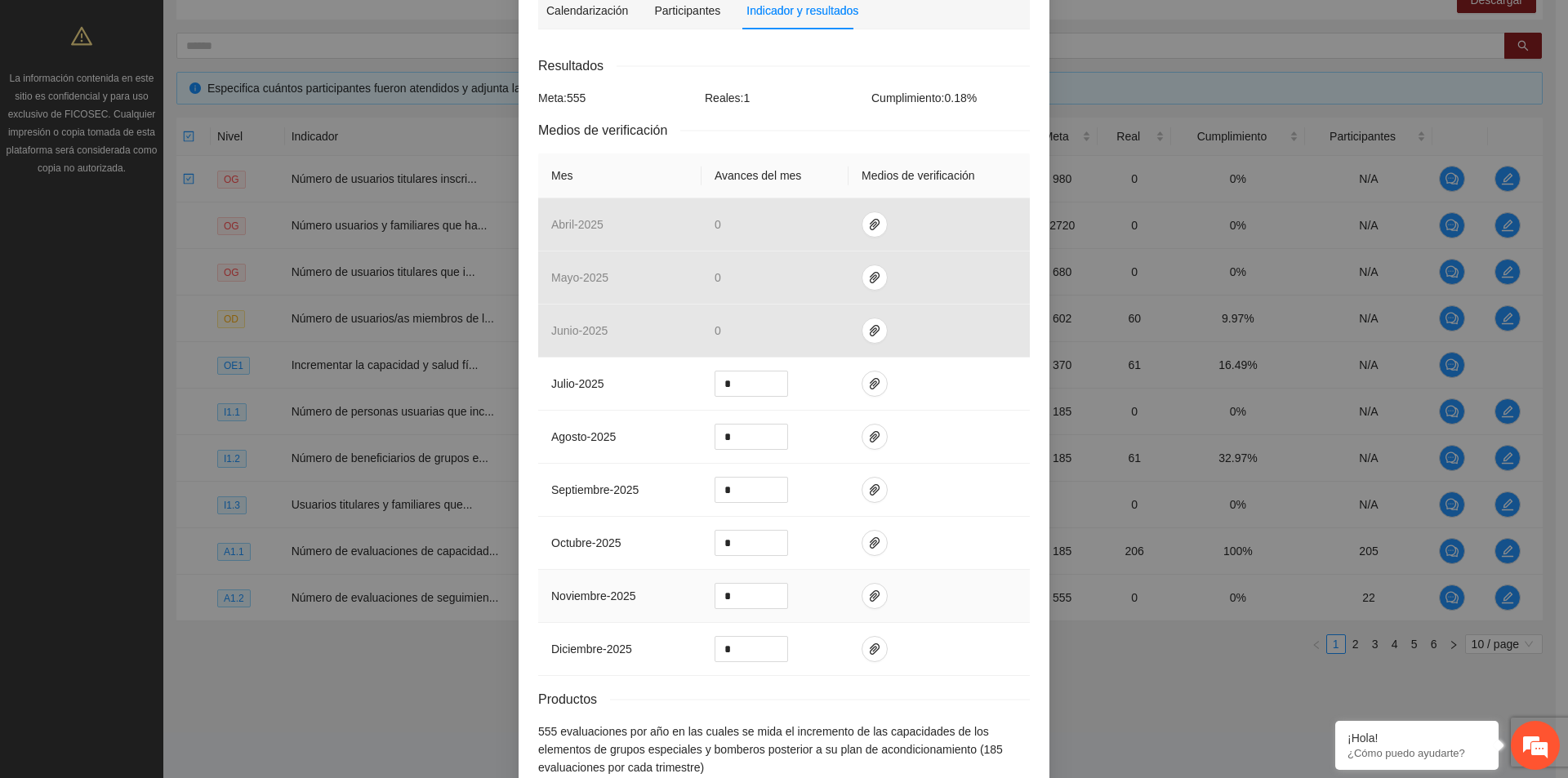
scroll to position [377, 0]
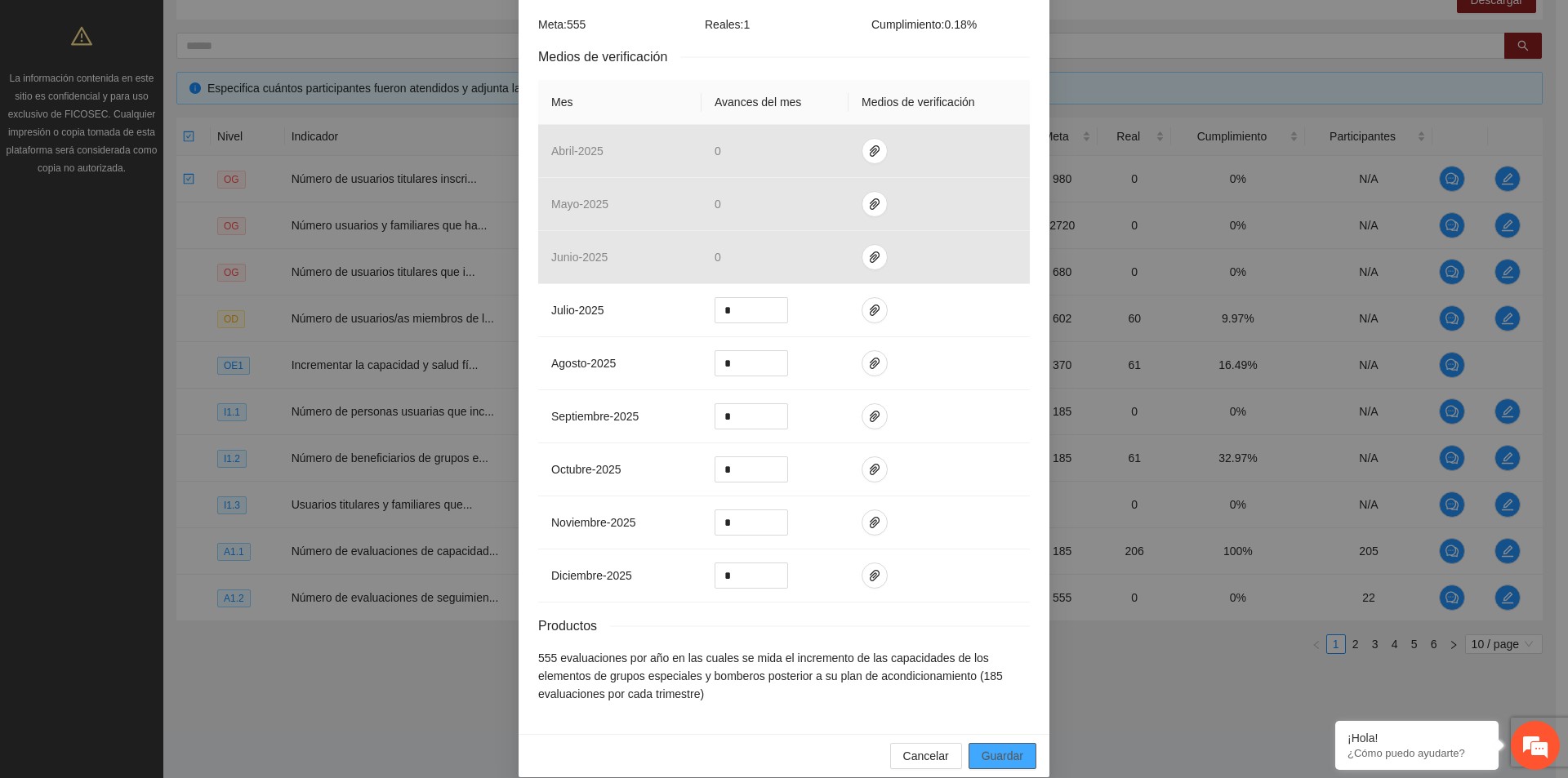
click at [1015, 747] on span "Guardar" at bounding box center [1002, 756] width 41 height 18
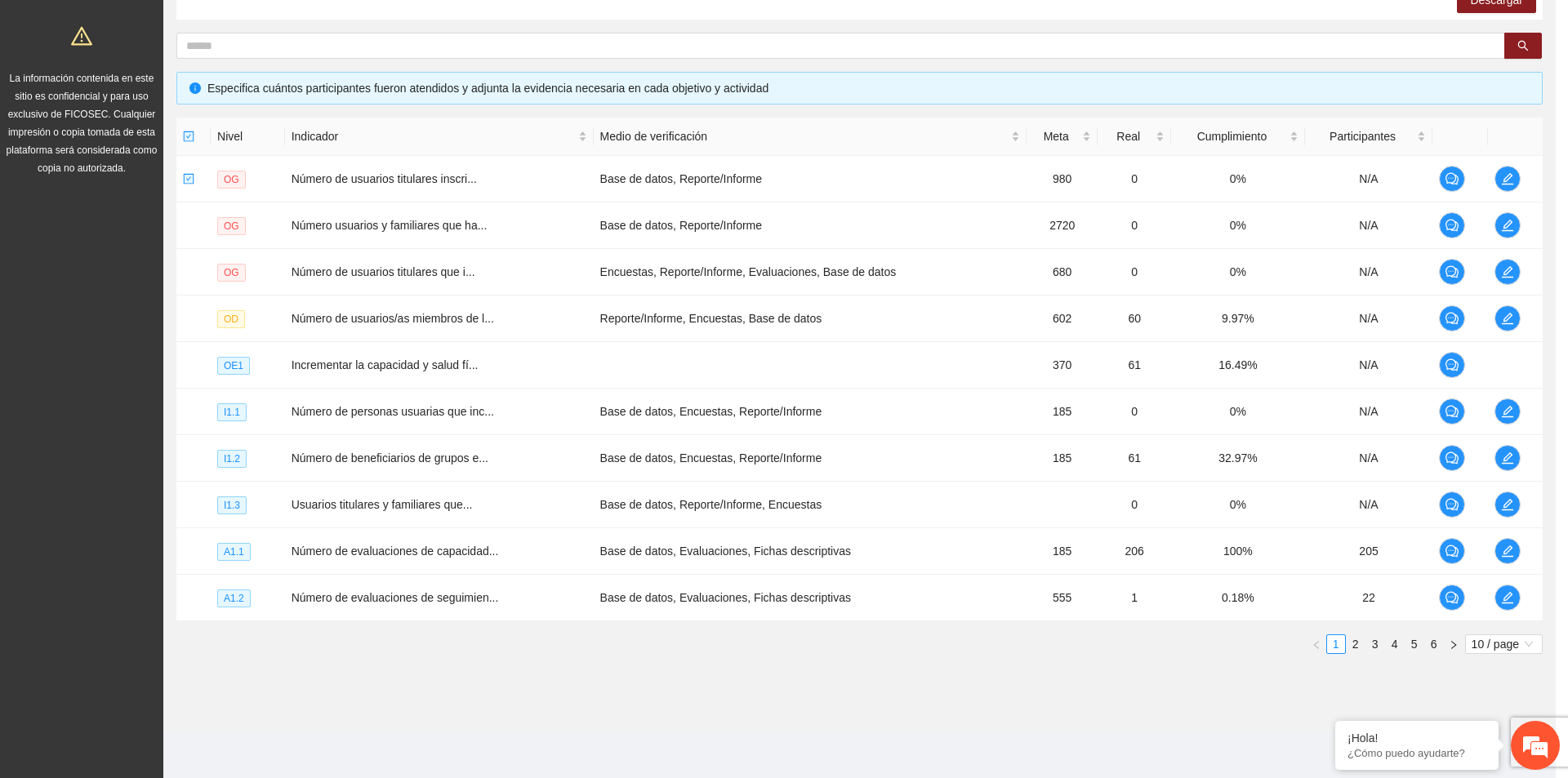
scroll to position [295, 0]
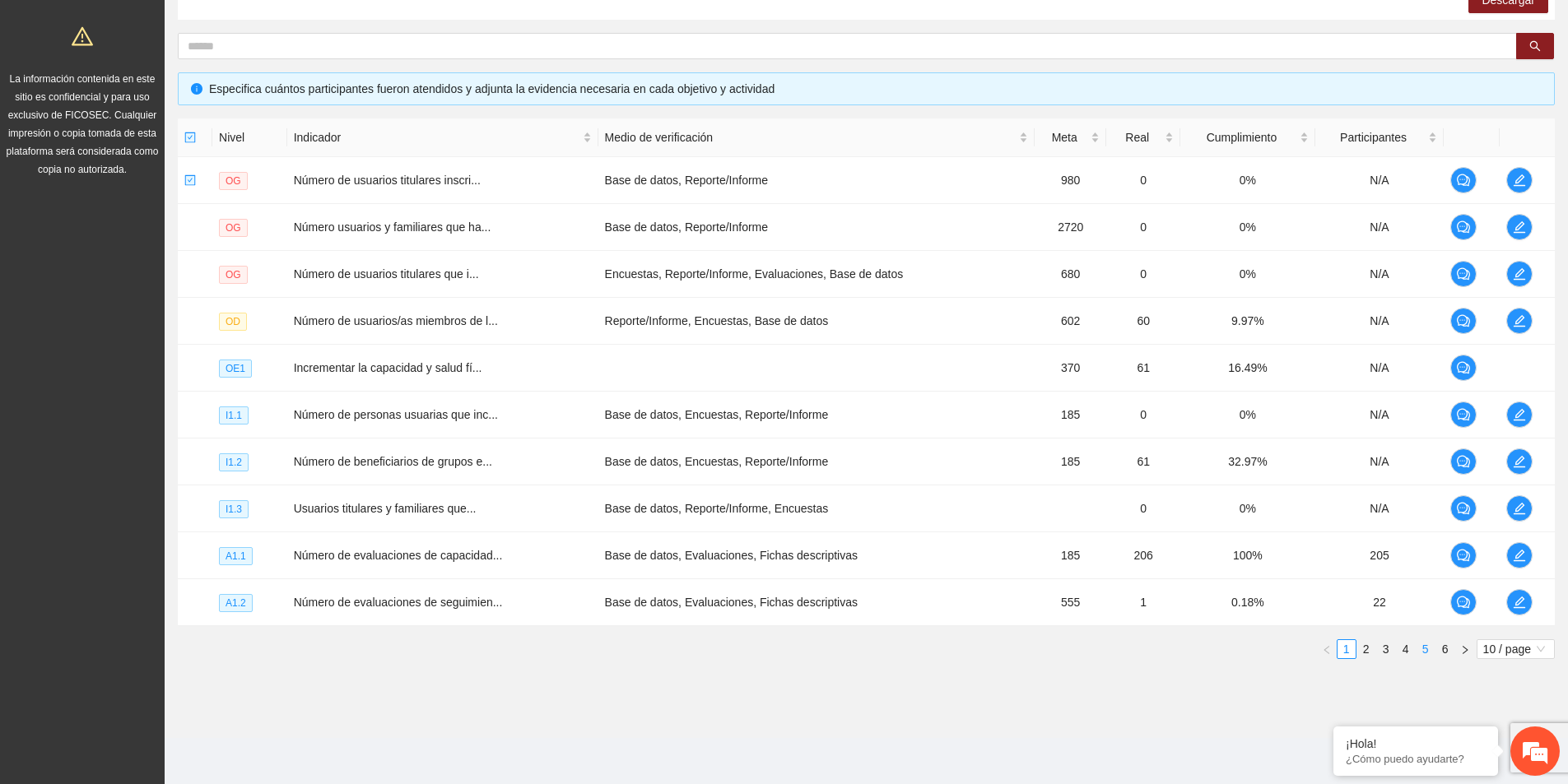
click at [1422, 647] on link "5" at bounding box center [1426, 649] width 18 height 18
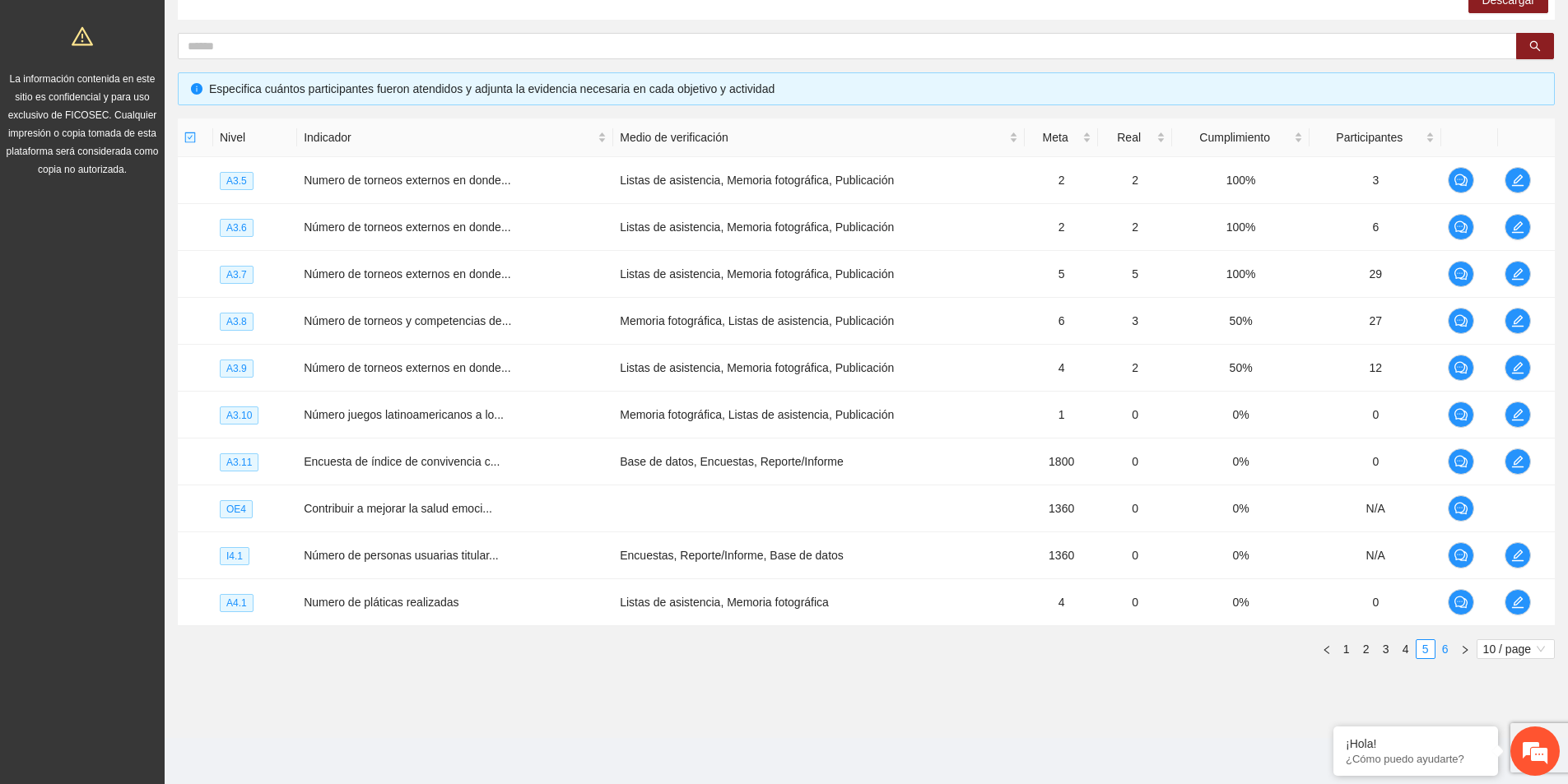
click at [1443, 652] on link "6" at bounding box center [1446, 649] width 18 height 18
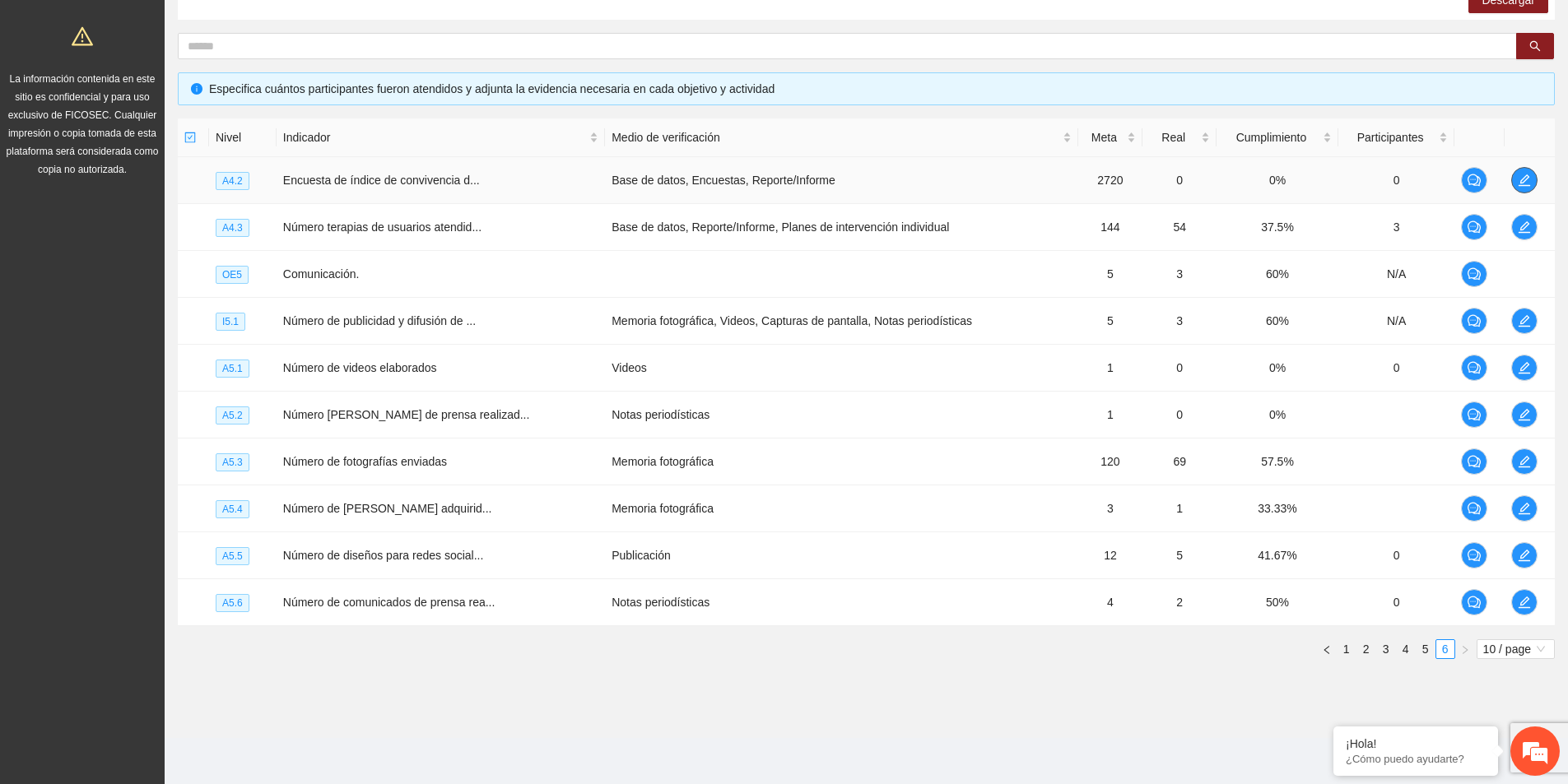
click at [1527, 183] on icon "edit" at bounding box center [1525, 180] width 13 height 13
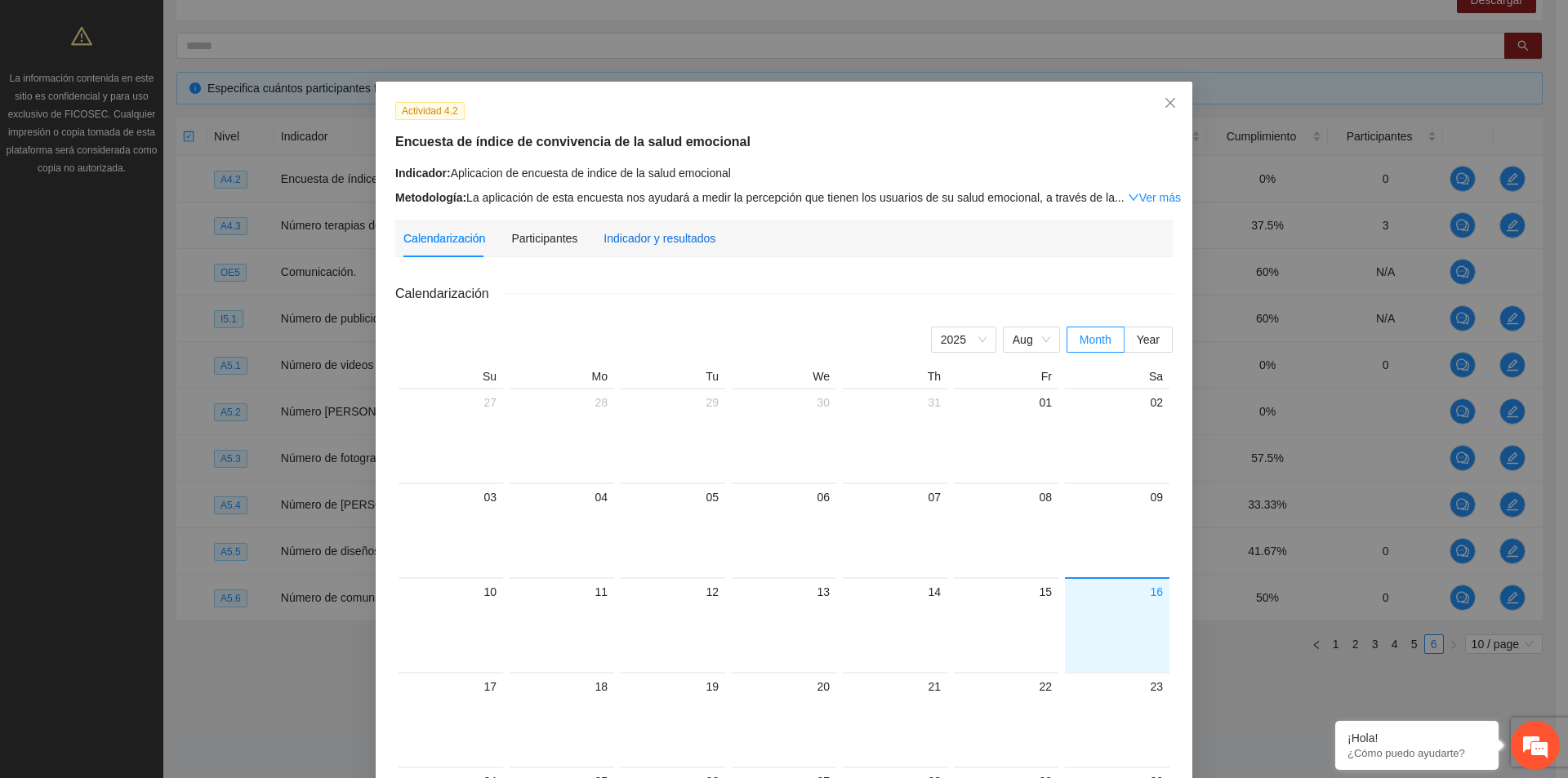
click at [615, 243] on div "Indicador y resultados" at bounding box center [659, 238] width 112 height 18
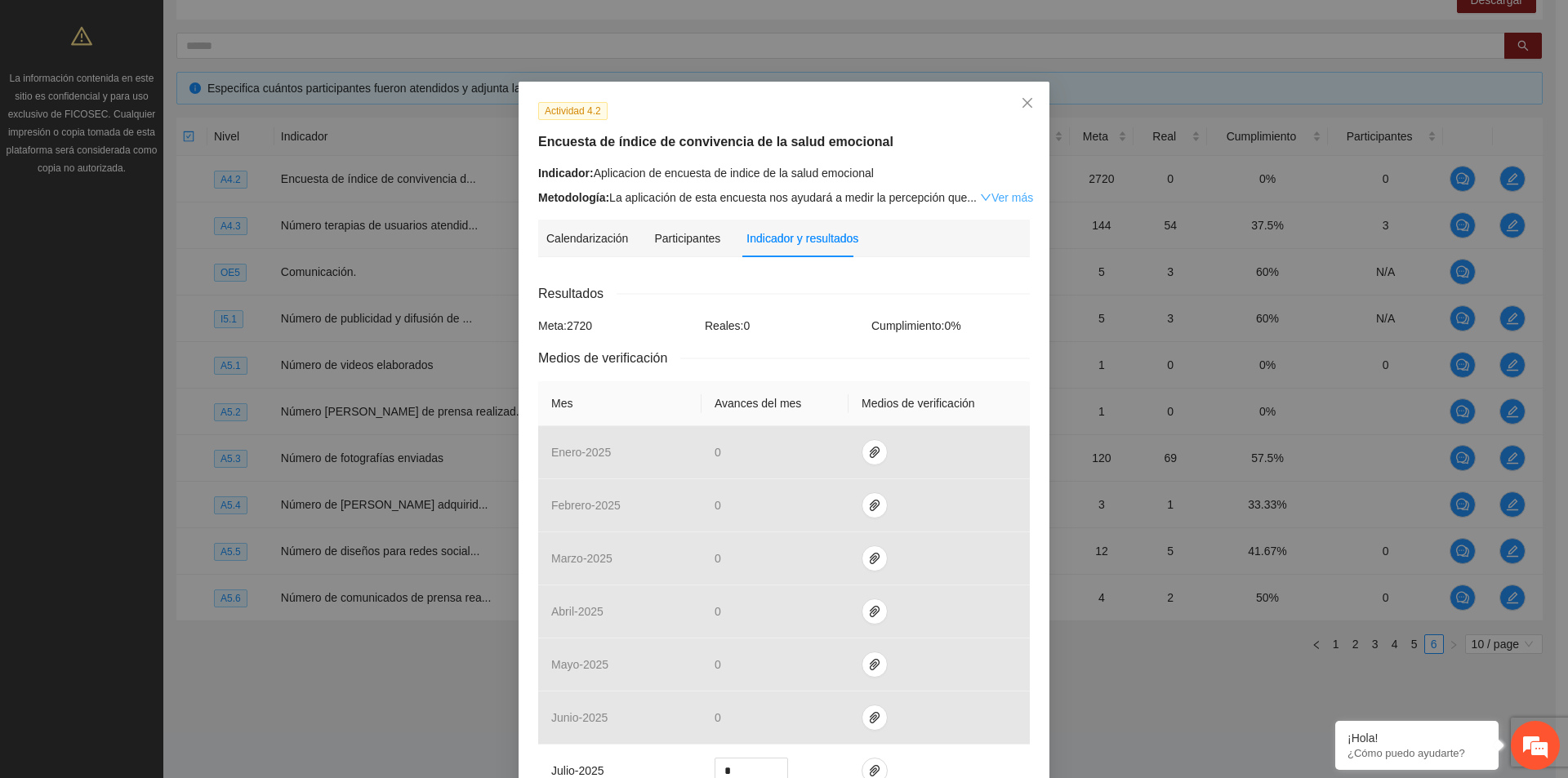
click at [1008, 199] on link "Ver más" at bounding box center [1006, 198] width 53 height 13
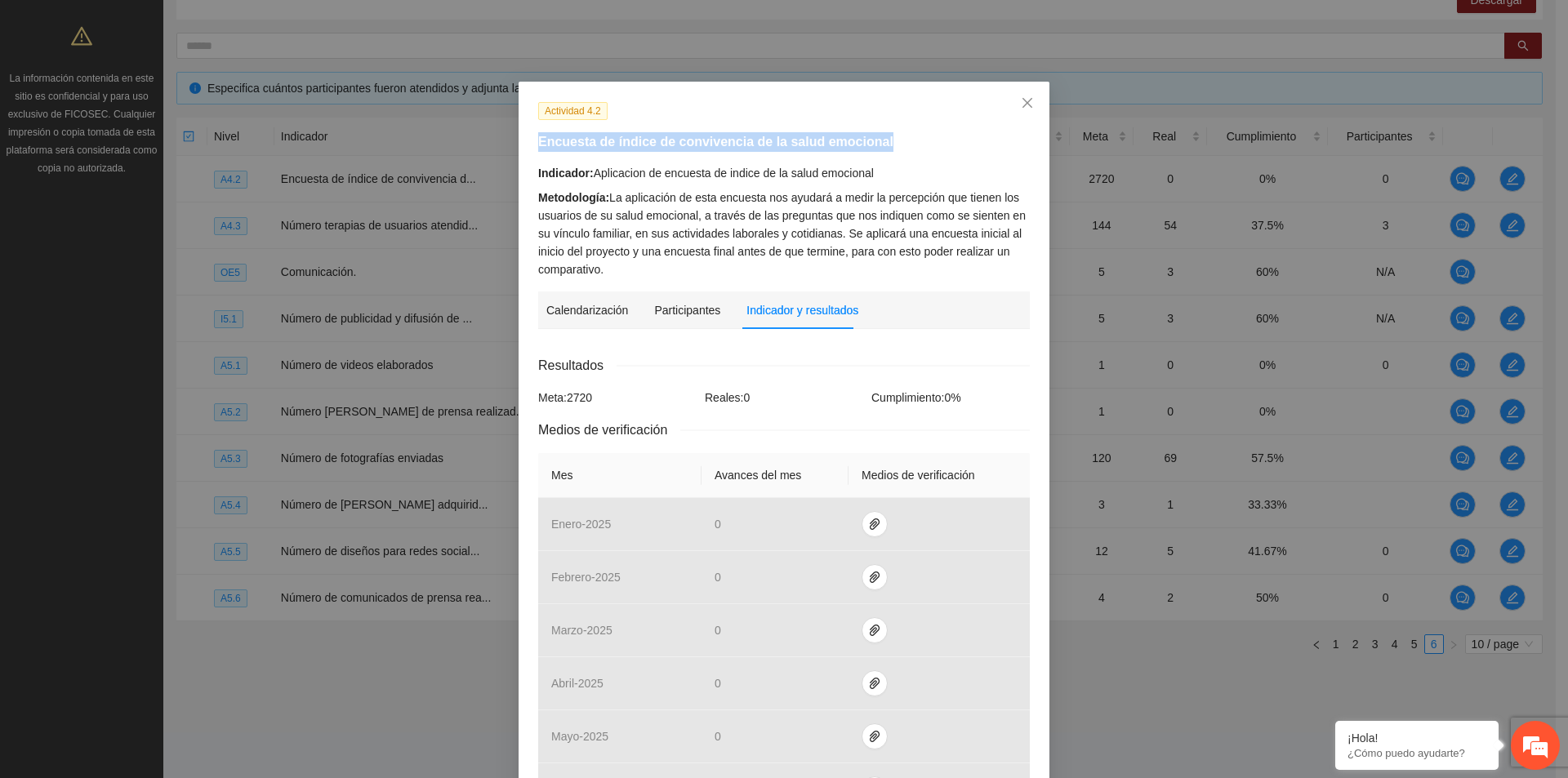
drag, startPoint x: 533, startPoint y: 145, endPoint x: 864, endPoint y: 147, distance: 331.0
click at [864, 147] on h5 "Encuesta de índice de convivencia de la salud emocional" at bounding box center [784, 141] width 491 height 19
copy h5 "Encuesta de índice de convivencia de la salud emocional"
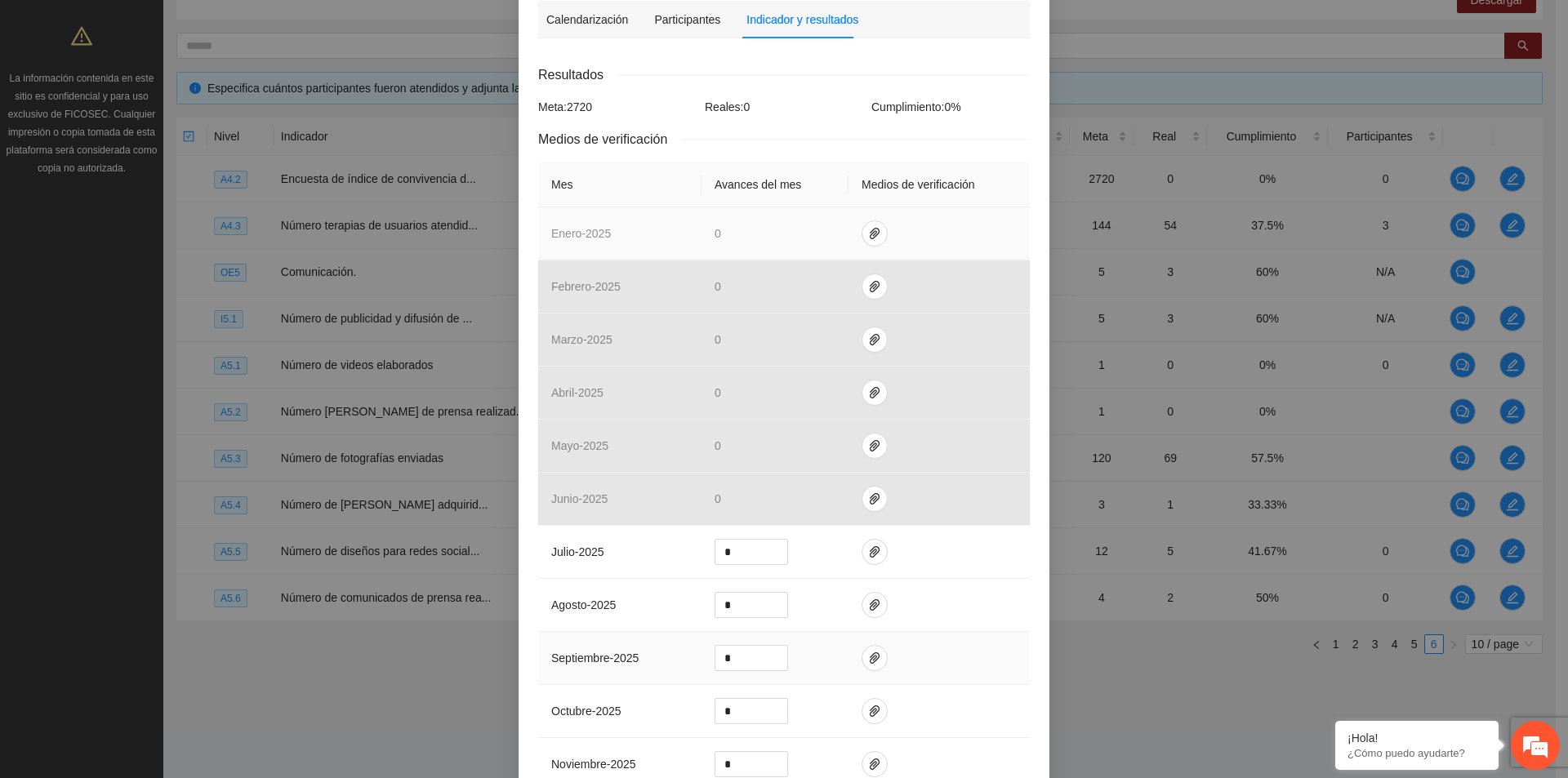
scroll to position [288, 0]
click at [868, 238] on icon "paper-clip" at bounding box center [874, 236] width 13 height 13
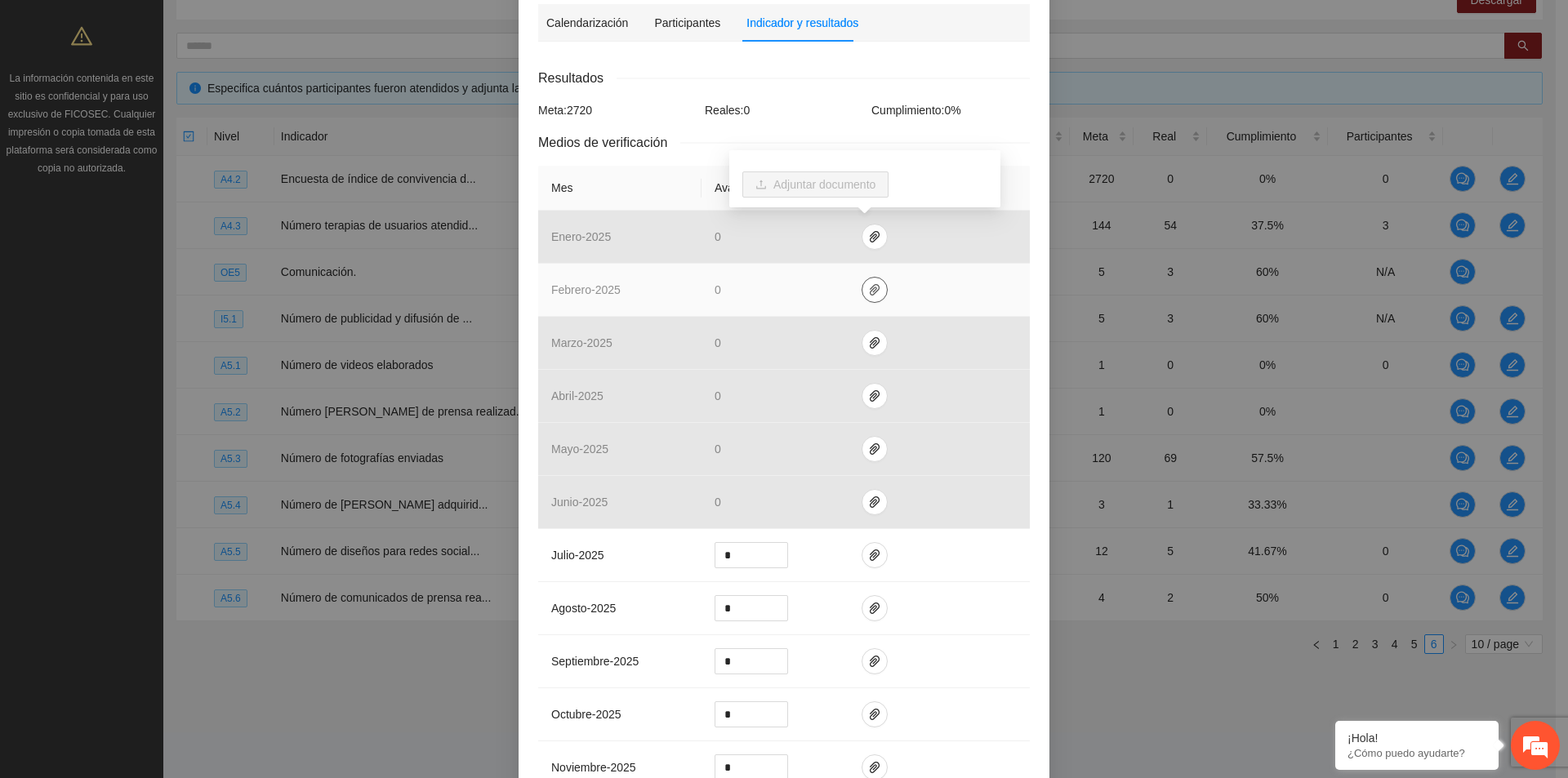
click at [870, 290] on icon "paper-clip" at bounding box center [874, 290] width 13 height 13
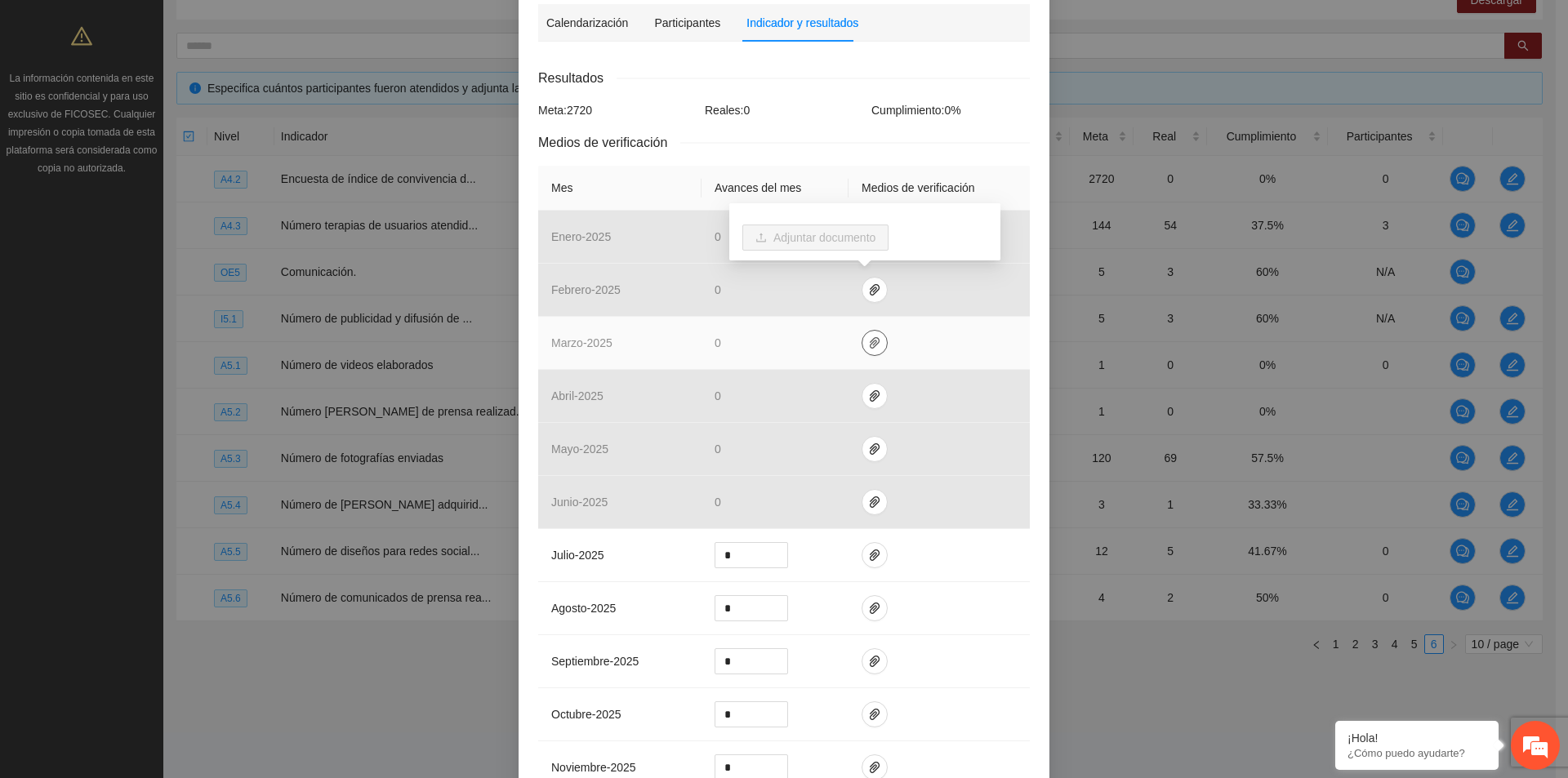
click at [869, 339] on icon "paper-clip" at bounding box center [874, 343] width 13 height 13
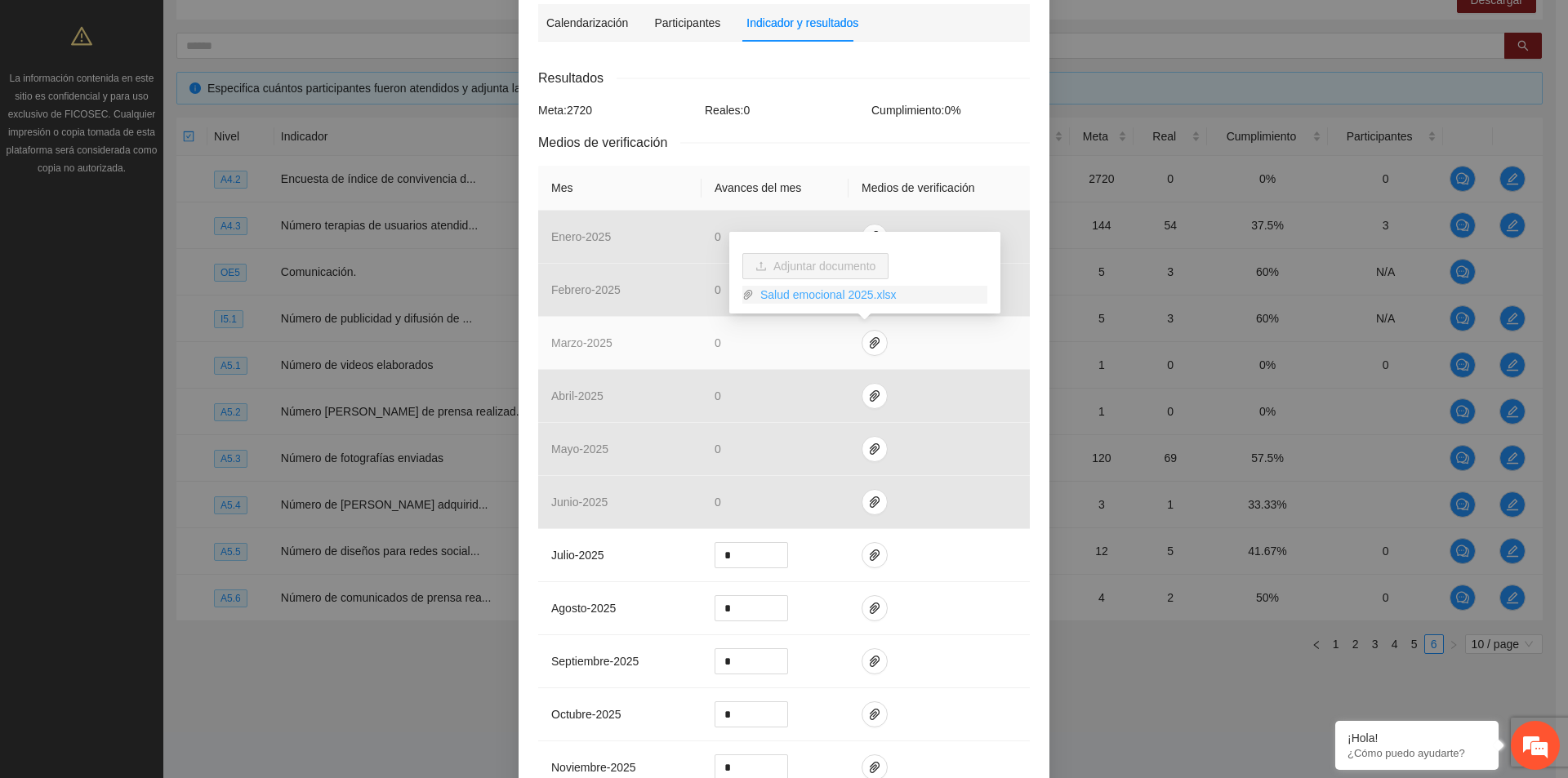
click at [859, 295] on link "Salud emocional 2025.xlsx" at bounding box center [870, 295] width 234 height 18
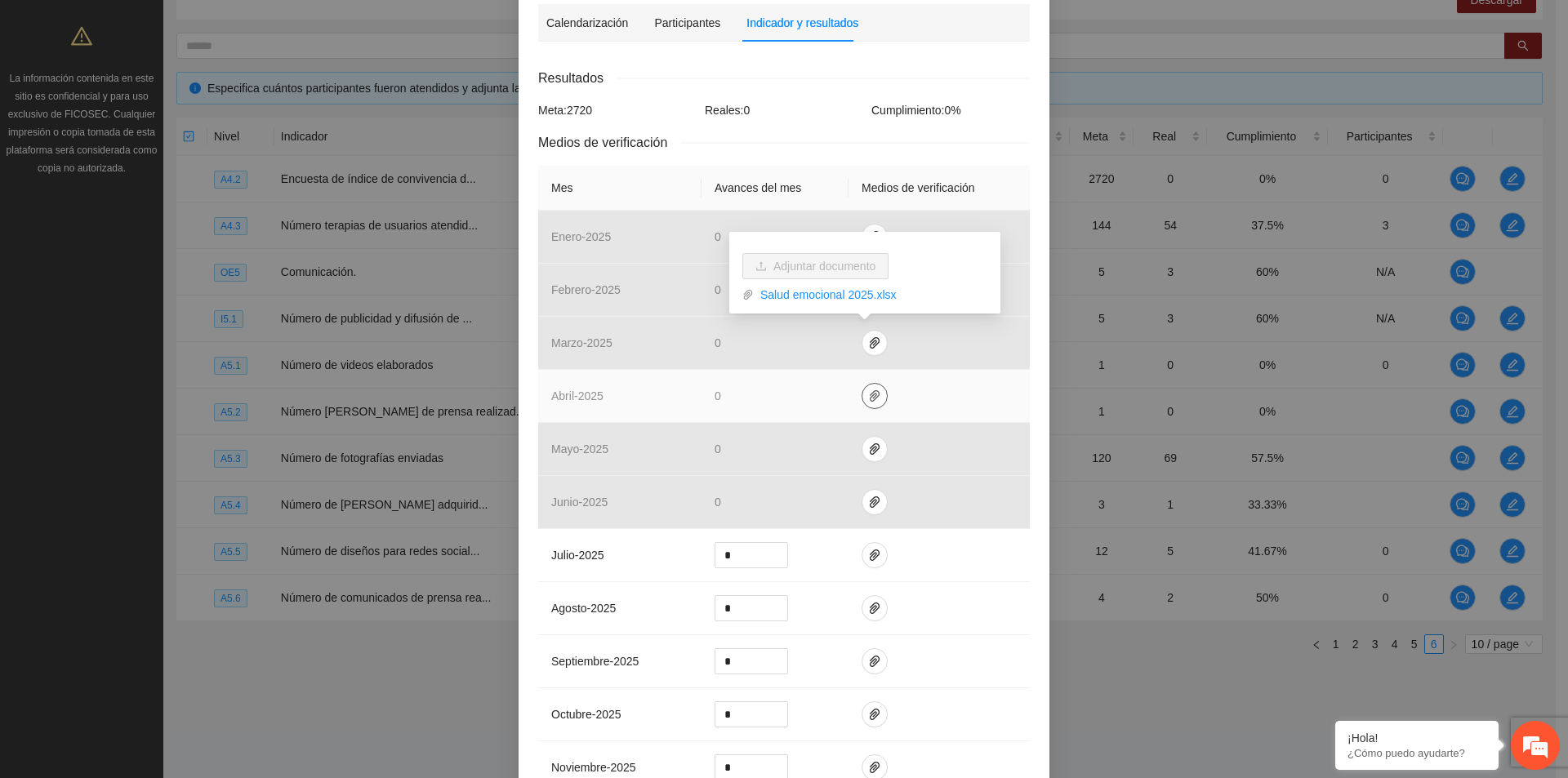
click at [868, 396] on icon "paper-clip" at bounding box center [874, 396] width 13 height 13
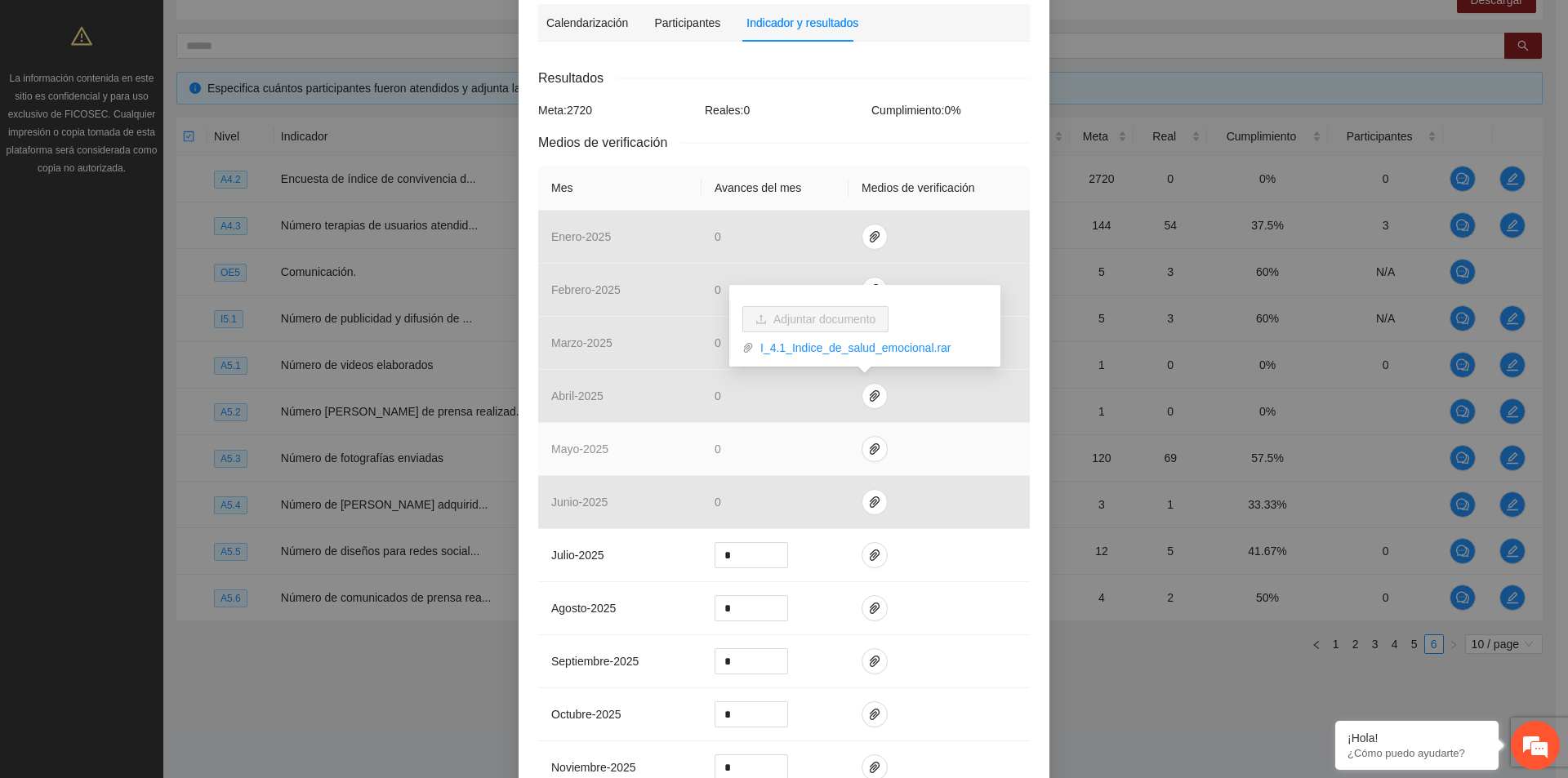
click at [865, 462] on td at bounding box center [939, 450] width 181 height 53
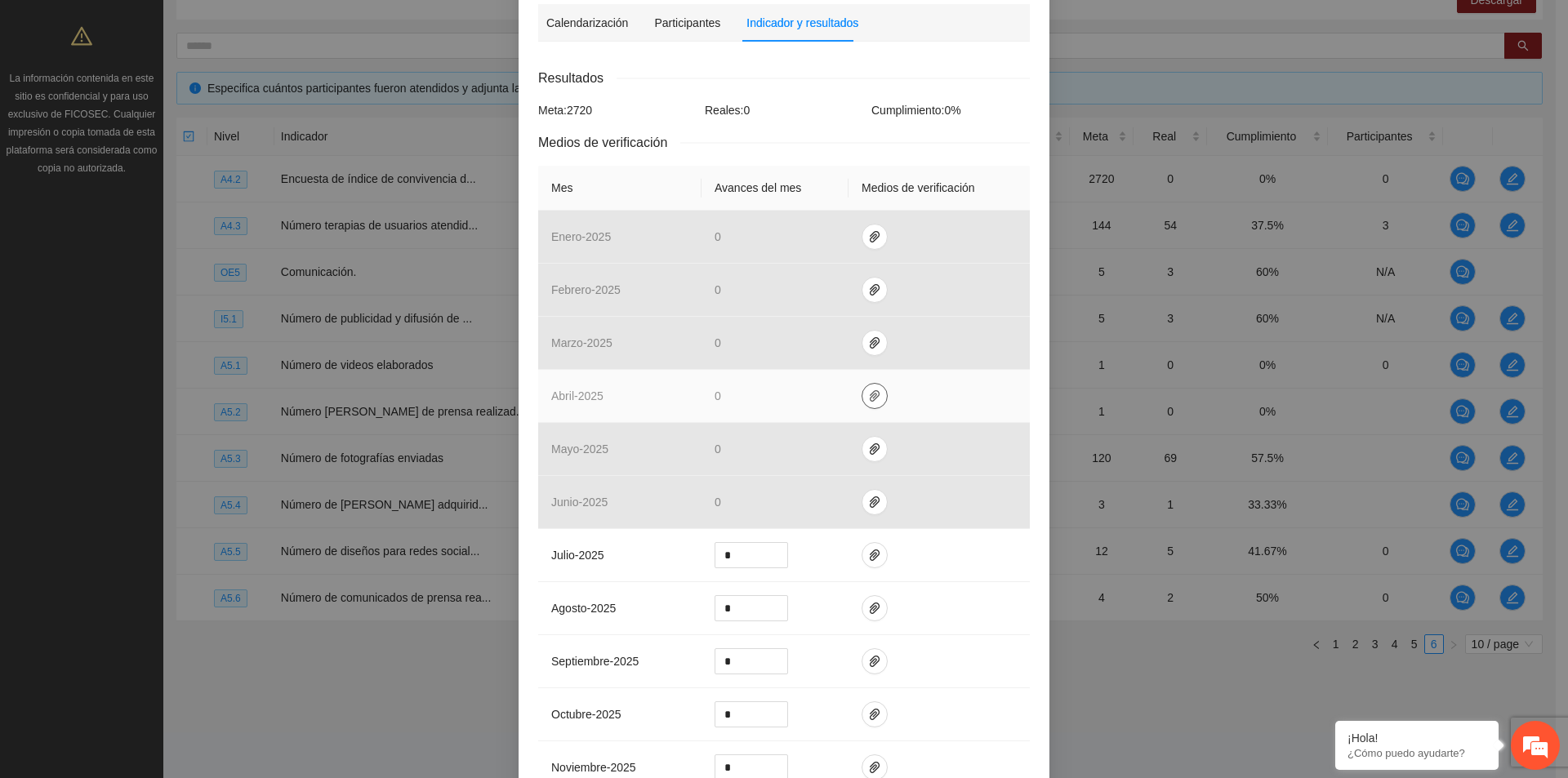
click at [868, 393] on icon "paper-clip" at bounding box center [874, 396] width 13 height 13
click at [873, 345] on link "I_4.1_Indice_de_salud_emocional.rar" at bounding box center [870, 348] width 234 height 18
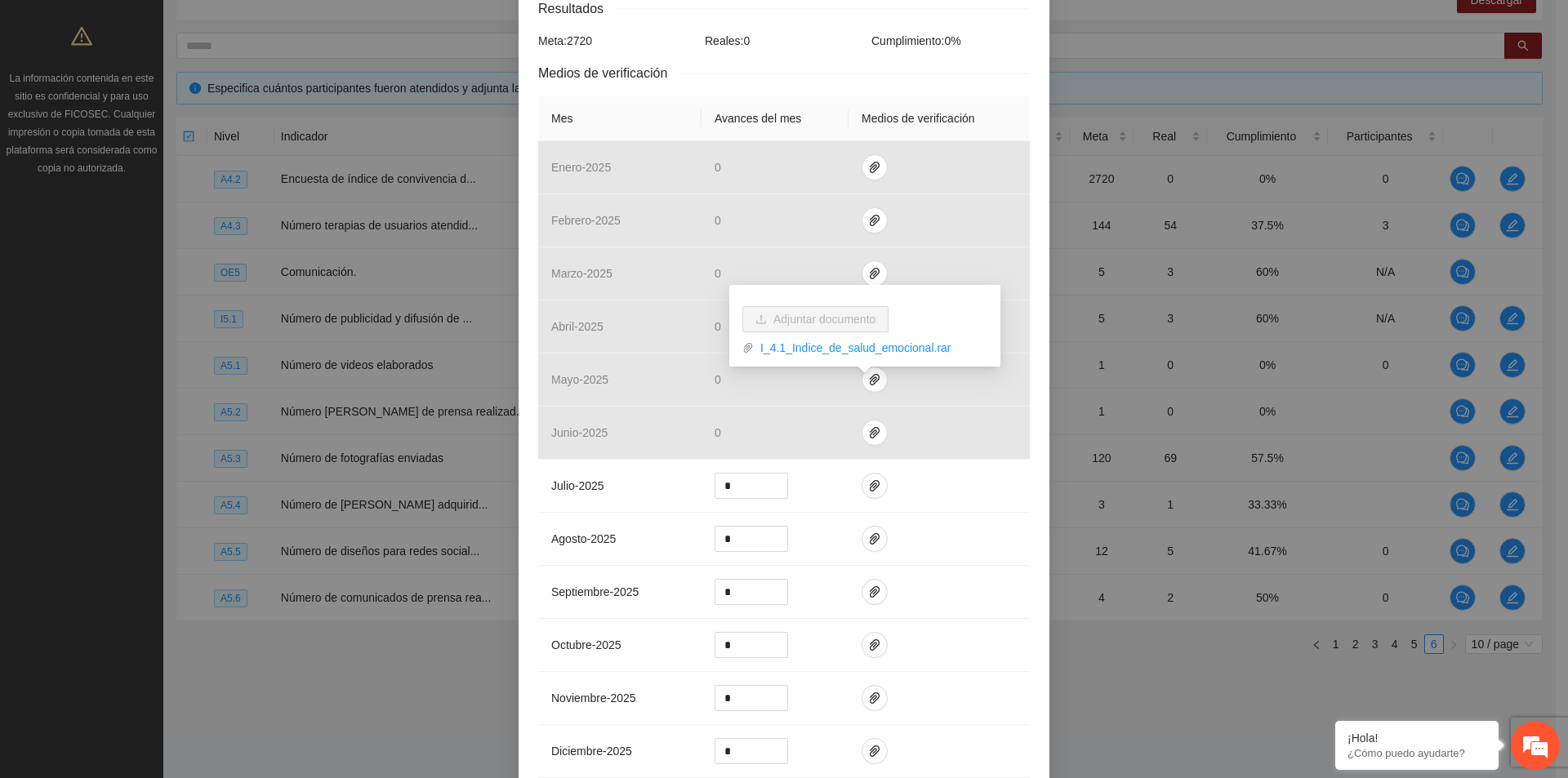
scroll to position [532, 0]
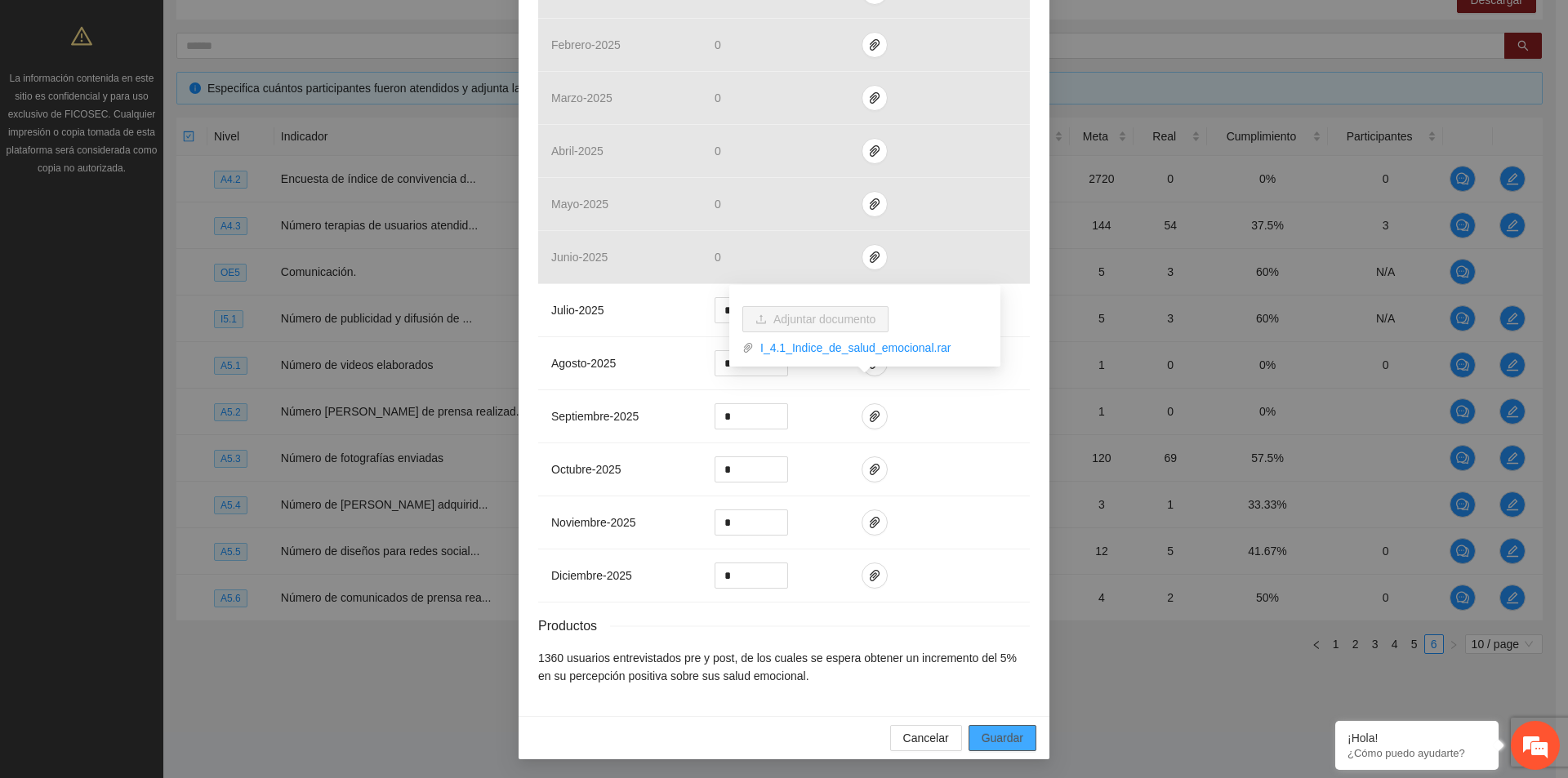
click at [993, 736] on span "Guardar" at bounding box center [1002, 739] width 41 height 18
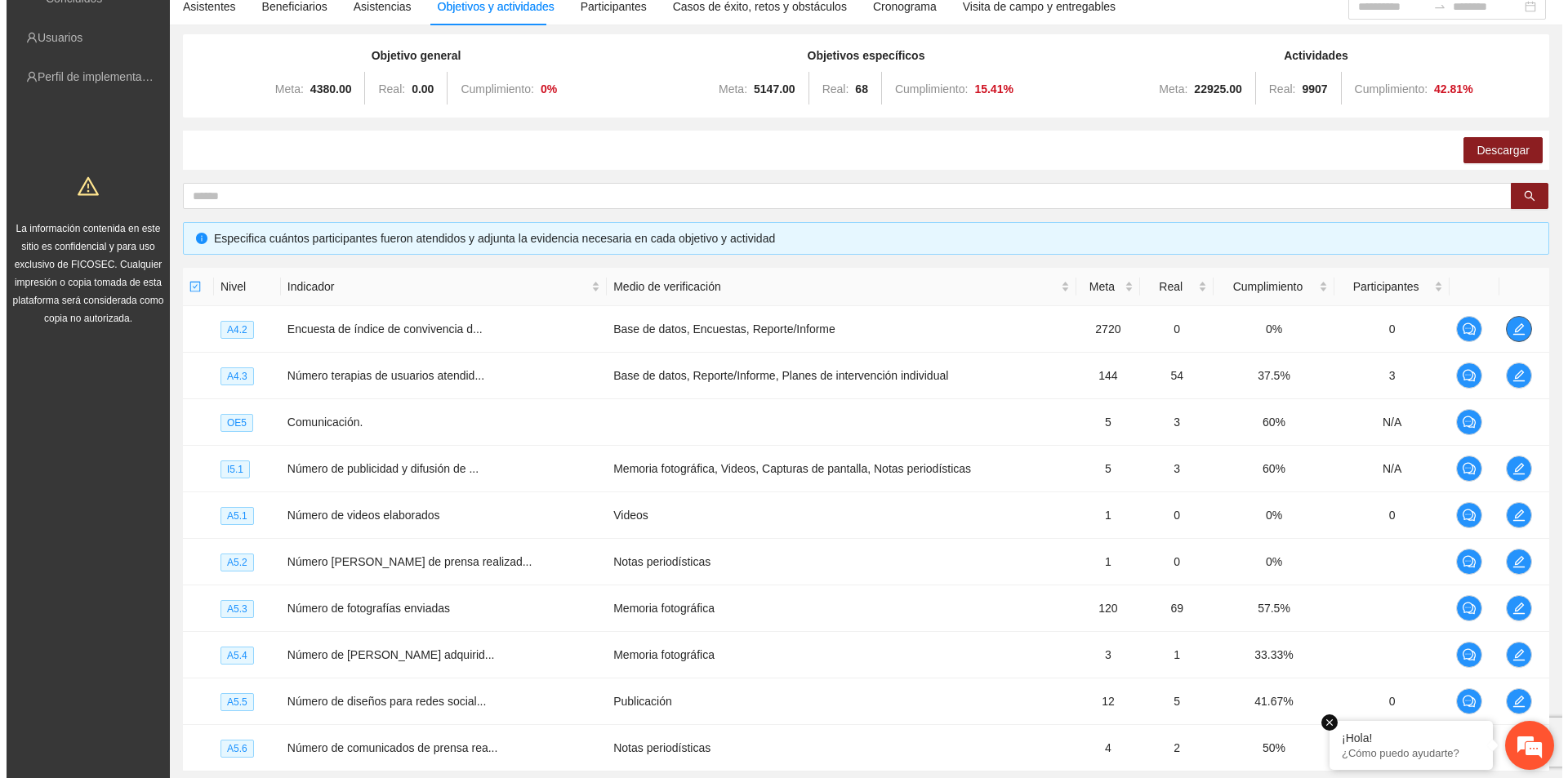
scroll to position [289, 0]
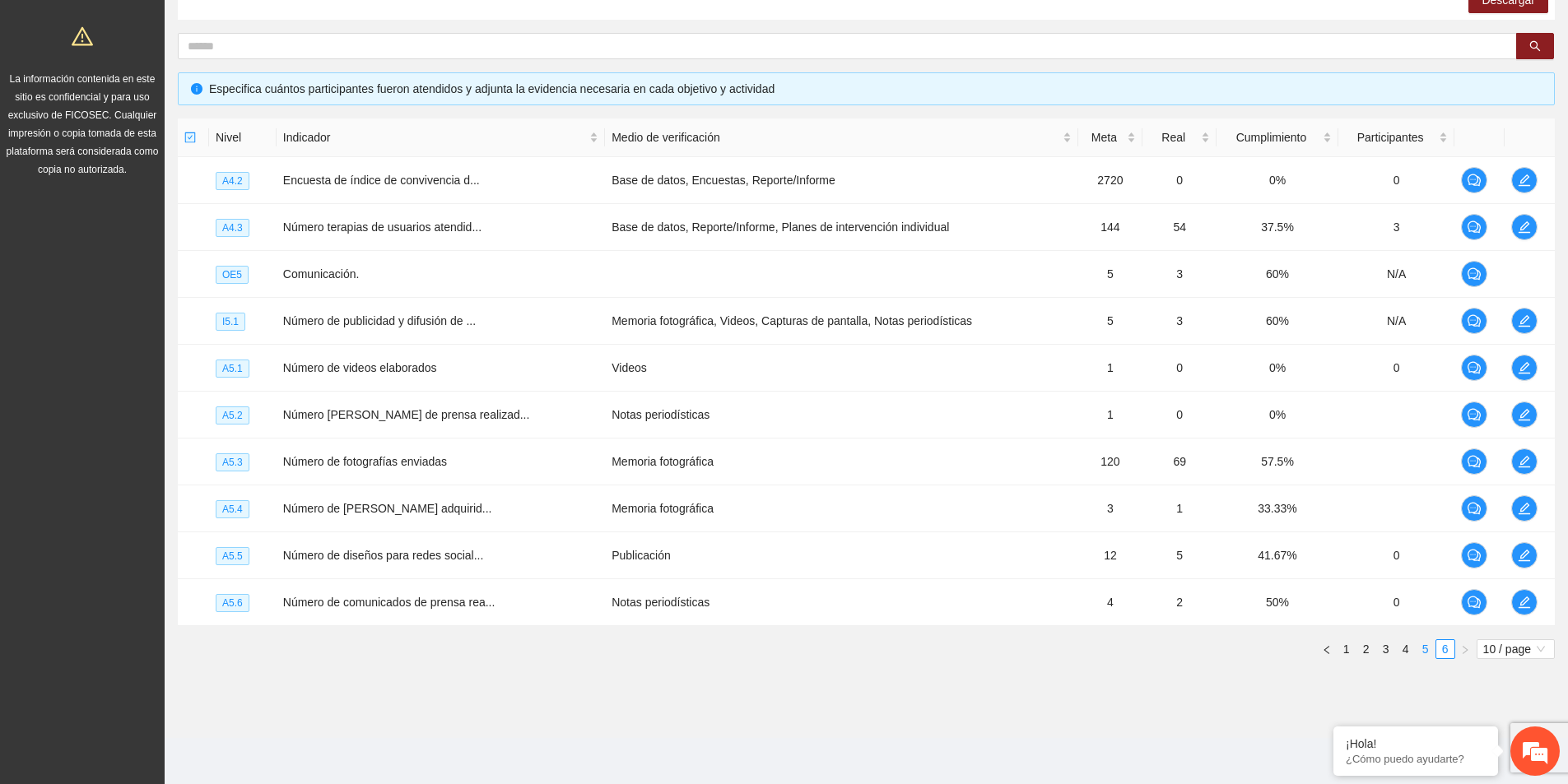
click at [1426, 652] on link "5" at bounding box center [1426, 649] width 18 height 18
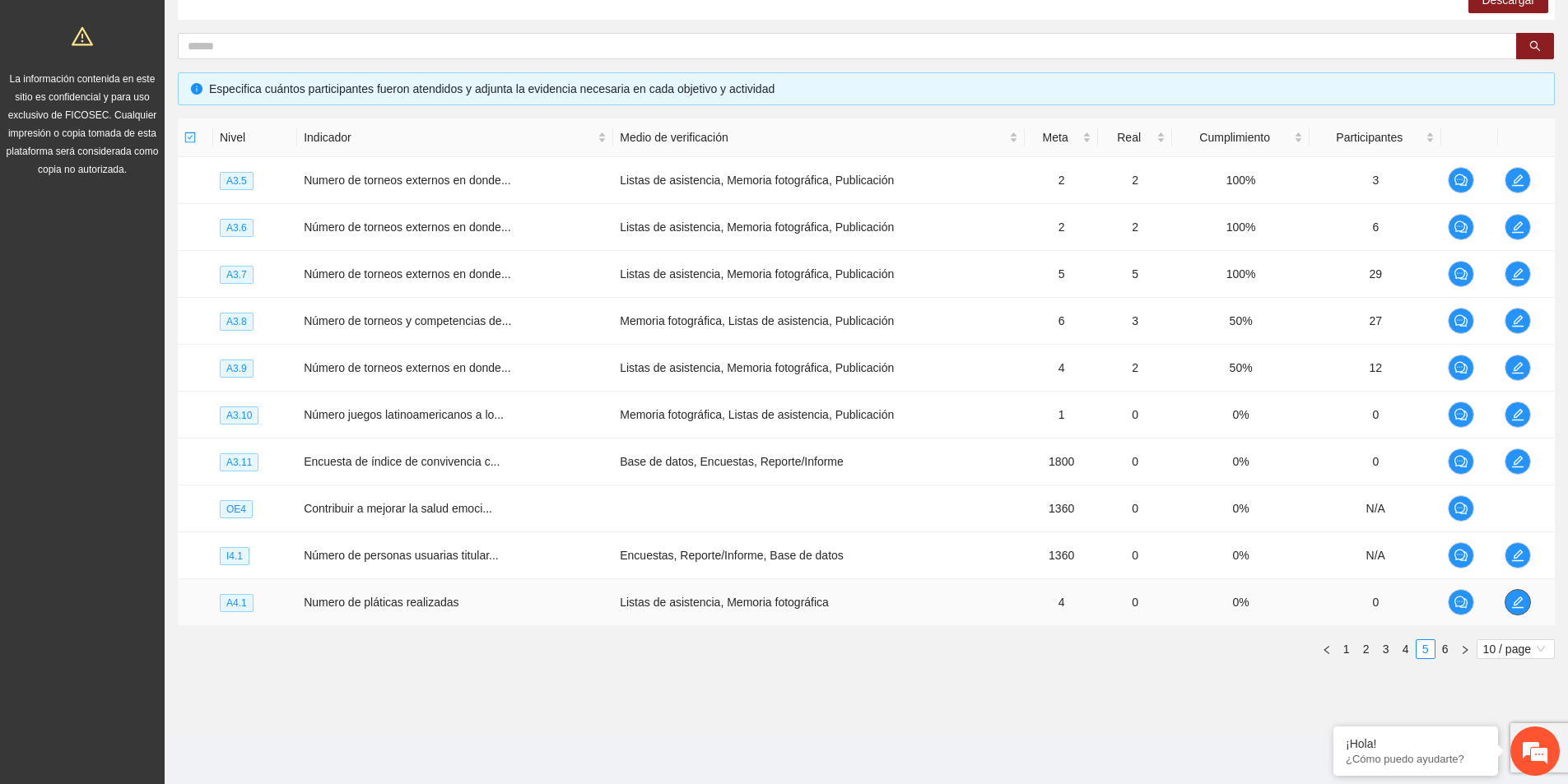
click at [1517, 604] on icon "edit" at bounding box center [1518, 602] width 11 height 11
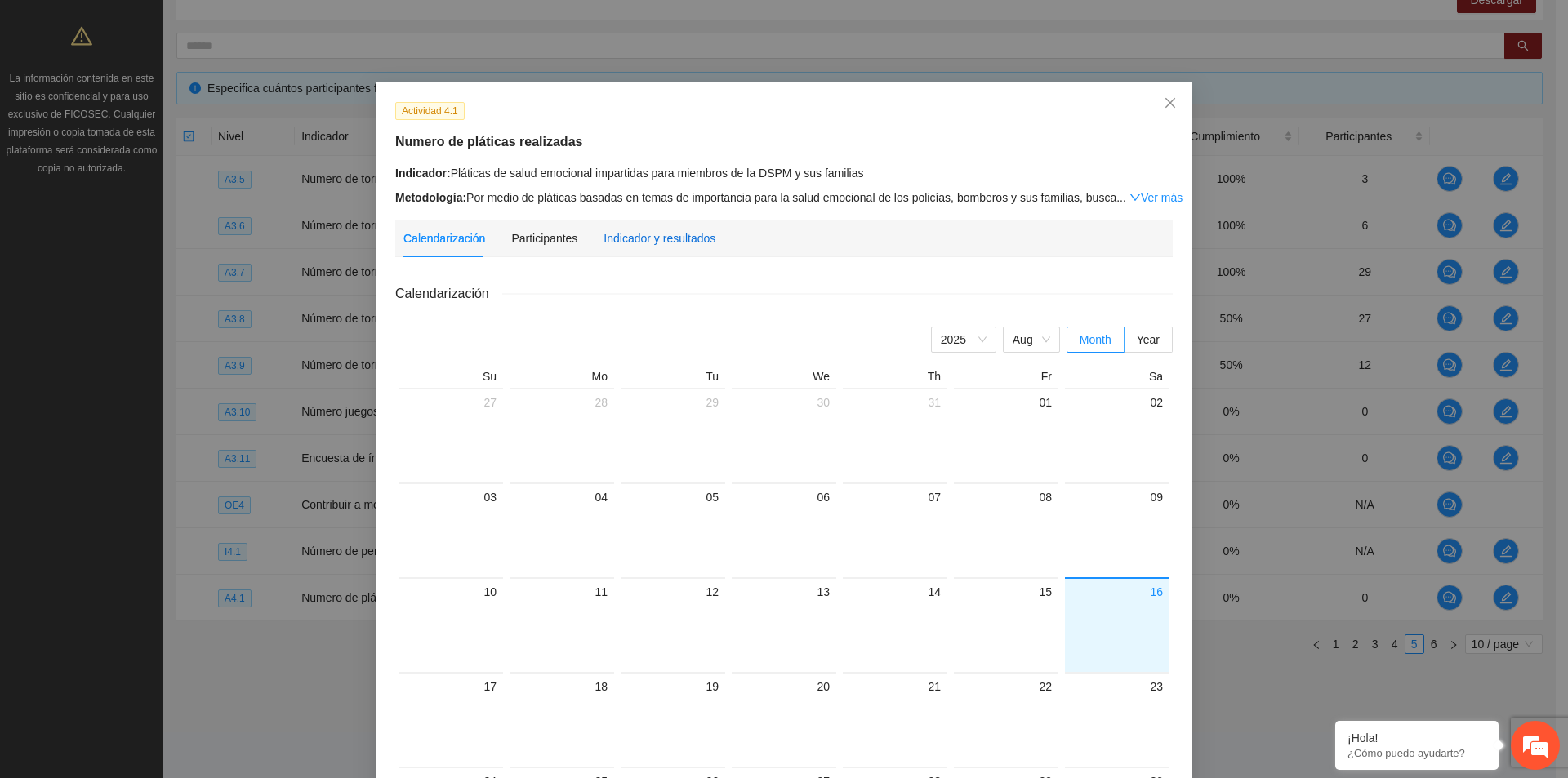
click at [646, 245] on div "Indicador y resultados" at bounding box center [659, 238] width 112 height 18
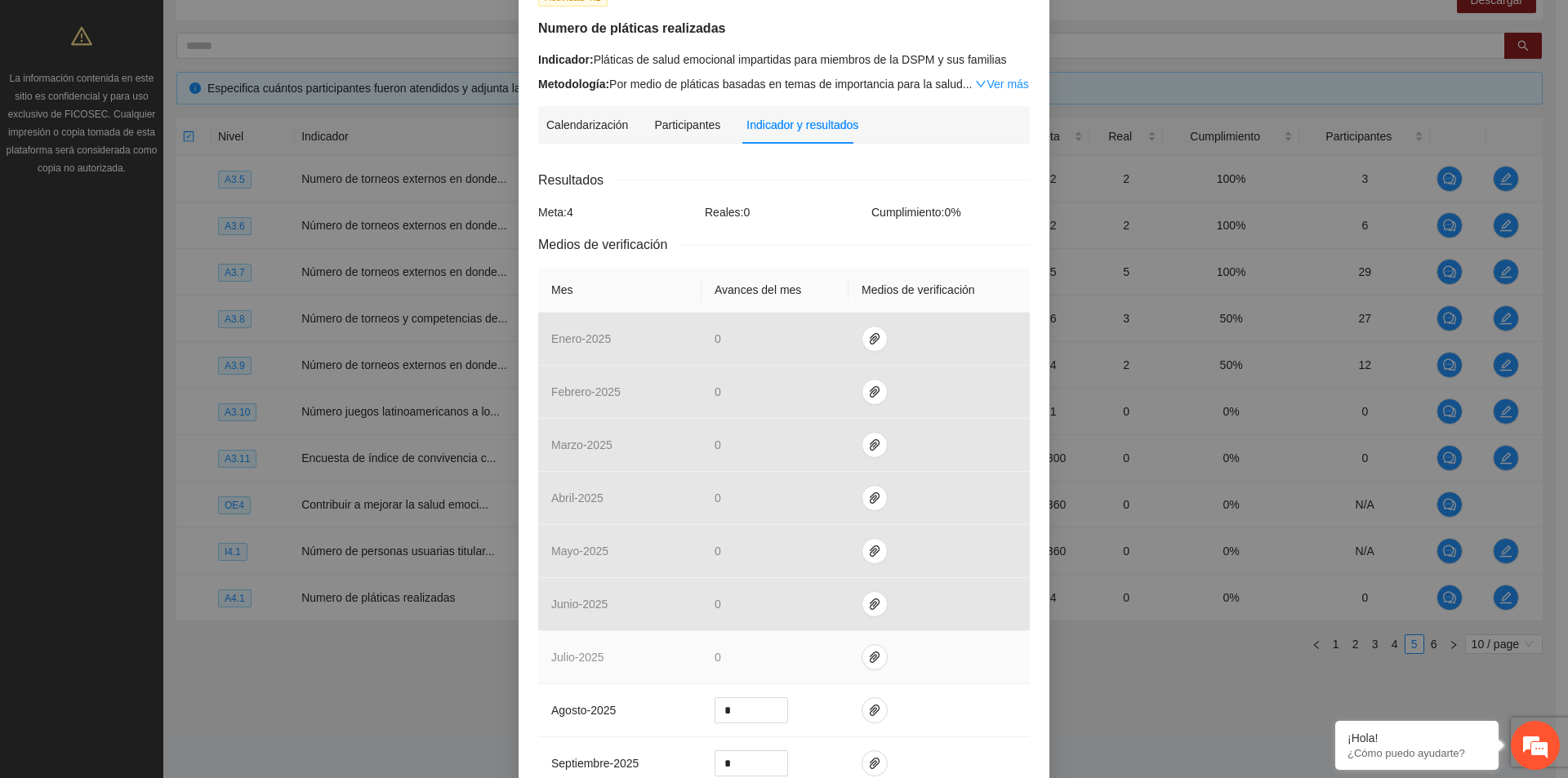
scroll to position [245, 0]
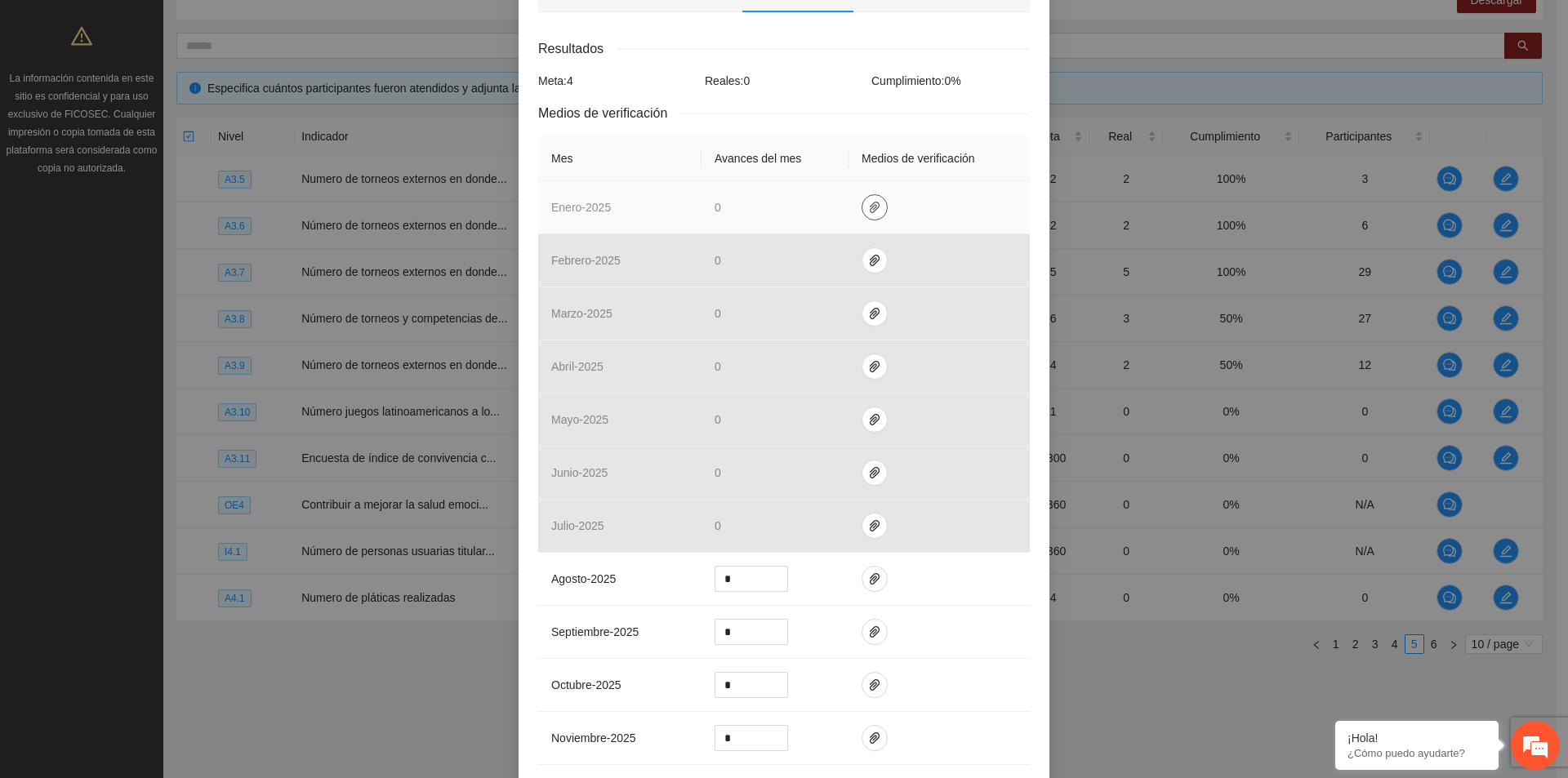
click at [869, 215] on button "button" at bounding box center [874, 207] width 27 height 27
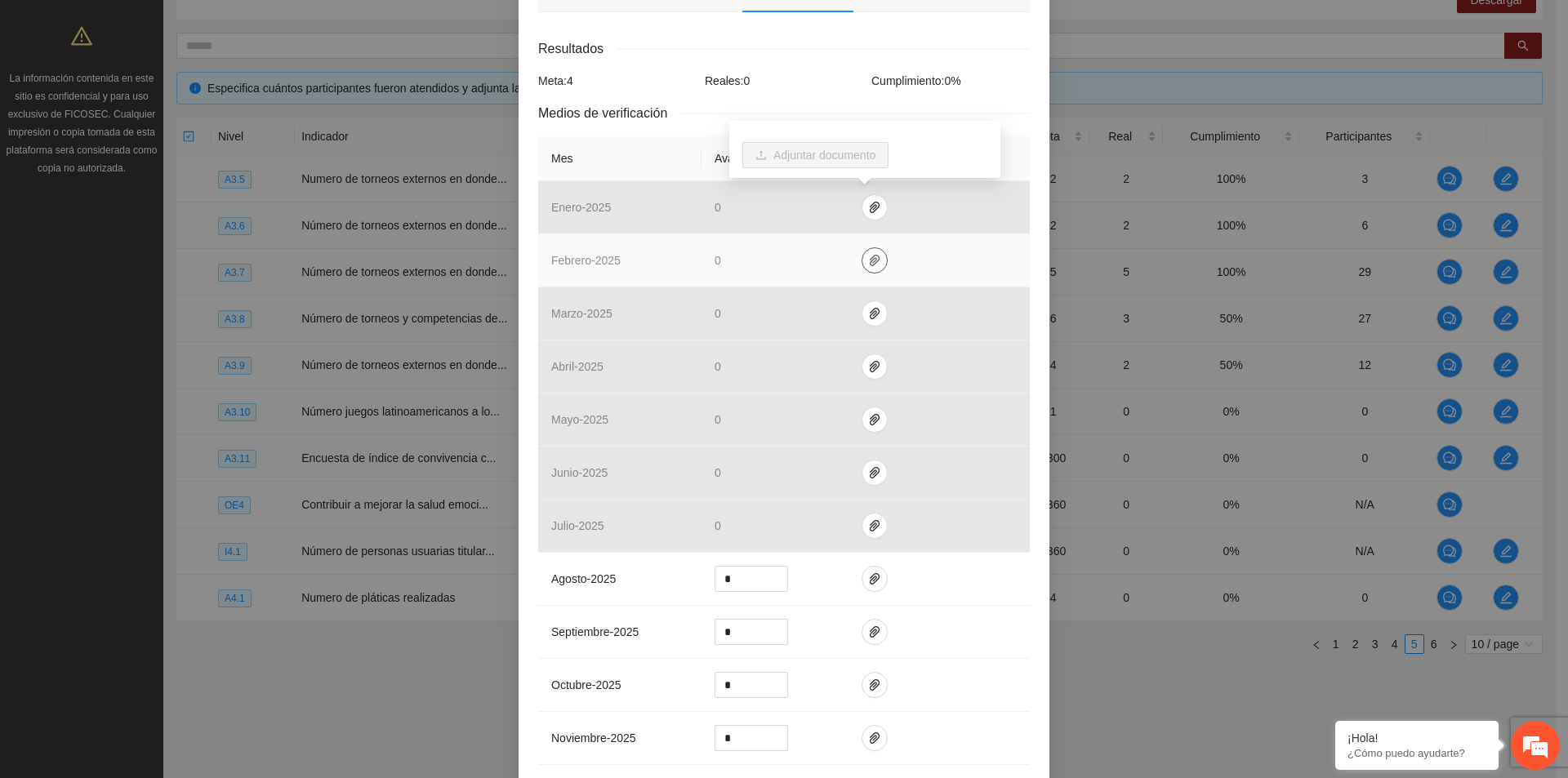
click at [868, 254] on icon "paper-clip" at bounding box center [874, 260] width 13 height 13
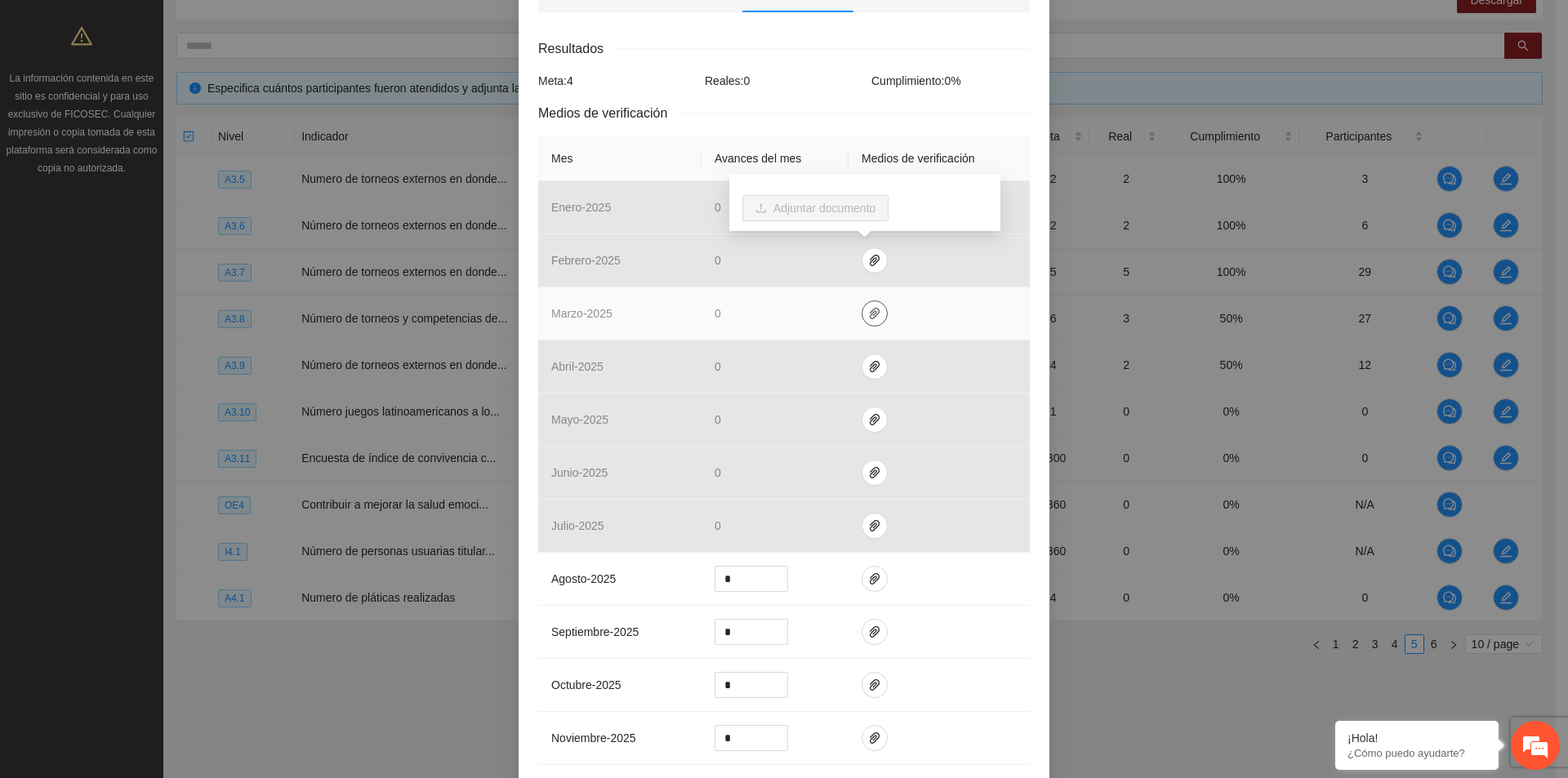
click at [868, 319] on icon "paper-clip" at bounding box center [874, 313] width 13 height 13
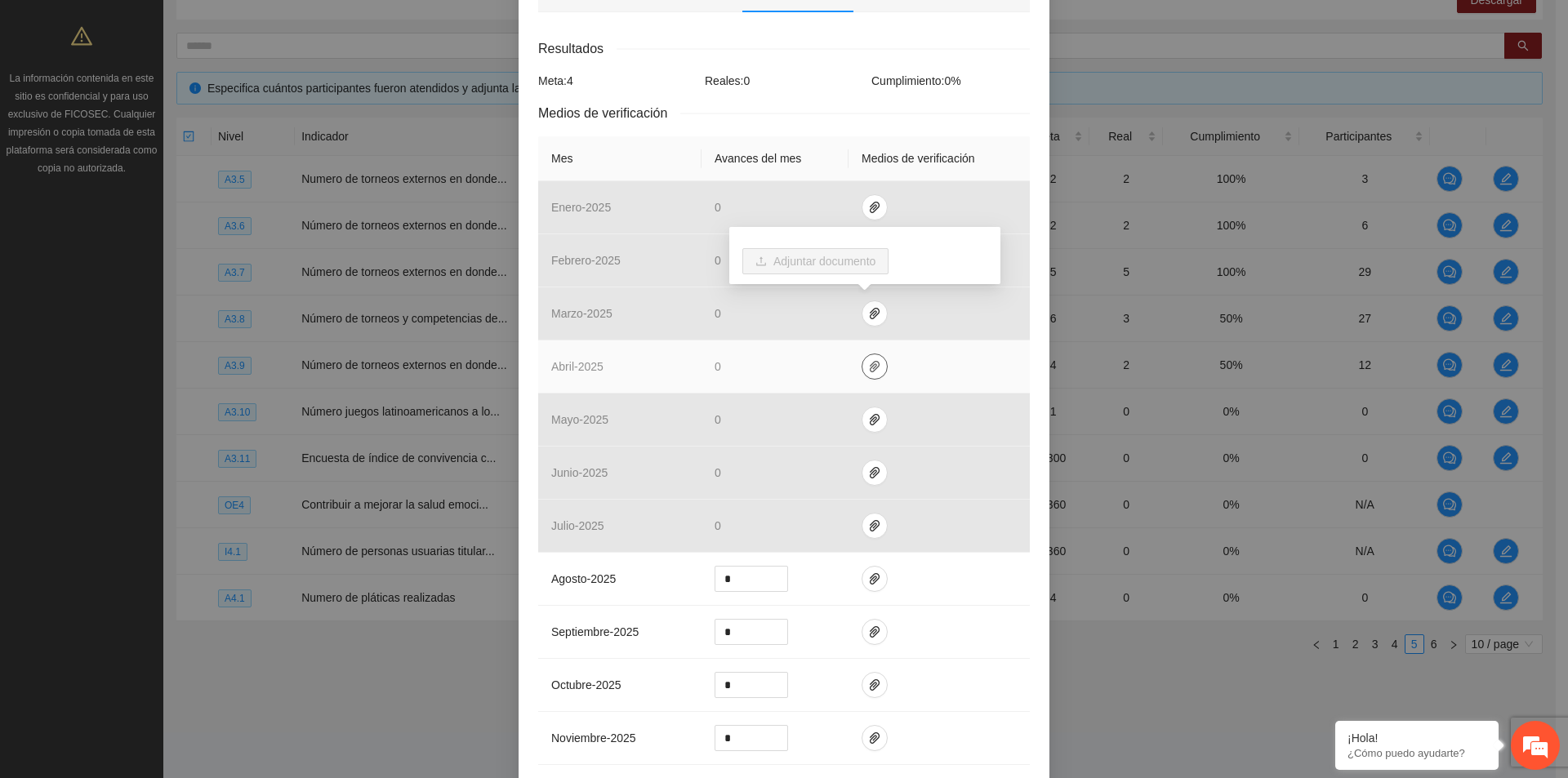
click at [868, 371] on icon "paper-clip" at bounding box center [874, 367] width 13 height 13
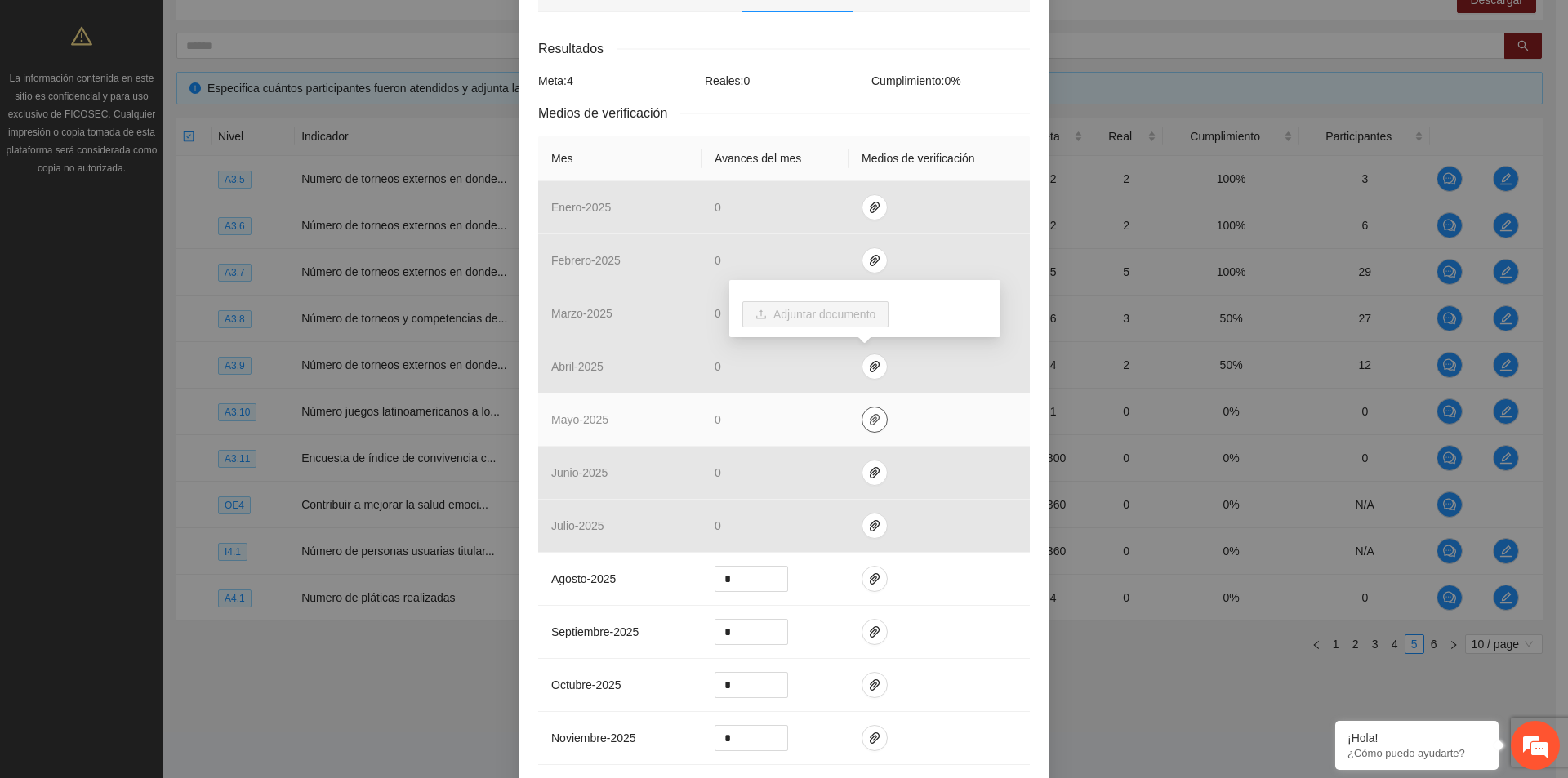
click at [868, 416] on icon "paper-clip" at bounding box center [874, 420] width 13 height 13
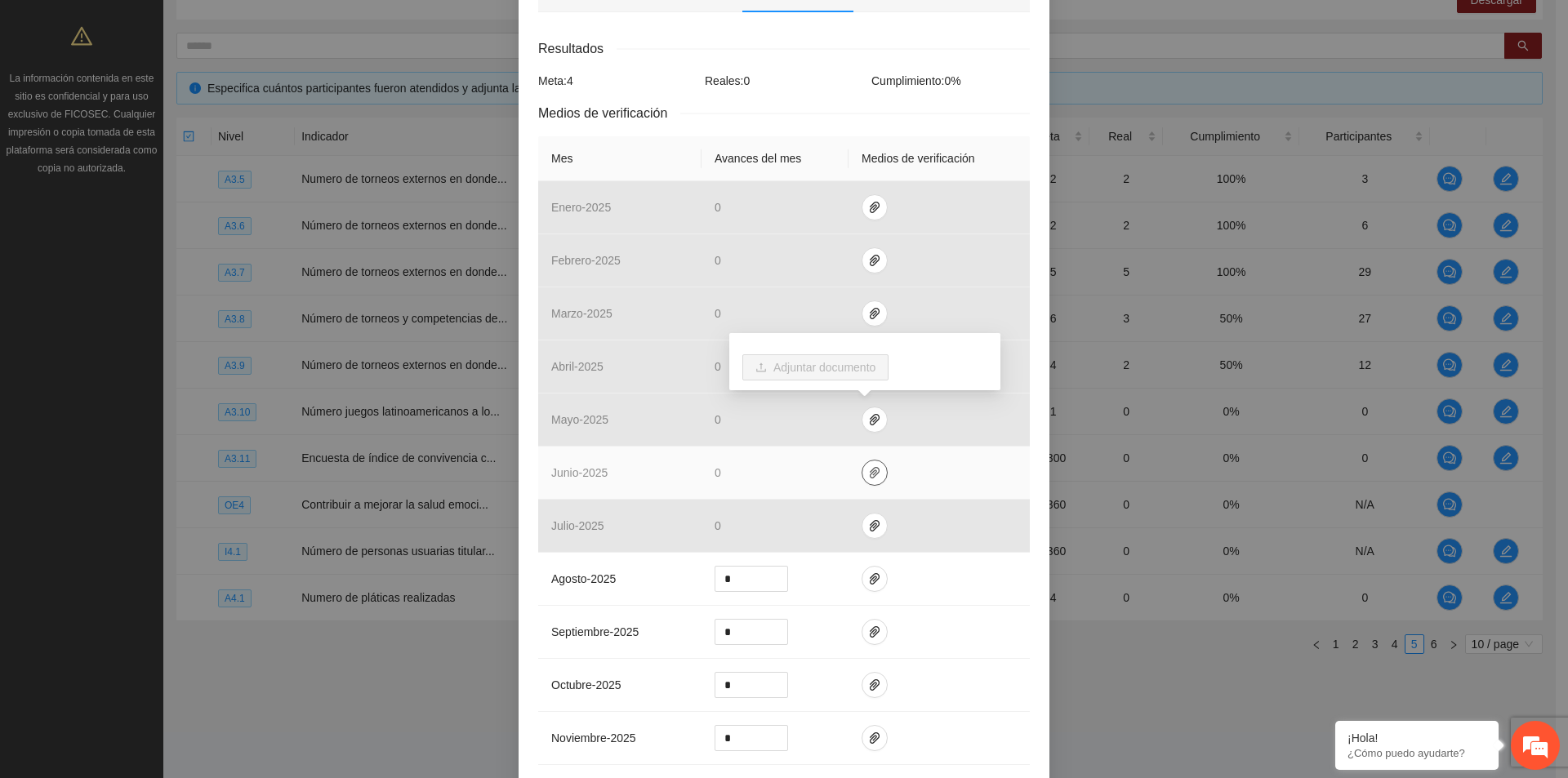
click at [870, 472] on icon "paper-clip" at bounding box center [874, 473] width 10 height 11
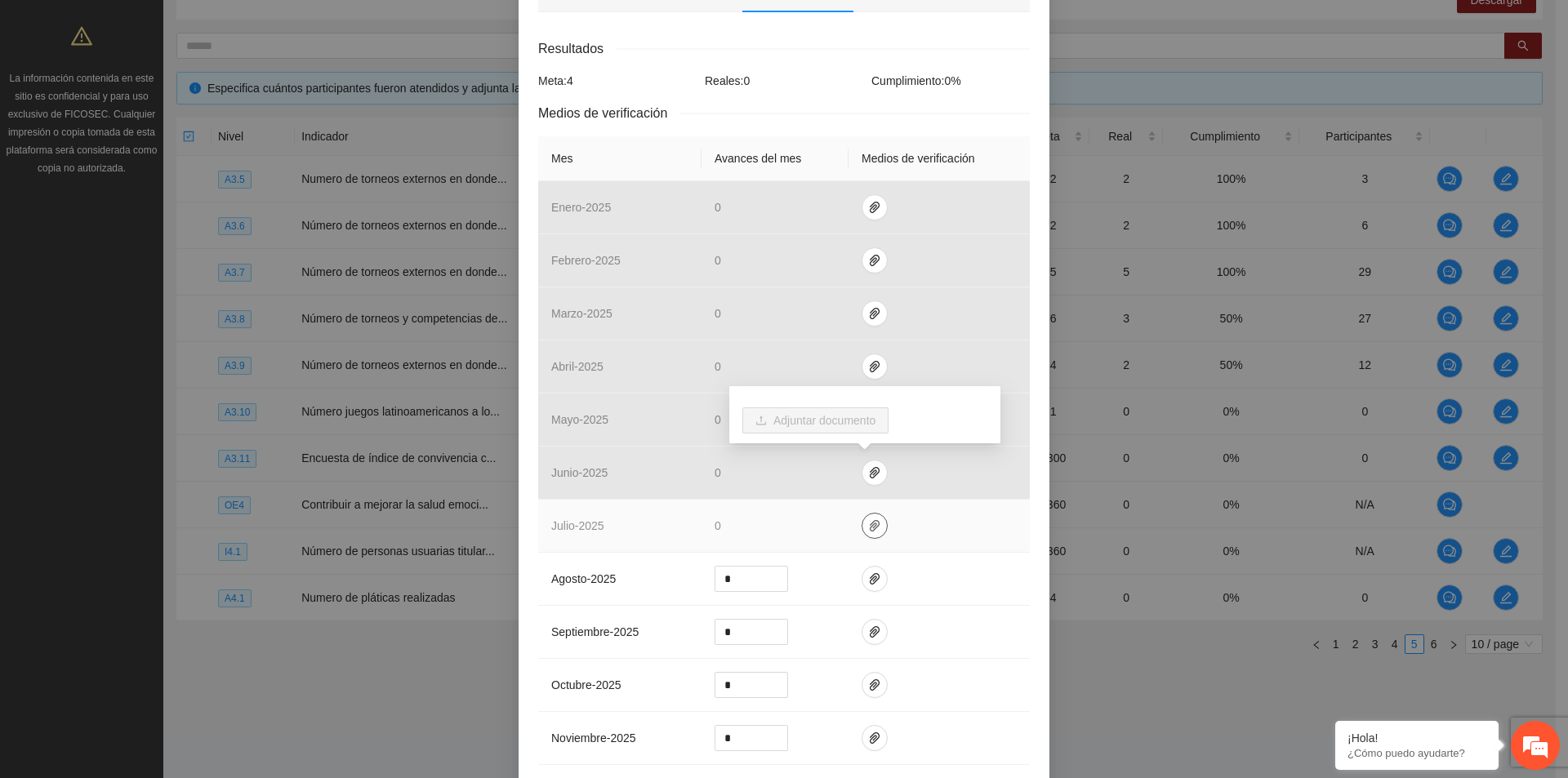
click at [869, 531] on icon "paper-clip" at bounding box center [874, 526] width 13 height 13
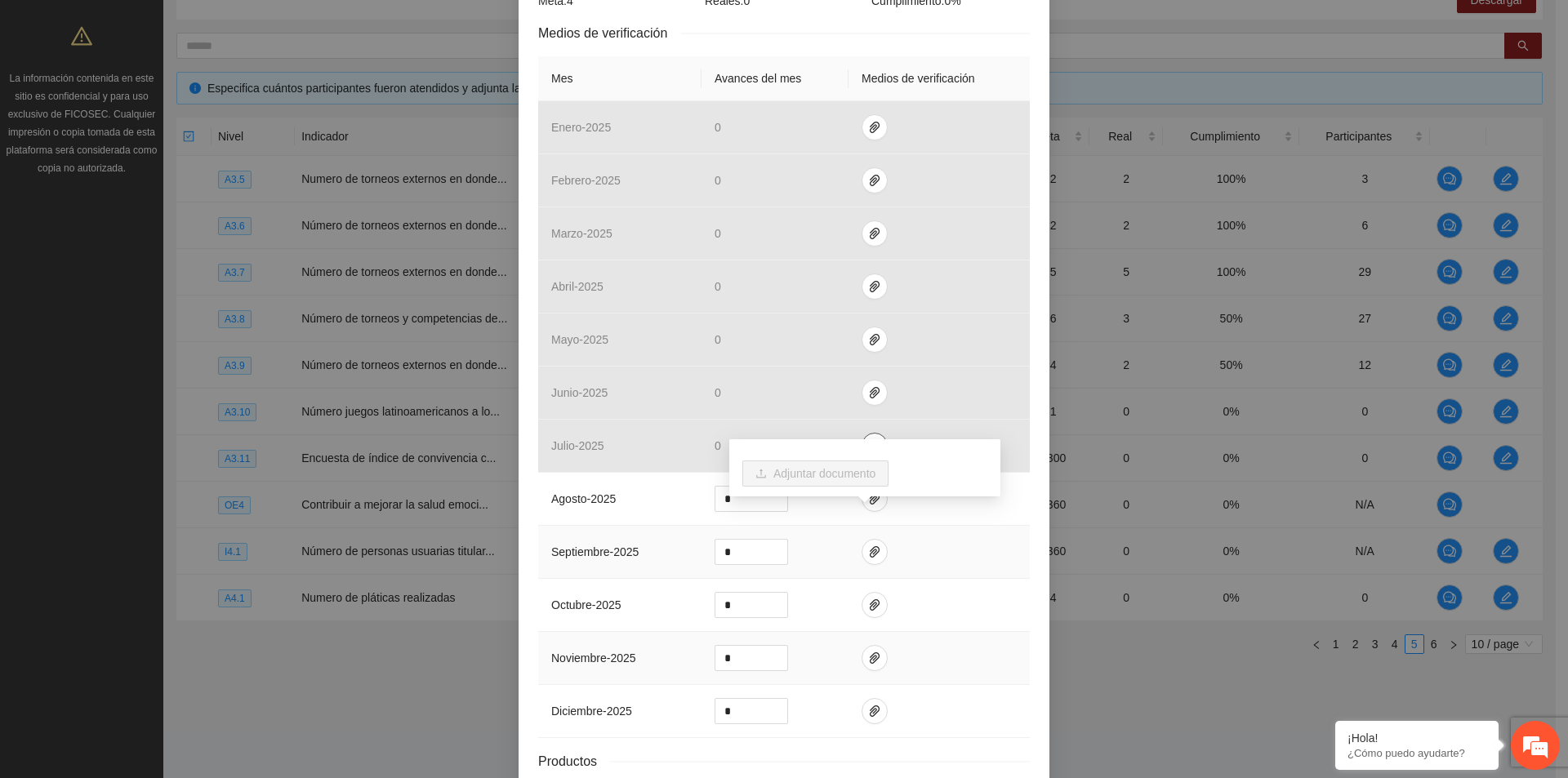
scroll to position [443, 0]
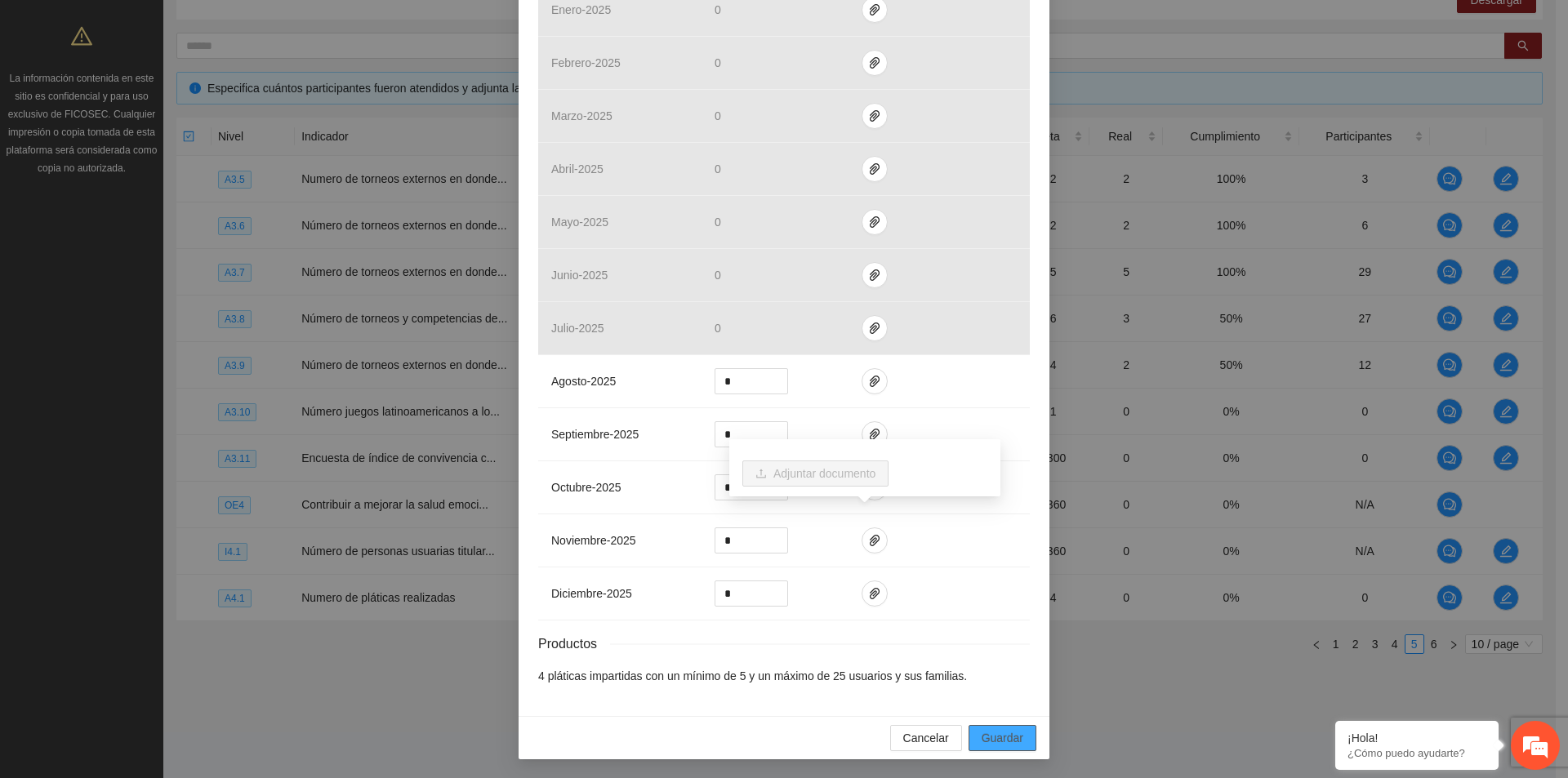
click at [1001, 740] on span "Guardar" at bounding box center [1002, 739] width 41 height 18
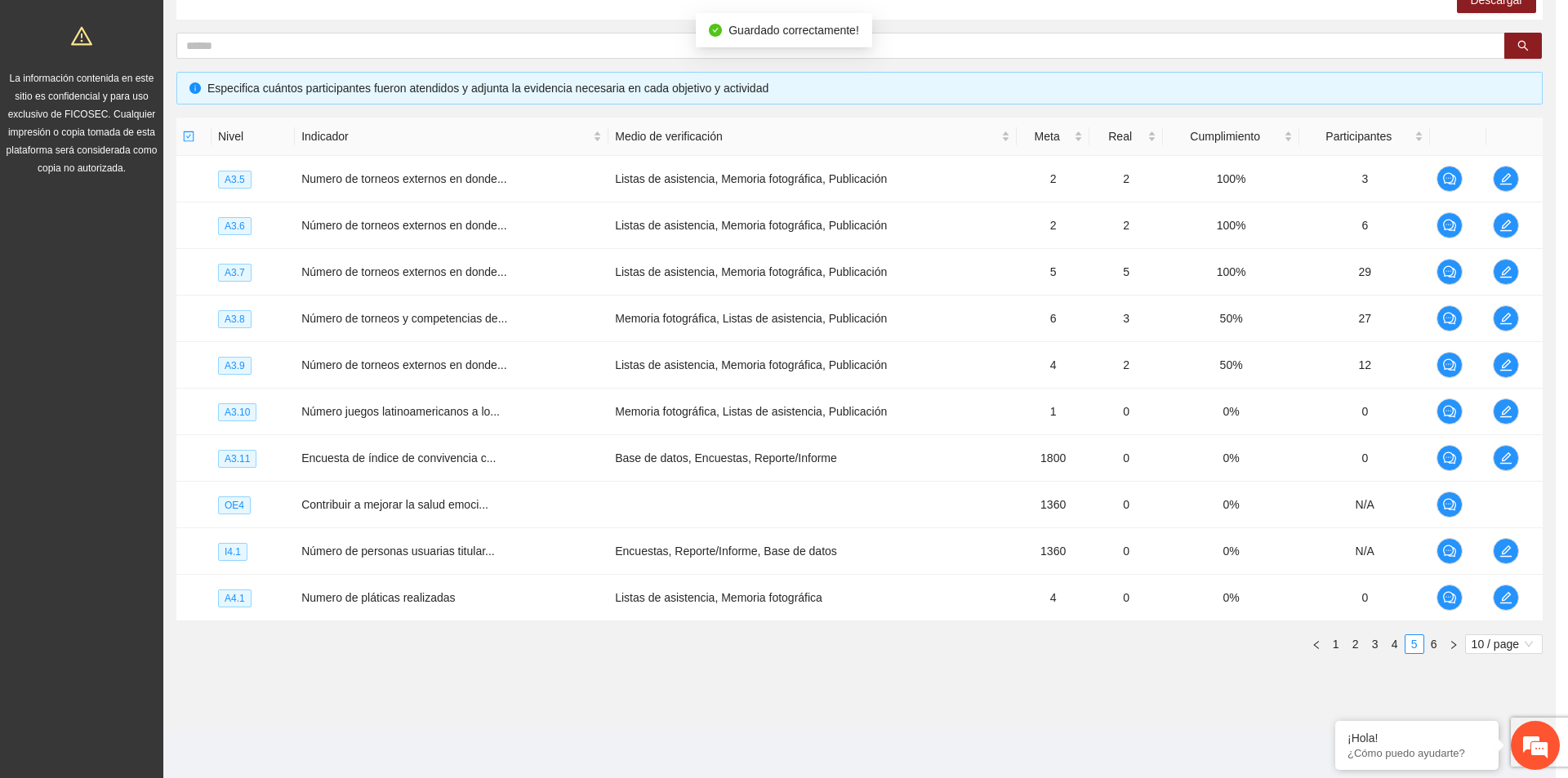
scroll to position [361, 0]
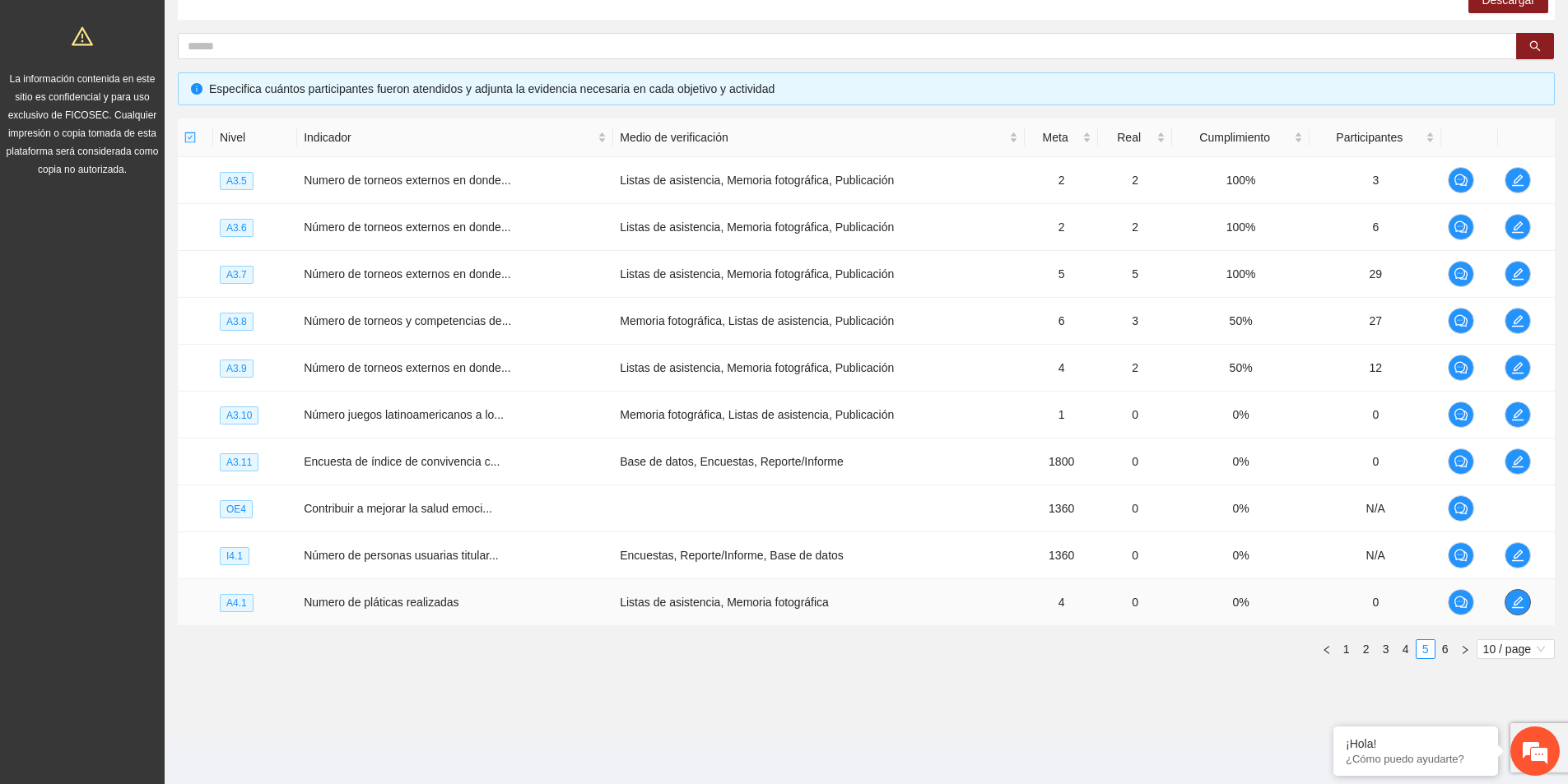
click at [1517, 607] on icon "edit" at bounding box center [1518, 602] width 13 height 13
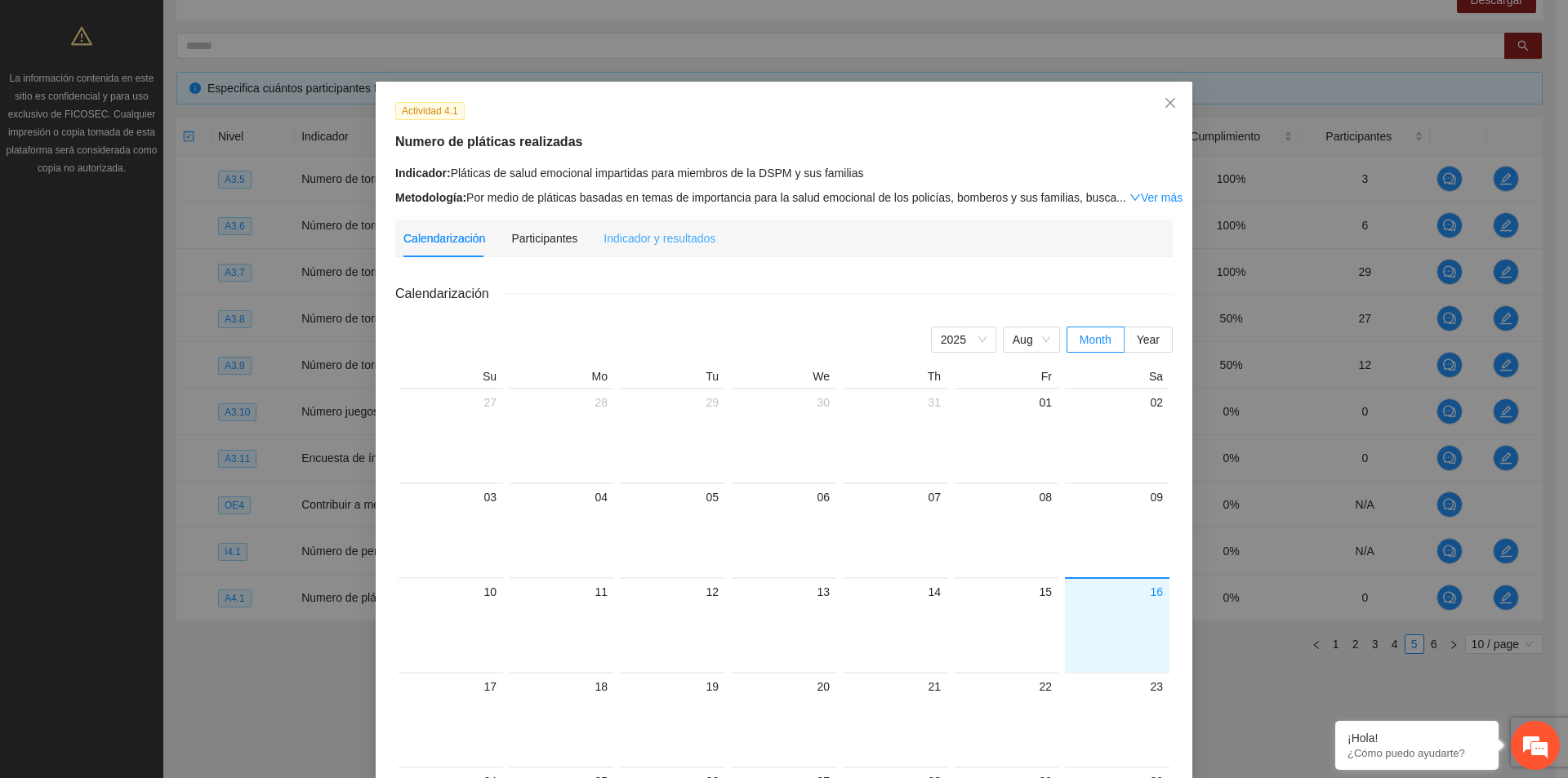
click at [677, 222] on div "Indicador y resultados" at bounding box center [659, 238] width 112 height 38
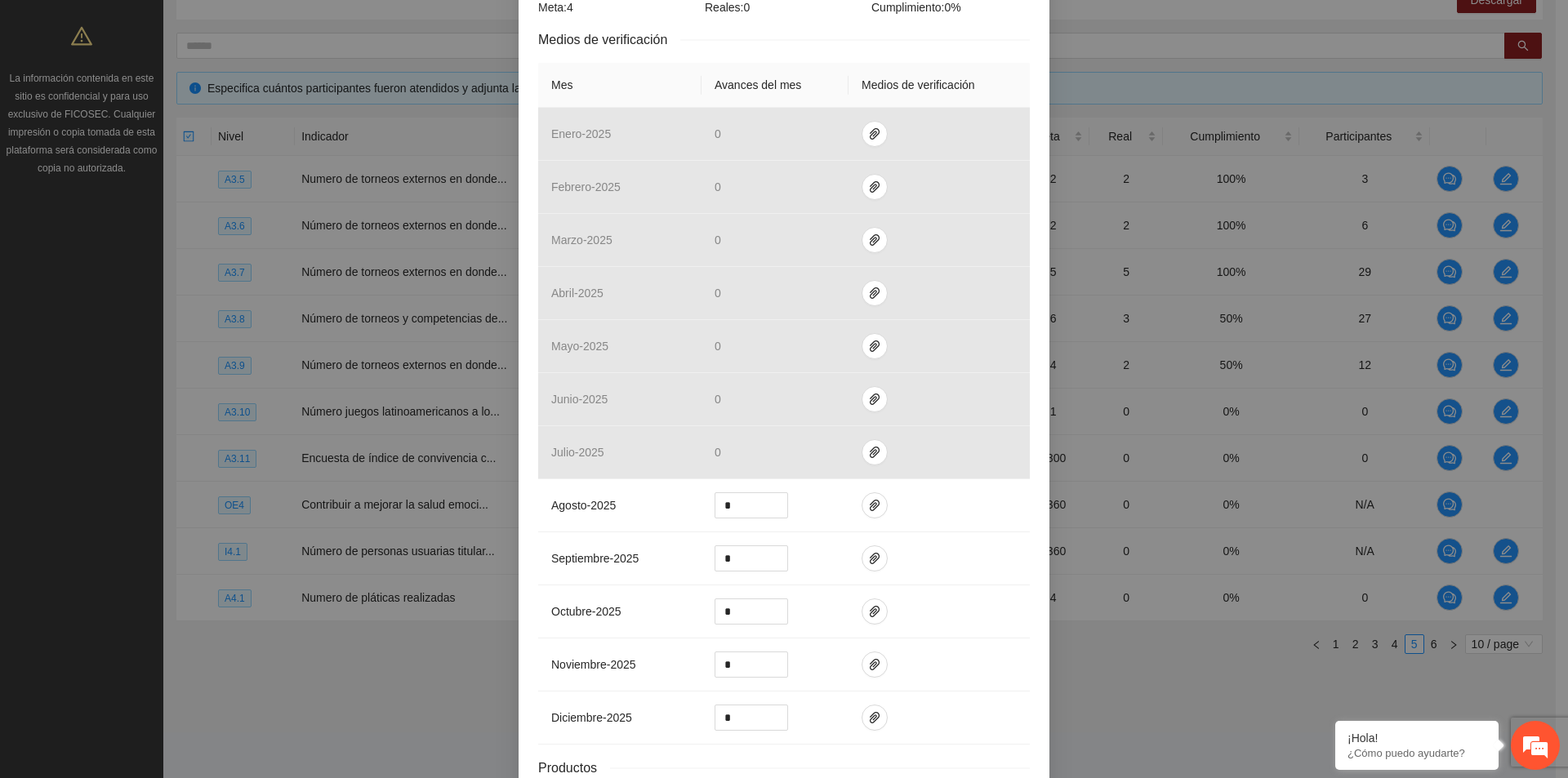
scroll to position [409, 0]
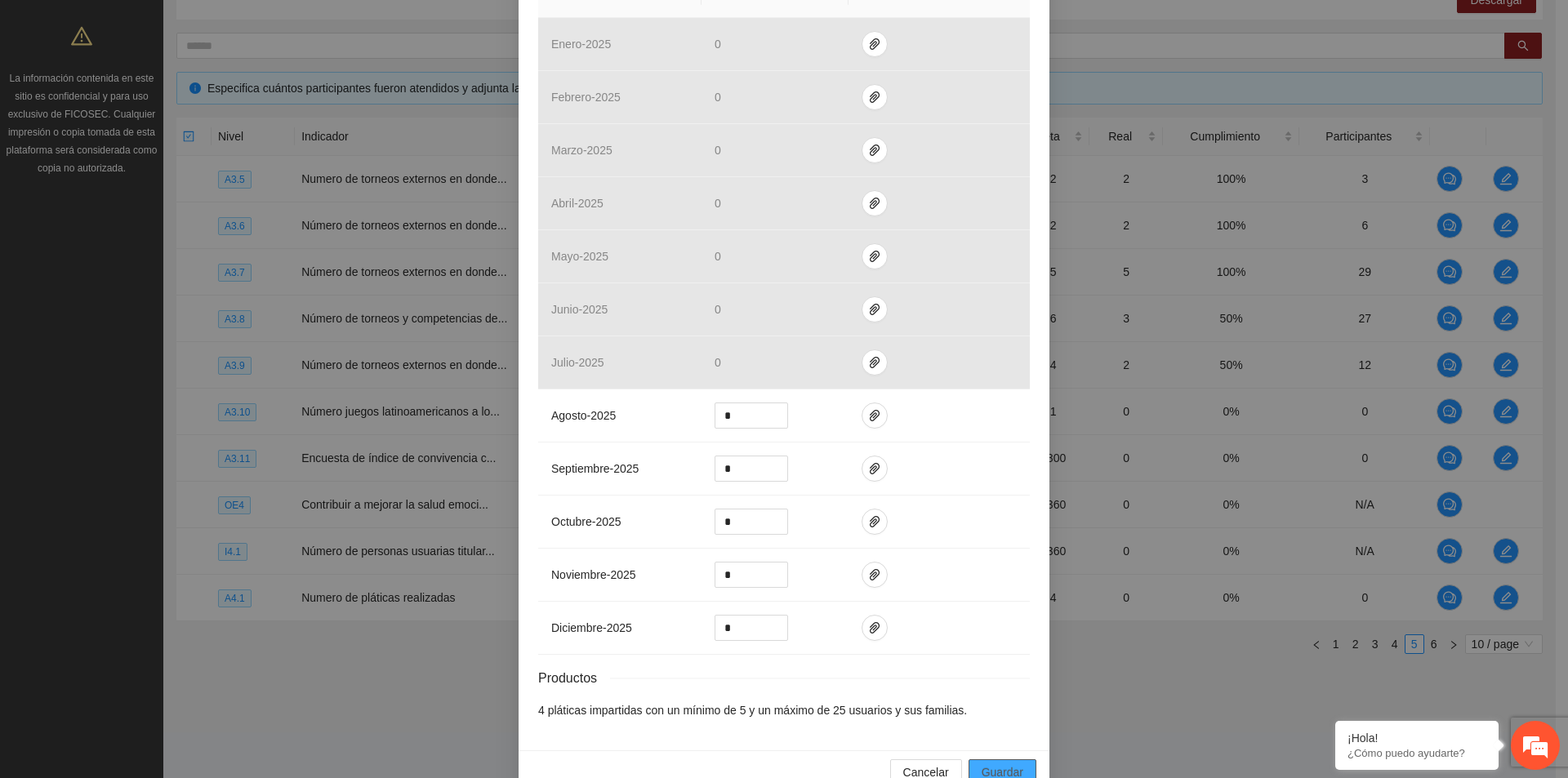
click at [996, 766] on span "Guardar" at bounding box center [1002, 773] width 41 height 18
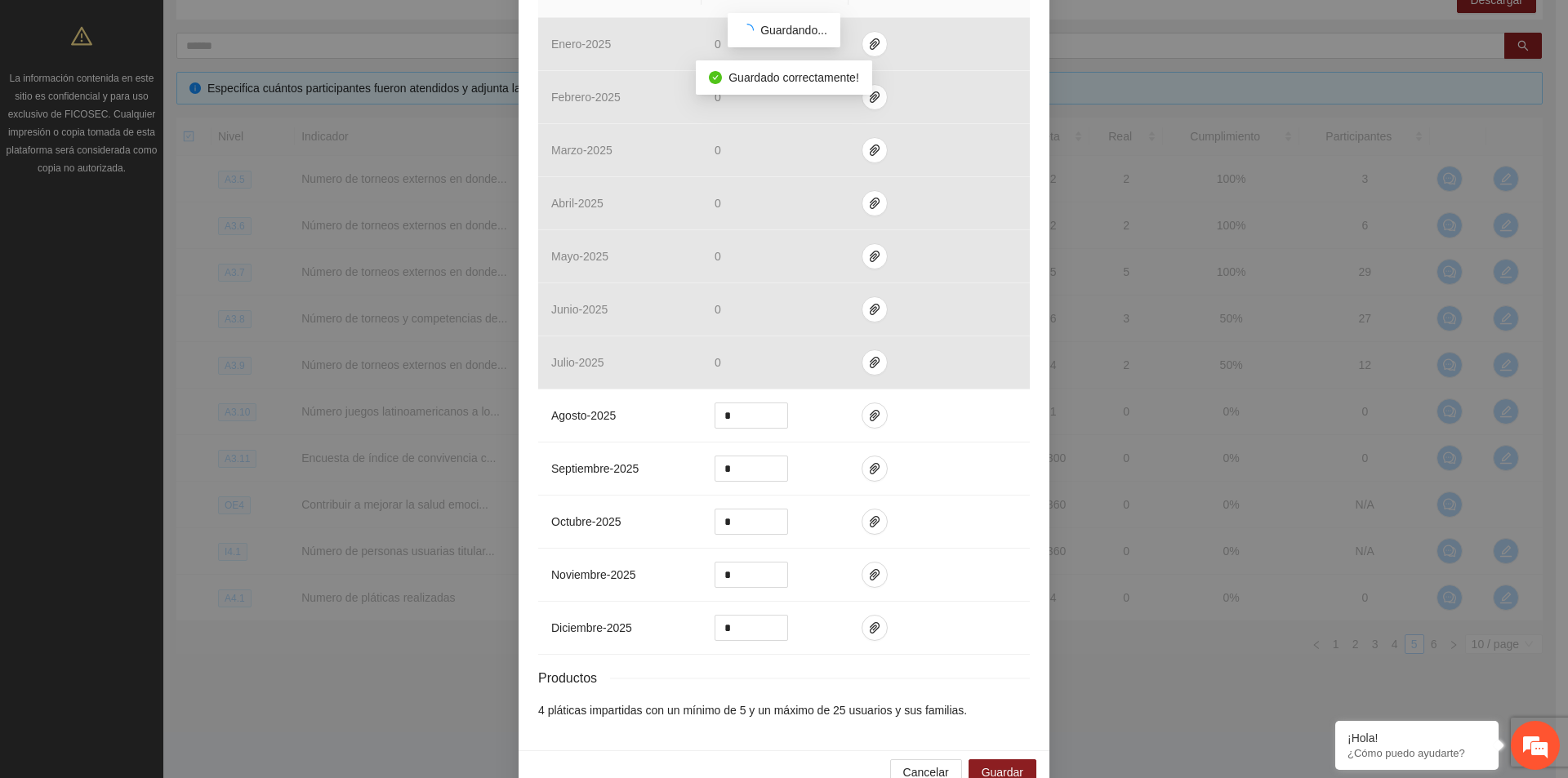
scroll to position [361, 0]
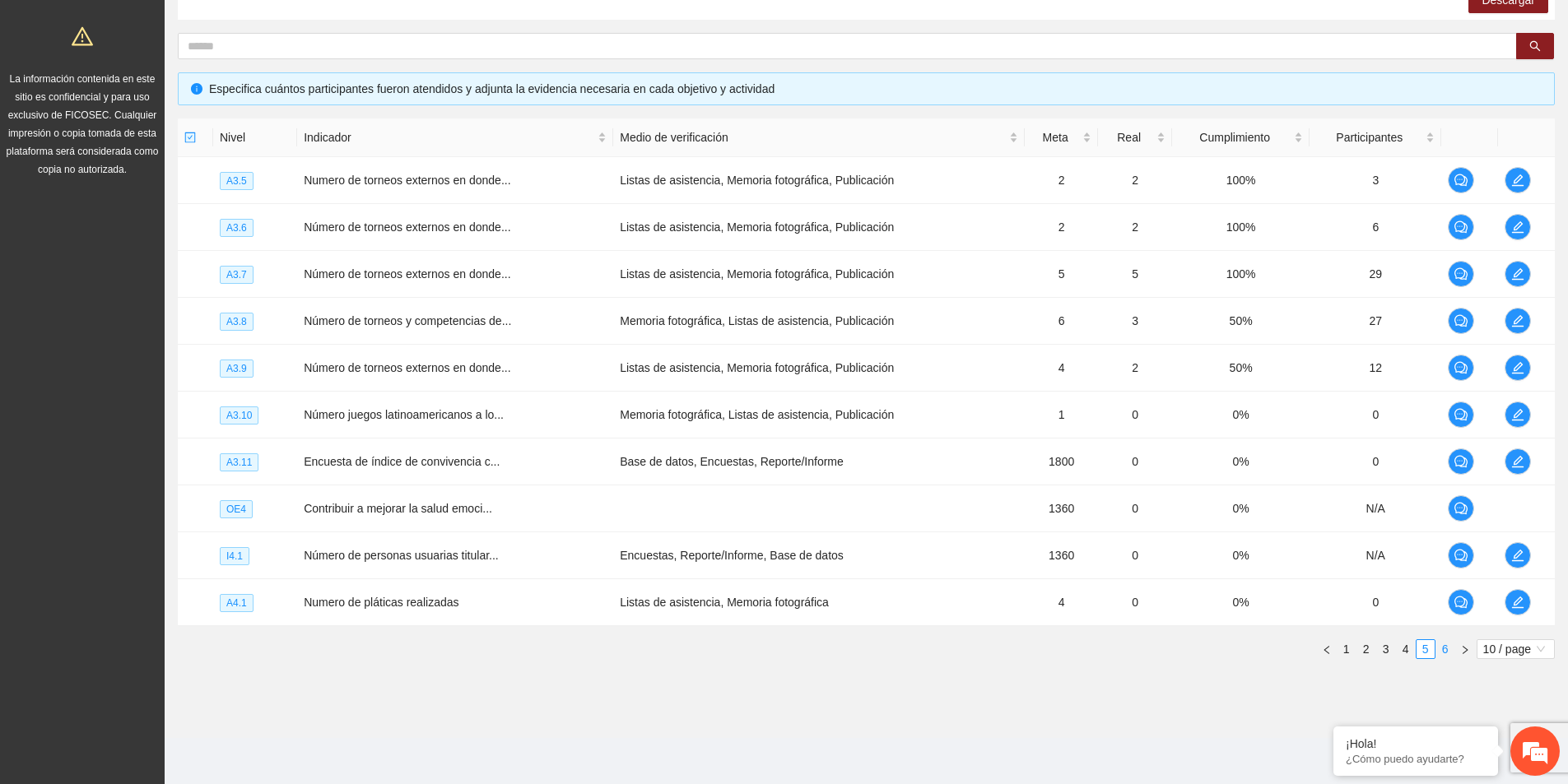
click at [1444, 651] on link "6" at bounding box center [1446, 649] width 18 height 18
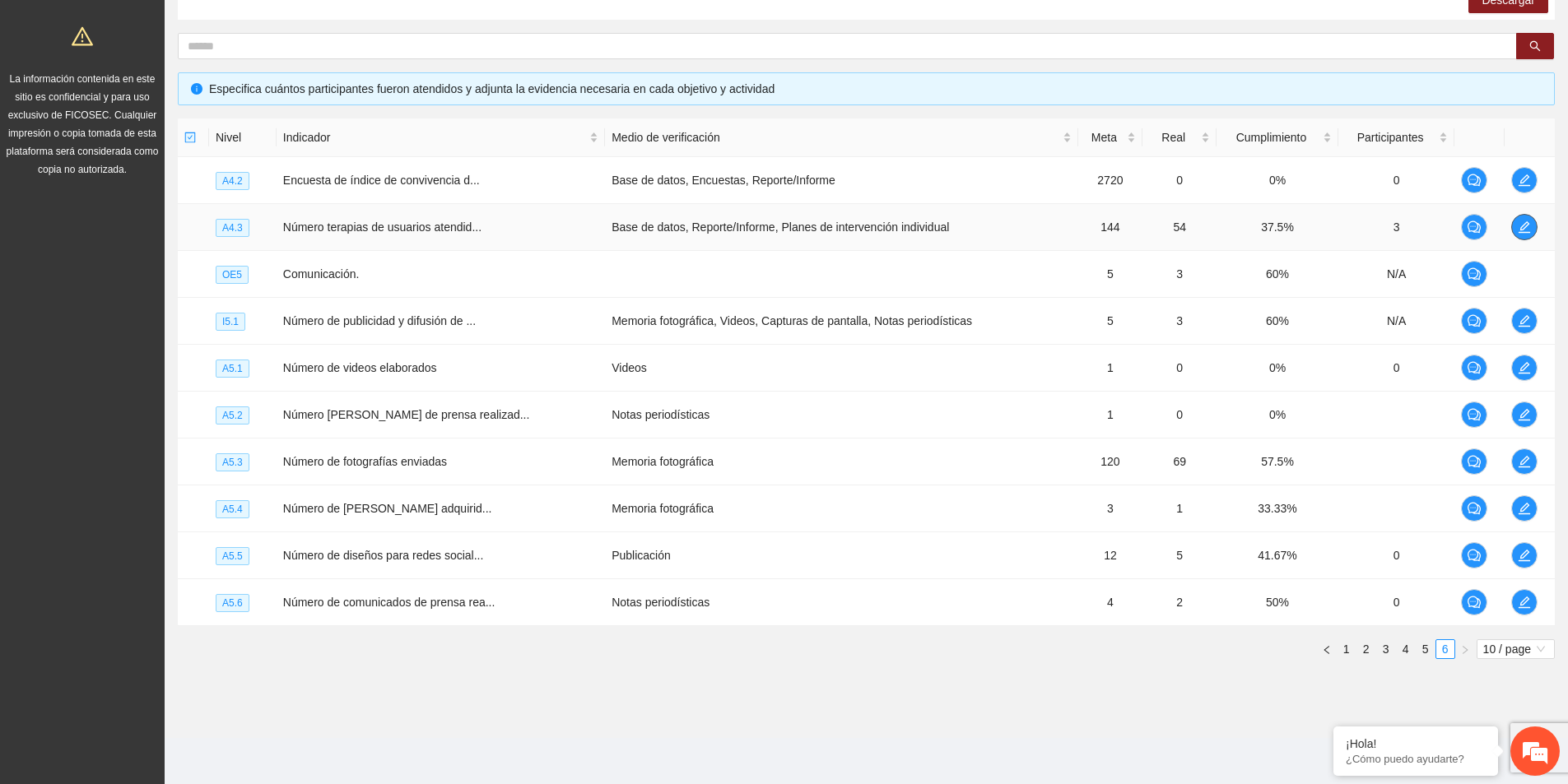
click at [1514, 224] on span "edit" at bounding box center [1525, 227] width 25 height 13
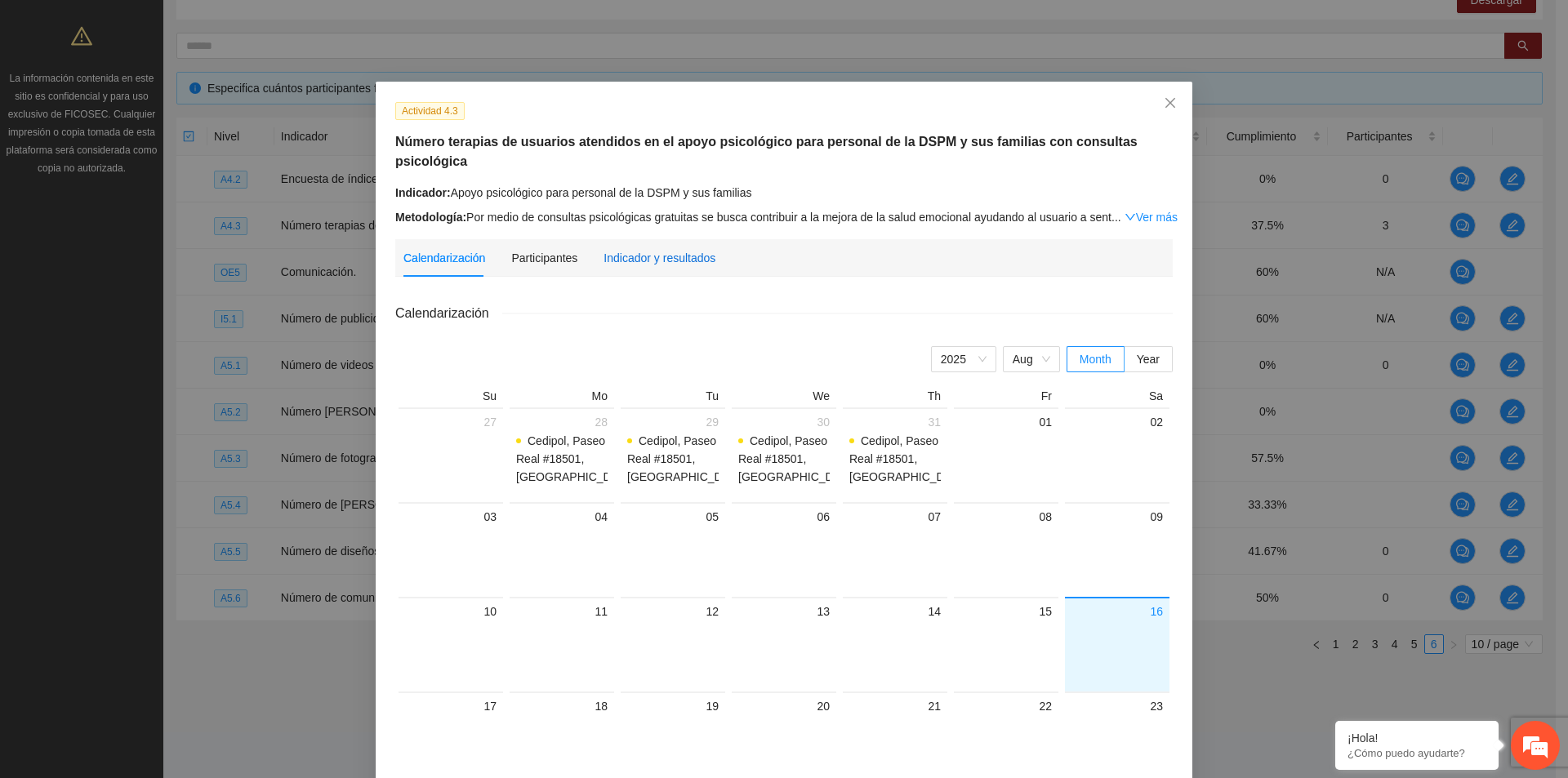
click at [662, 249] on div "Indicador y resultados" at bounding box center [659, 258] width 112 height 18
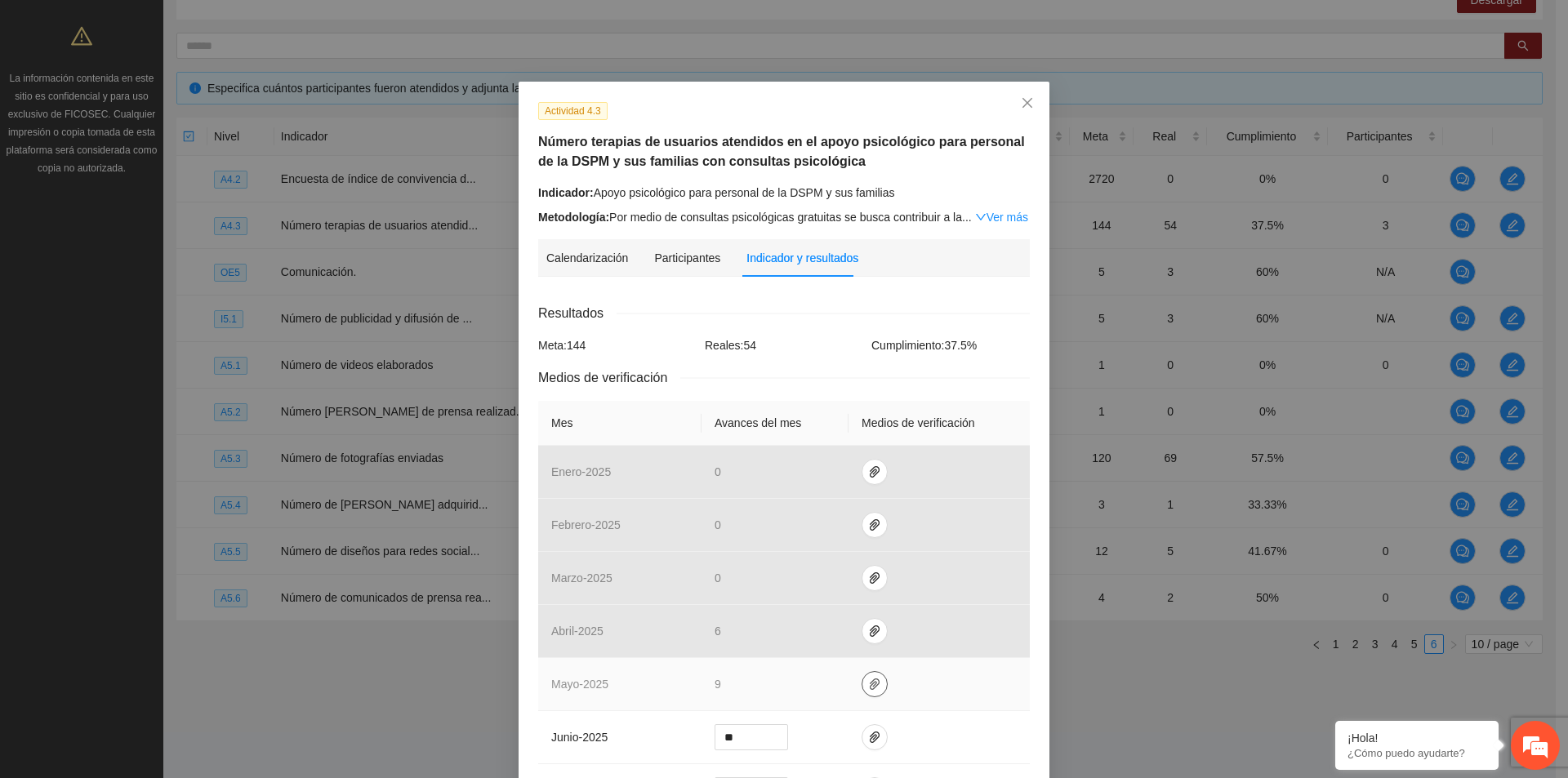
click at [872, 678] on span "paper-clip" at bounding box center [874, 685] width 25 height 13
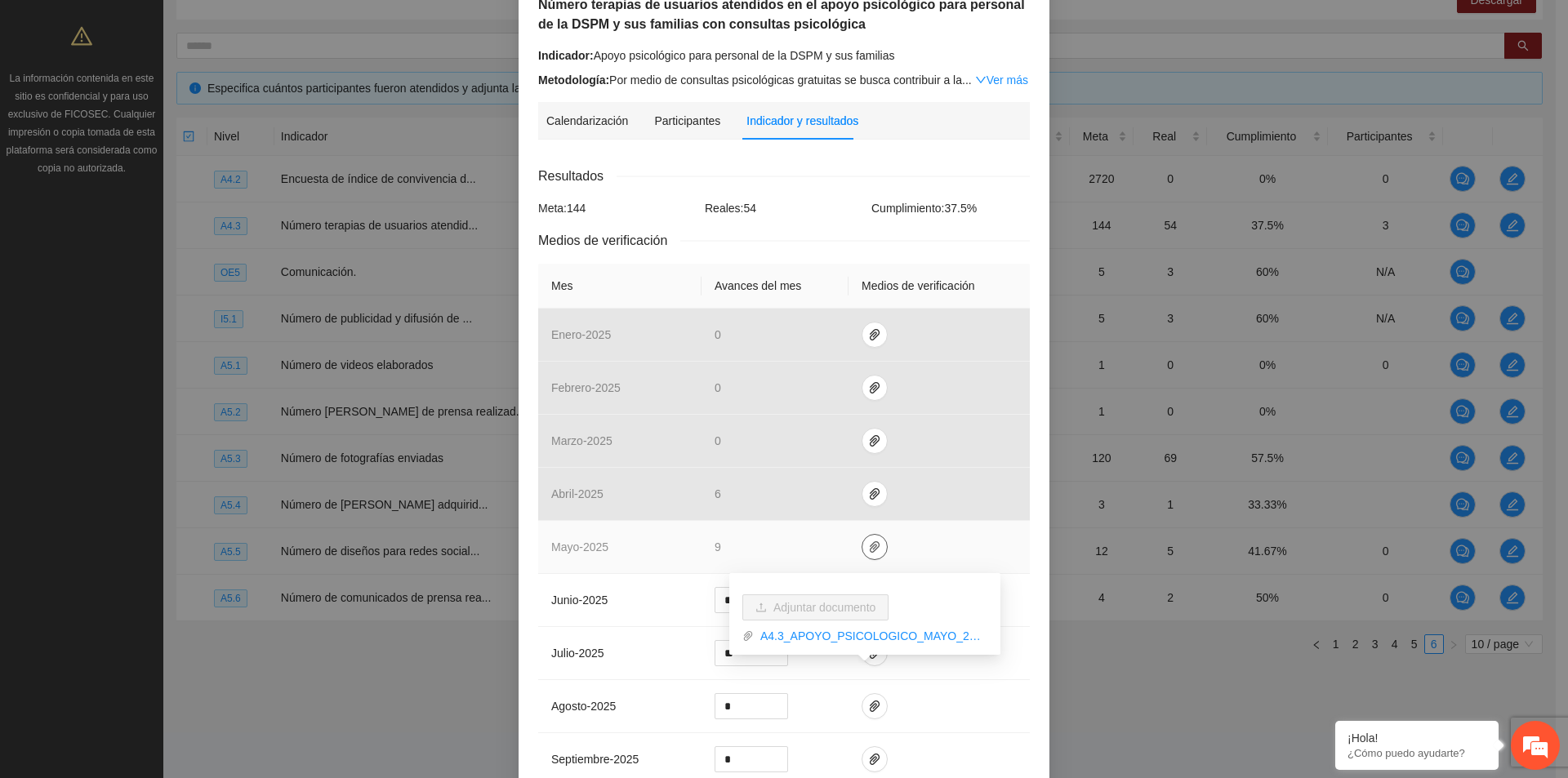
scroll to position [163, 0]
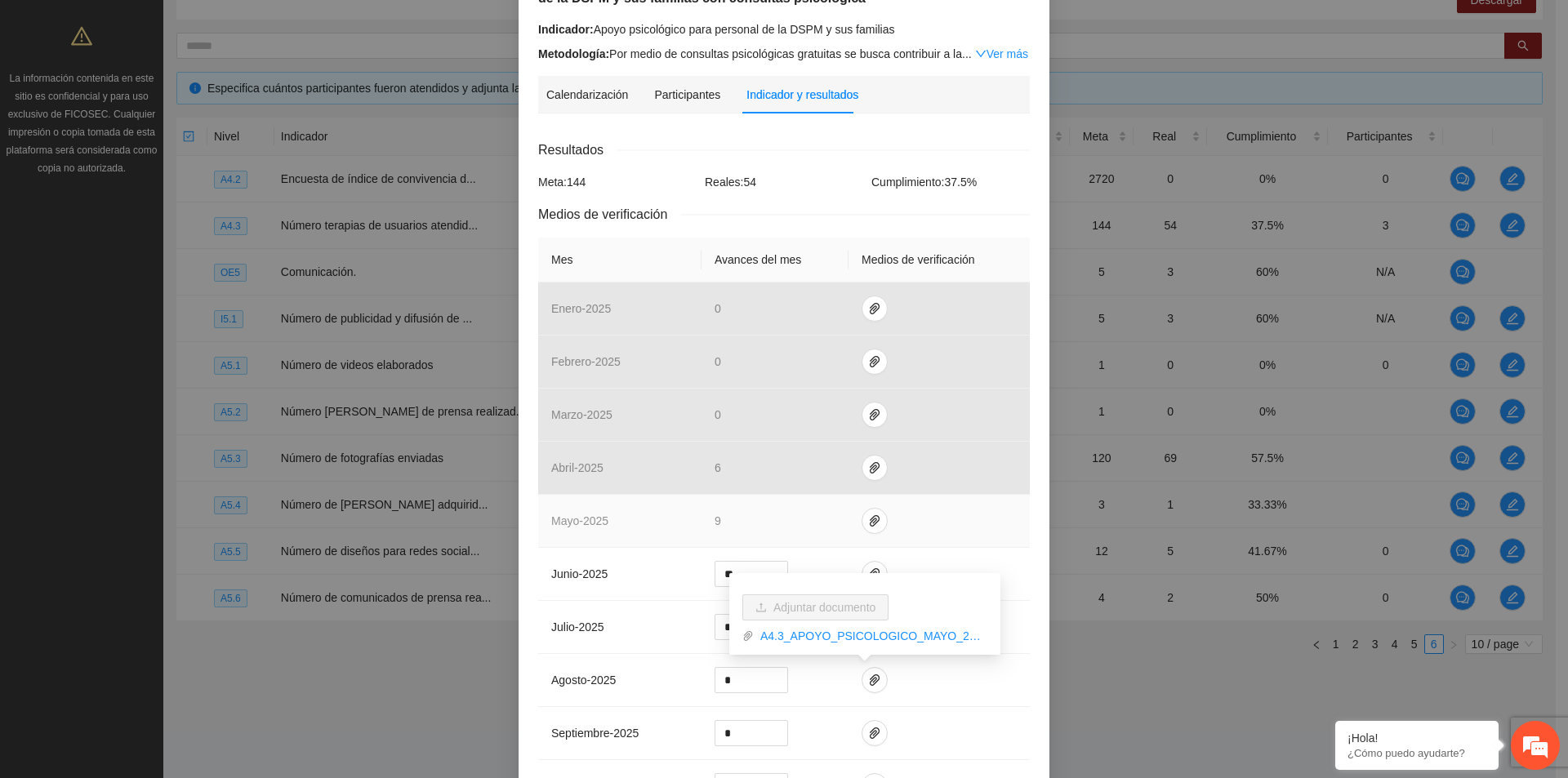
click at [959, 505] on td at bounding box center [939, 521] width 181 height 53
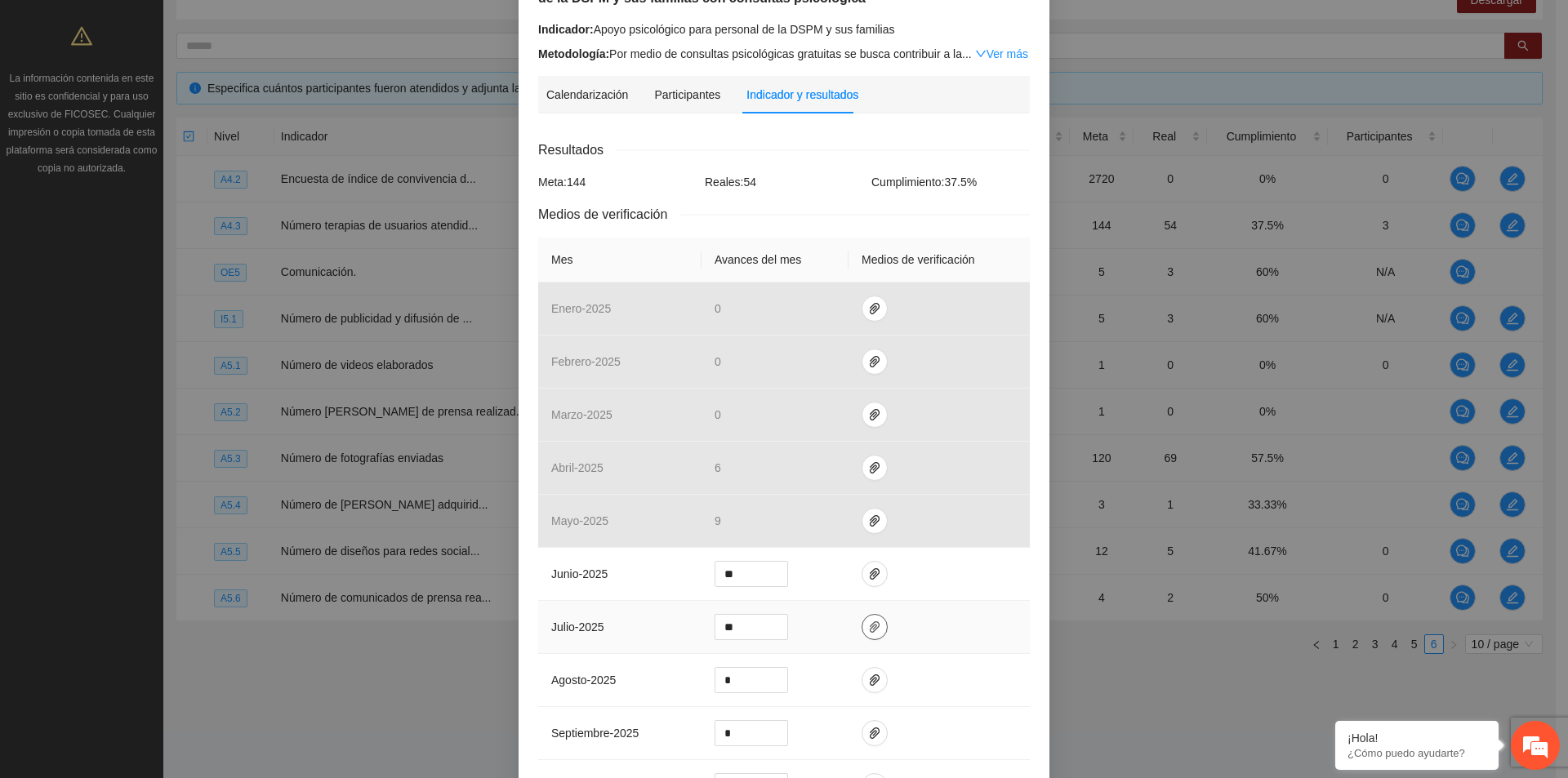
click at [872, 631] on span "paper-clip" at bounding box center [874, 627] width 25 height 13
click at [791, 582] on link "JULIO 2025.zip" at bounding box center [860, 579] width 214 height 18
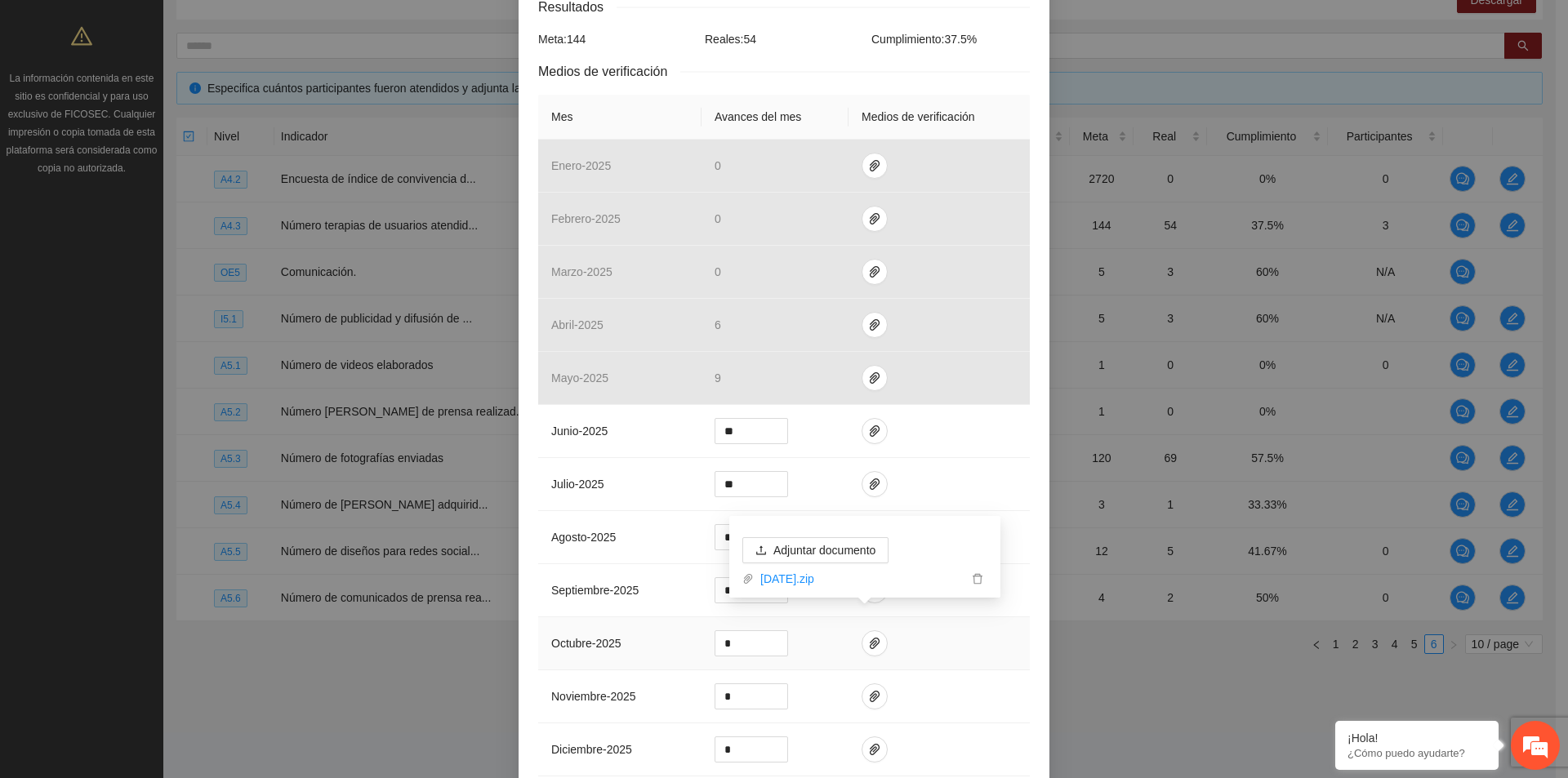
scroll to position [462, 0]
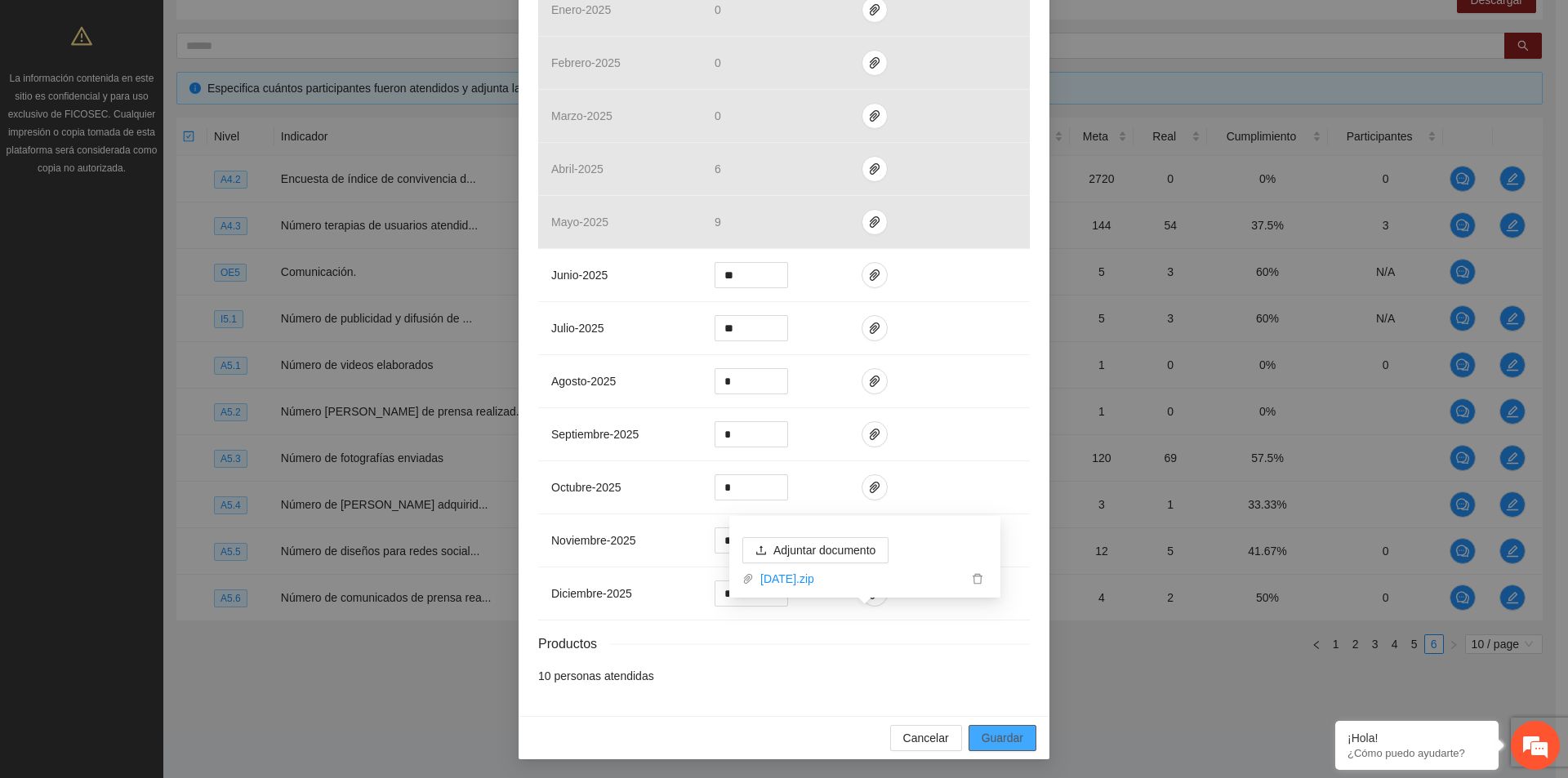
click at [1003, 734] on span "Guardar" at bounding box center [1002, 739] width 41 height 18
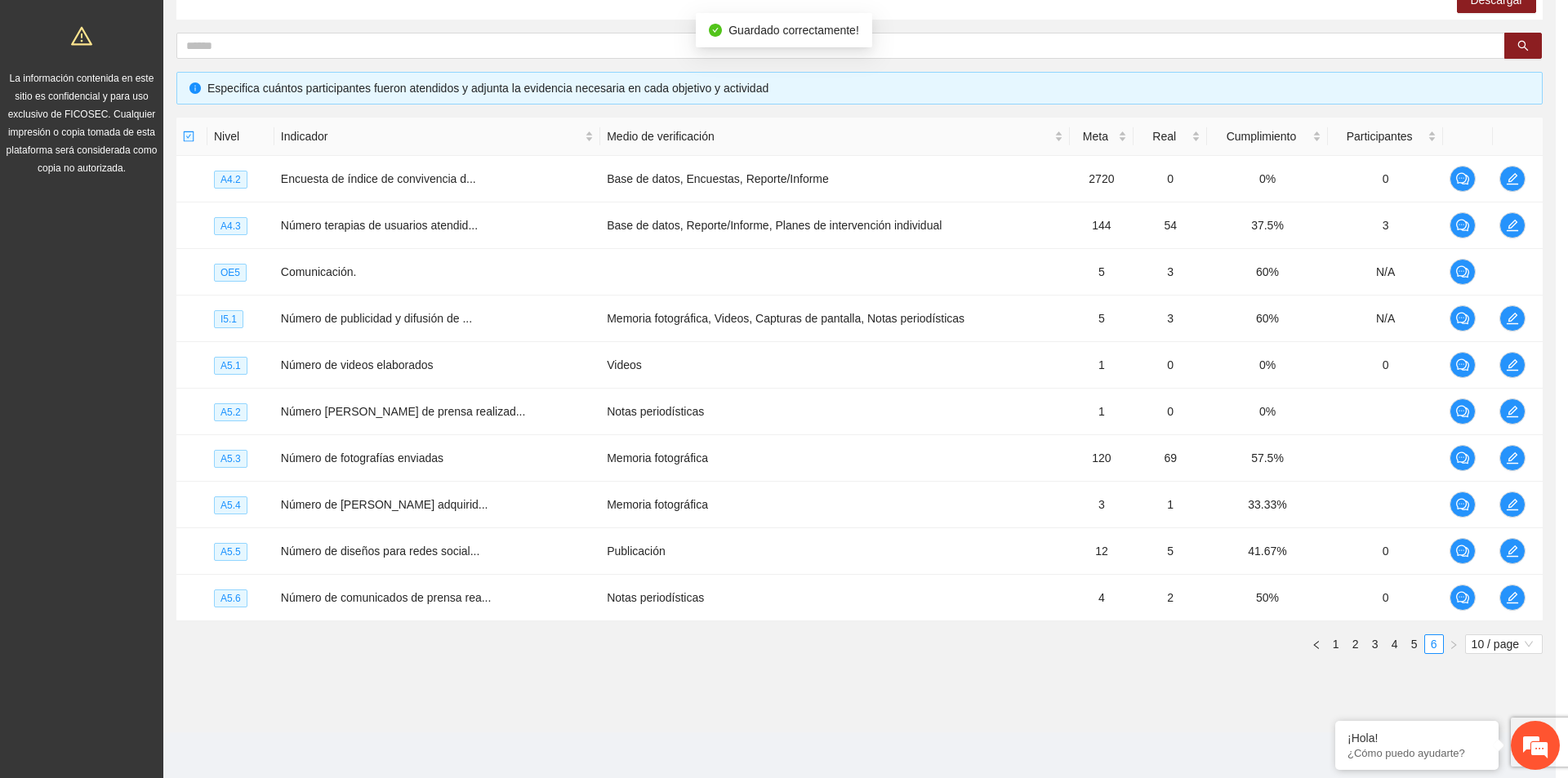
scroll to position [380, 0]
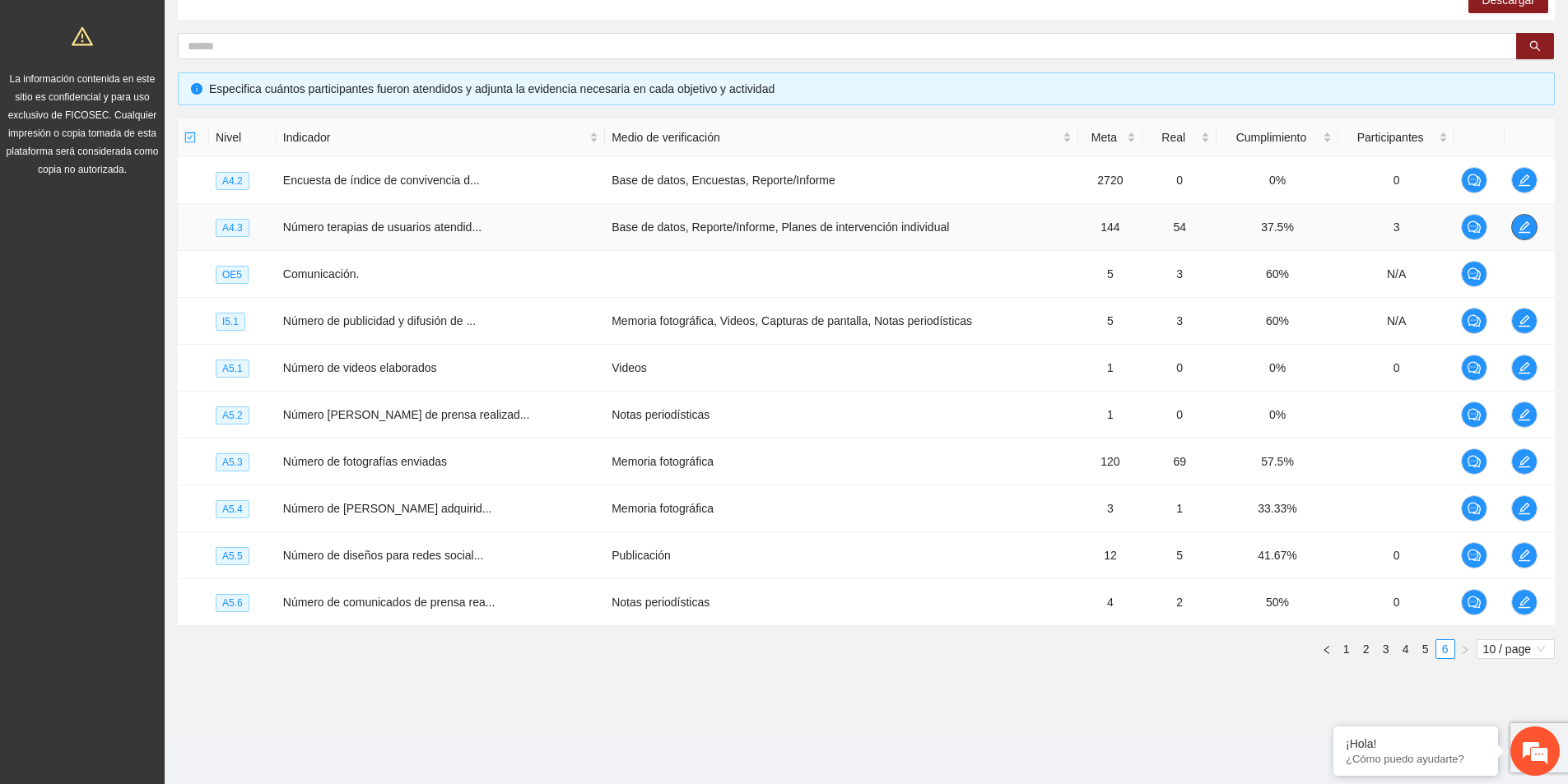
click at [1522, 223] on icon "edit" at bounding box center [1525, 227] width 13 height 13
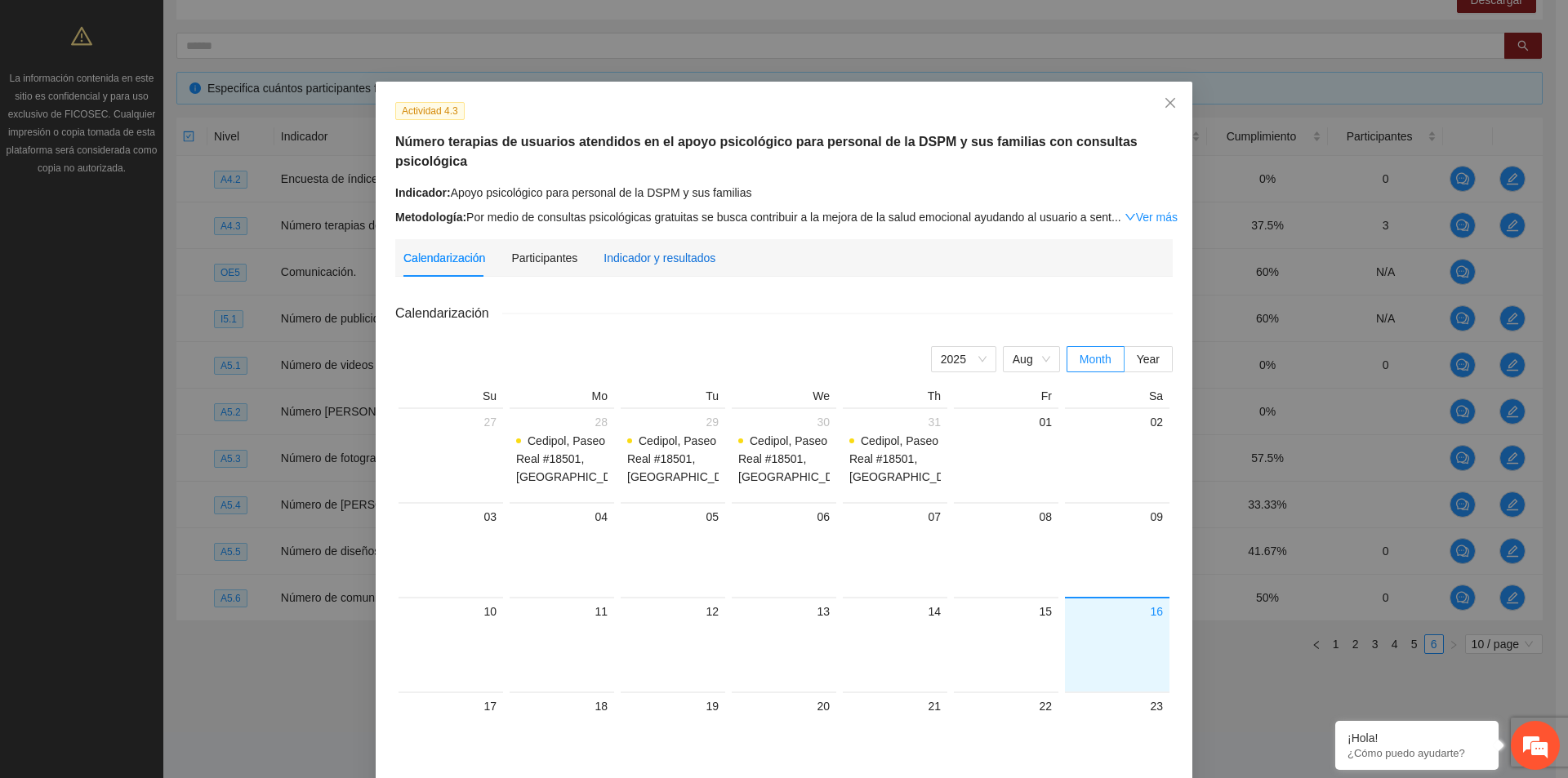
click at [636, 249] on div "Indicador y resultados" at bounding box center [659, 258] width 112 height 18
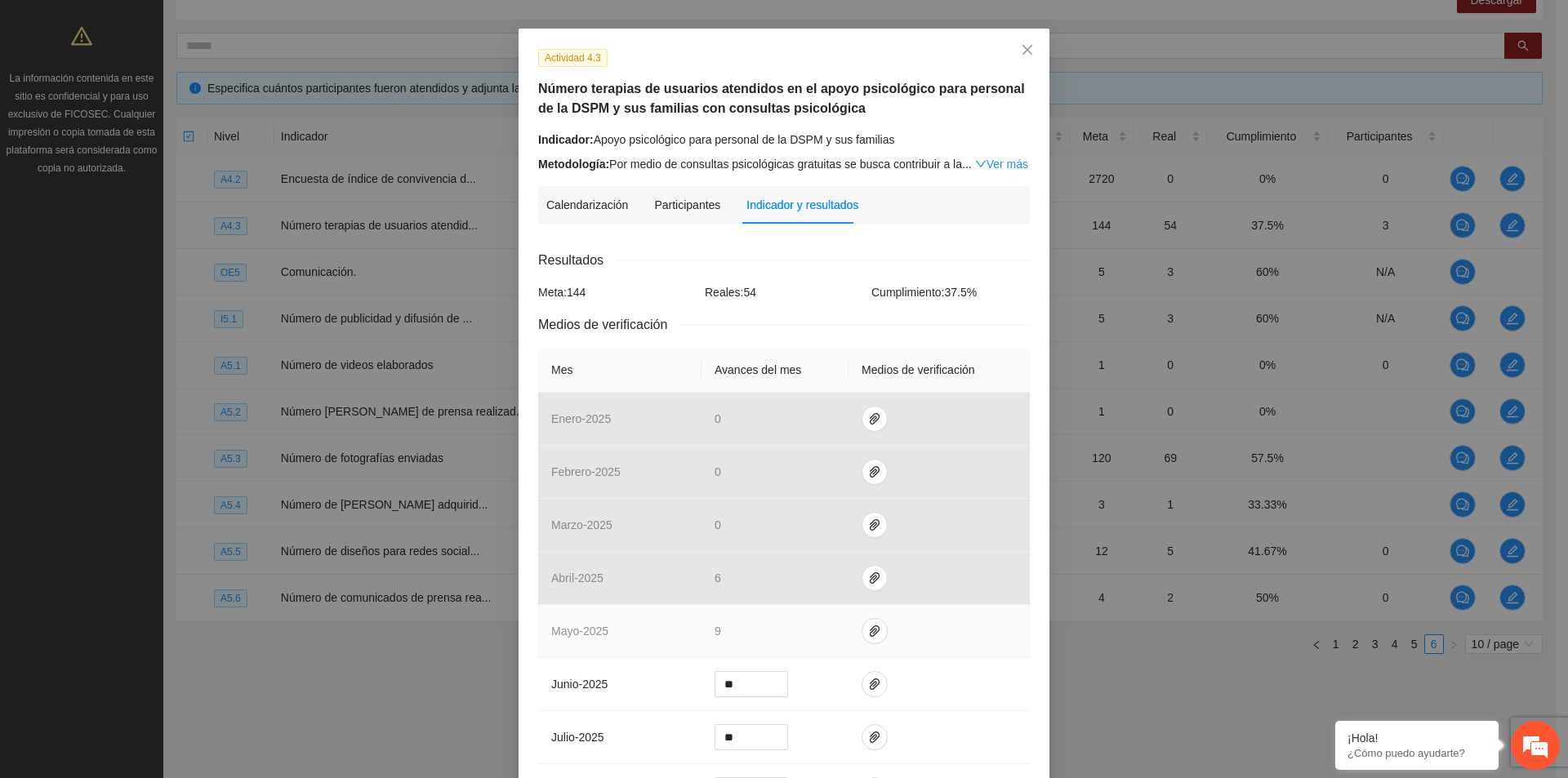
scroll to position [82, 0]
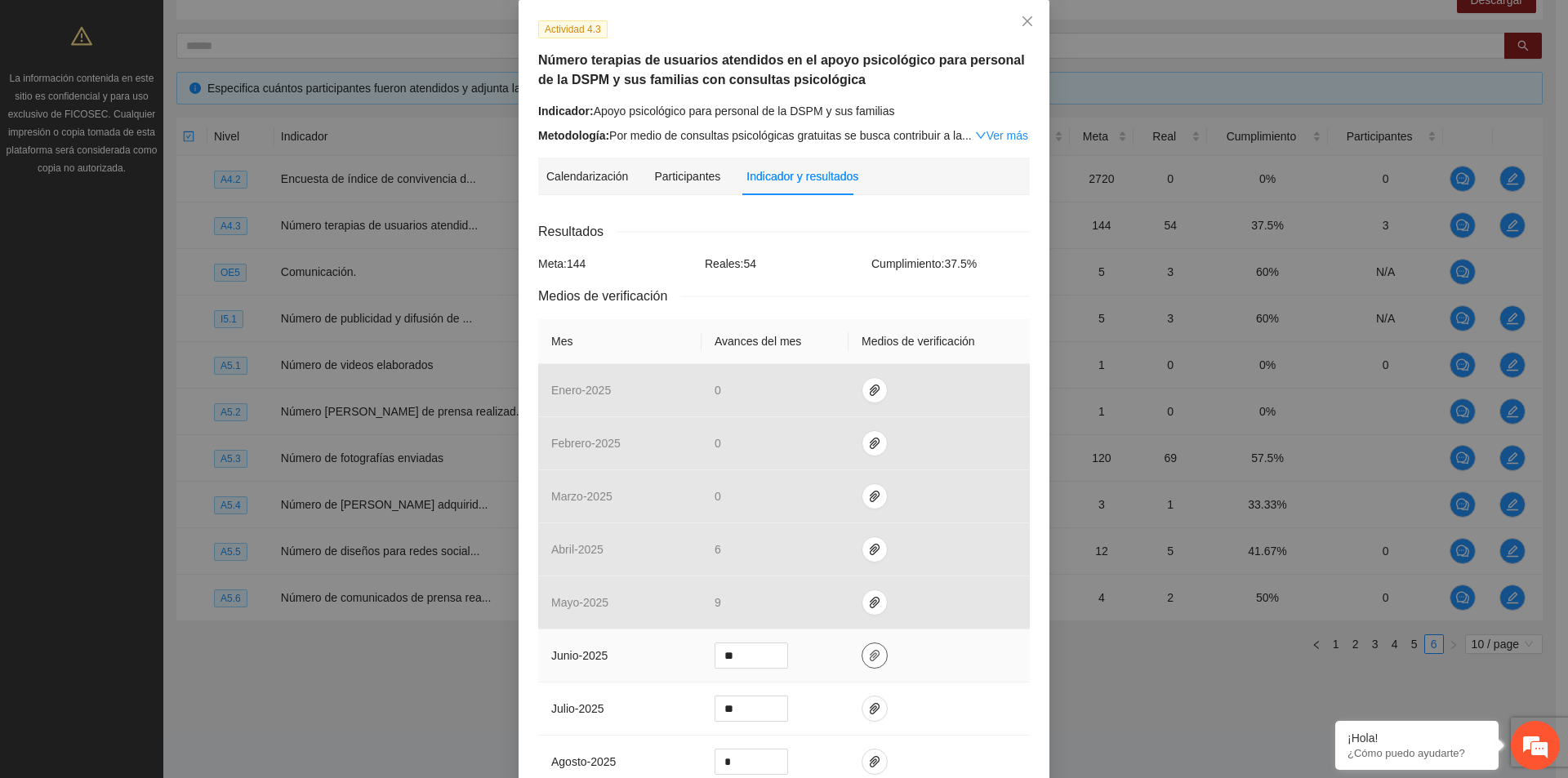
click at [868, 659] on icon "paper-clip" at bounding box center [874, 655] width 13 height 13
click at [847, 606] on link "4.3PSICOLOGAjunio2025.zip" at bounding box center [860, 608] width 214 height 18
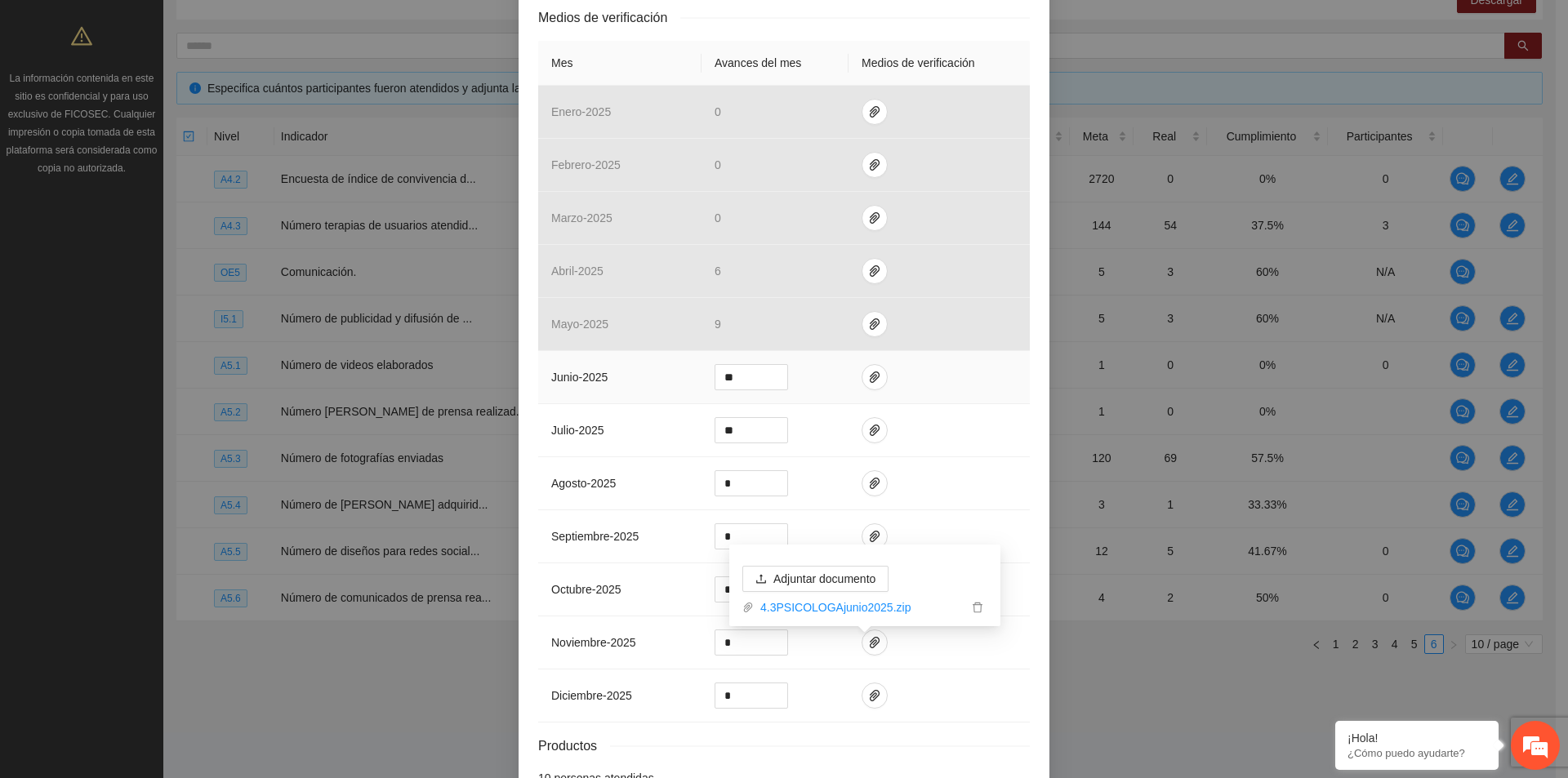
scroll to position [462, 0]
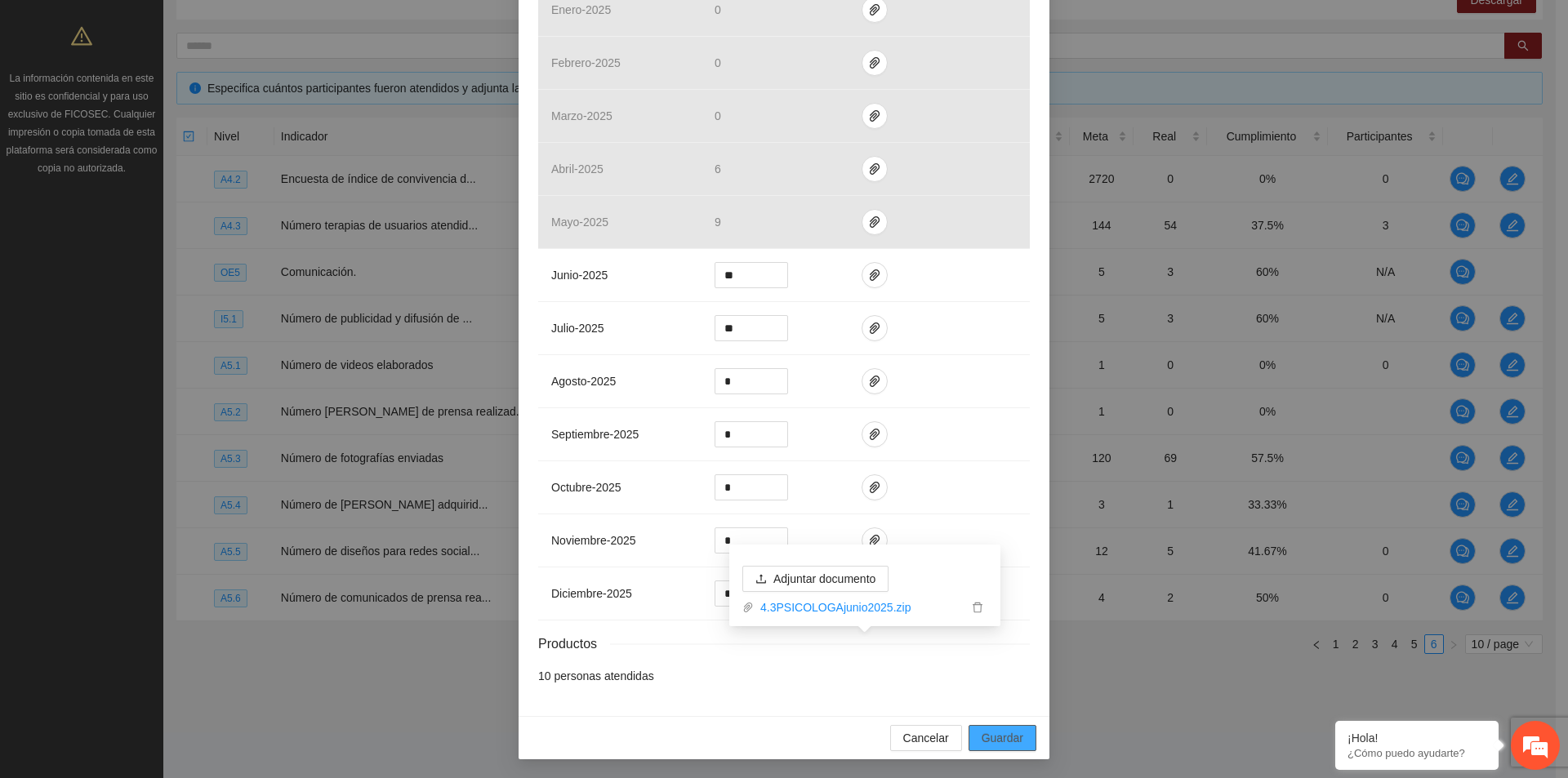
click at [1003, 735] on span "Guardar" at bounding box center [1002, 739] width 41 height 18
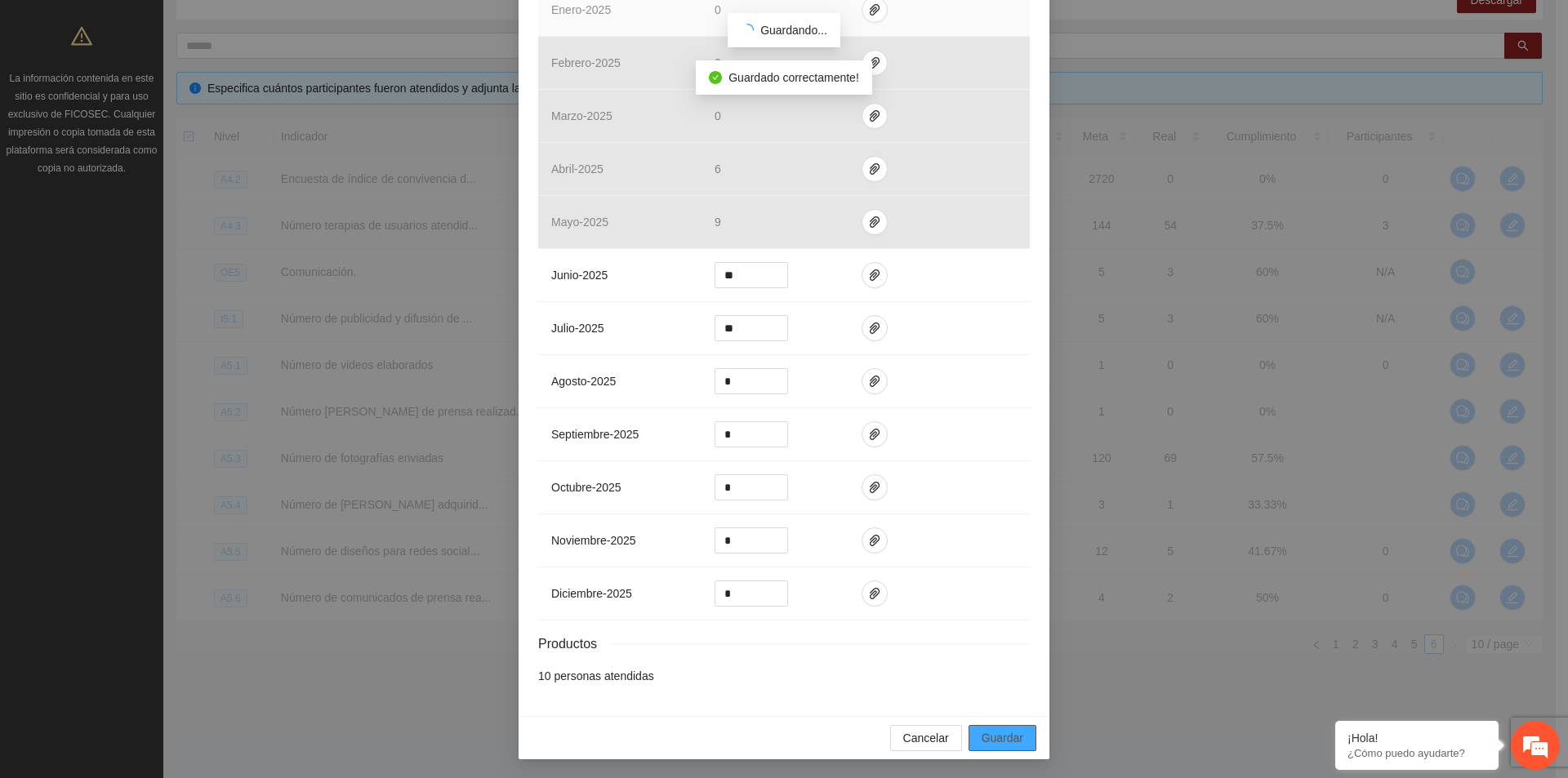
scroll to position [380, 0]
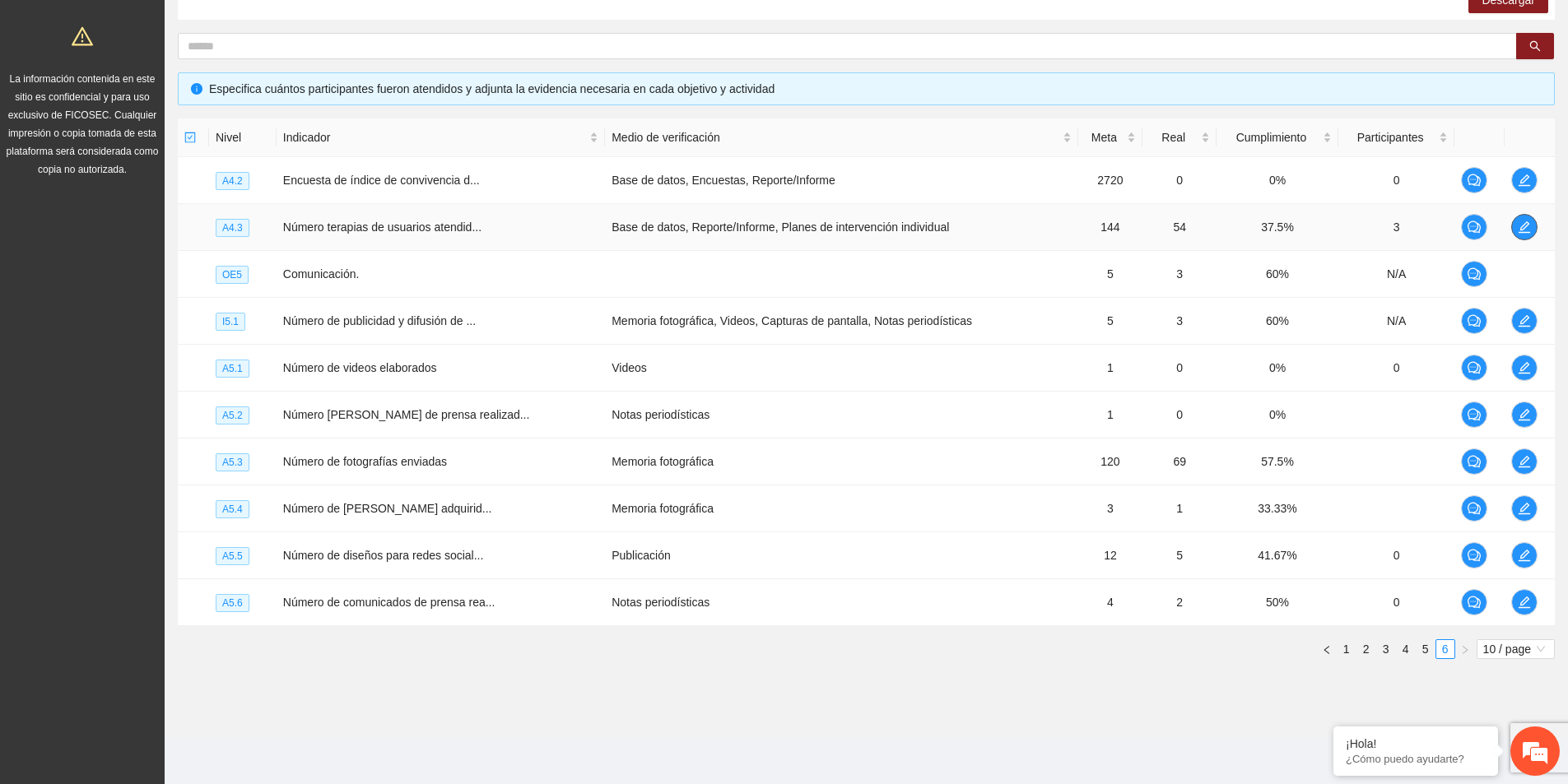
click at [1531, 228] on span "edit" at bounding box center [1525, 227] width 25 height 13
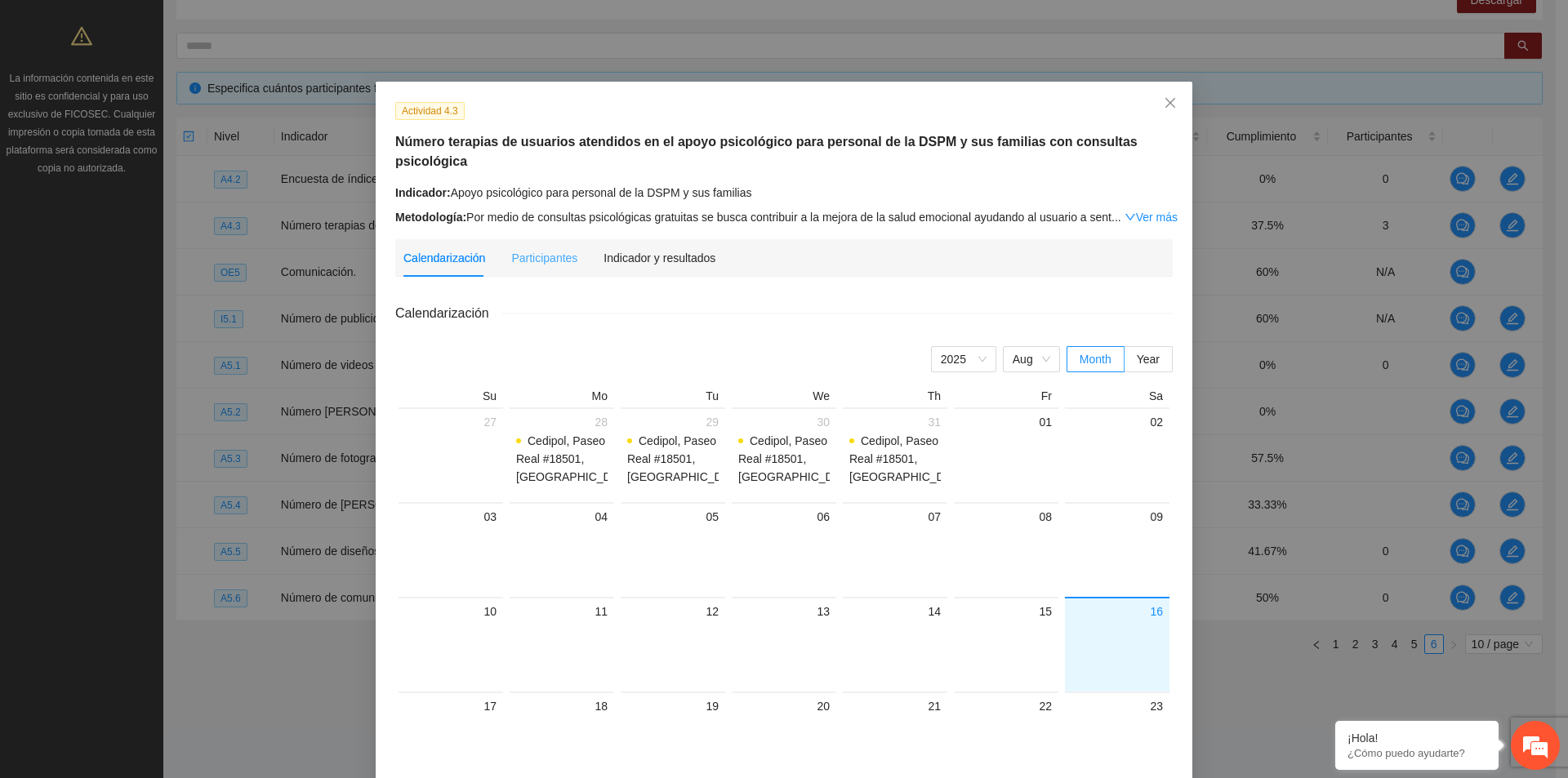
click at [656, 247] on div "Indicador y resultados" at bounding box center [659, 258] width 112 height 38
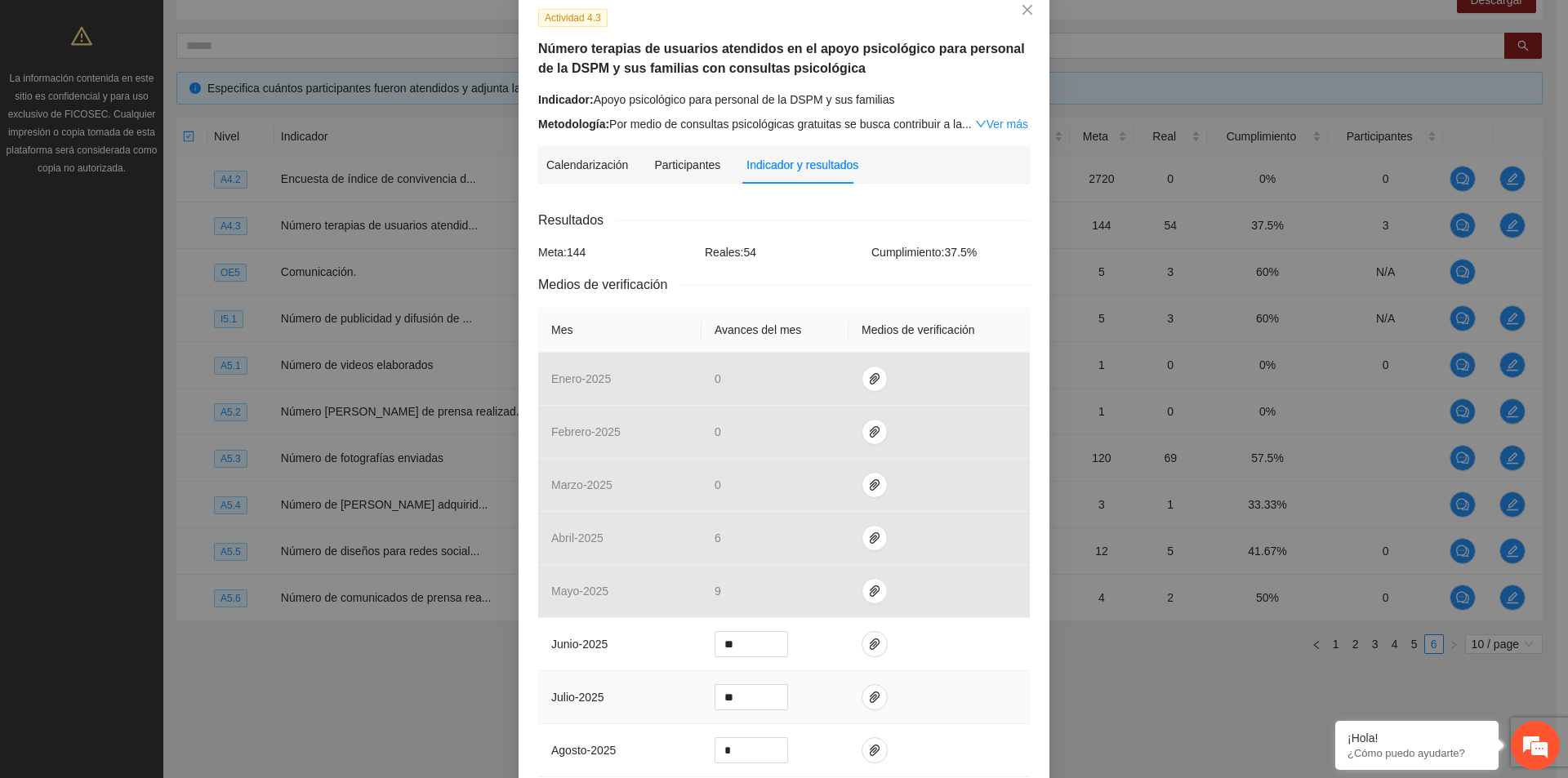
scroll to position [163, 0]
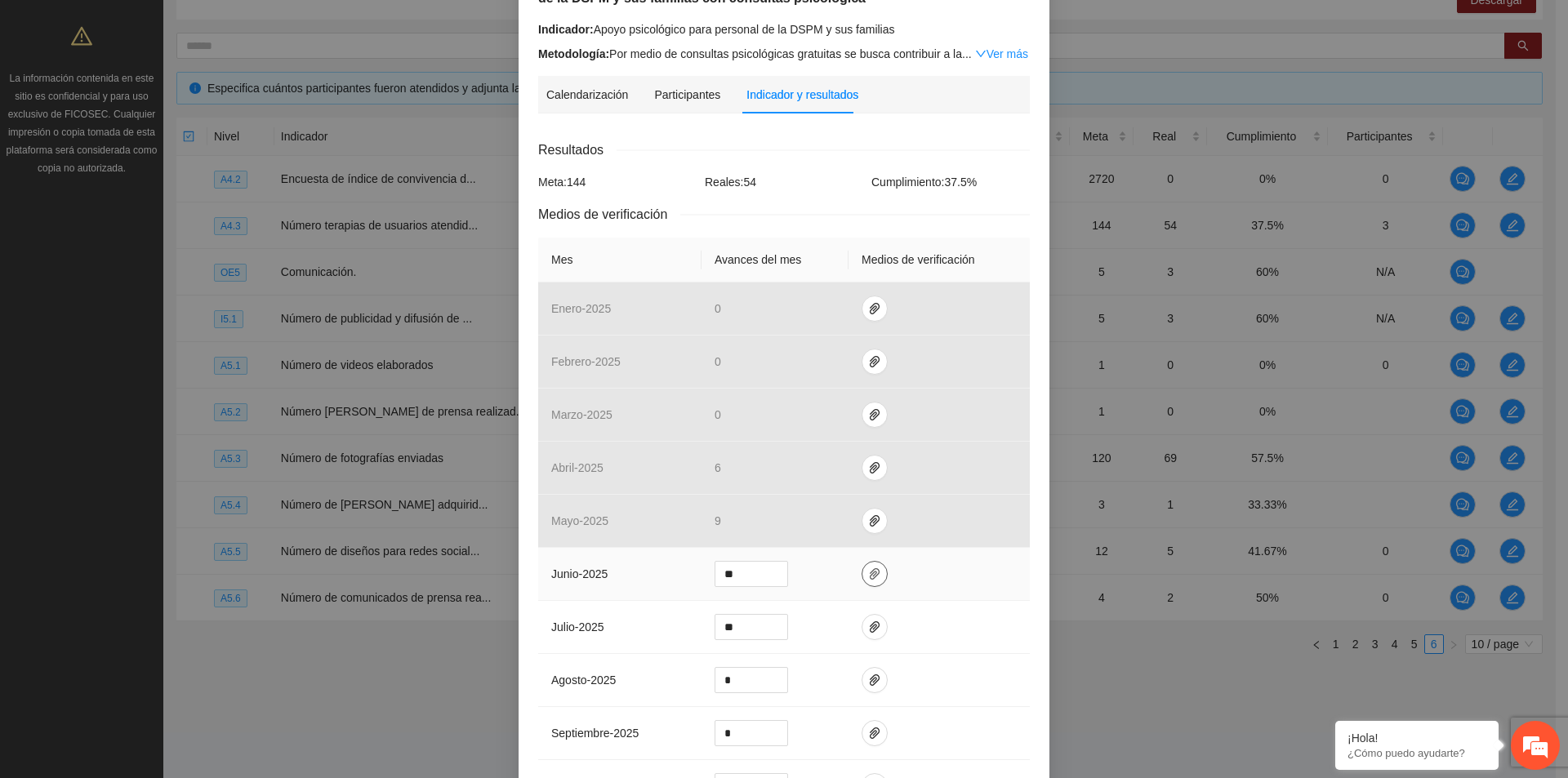
click at [872, 574] on span "paper-clip" at bounding box center [874, 574] width 25 height 13
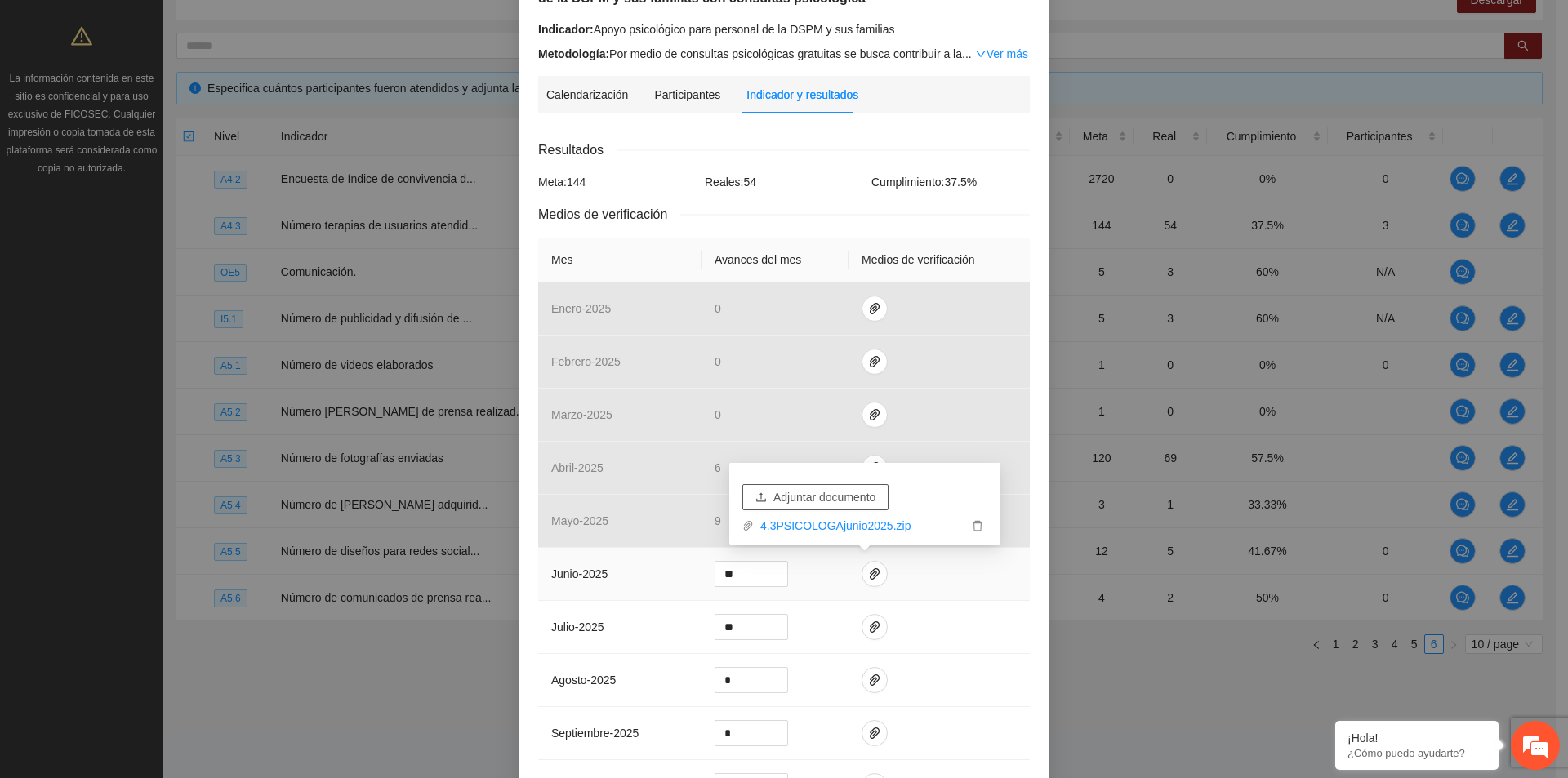
click at [863, 506] on button "Adjuntar documento" at bounding box center [815, 497] width 146 height 27
click at [858, 498] on span "Adjuntar documento" at bounding box center [824, 498] width 102 height 18
click at [979, 501] on icon "delete" at bounding box center [977, 501] width 11 height 11
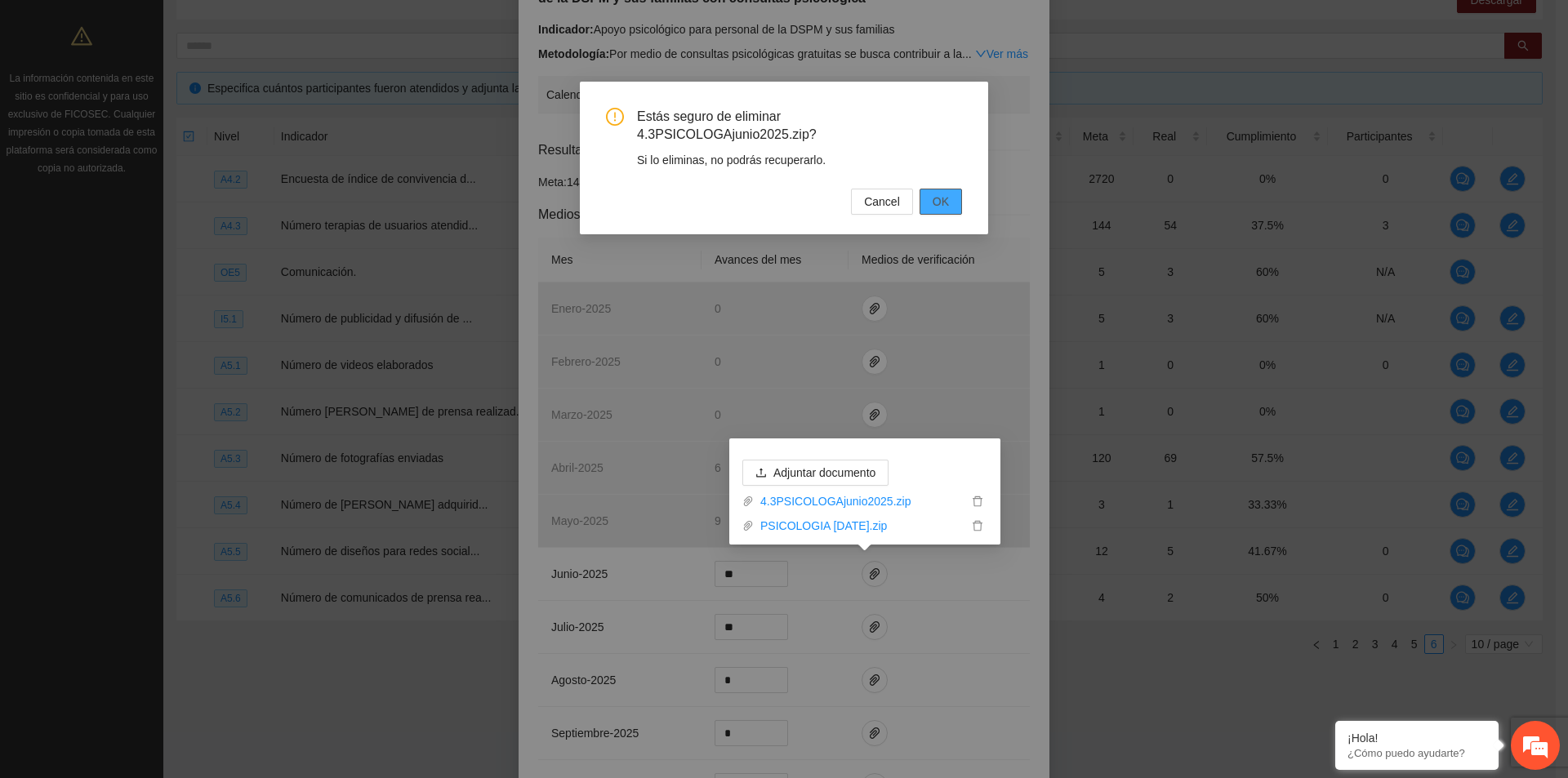
click at [948, 190] on button "OK" at bounding box center [940, 202] width 42 height 27
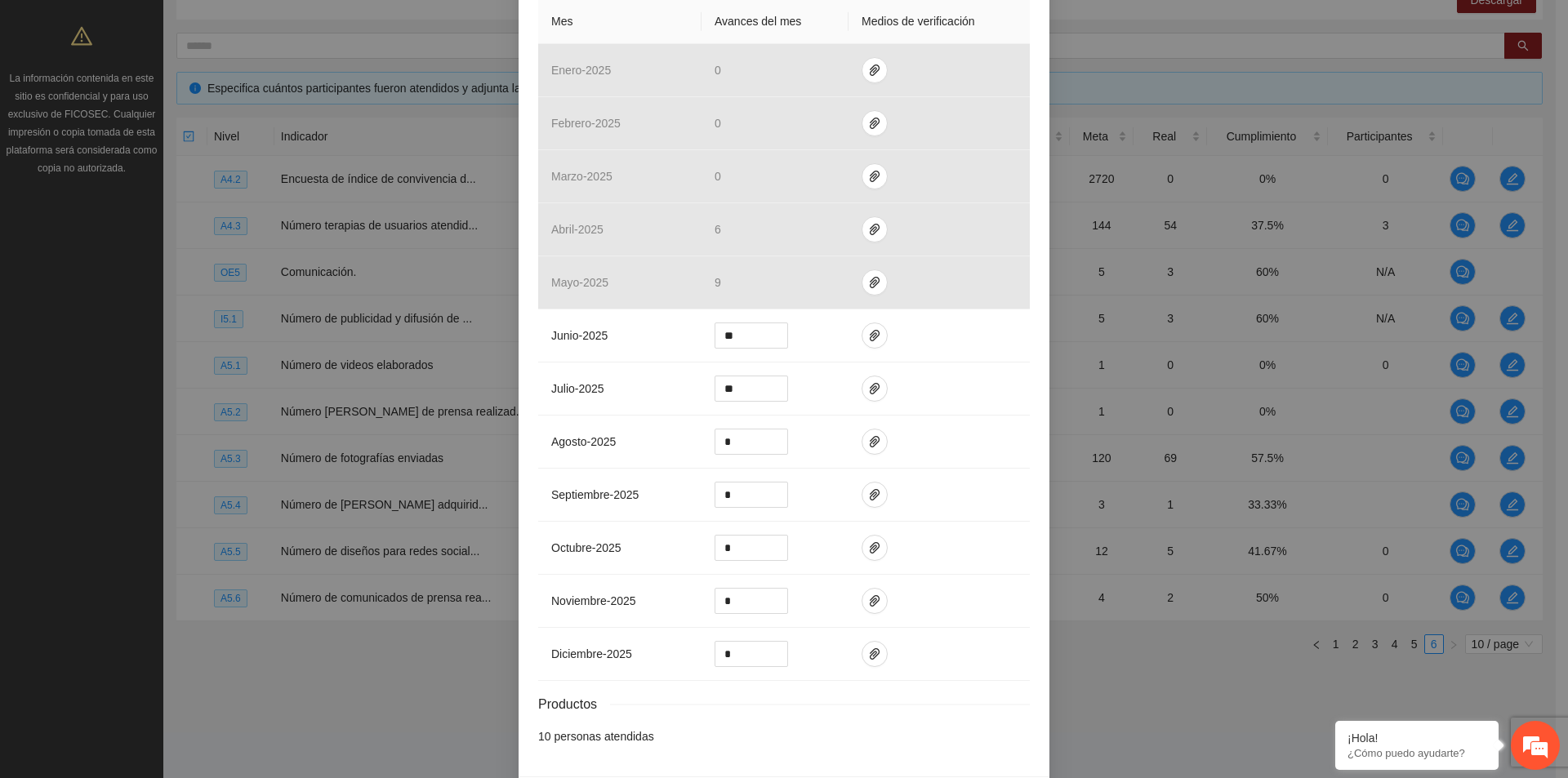
scroll to position [462, 0]
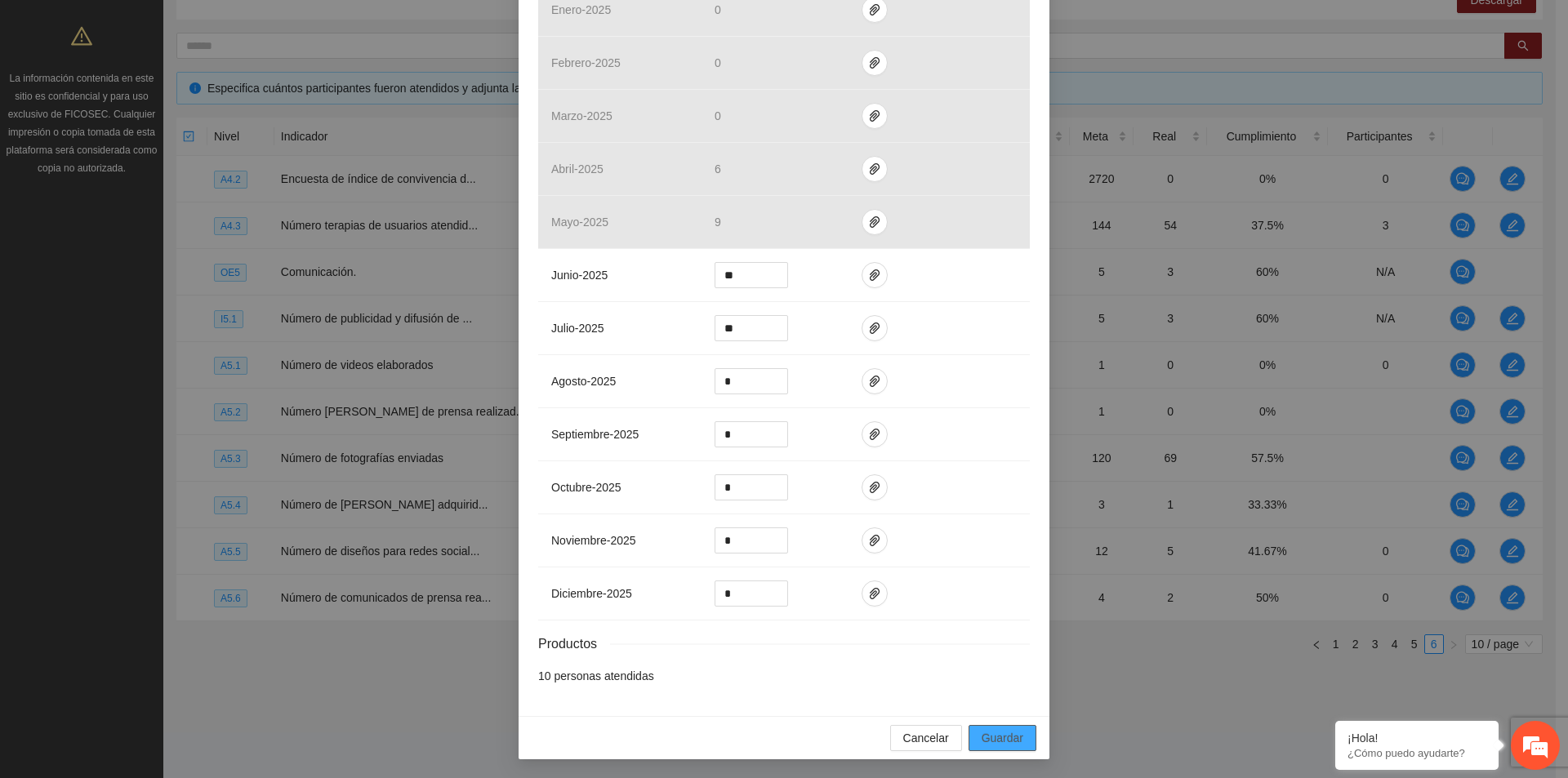
click at [1003, 737] on span "Guardar" at bounding box center [1002, 739] width 41 height 18
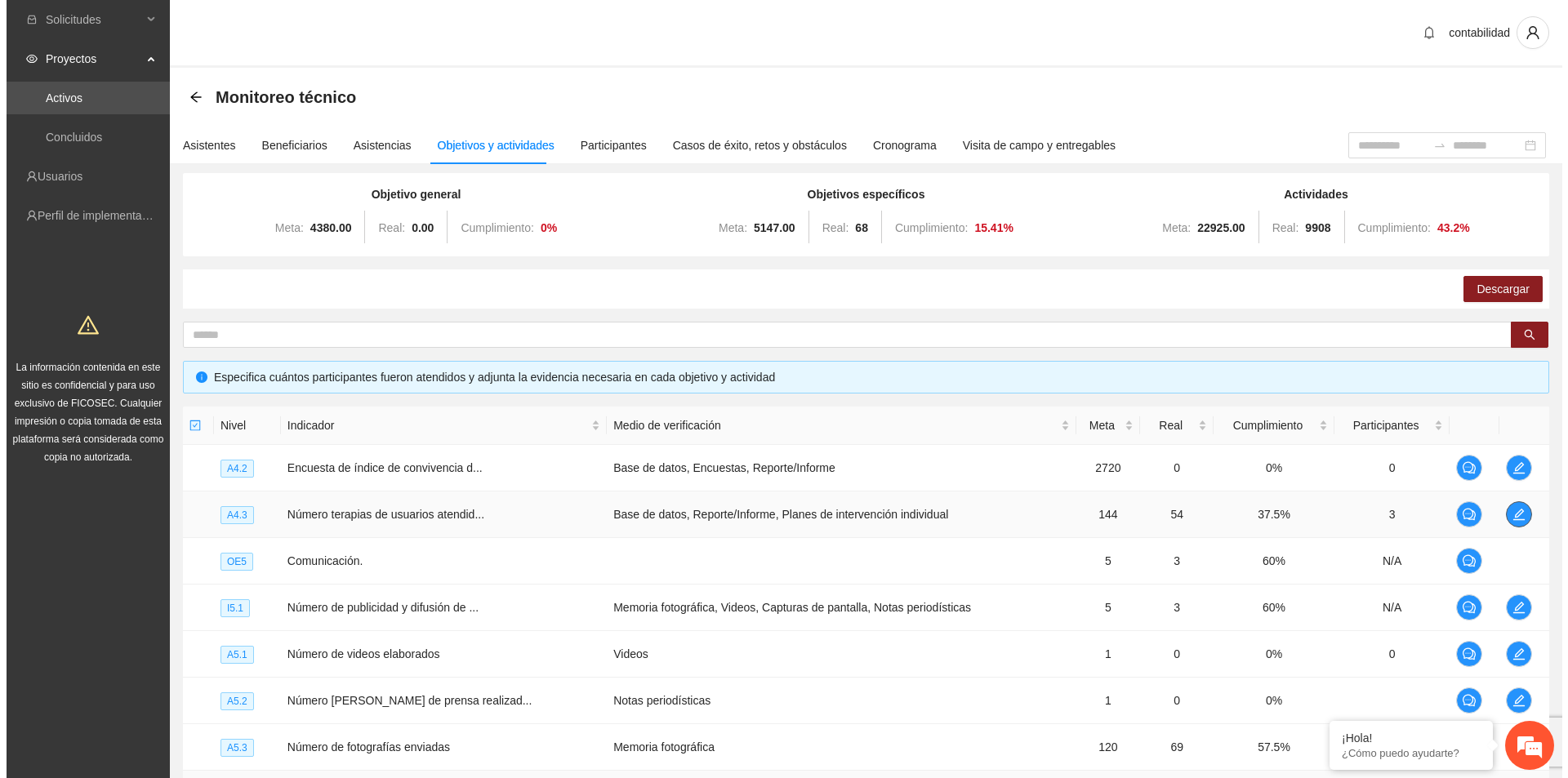
scroll to position [289, 0]
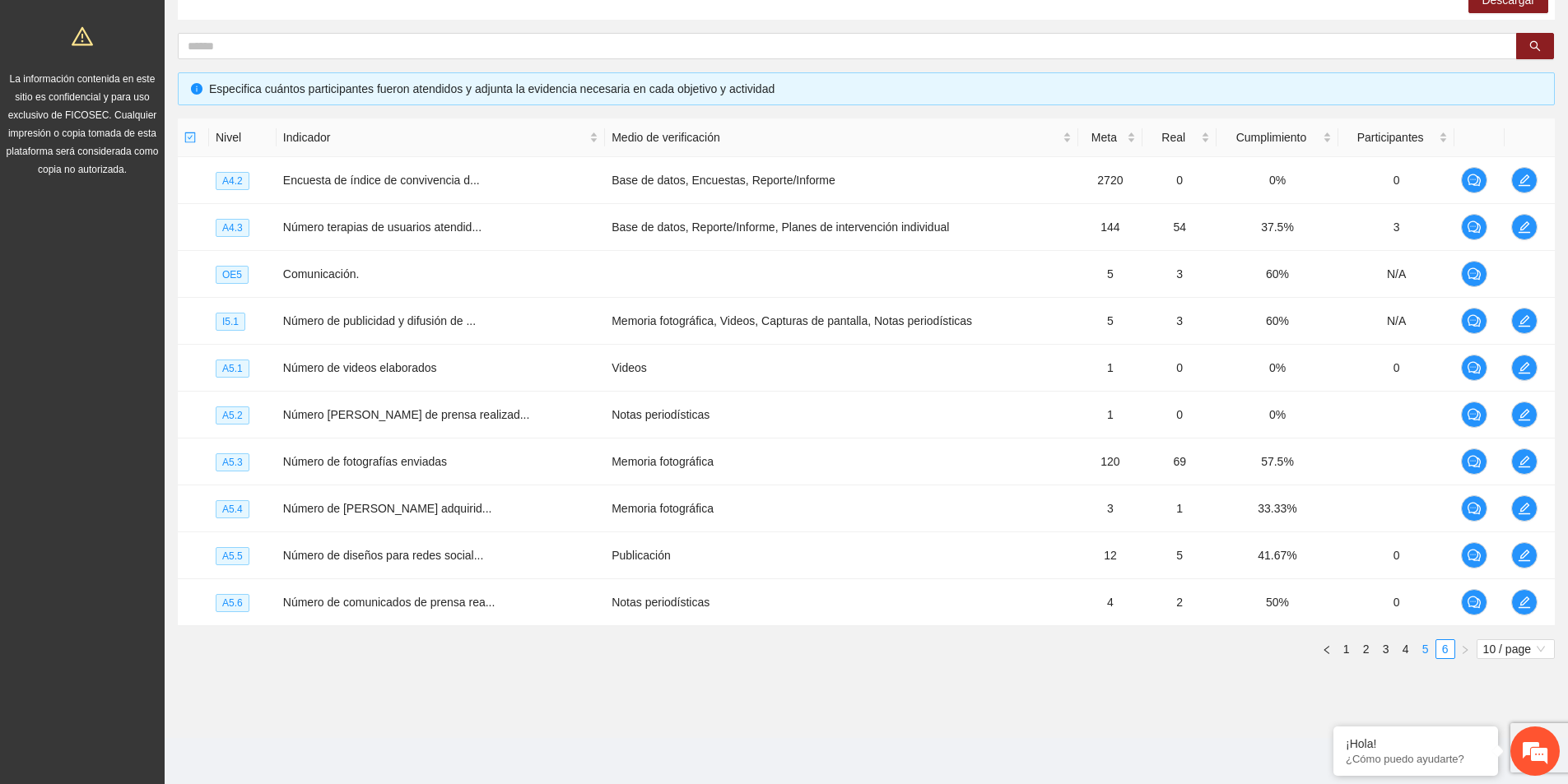
click at [1422, 647] on link "5" at bounding box center [1426, 649] width 18 height 18
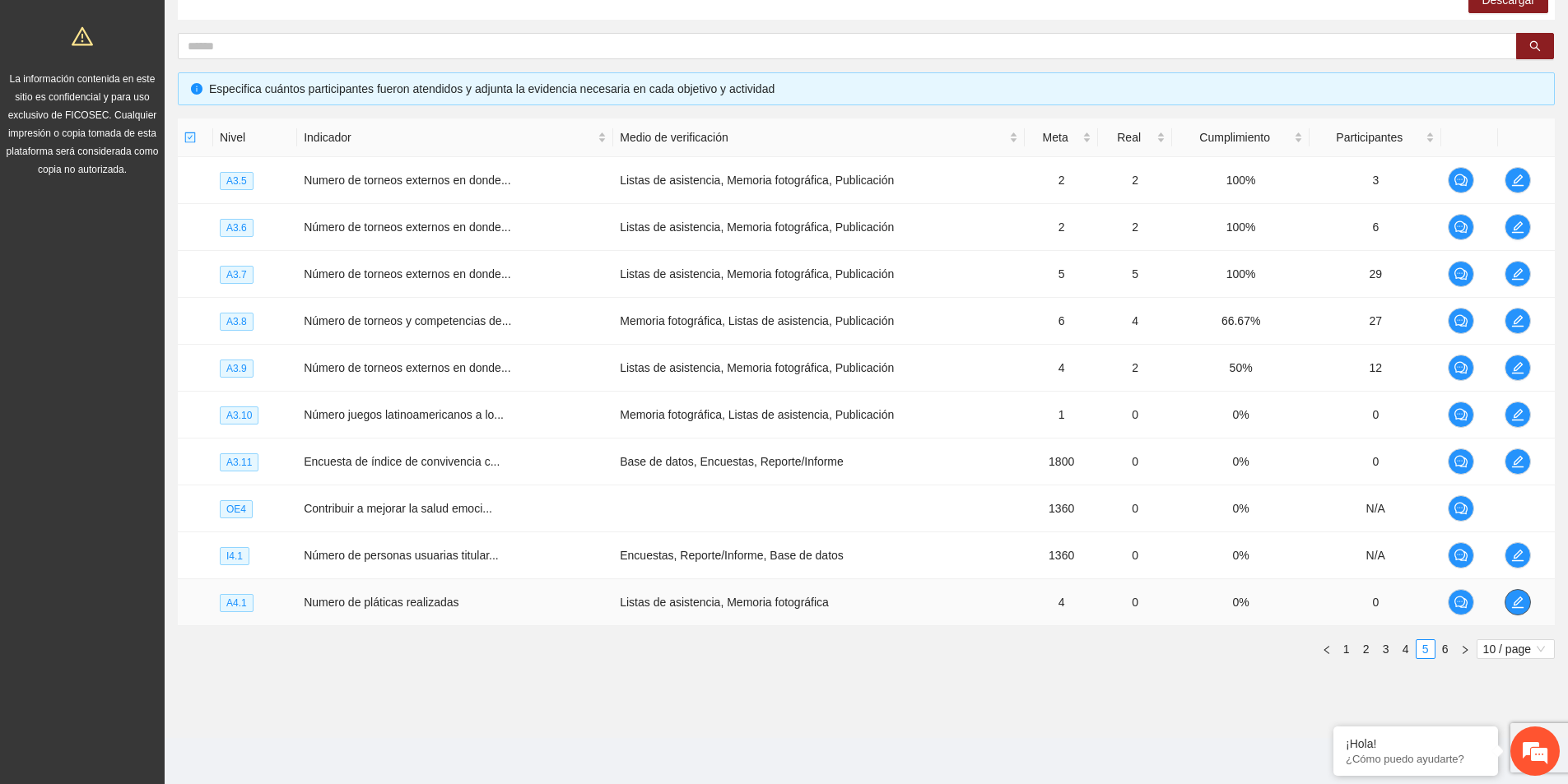
click at [1516, 604] on icon "edit" at bounding box center [1518, 602] width 13 height 13
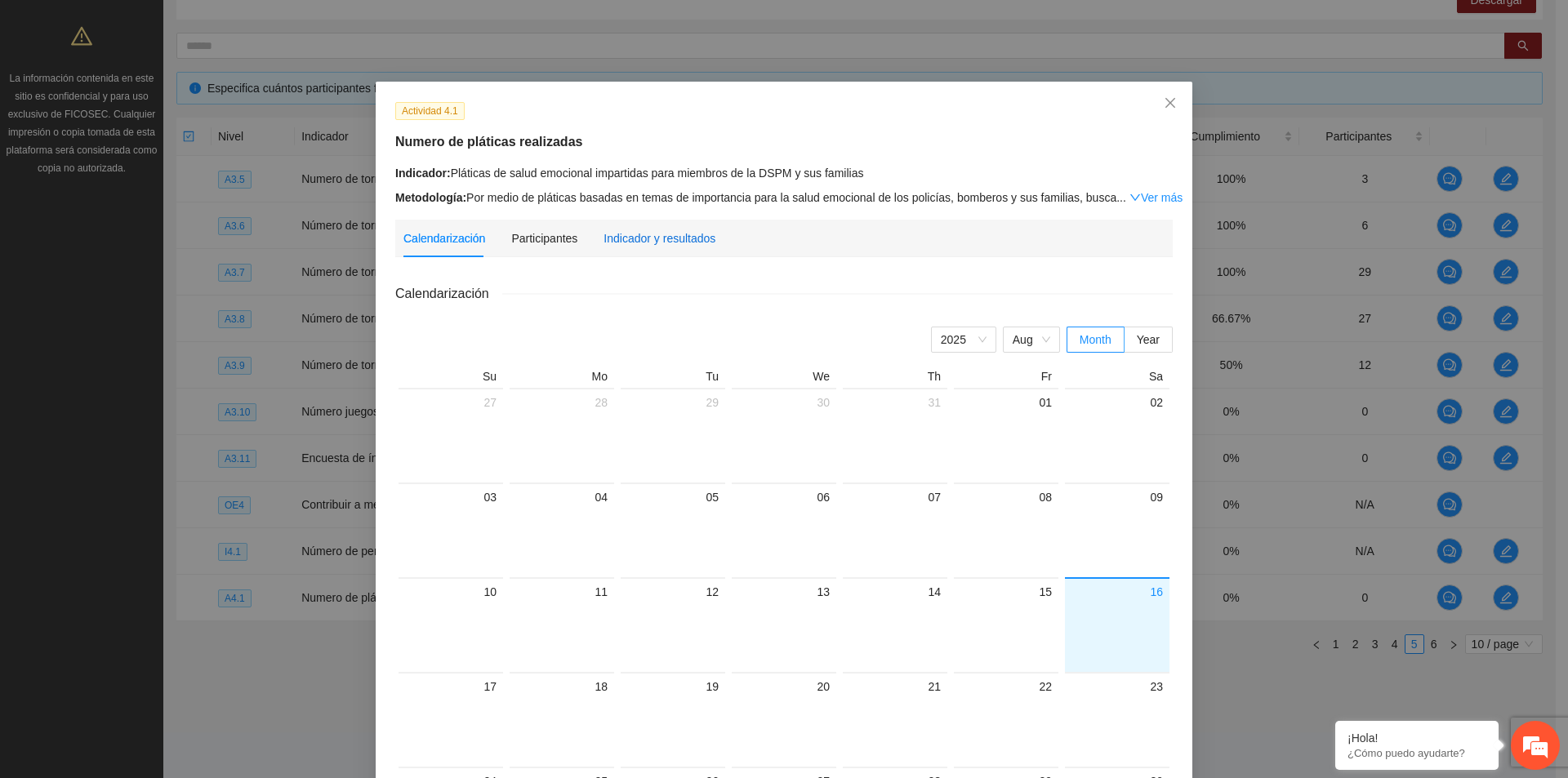
click at [668, 229] on div "Indicador y resultados" at bounding box center [659, 238] width 112 height 18
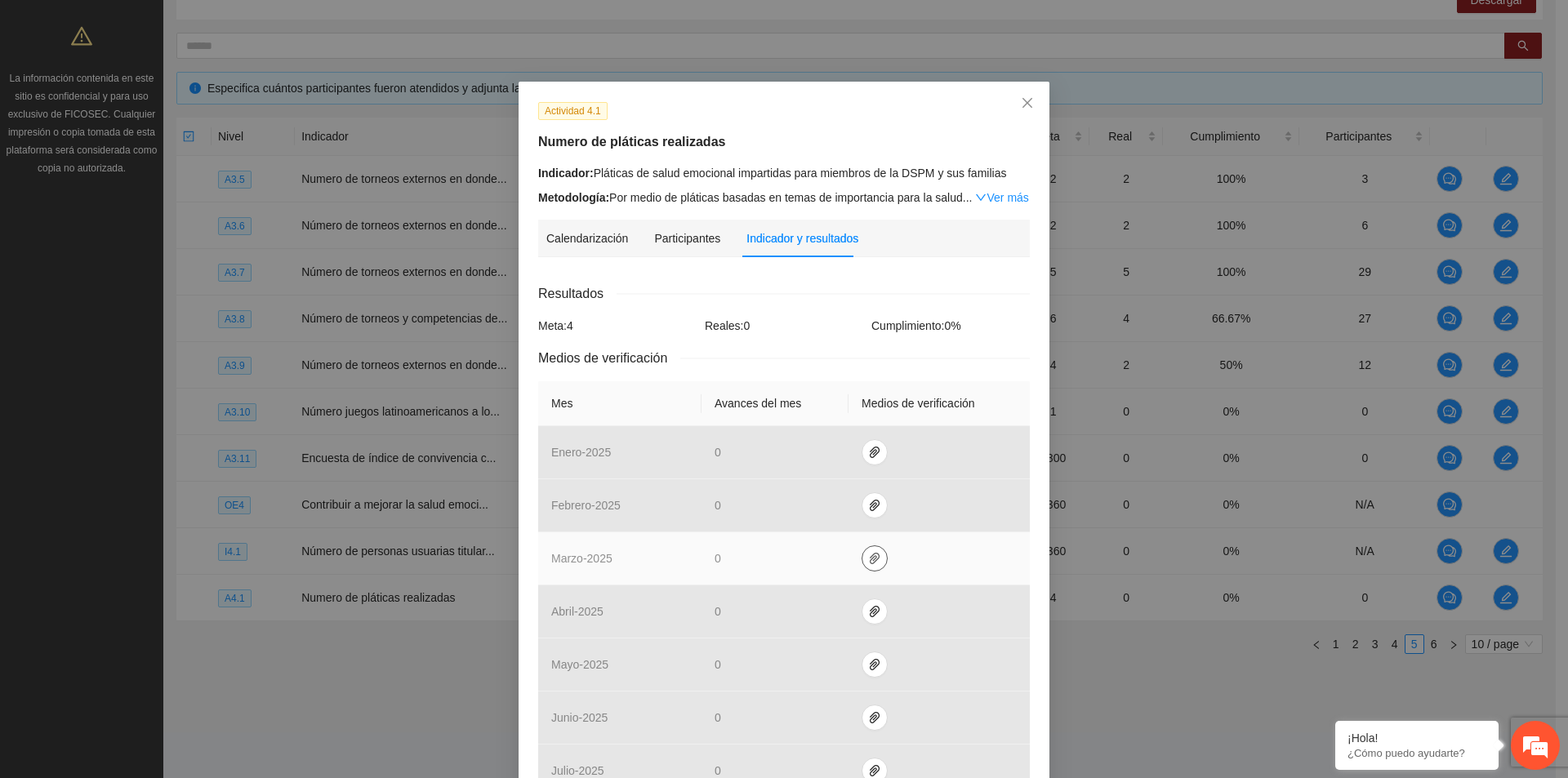
click at [870, 557] on icon "paper-clip" at bounding box center [874, 558] width 10 height 11
click at [948, 554] on td at bounding box center [939, 559] width 181 height 53
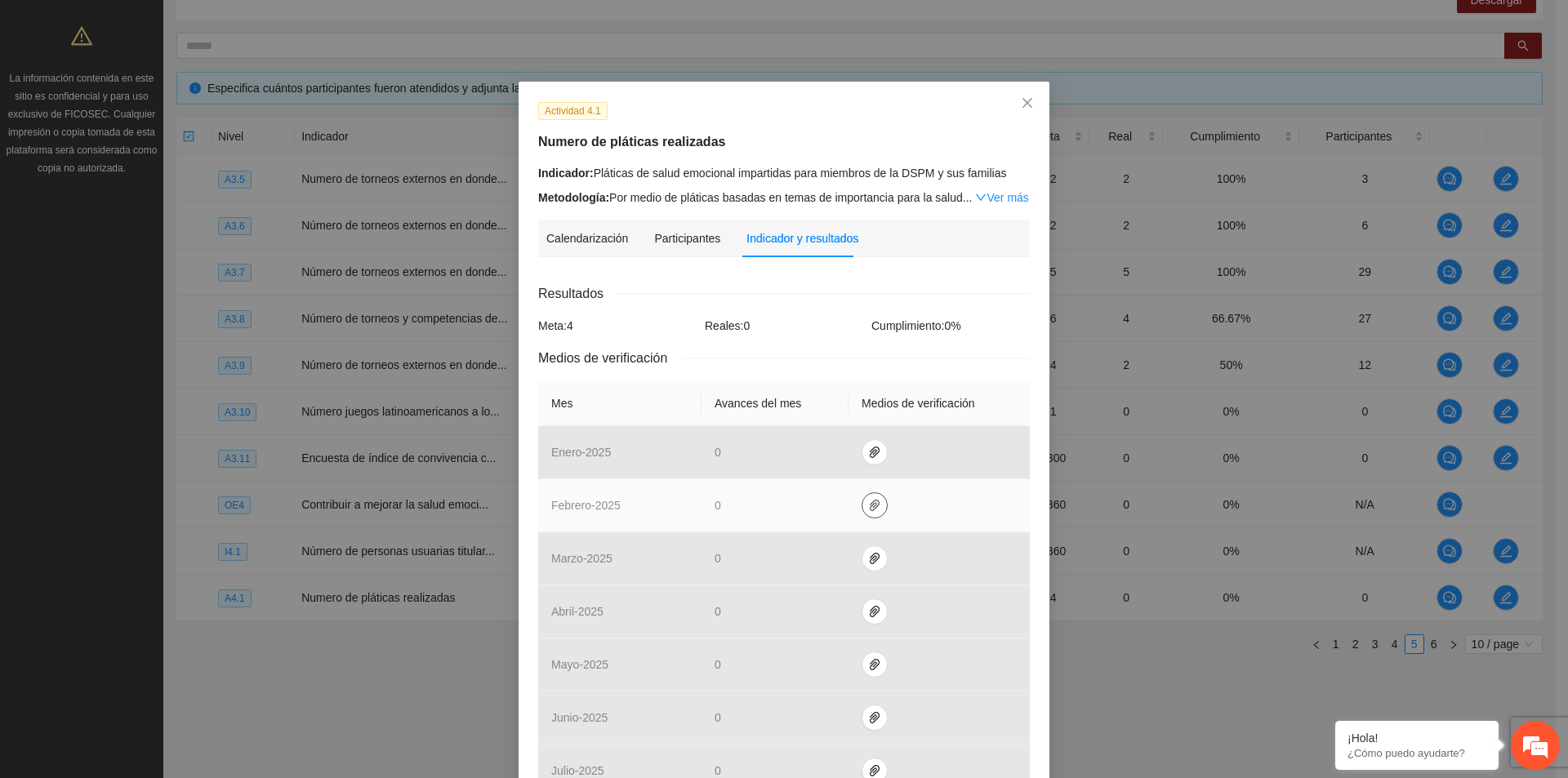
click at [870, 506] on icon "paper-clip" at bounding box center [874, 505] width 13 height 13
click at [953, 509] on td at bounding box center [939, 506] width 181 height 53
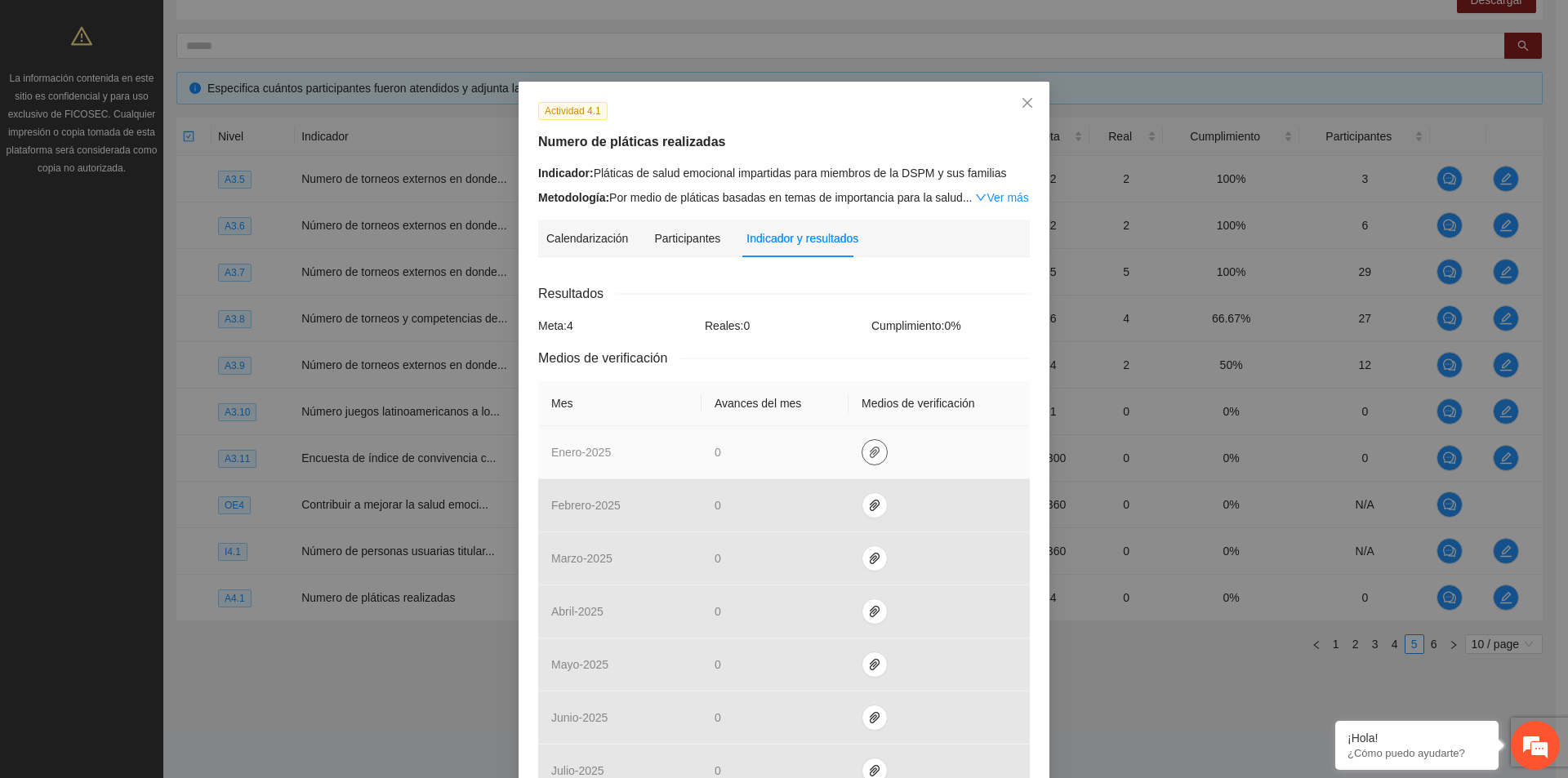
click at [868, 451] on icon "paper-clip" at bounding box center [874, 453] width 13 height 13
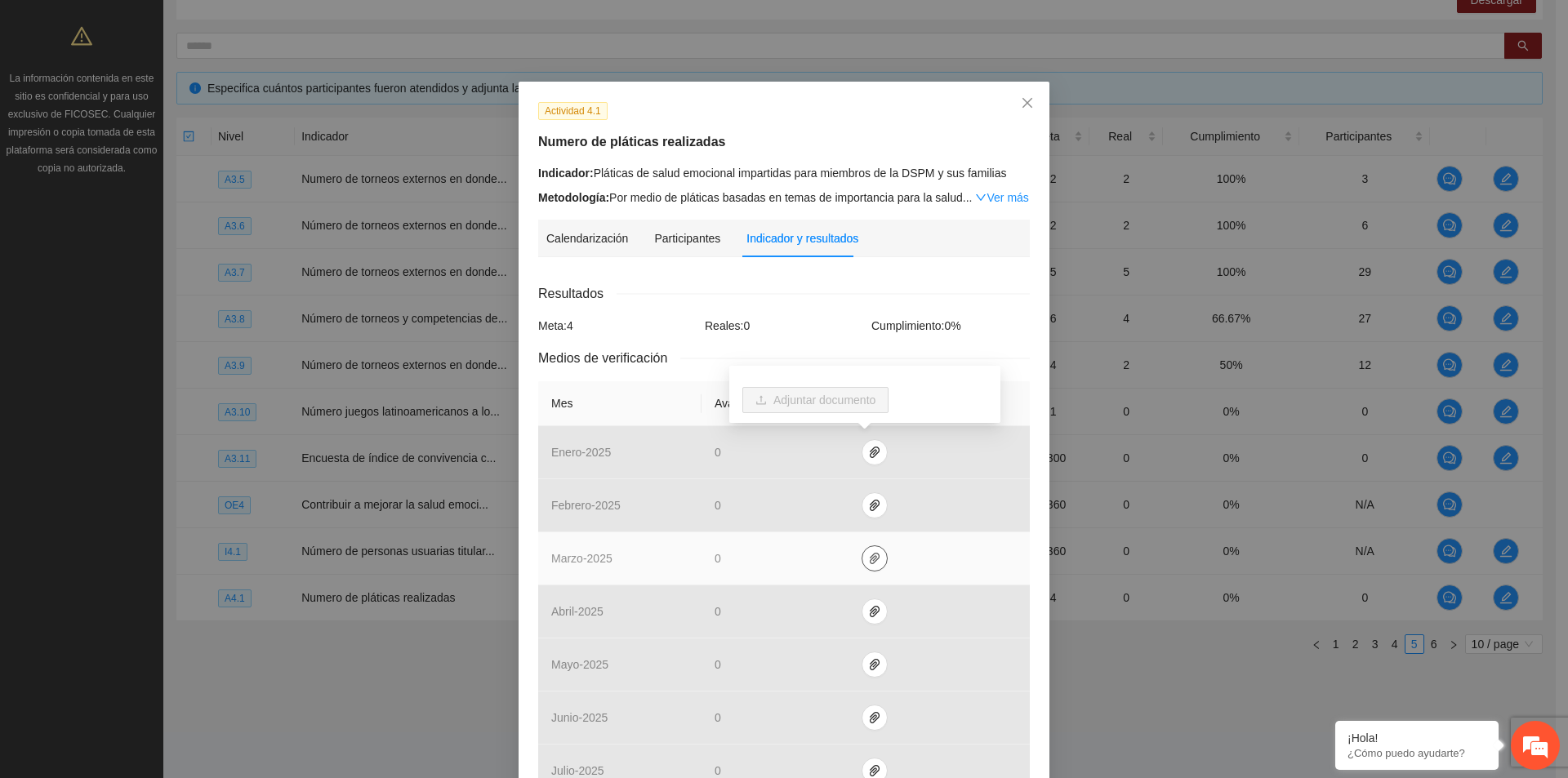
click at [868, 563] on icon "paper-clip" at bounding box center [874, 558] width 13 height 13
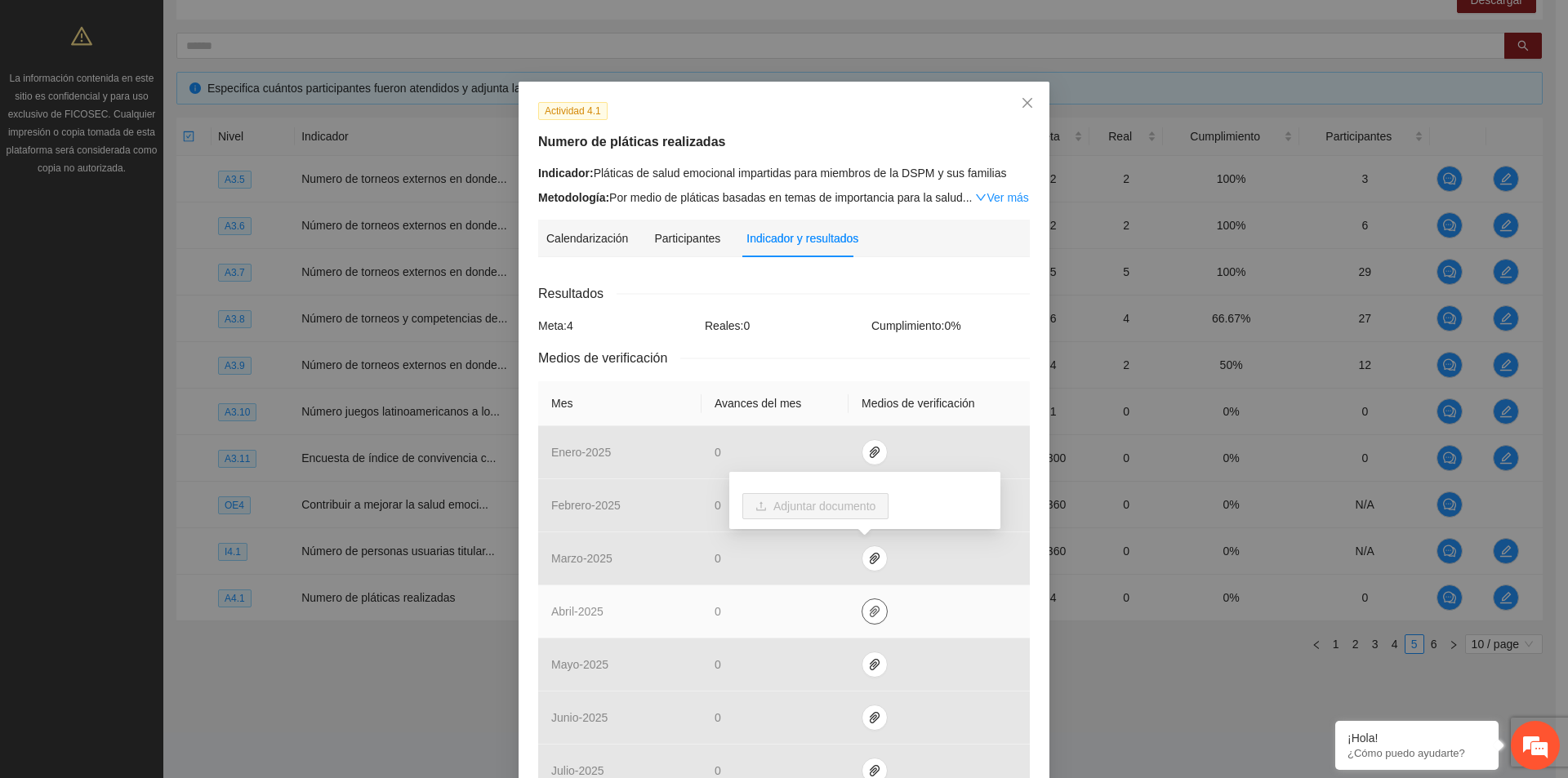
click at [874, 603] on button "button" at bounding box center [874, 611] width 27 height 27
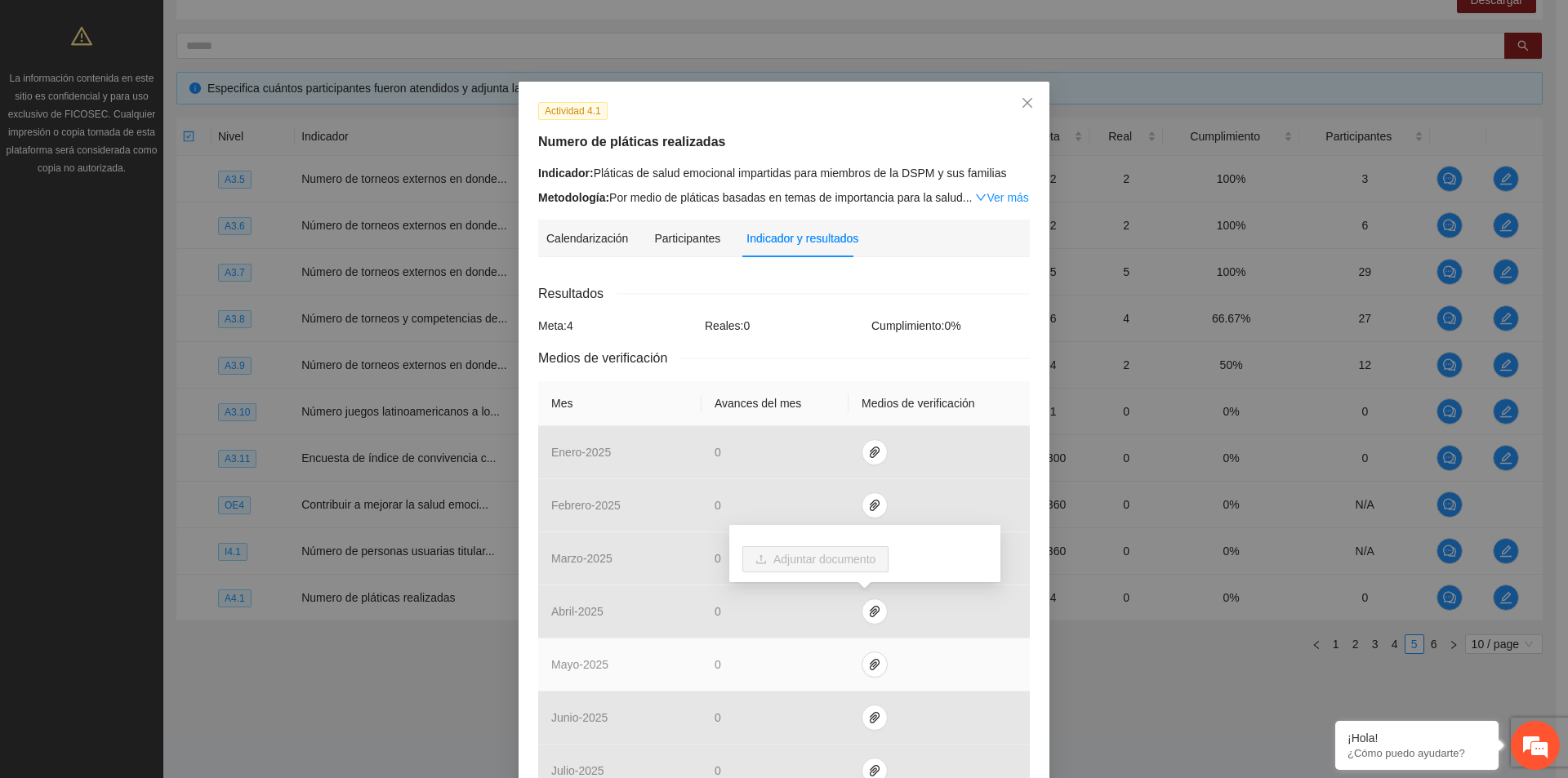
click at [864, 647] on td at bounding box center [939, 665] width 181 height 53
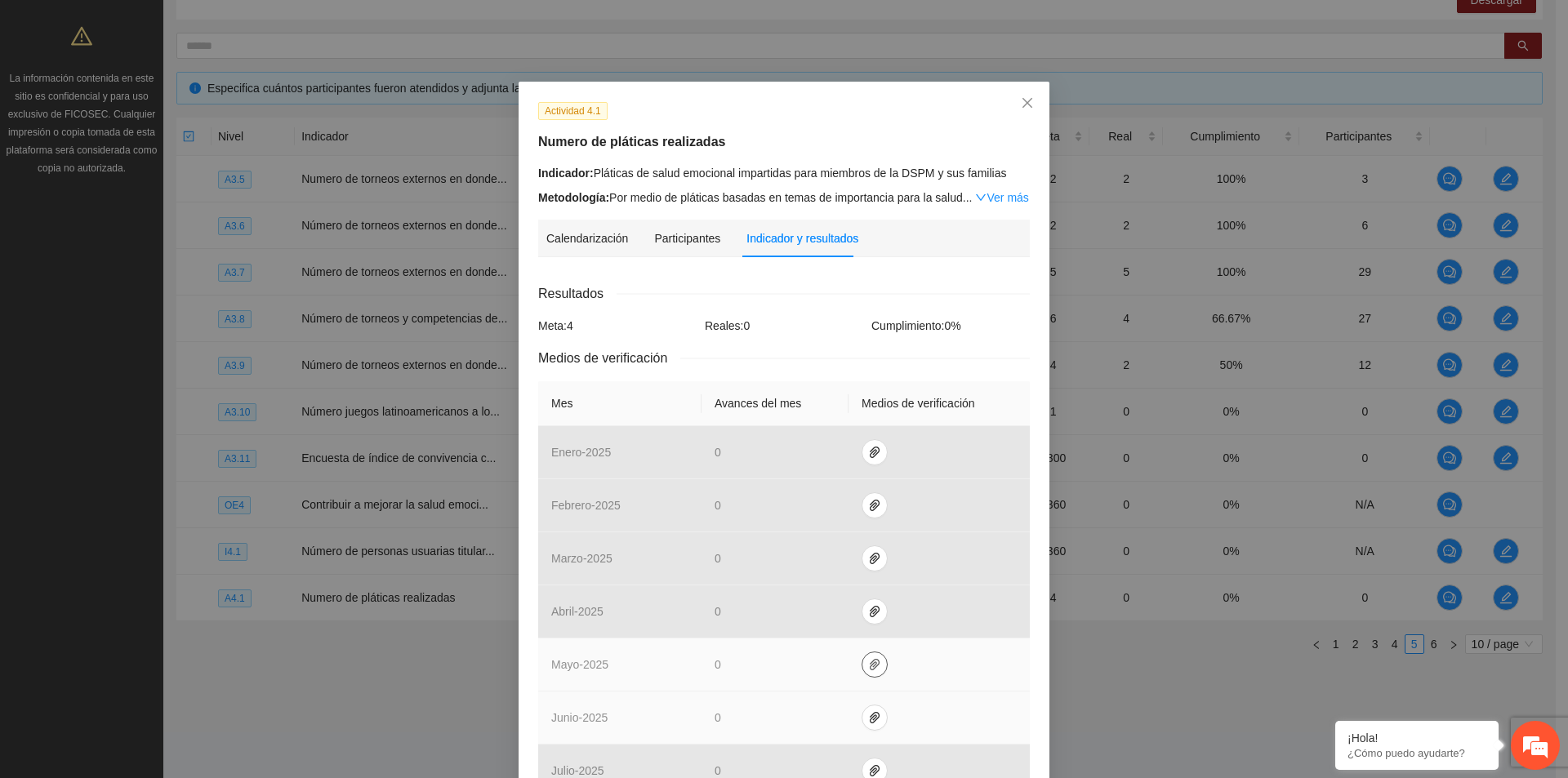
click at [868, 666] on icon "paper-clip" at bounding box center [874, 664] width 13 height 13
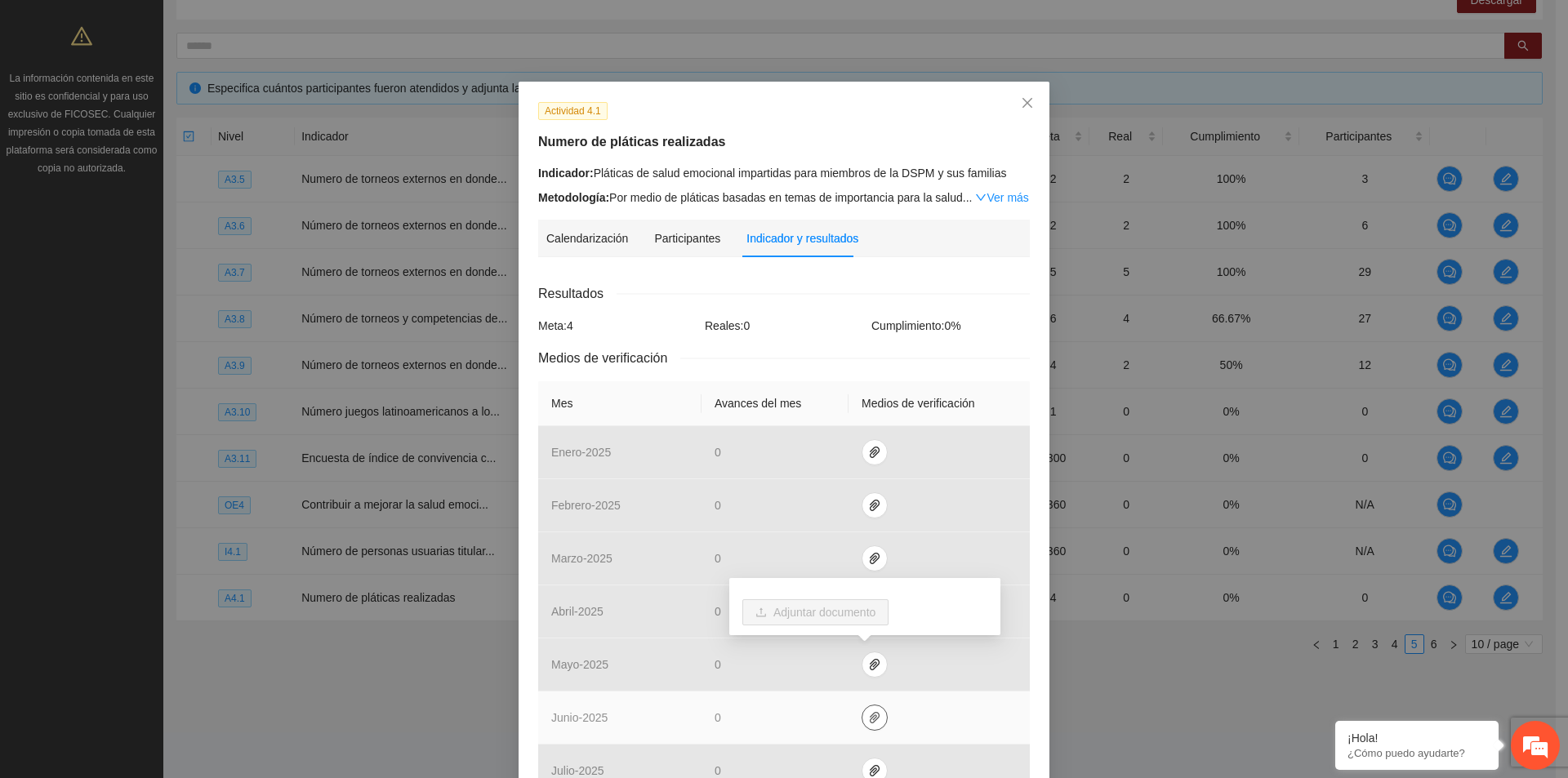
click at [861, 727] on button "button" at bounding box center [874, 718] width 27 height 27
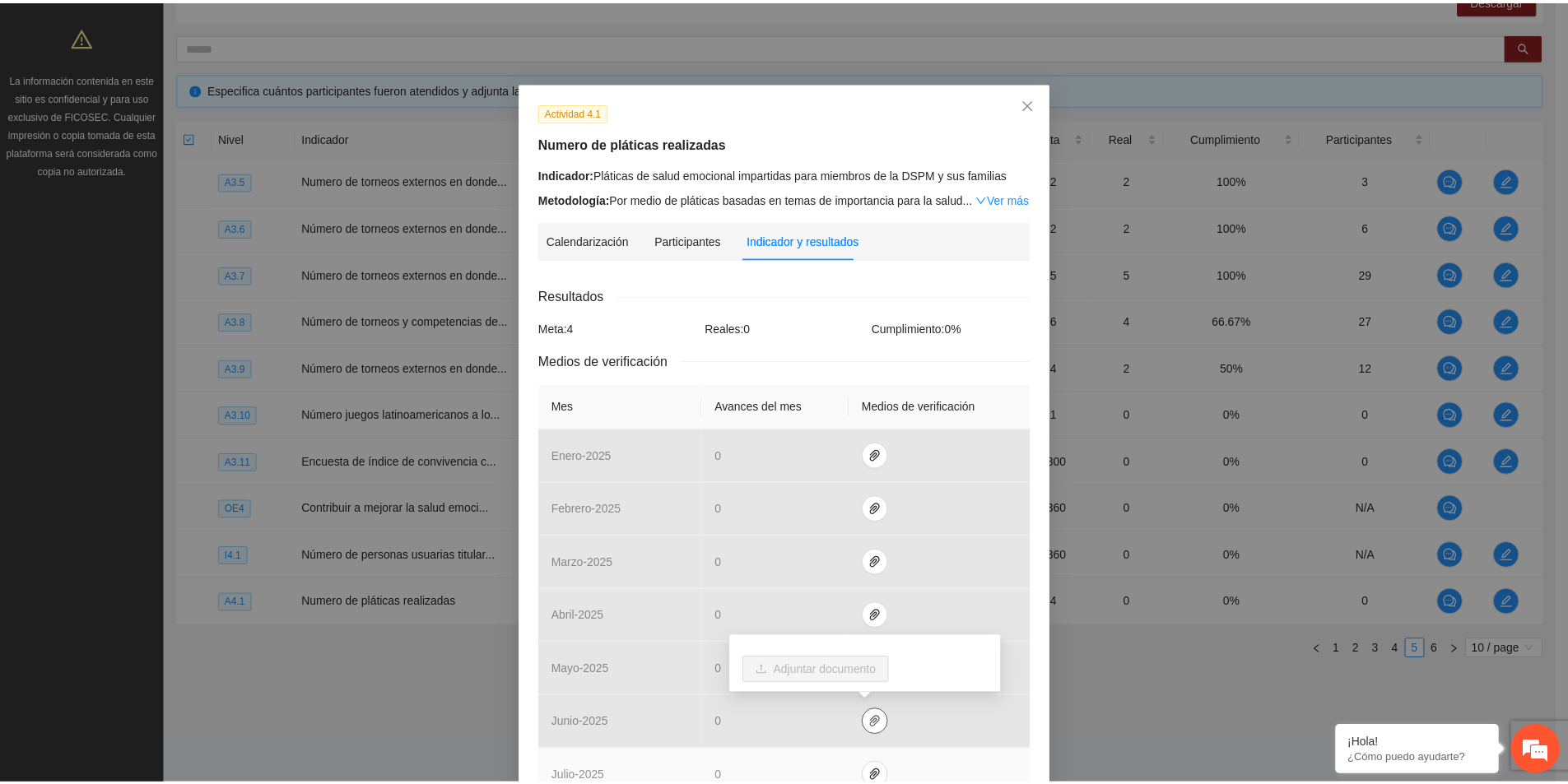
scroll to position [82, 0]
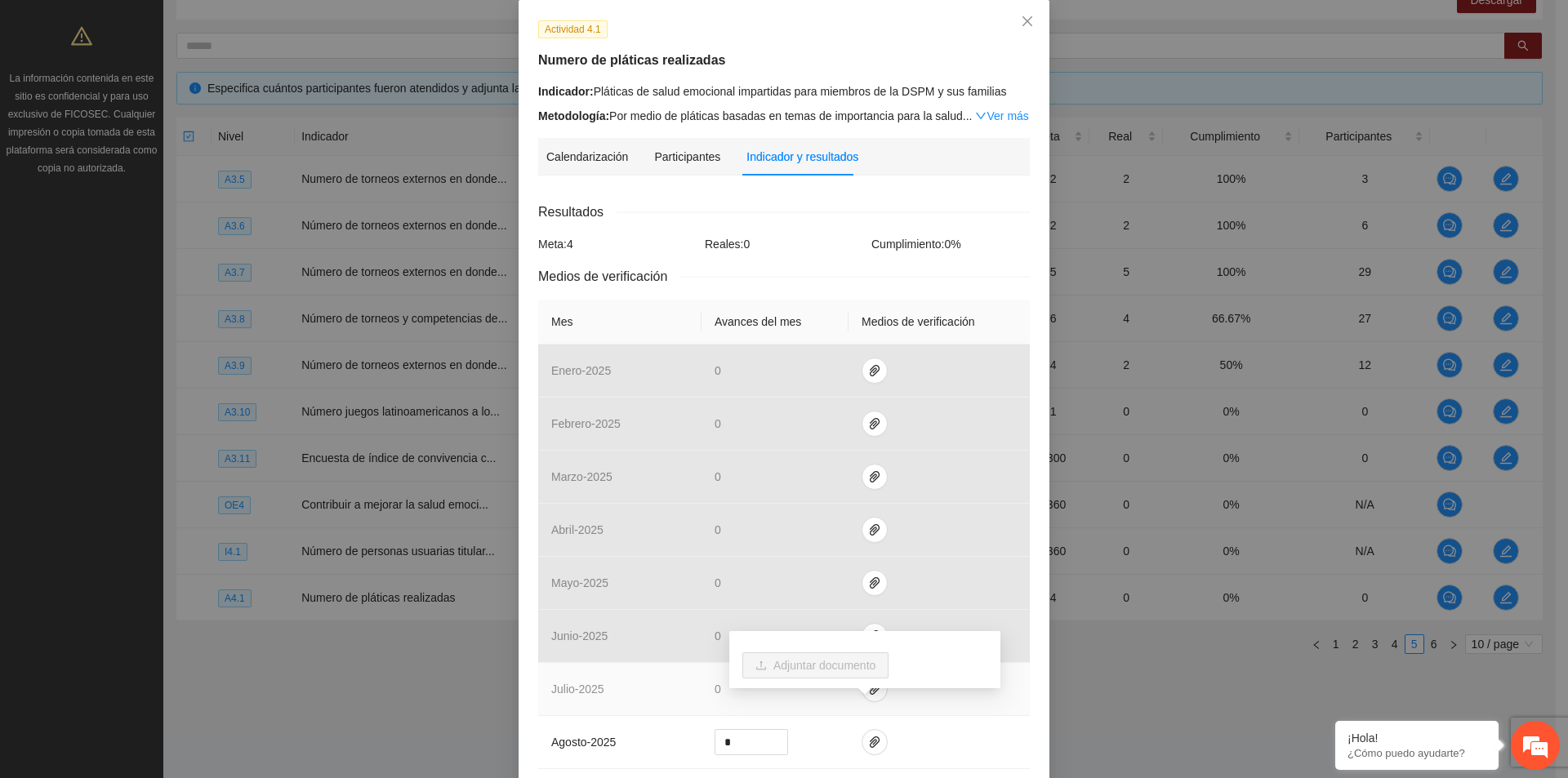
click at [933, 707] on td at bounding box center [939, 690] width 181 height 53
click at [868, 694] on icon "paper-clip" at bounding box center [874, 689] width 13 height 13
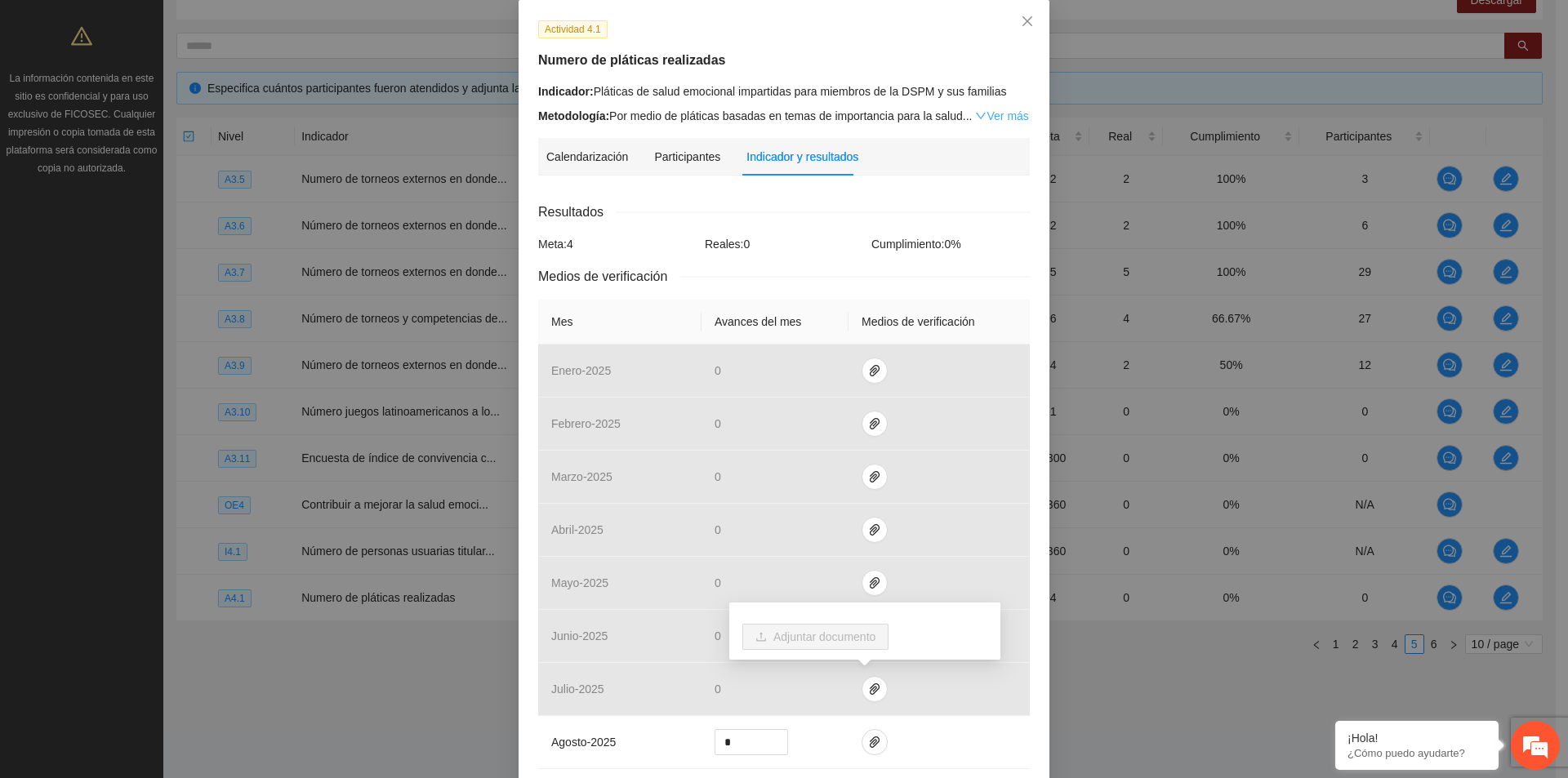
click at [1002, 111] on link "Ver más" at bounding box center [1002, 115] width 53 height 13
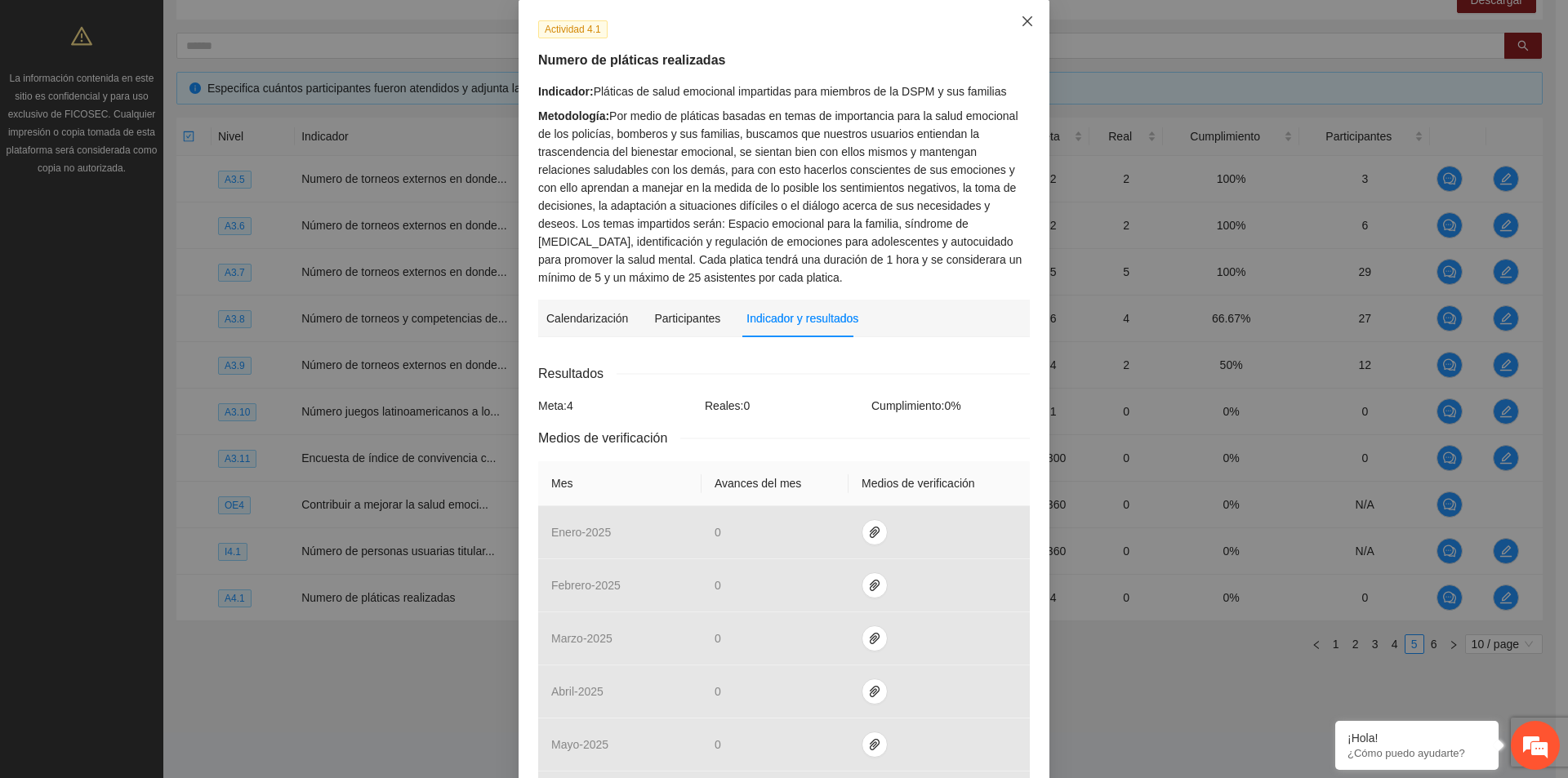
drag, startPoint x: 1014, startPoint y: 18, endPoint x: 967, endPoint y: 5, distance: 48.8
click at [1014, 18] on span "Close" at bounding box center [1027, 22] width 44 height 44
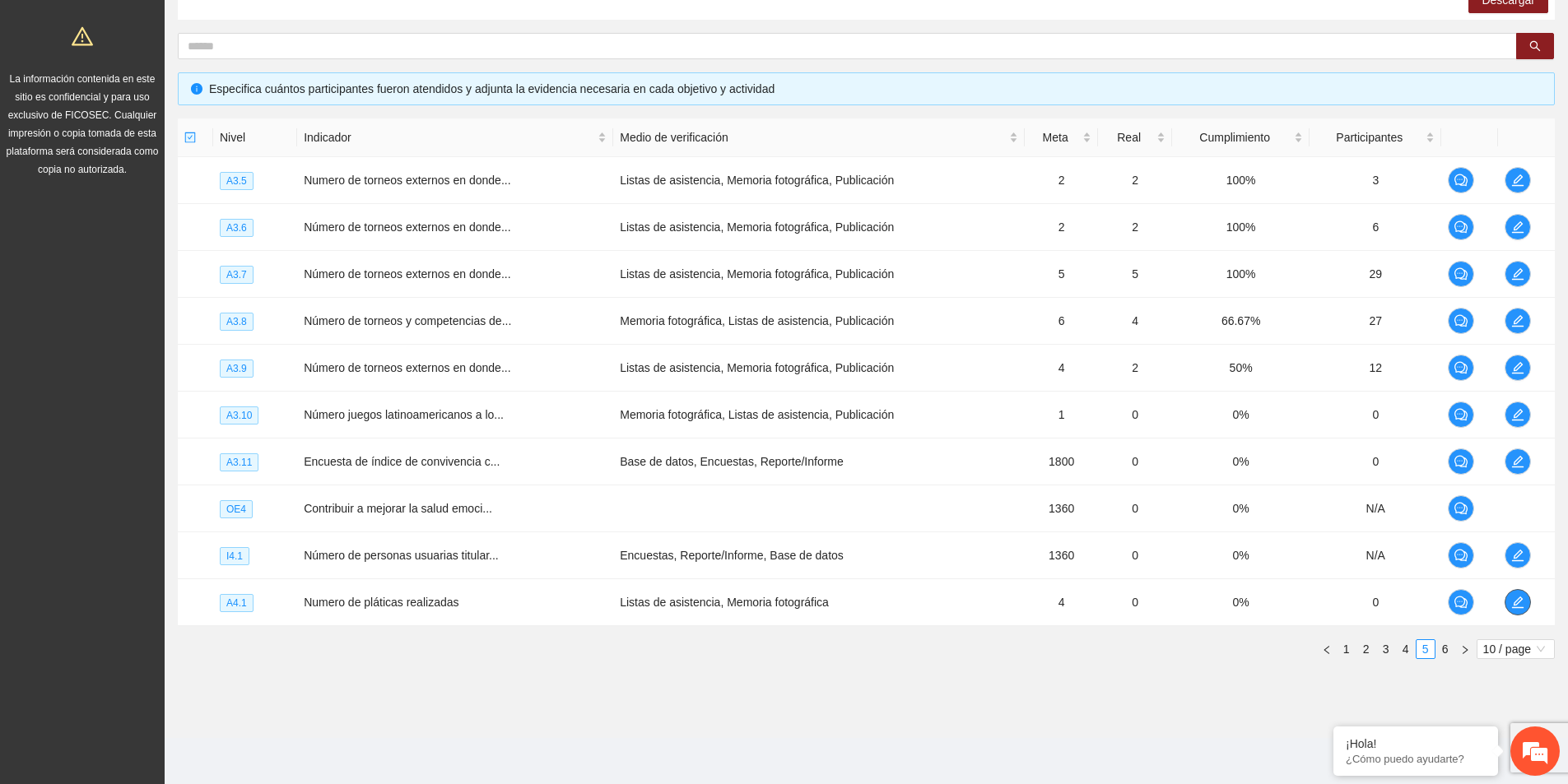
scroll to position [0, 0]
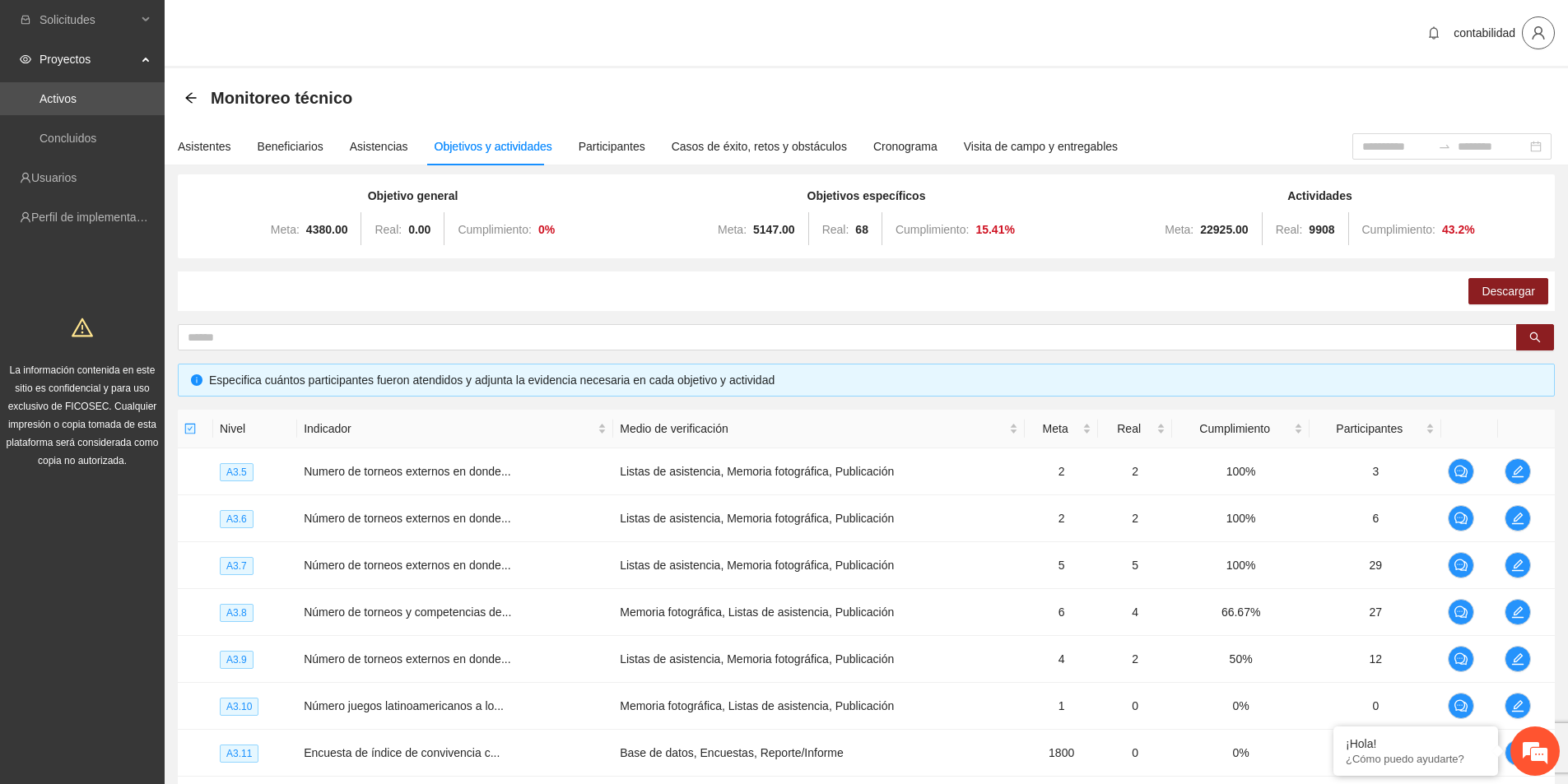
click at [1535, 42] on button "button" at bounding box center [1539, 33] width 33 height 33
click at [1520, 89] on span "Cerrar sesión" at bounding box center [1496, 96] width 103 height 18
